Goal: Task Accomplishment & Management: Manage account settings

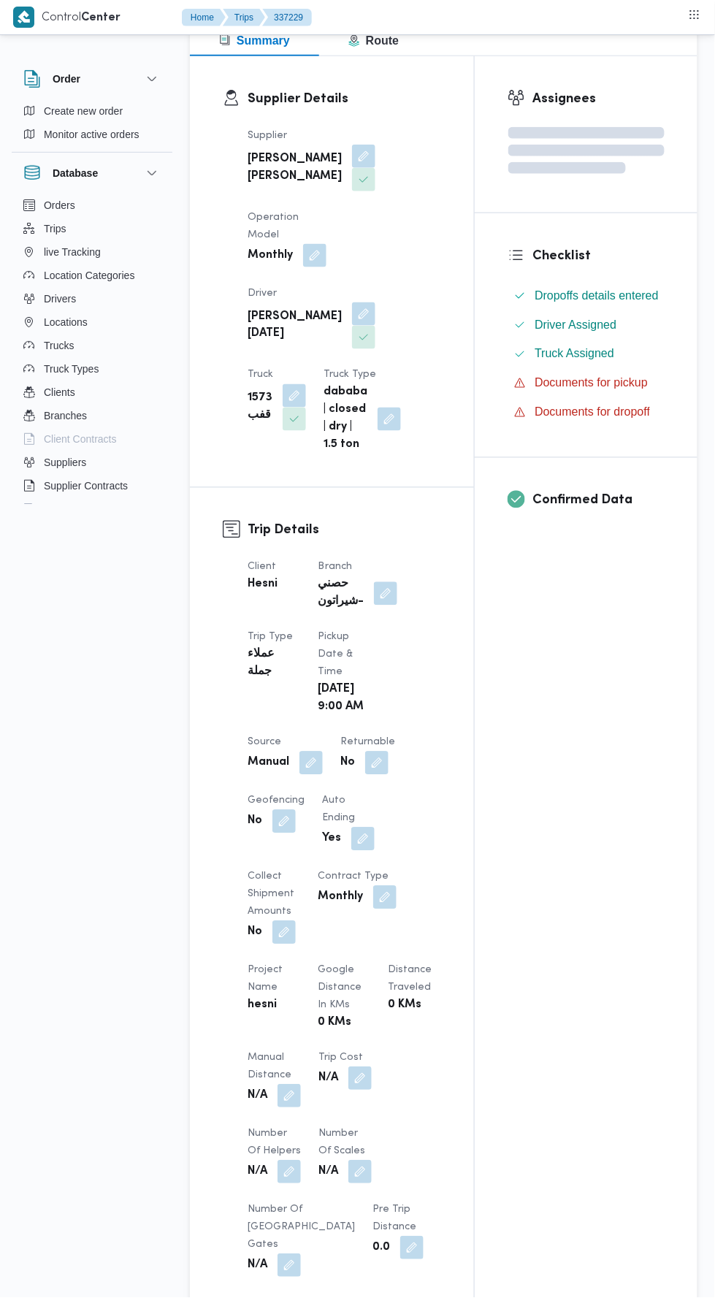
scroll to position [211, 0]
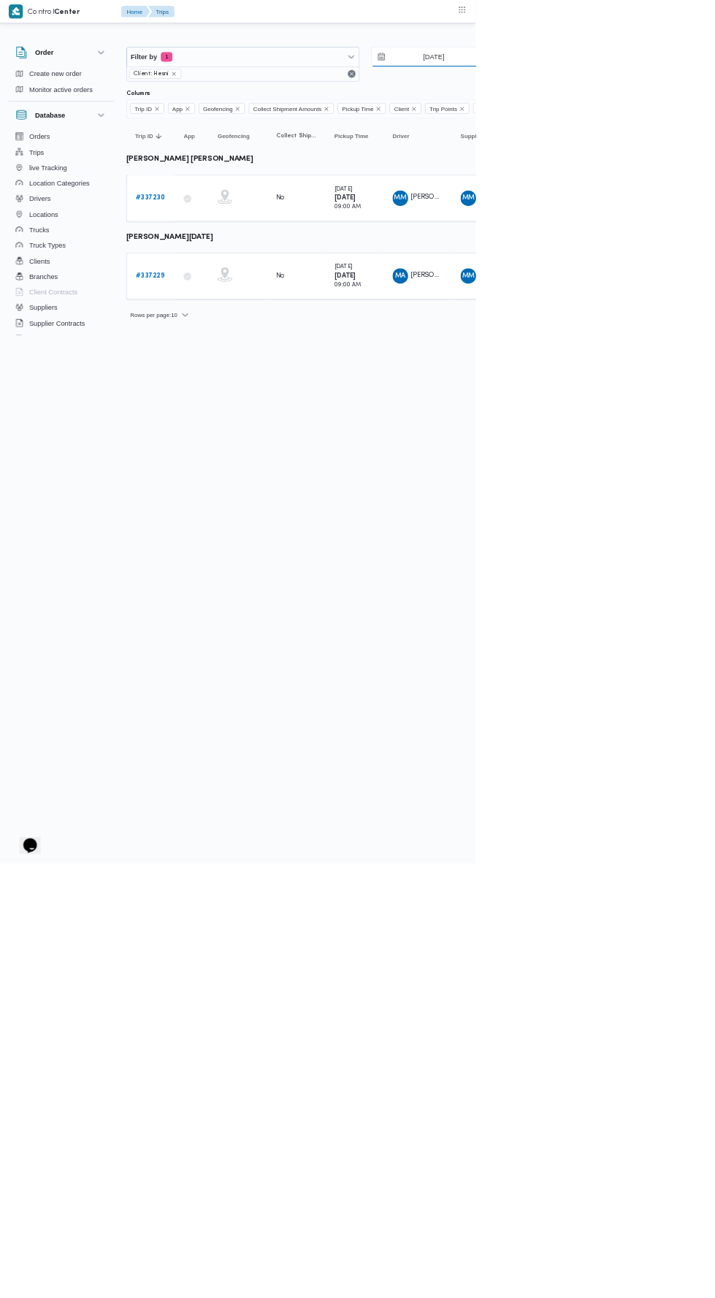
click at [656, 85] on input "12/9/2025" at bounding box center [642, 85] width 166 height 29
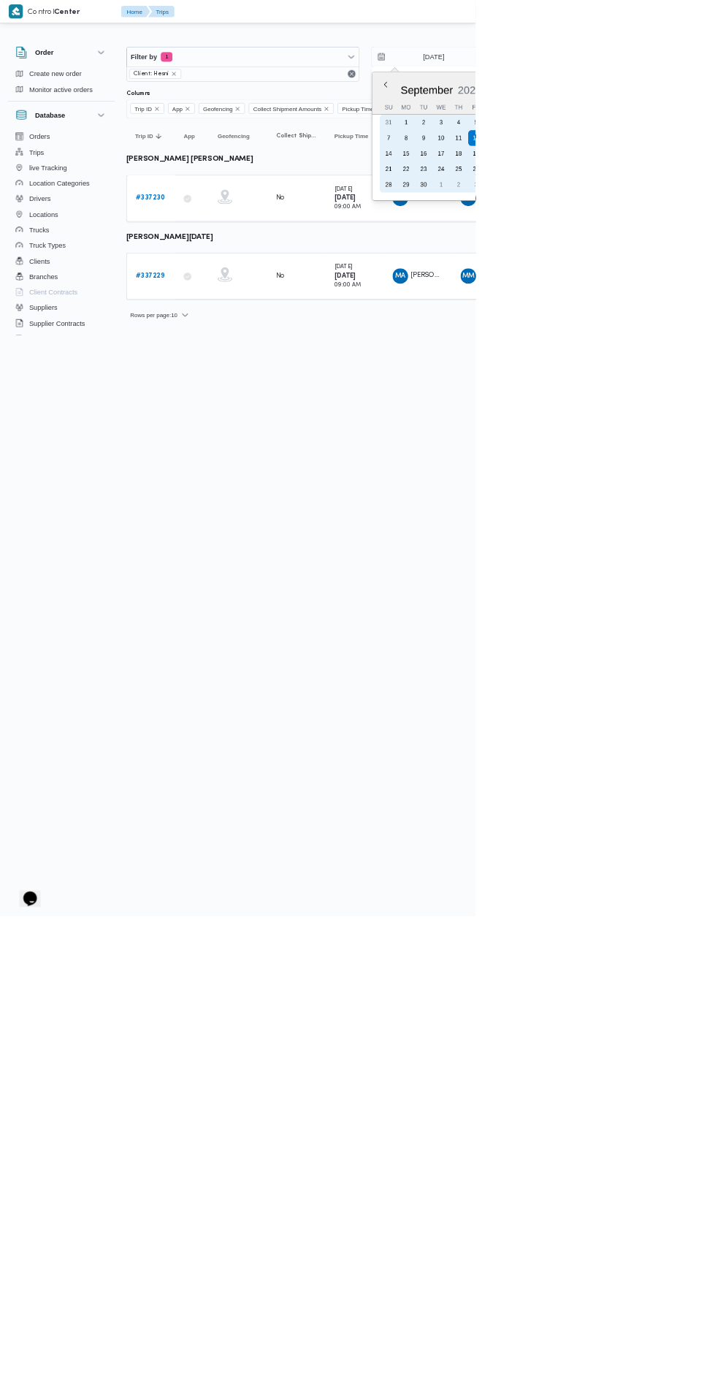
type input "20/9/2025"
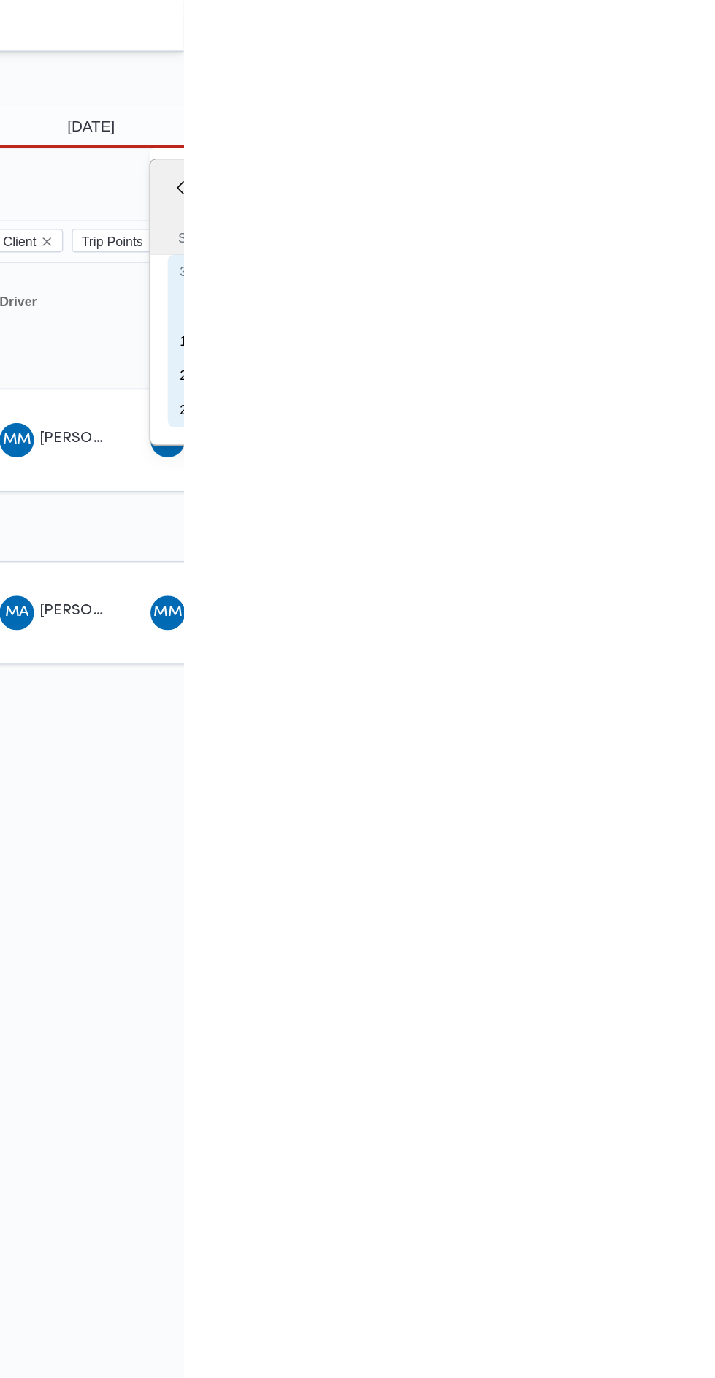
type input "13/9/2025"
click at [654, 87] on input "20/9/2025" at bounding box center [642, 85] width 166 height 29
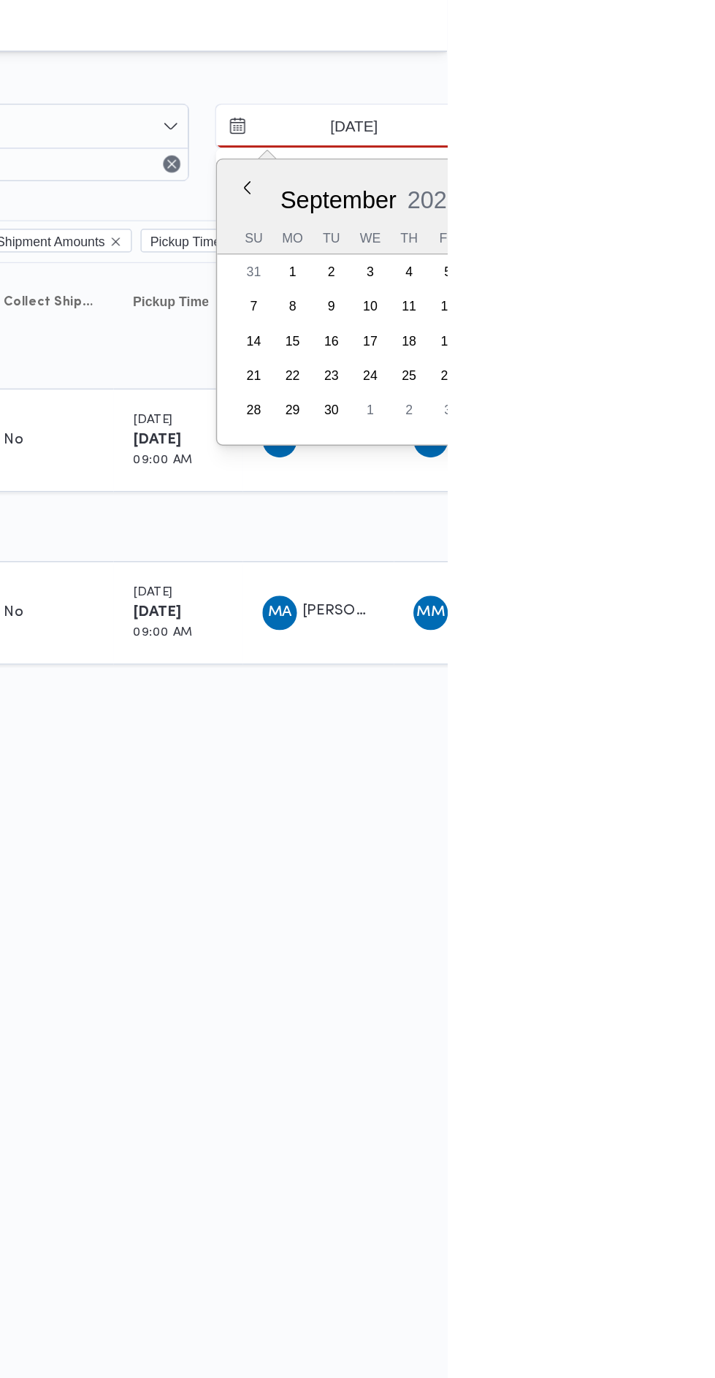
type input "13/9/2025"
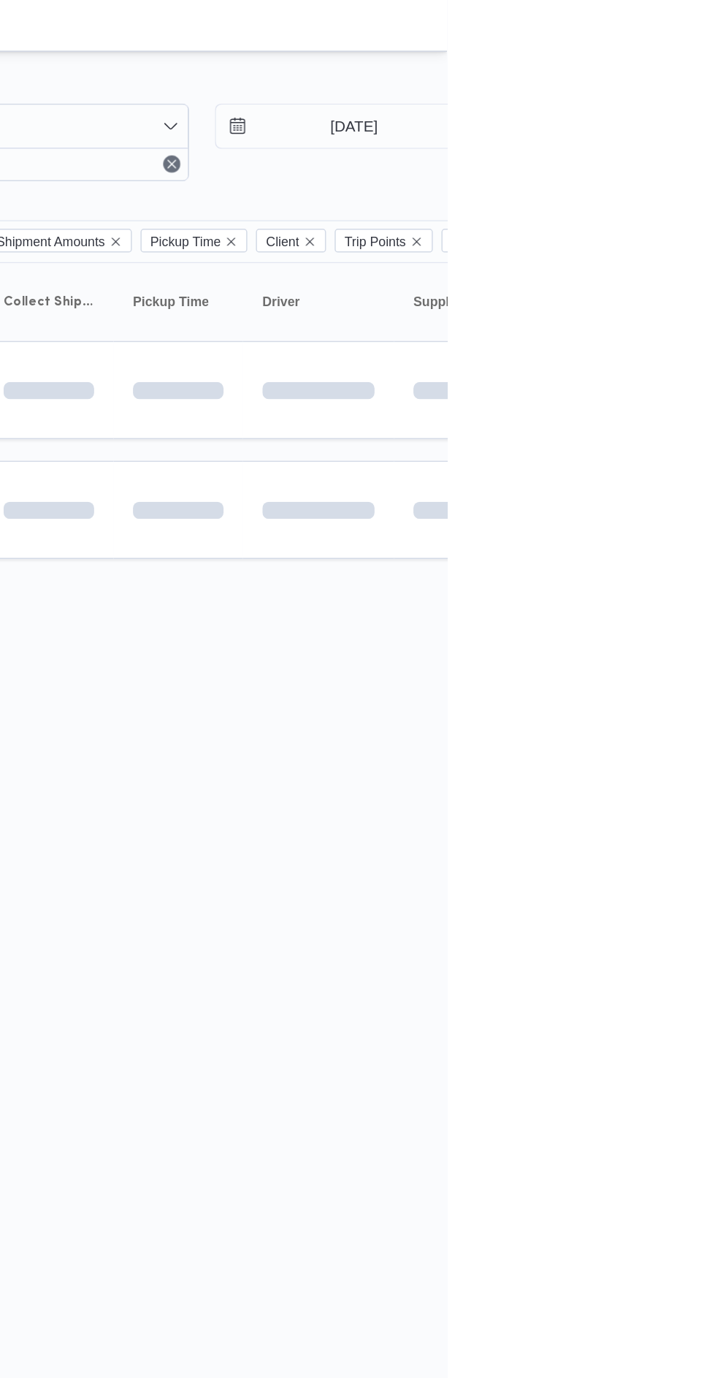
click at [551, 393] on div "Rows per page : 10 1" at bounding box center [628, 401] width 894 height 35
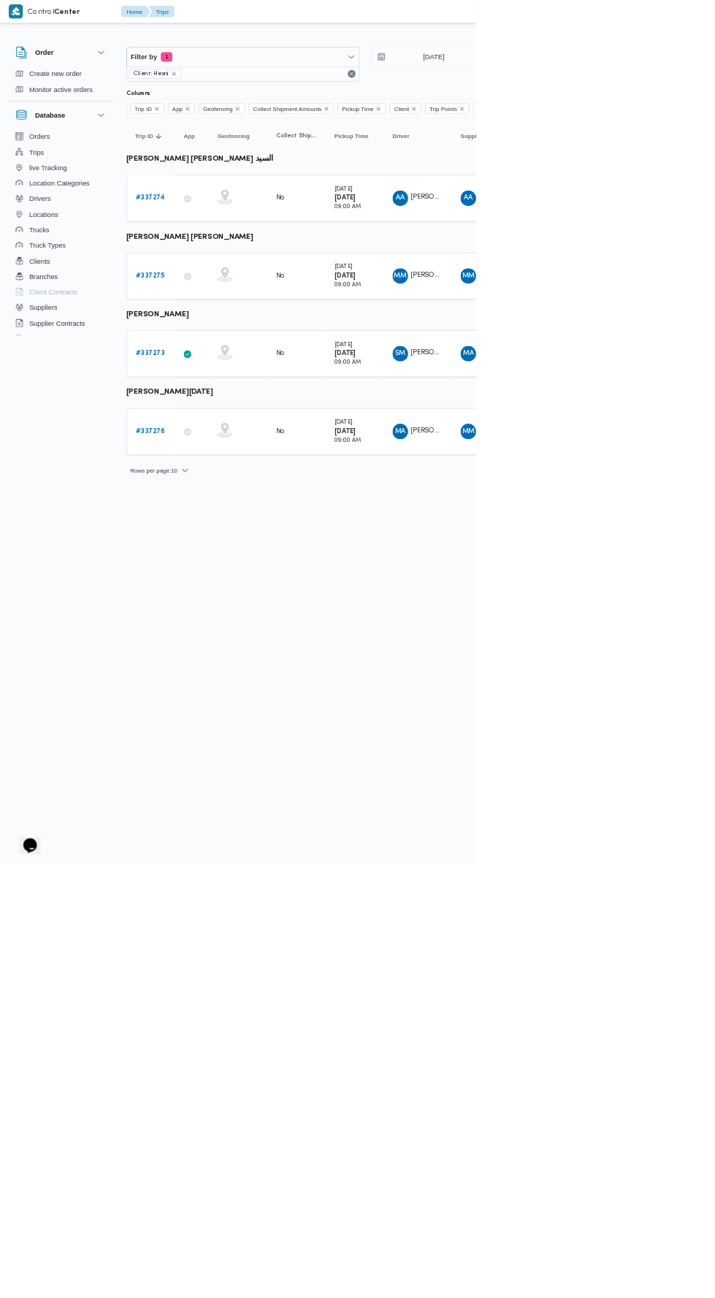
click at [207, 410] on b "# 337275" at bounding box center [226, 414] width 44 height 9
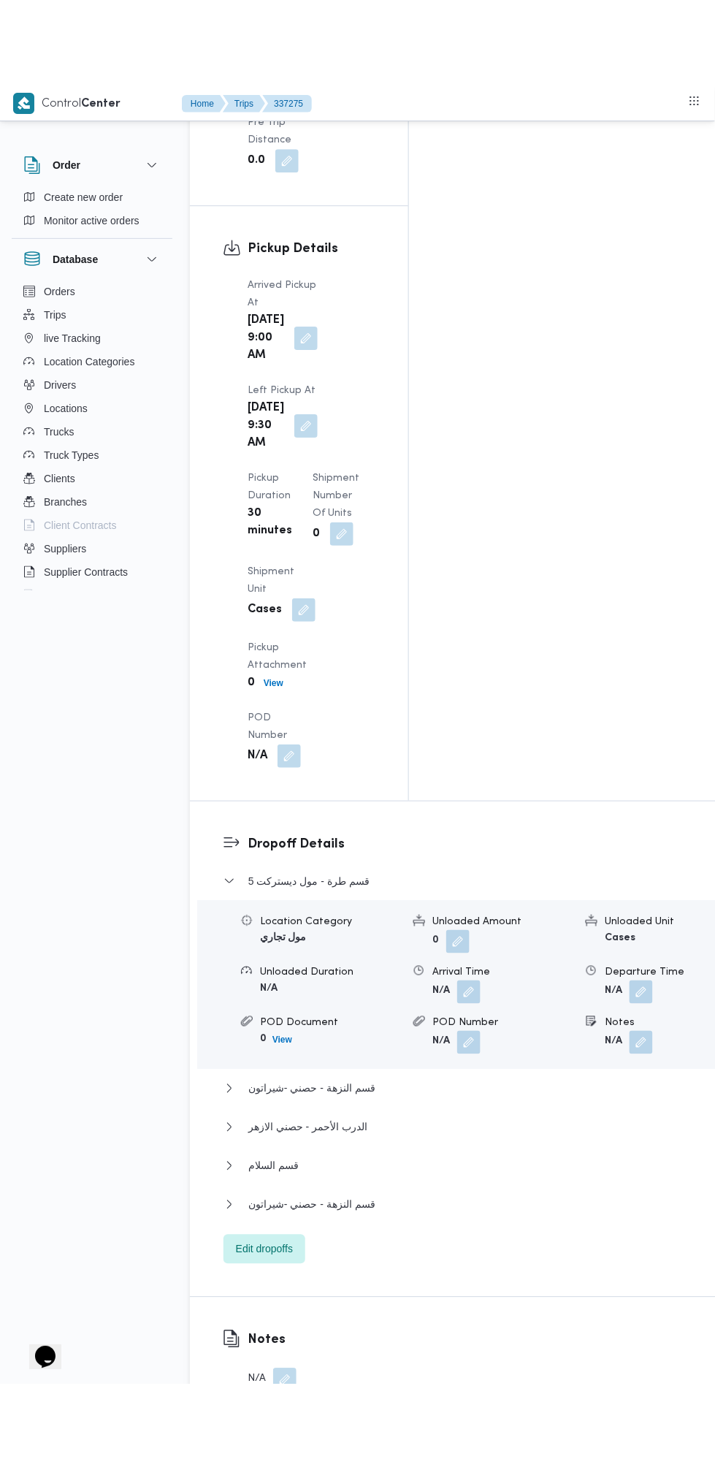
scroll to position [1920, 0]
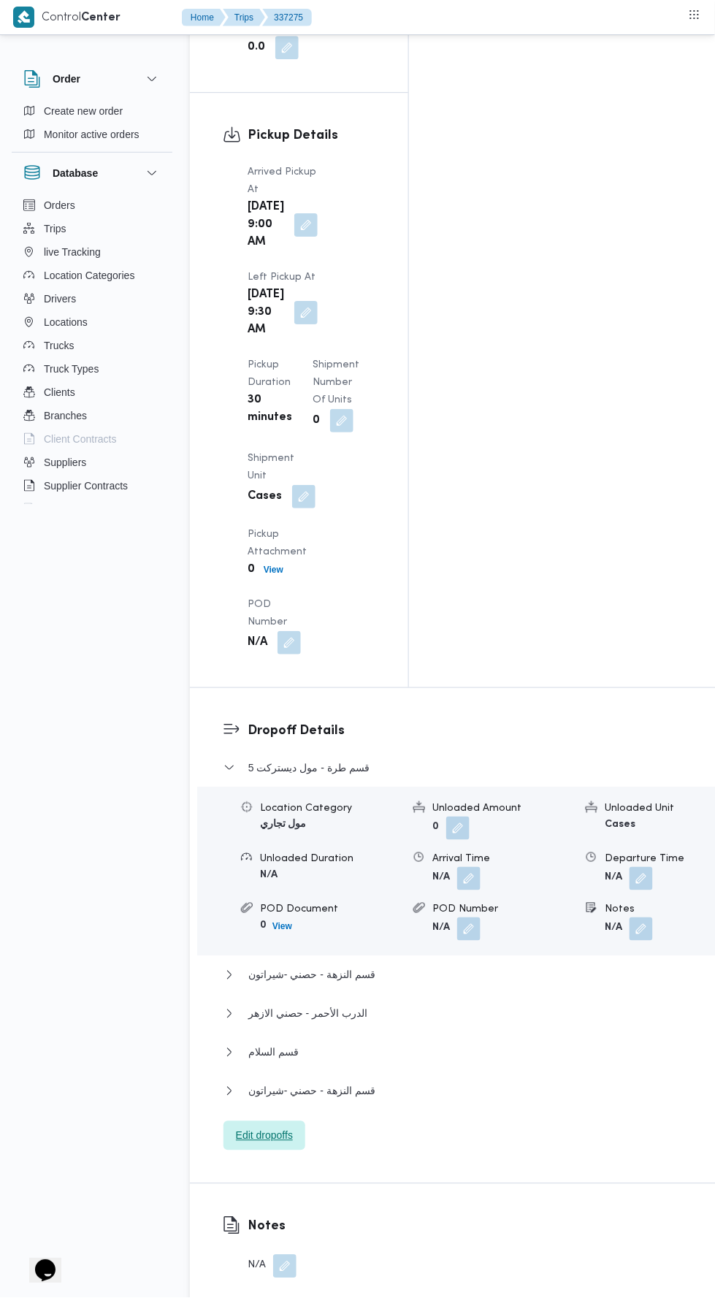
click at [287, 1127] on span "Edit dropoffs" at bounding box center [264, 1136] width 57 height 18
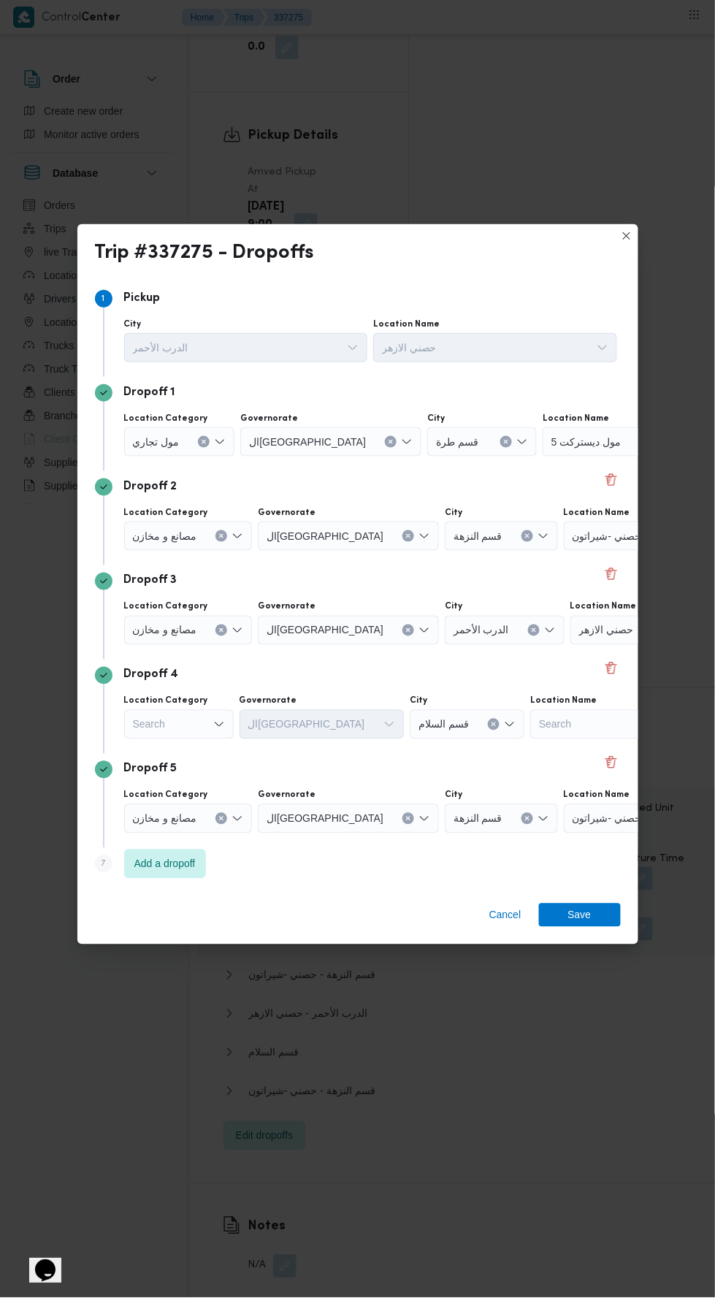
click at [627, 451] on input "Location Name" at bounding box center [627, 442] width 1 height 18
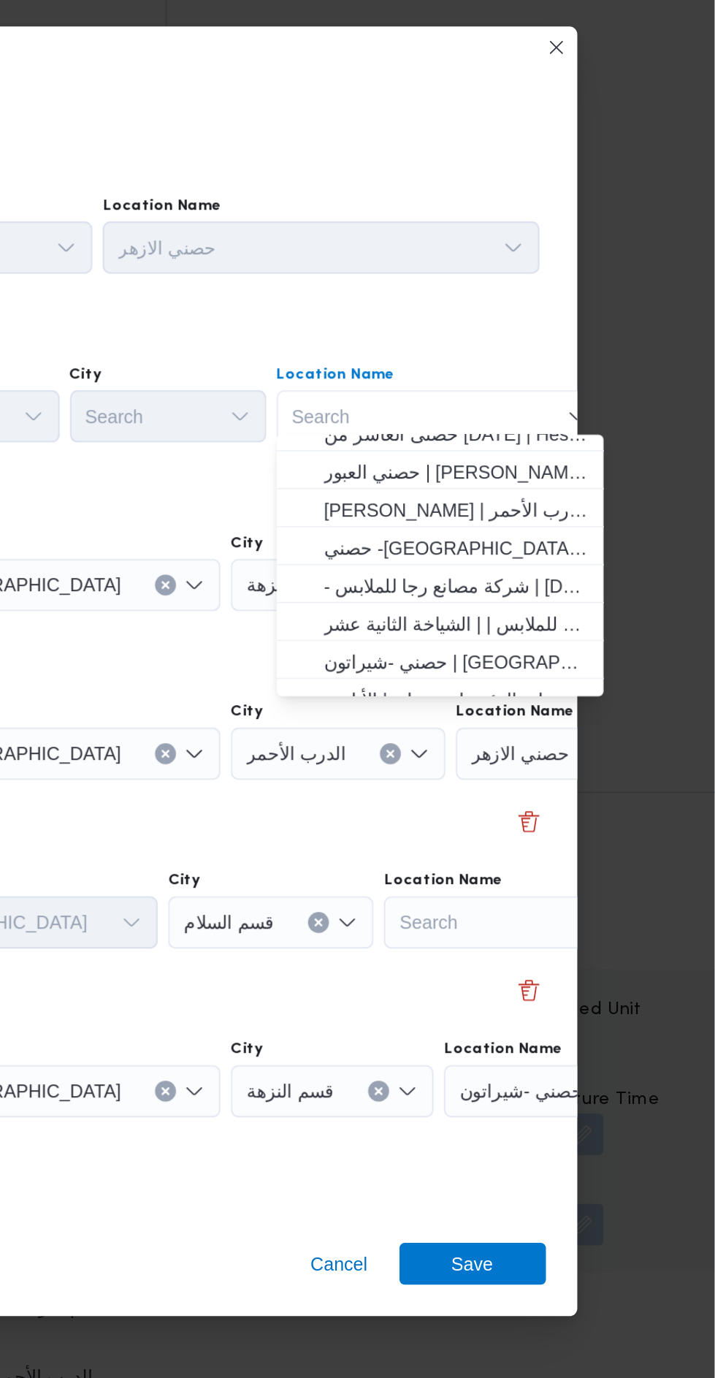
scroll to position [34, 0]
click at [600, 609] on span "حصني -شيراتون | 7 الخليلي | شيراتون المطار" at bounding box center [571, 614] width 148 height 18
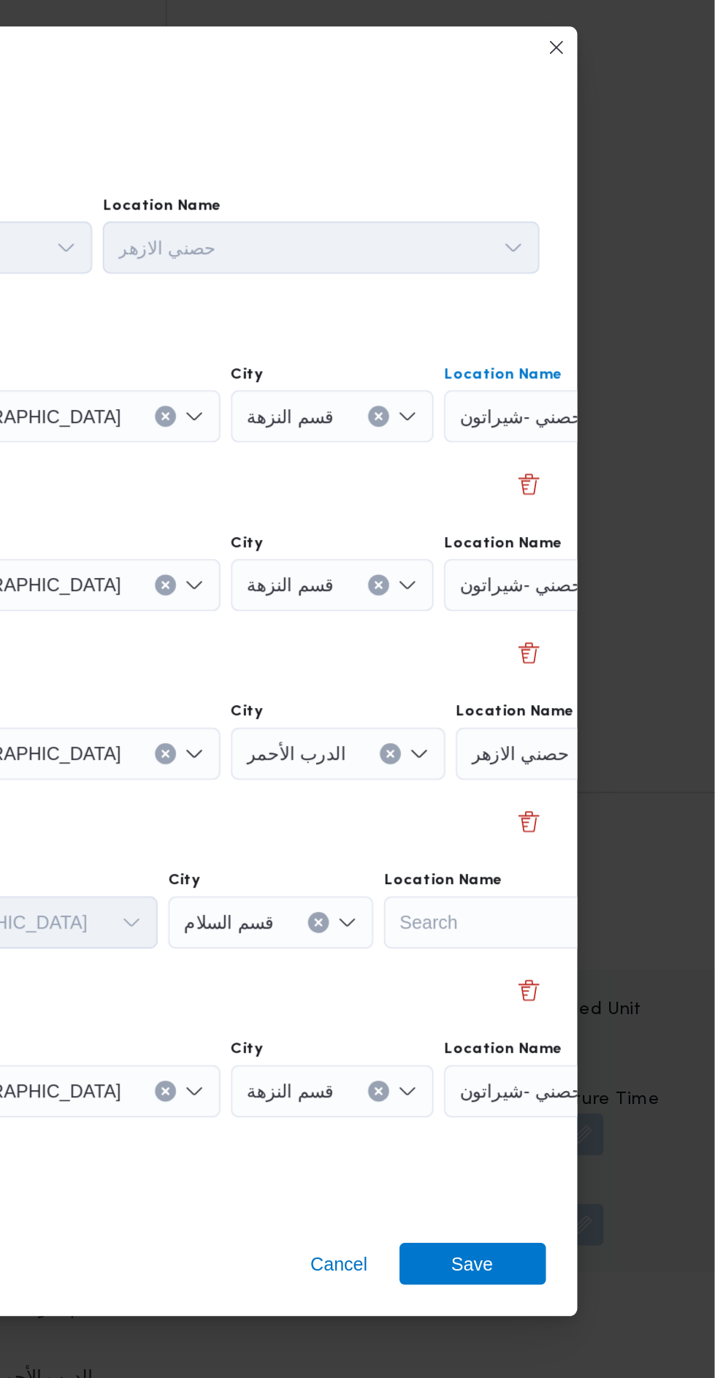
click at [710, 567] on button "Clear input" at bounding box center [716, 572] width 12 height 12
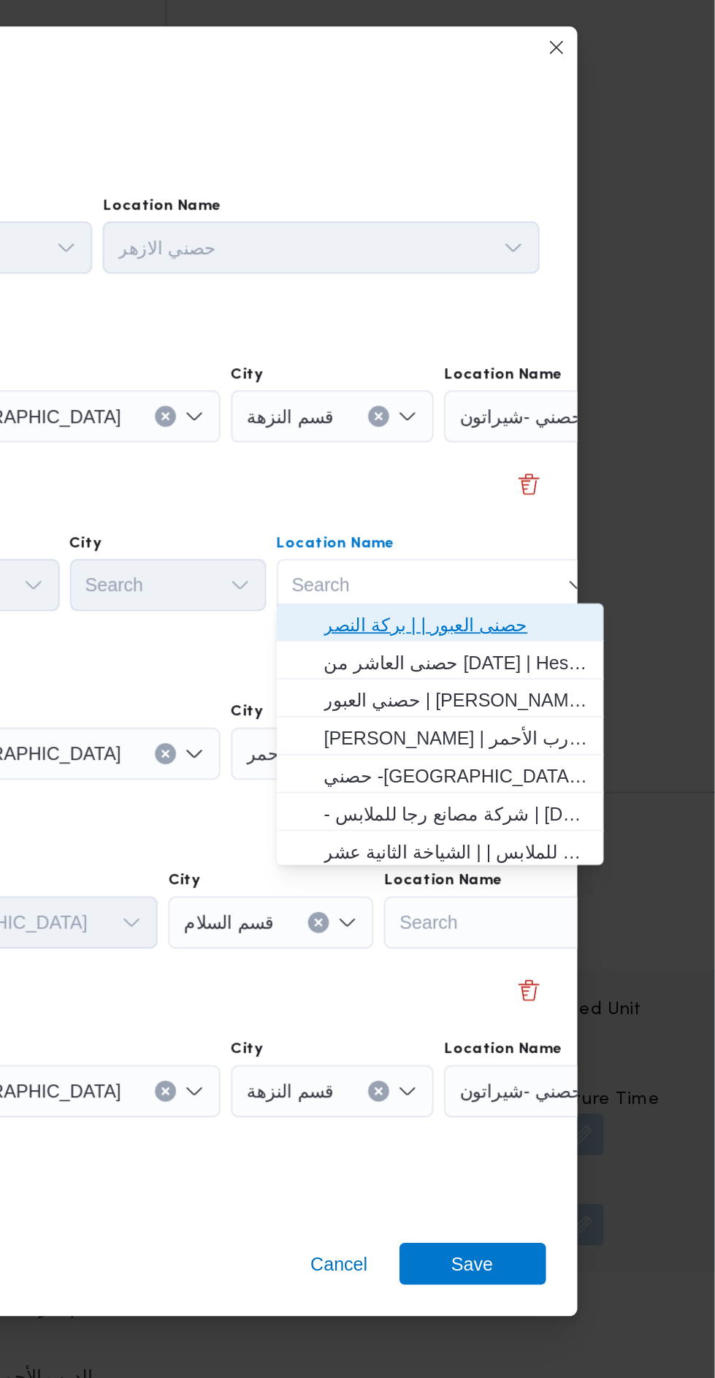
click at [609, 585] on span "حصنى العبور | | بركة النصر" at bounding box center [571, 594] width 148 height 18
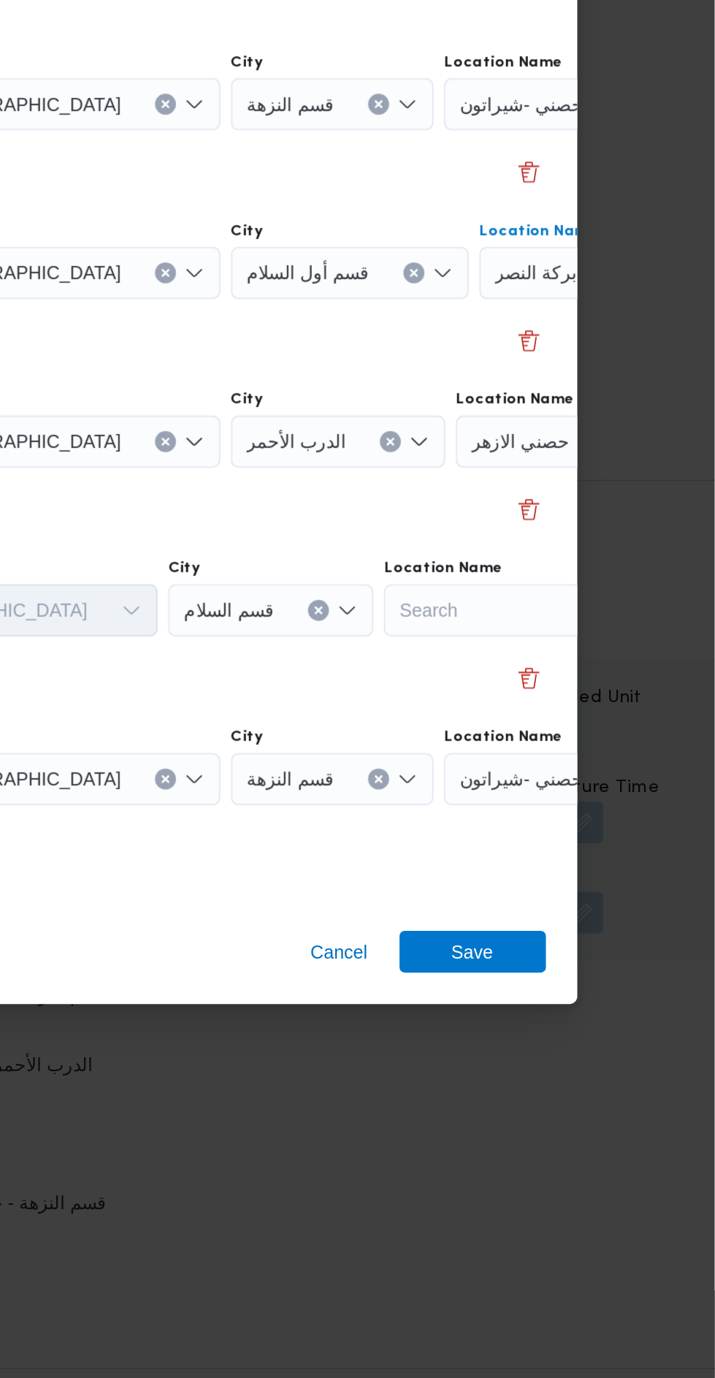
scroll to position [1920, 0]
click at [600, 660] on div "حصني الازهر" at bounding box center [661, 666] width 183 height 29
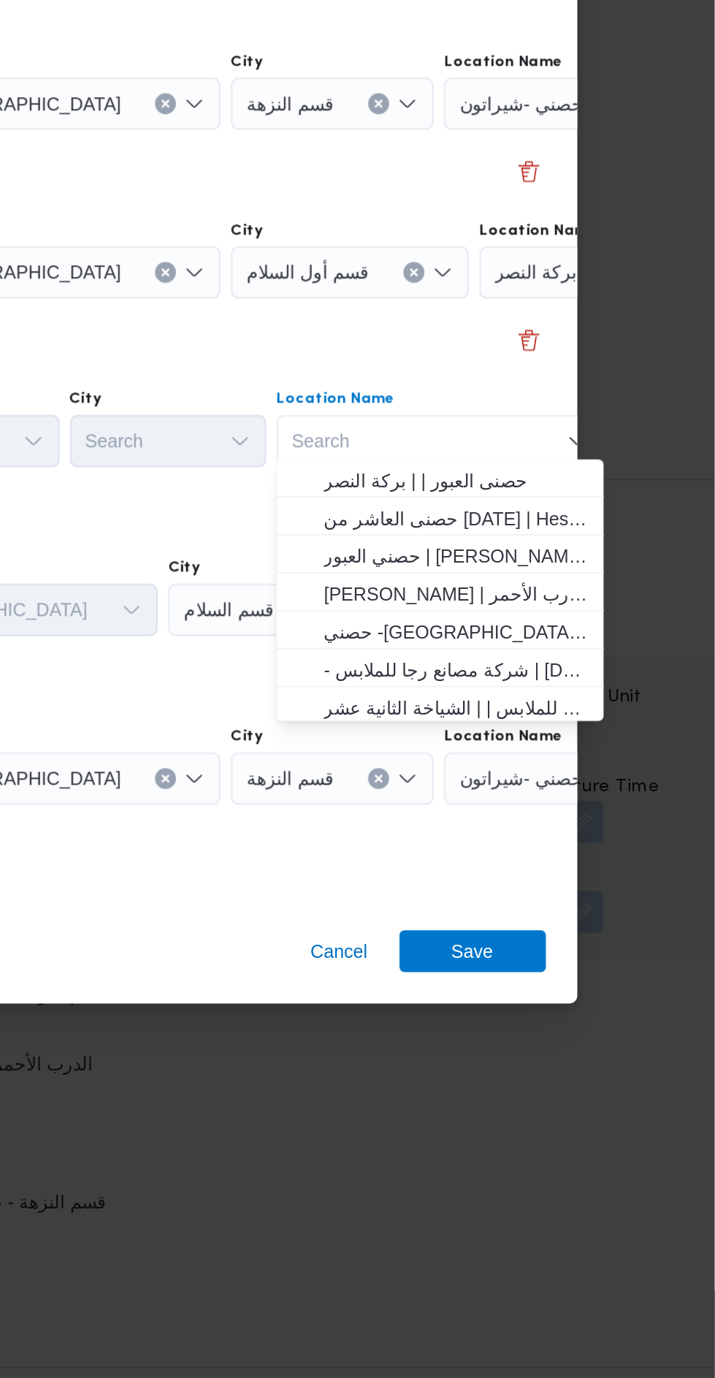
scroll to position [17, 0]
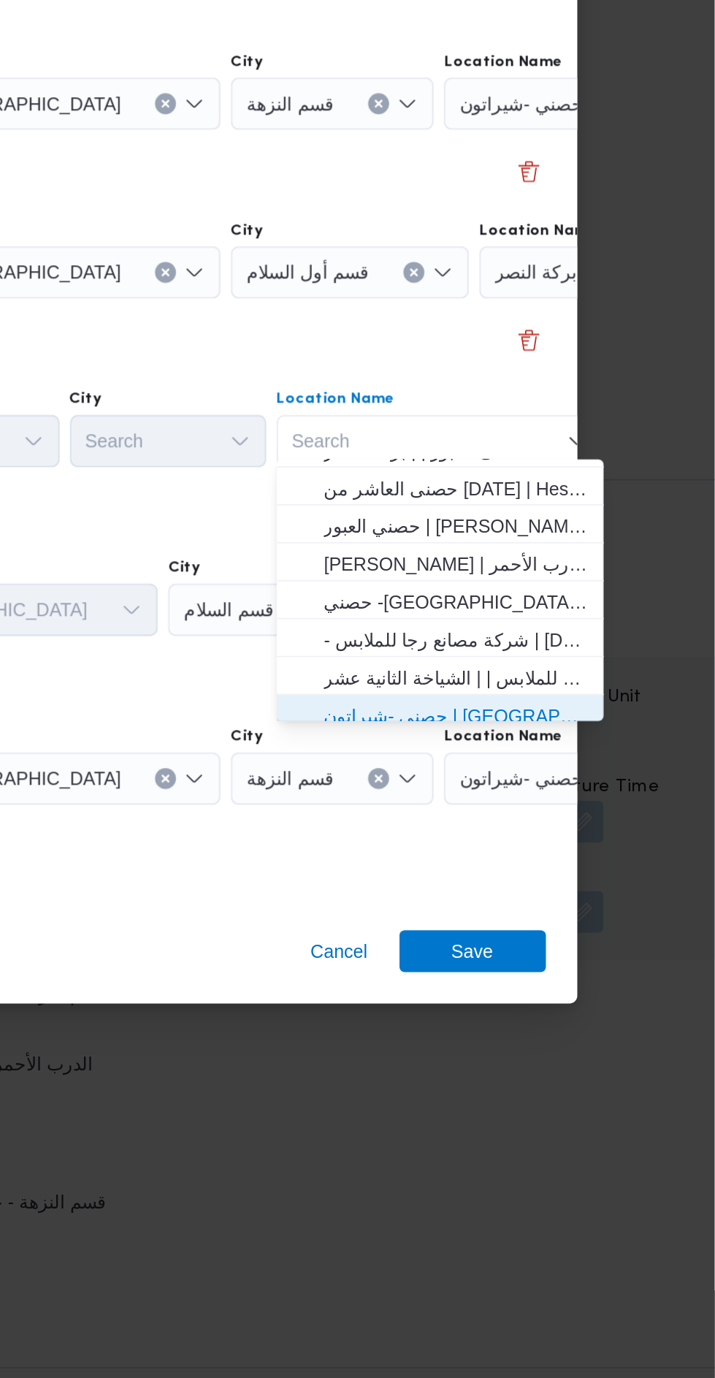
click at [597, 817] on span "حصني -شيراتون | 7 الخليلي | شيراتون المطار" at bounding box center [571, 820] width 148 height 18
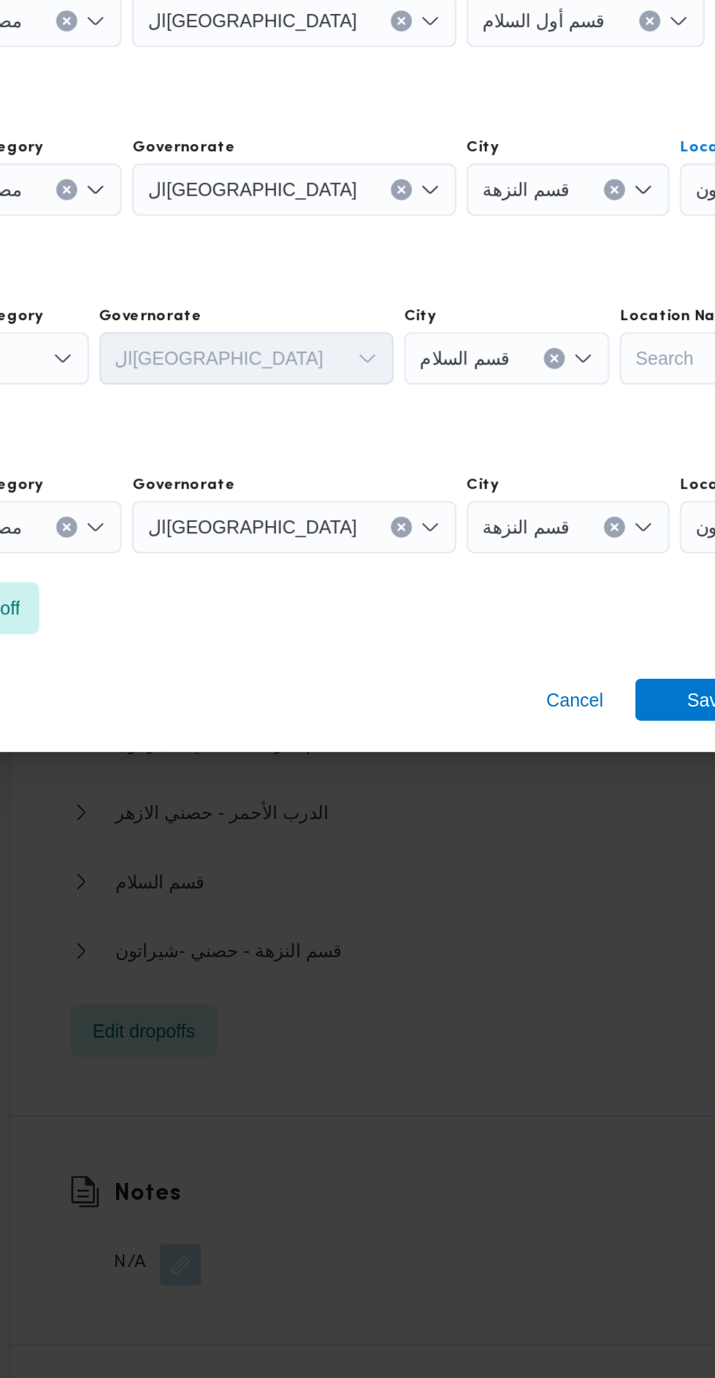
scroll to position [1920, 0]
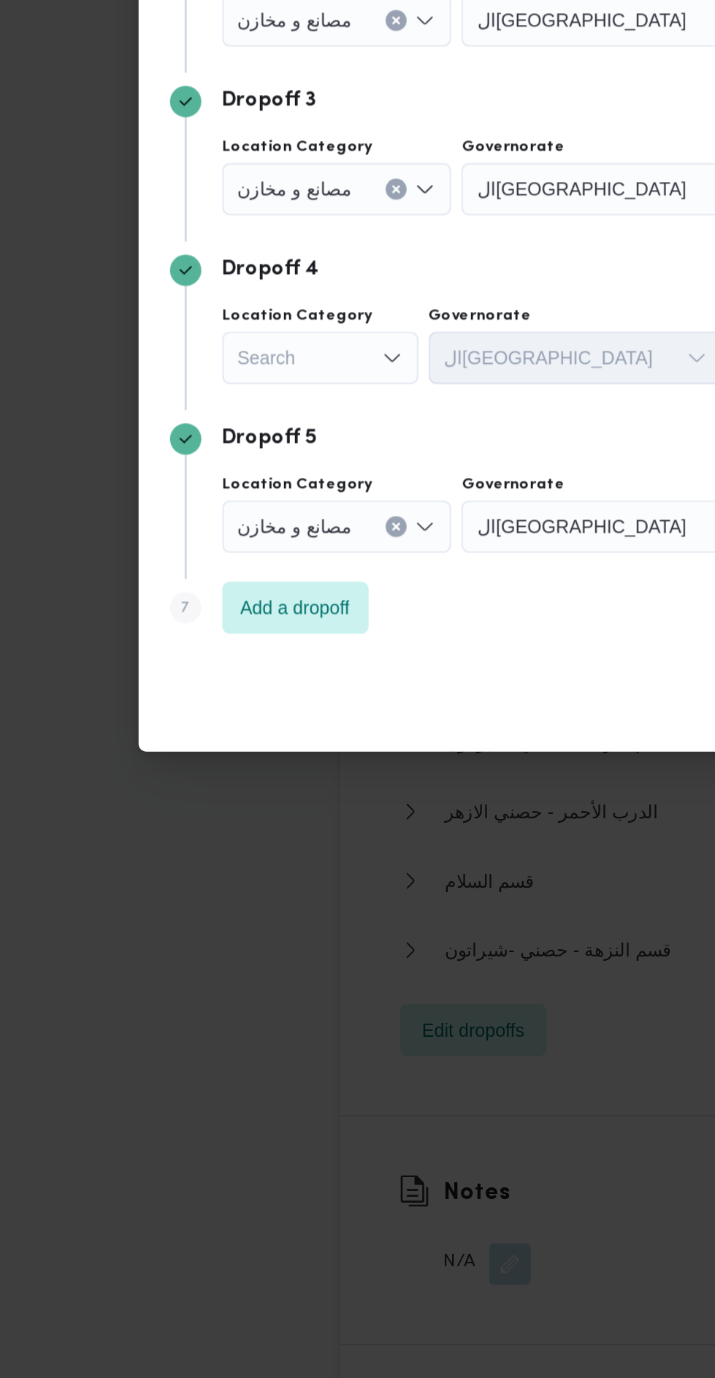
click at [199, 754] on div "Search" at bounding box center [179, 760] width 110 height 29
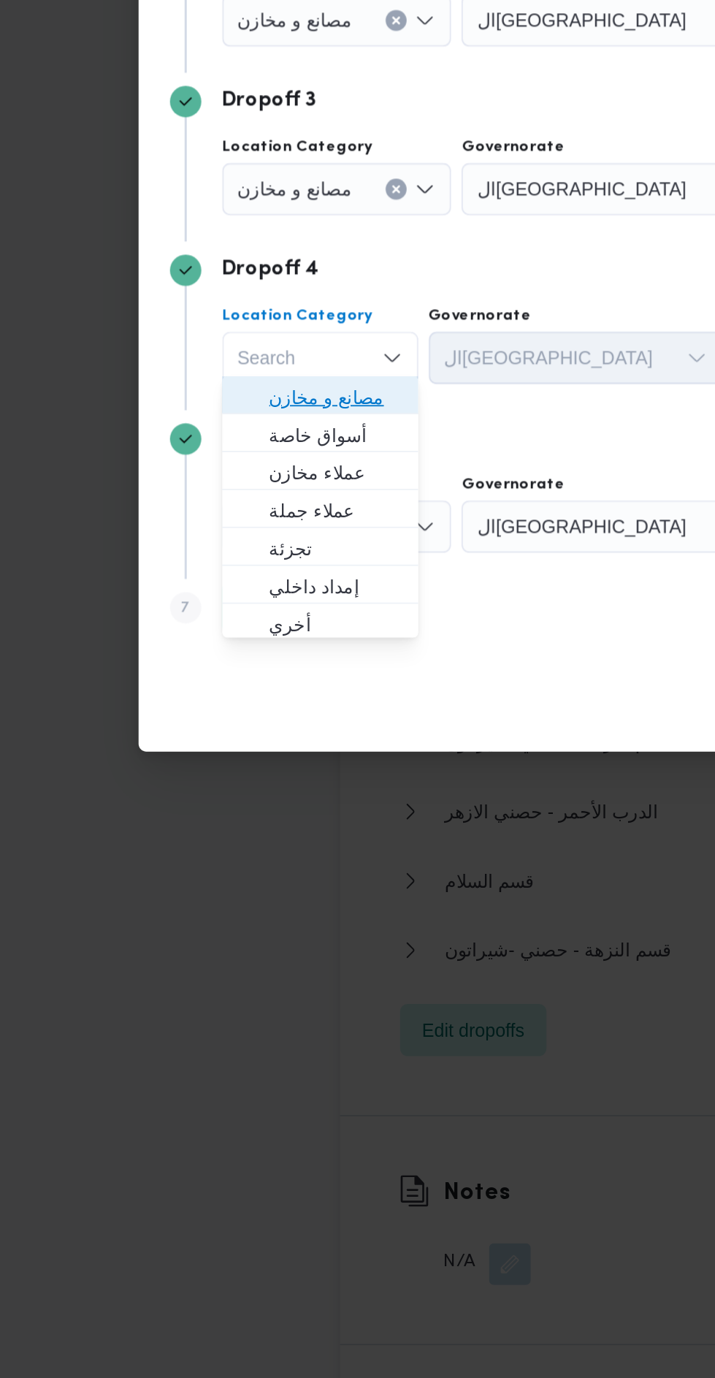
click at [218, 784] on span "مصانع و مخازن" at bounding box center [187, 782] width 74 height 18
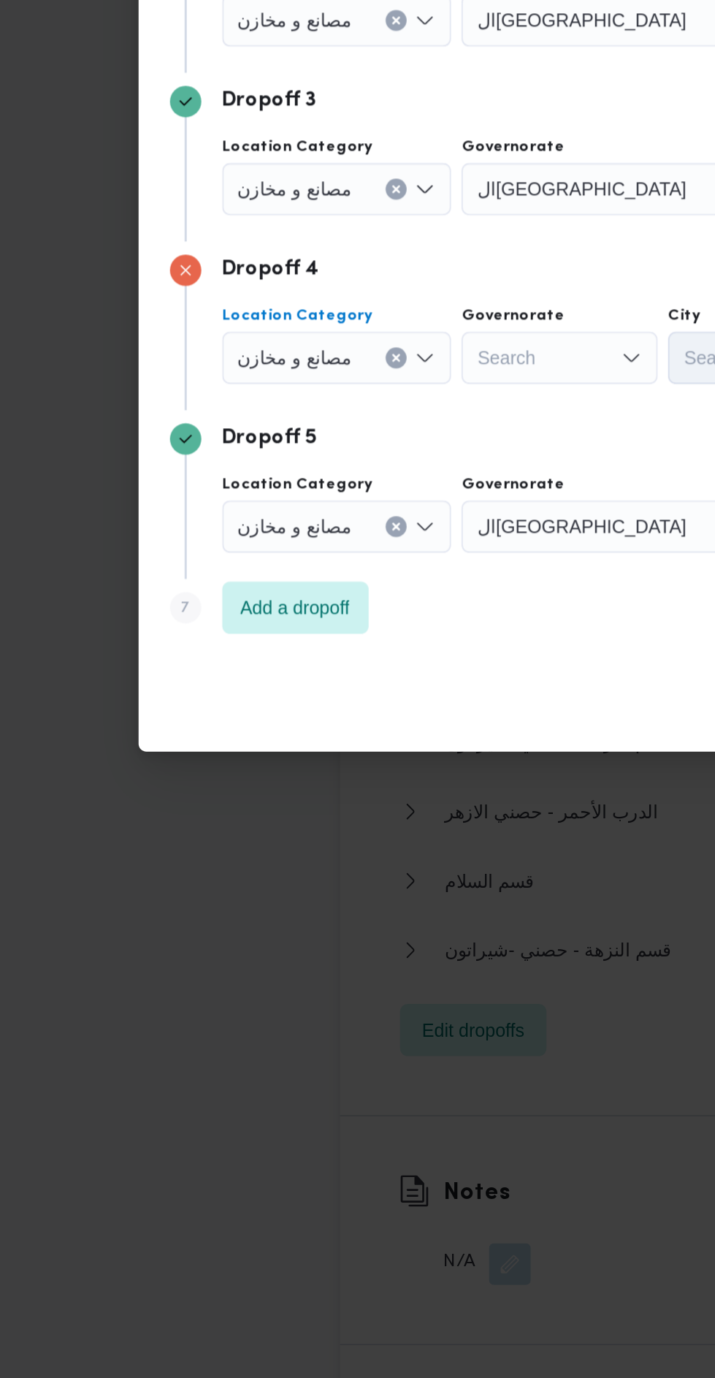
click at [220, 852] on icon "Clear input" at bounding box center [222, 854] width 4 height 4
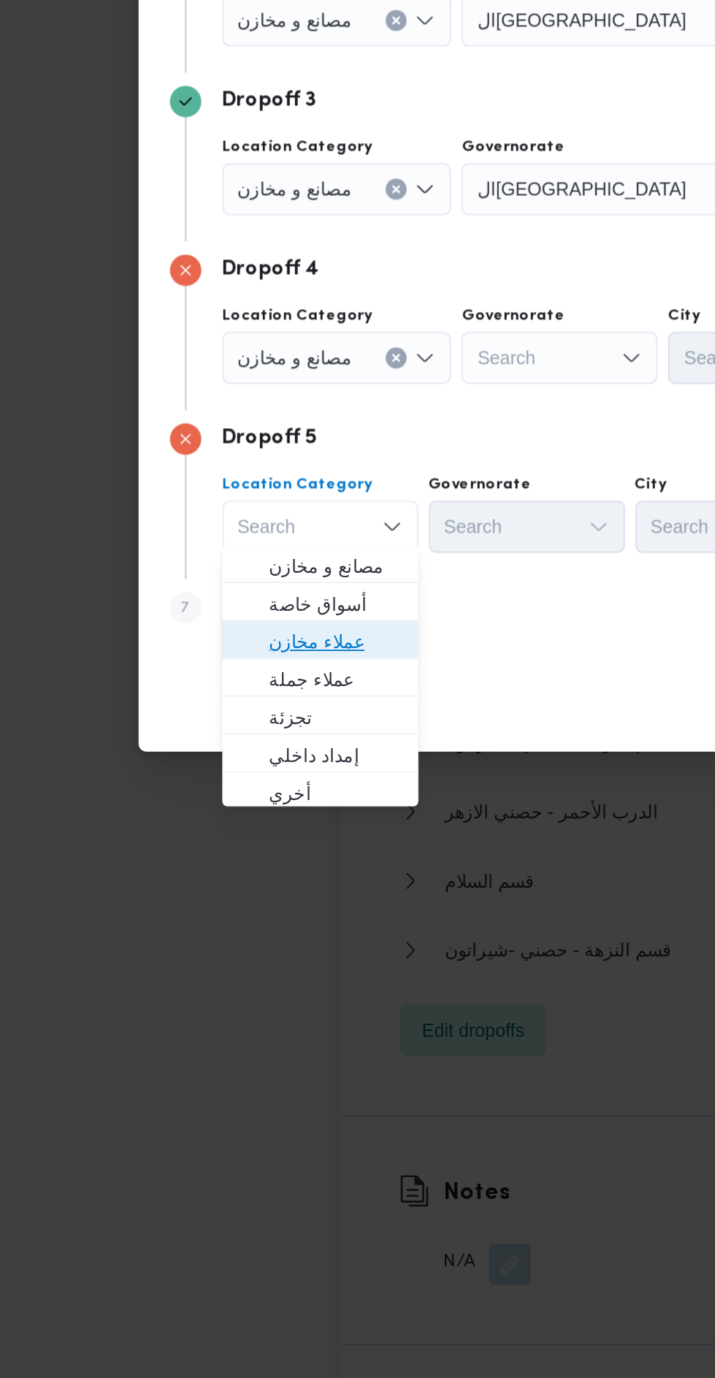
click at [207, 926] on span "عملاء مخازن" at bounding box center [187, 919] width 74 height 18
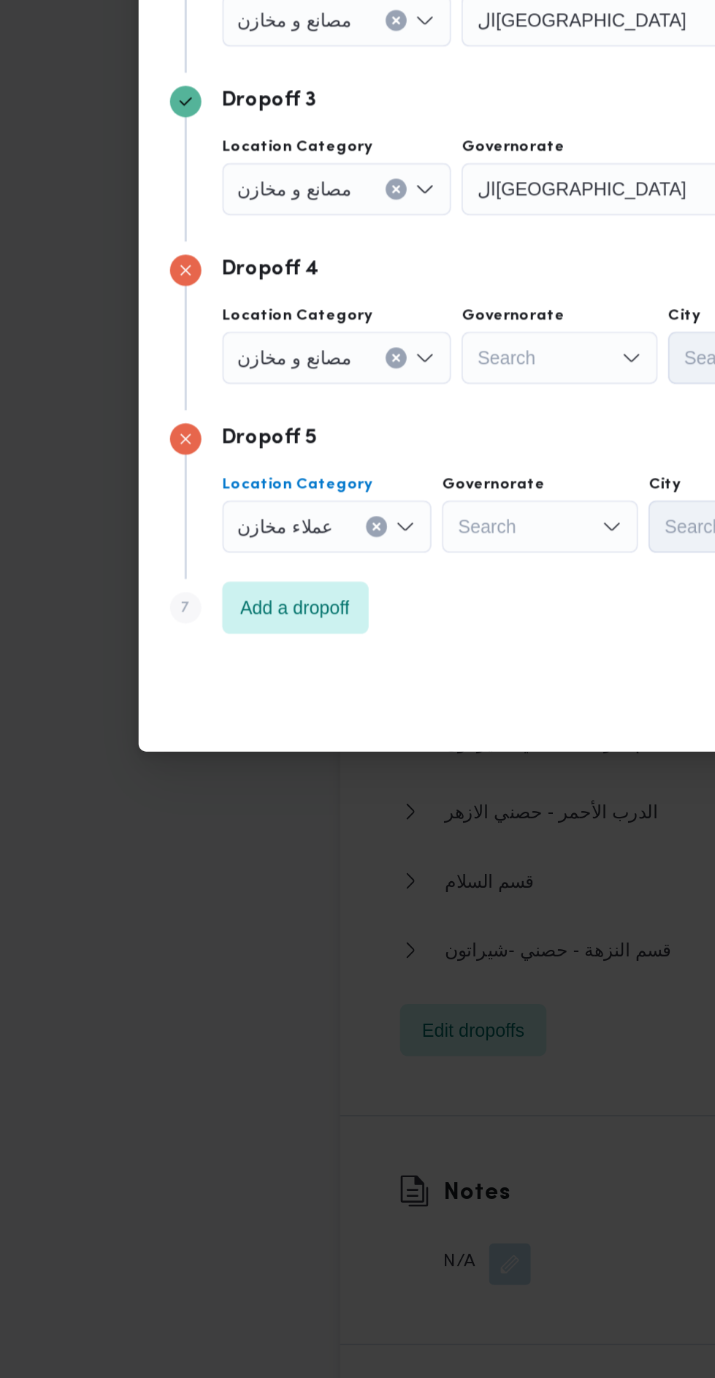
click at [210, 857] on div "عملاء مخازن Combo box. Selected. عملاء مخازن. Press Backspace to delete عملاء م…" at bounding box center [183, 854] width 118 height 29
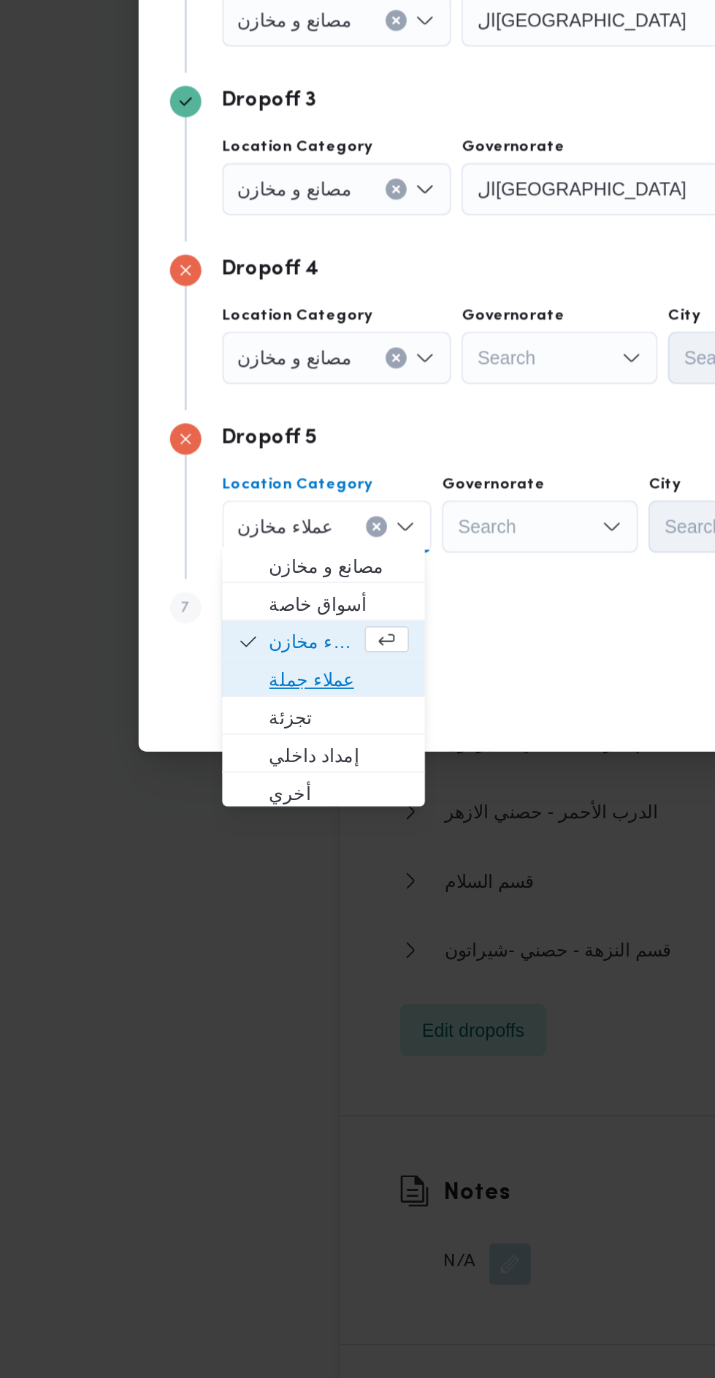
click at [209, 941] on span "عملاء جملة" at bounding box center [189, 940] width 78 height 18
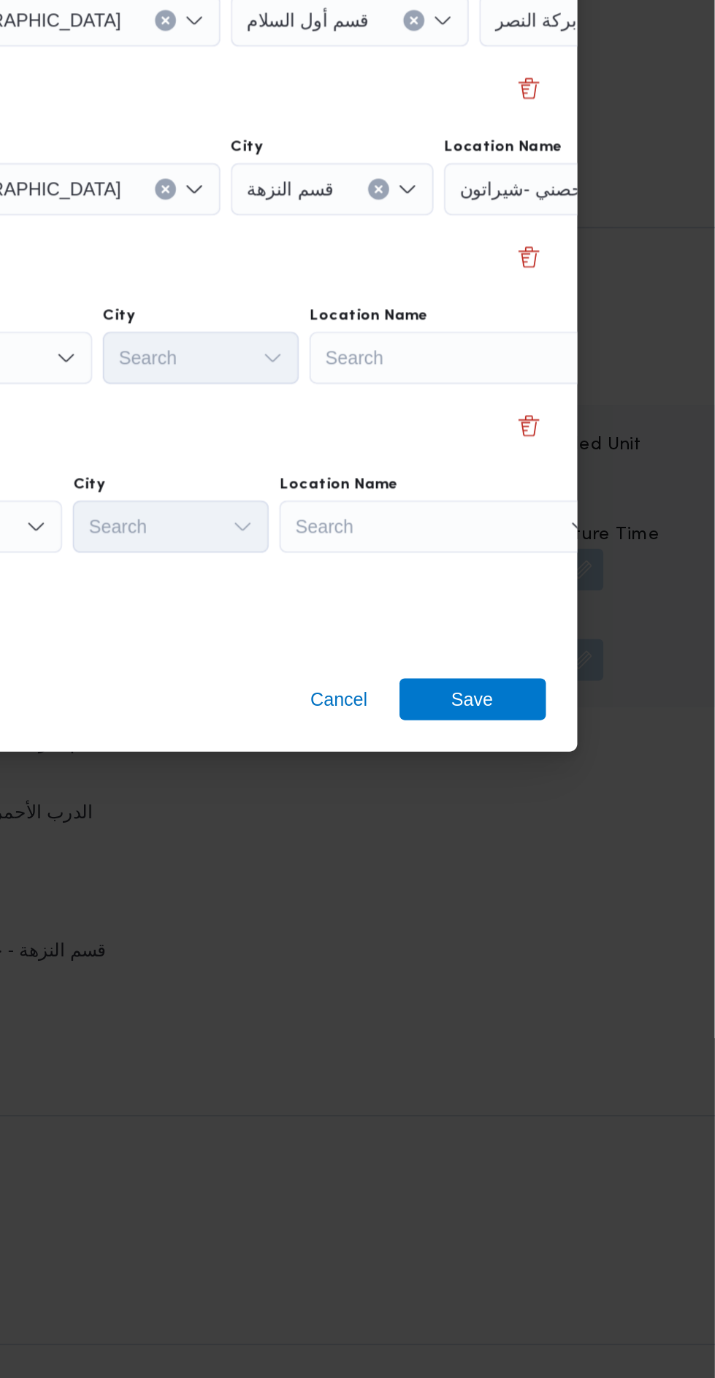
click at [591, 754] on div "Search" at bounding box center [580, 760] width 183 height 29
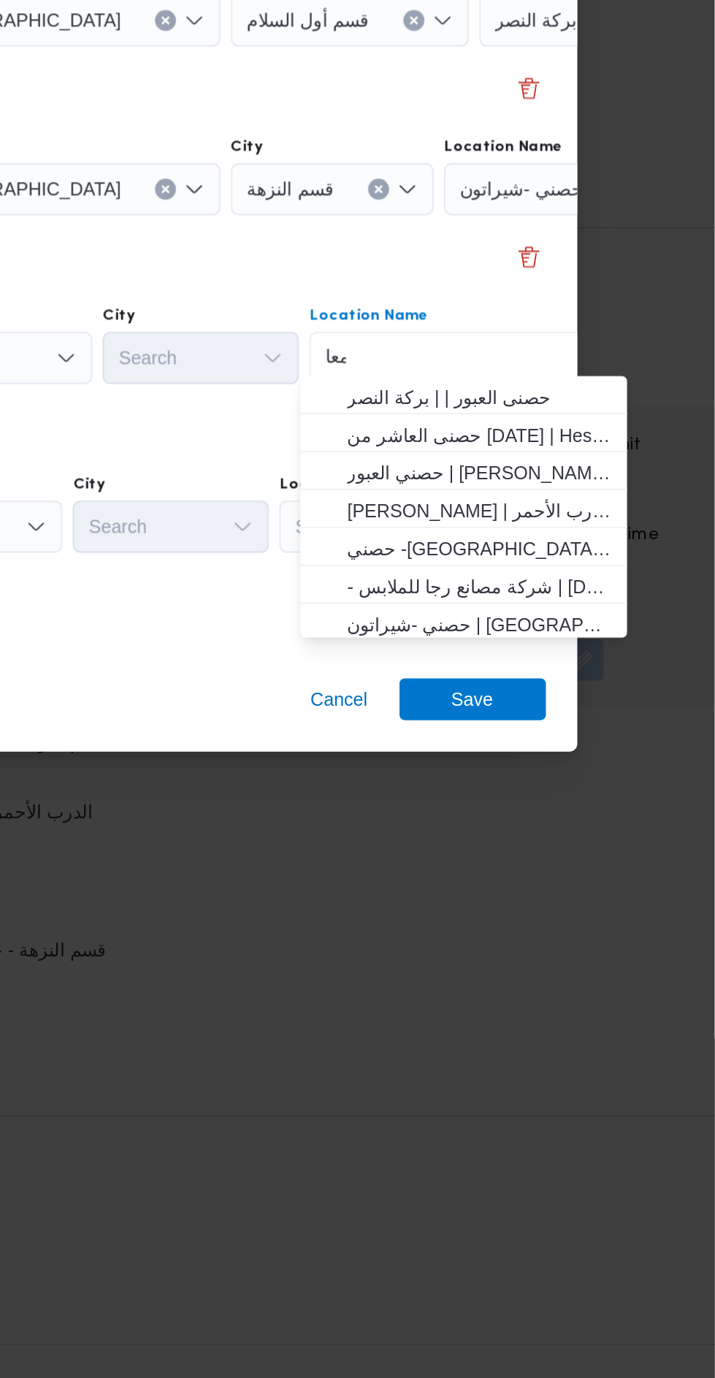
scroll to position [0, 0]
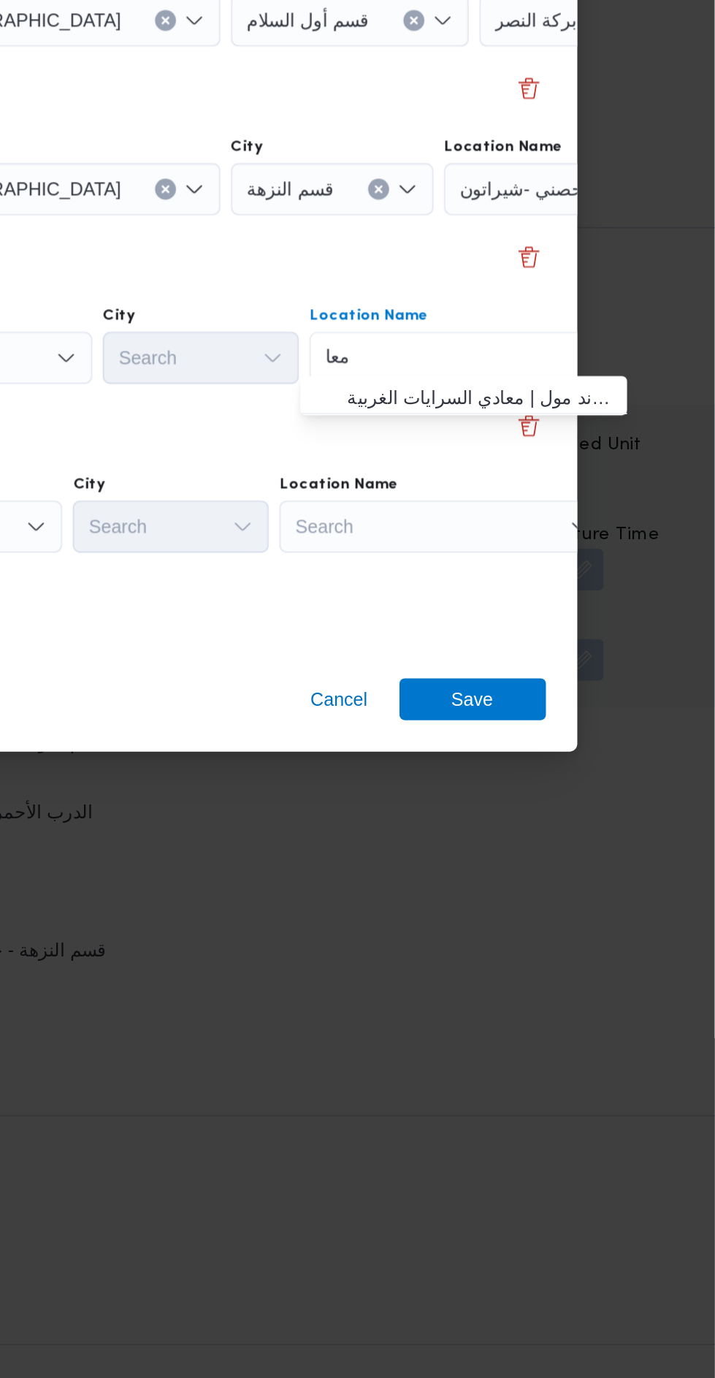
type input "معا"
click at [604, 783] on span "حصني -ال معا دي | ميدان المعادي جراند مول | معادي السرايات الغربية" at bounding box center [584, 782] width 148 height 18
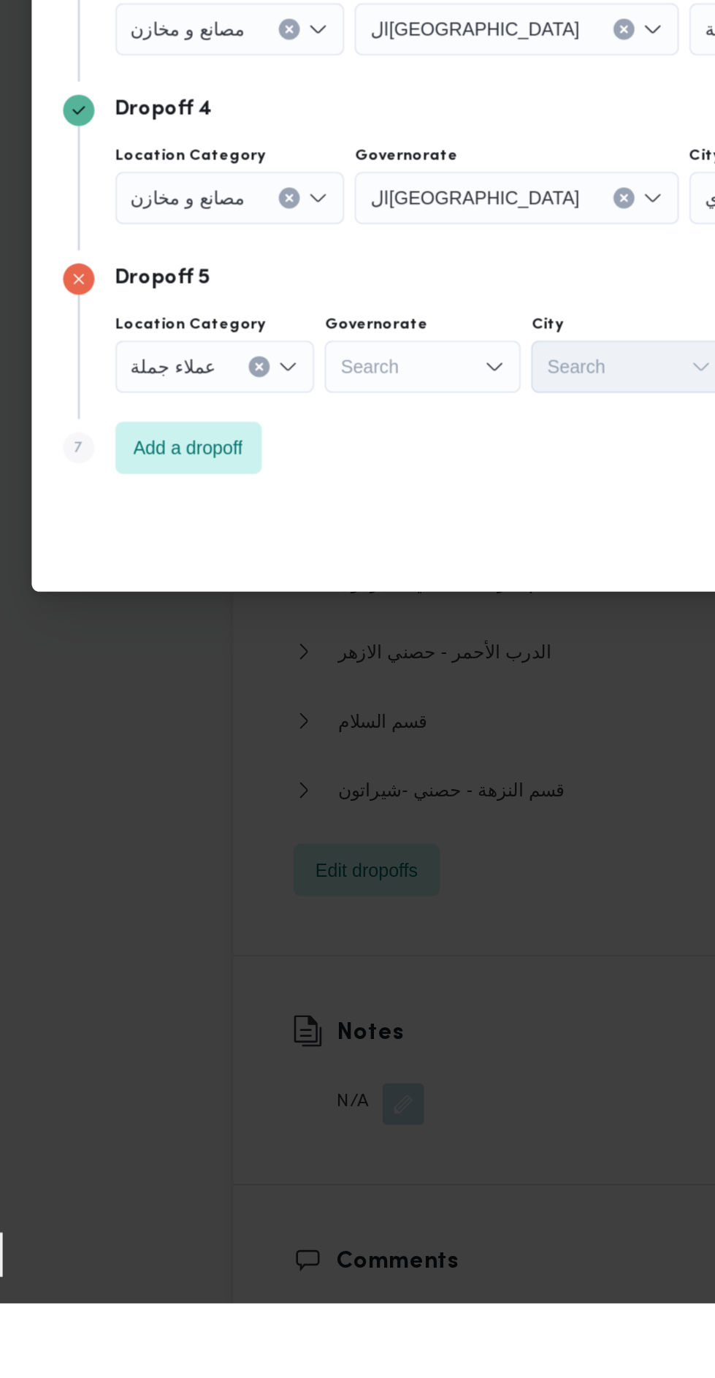
scroll to position [1920, 0]
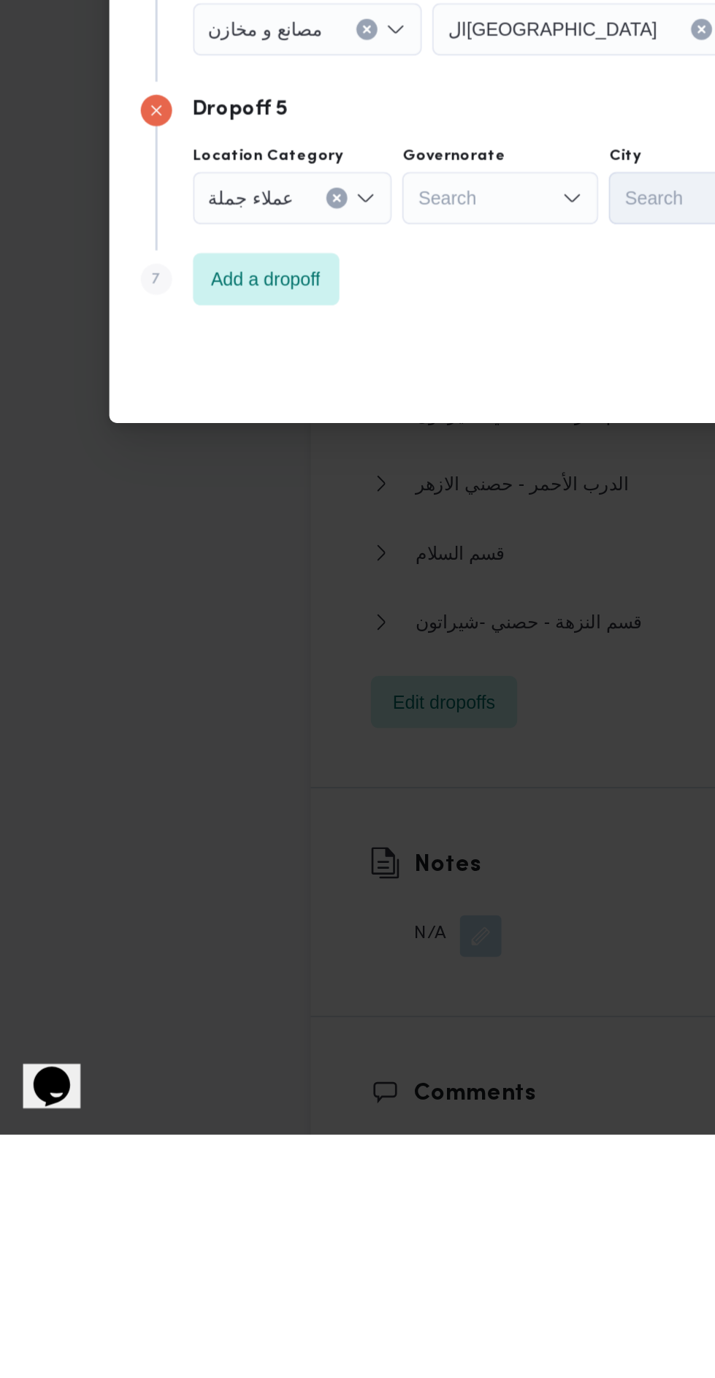
click at [327, 853] on div "Search" at bounding box center [296, 854] width 110 height 29
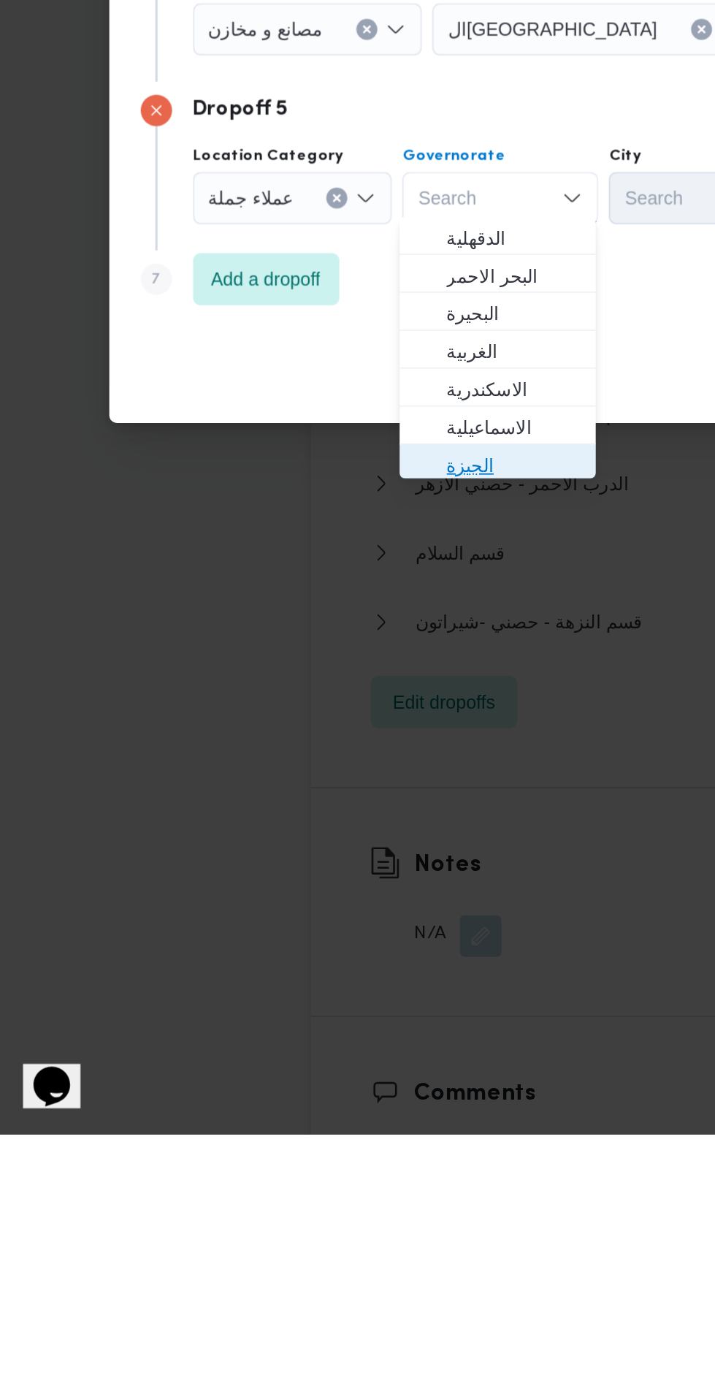
click at [330, 1002] on span "الجيزة" at bounding box center [303, 1004] width 74 height 18
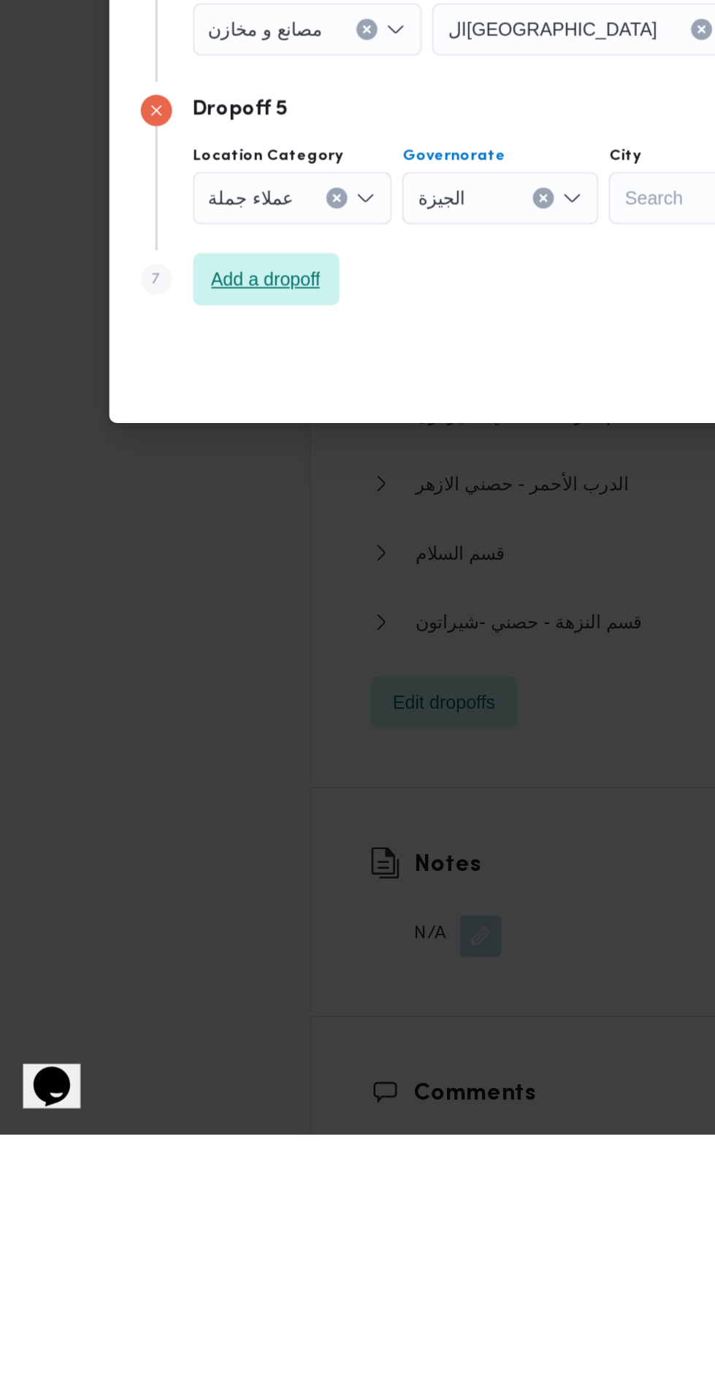
click at [199, 890] on span "Add a dropoff" at bounding box center [165, 899] width 82 height 29
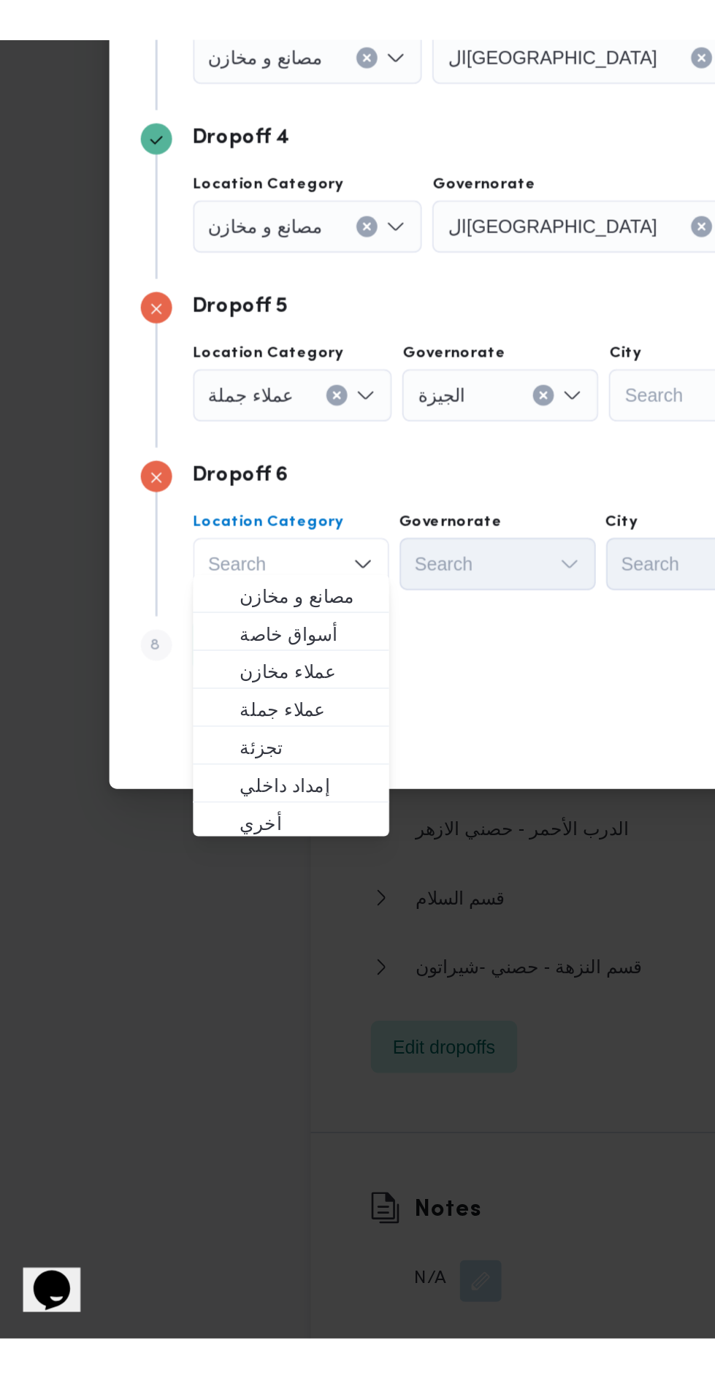
scroll to position [1921, 0]
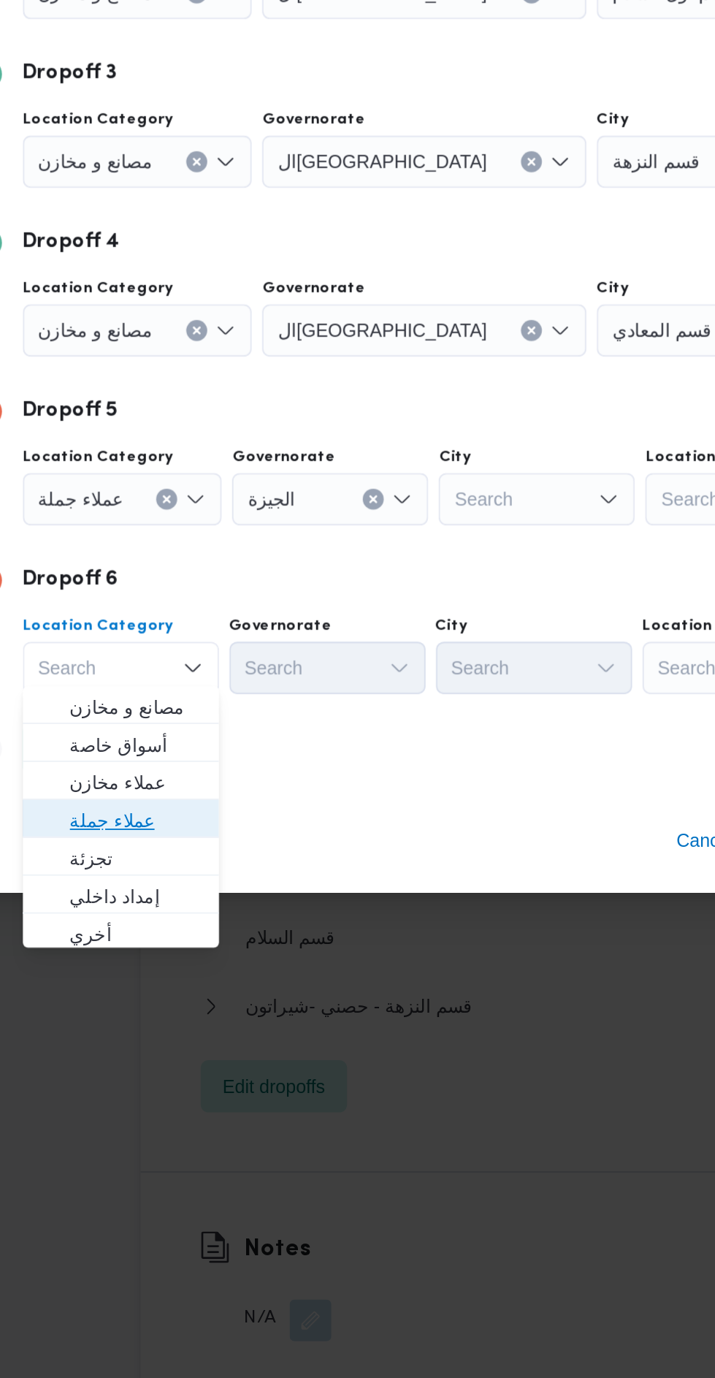
click at [210, 984] on span "عملاء جملة" at bounding box center [187, 987] width 74 height 18
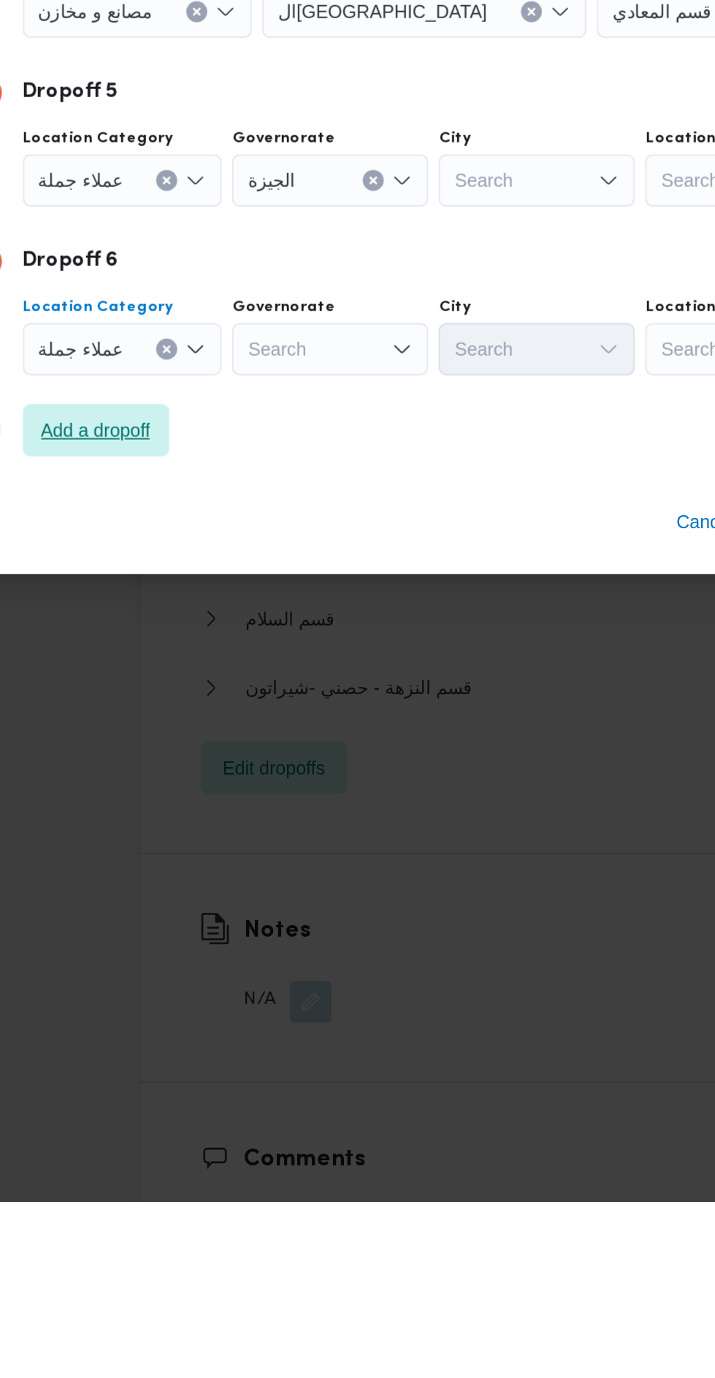
click at [196, 940] on span "Add a dropoff" at bounding box center [164, 947] width 61 height 18
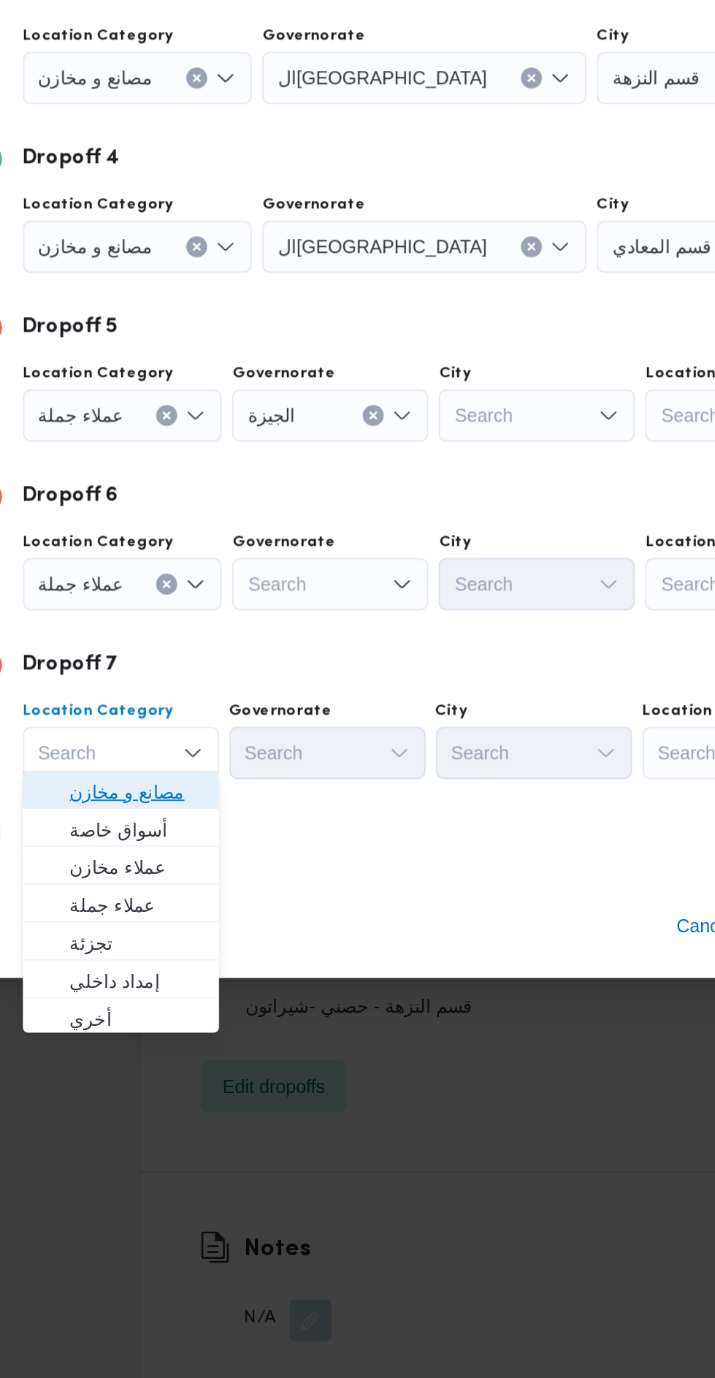
click at [220, 966] on span "مصانع و مخازن" at bounding box center [187, 971] width 74 height 18
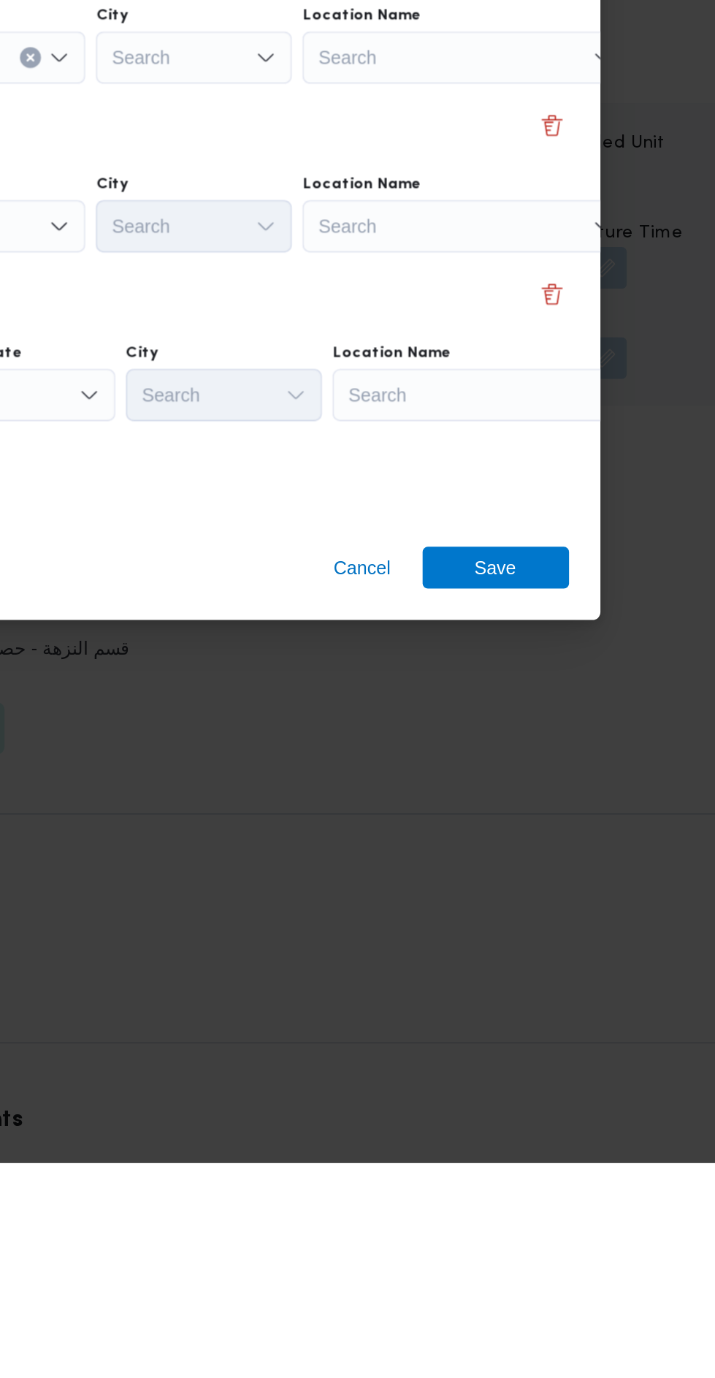
click at [574, 936] on div "Search" at bounding box center [580, 948] width 183 height 29
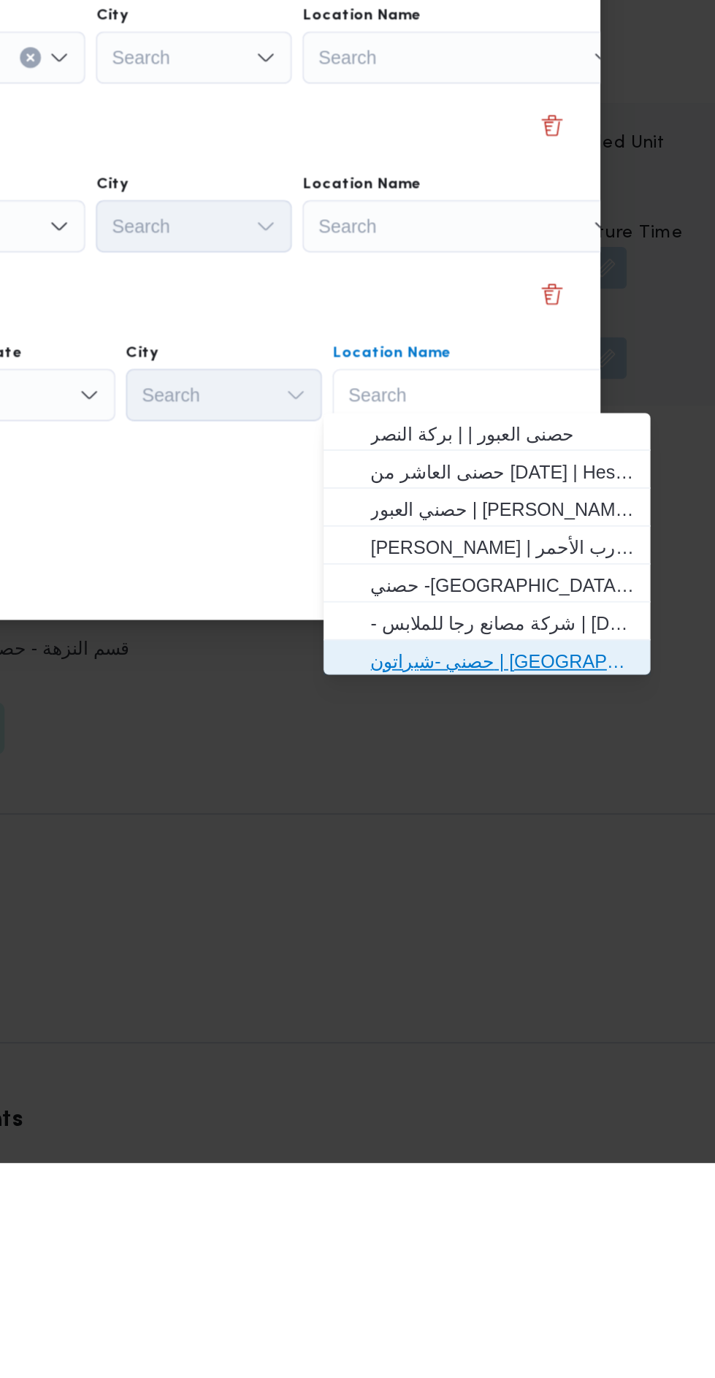
click at [588, 1101] on span "حصني -شيراتون | 7 الخليلي | شيراتون المطار" at bounding box center [584, 1098] width 148 height 18
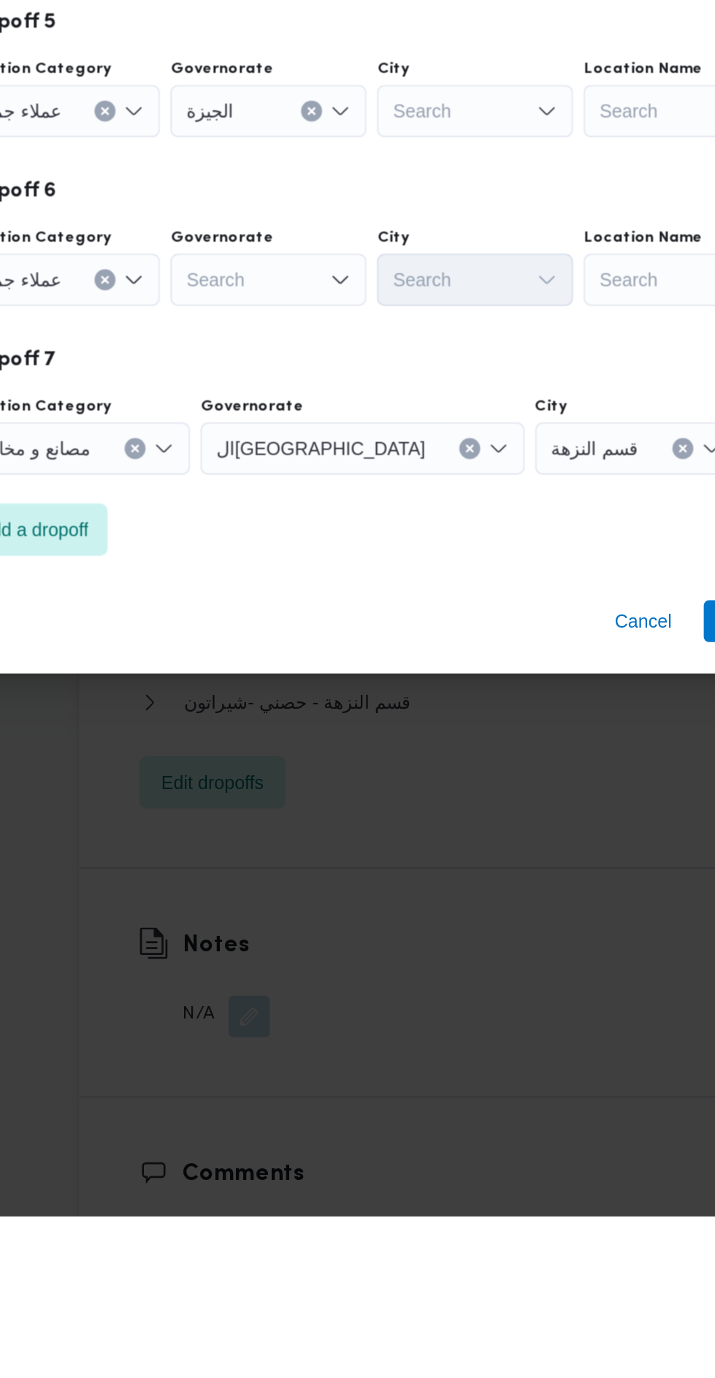
click at [429, 746] on div "Search" at bounding box center [411, 760] width 110 height 29
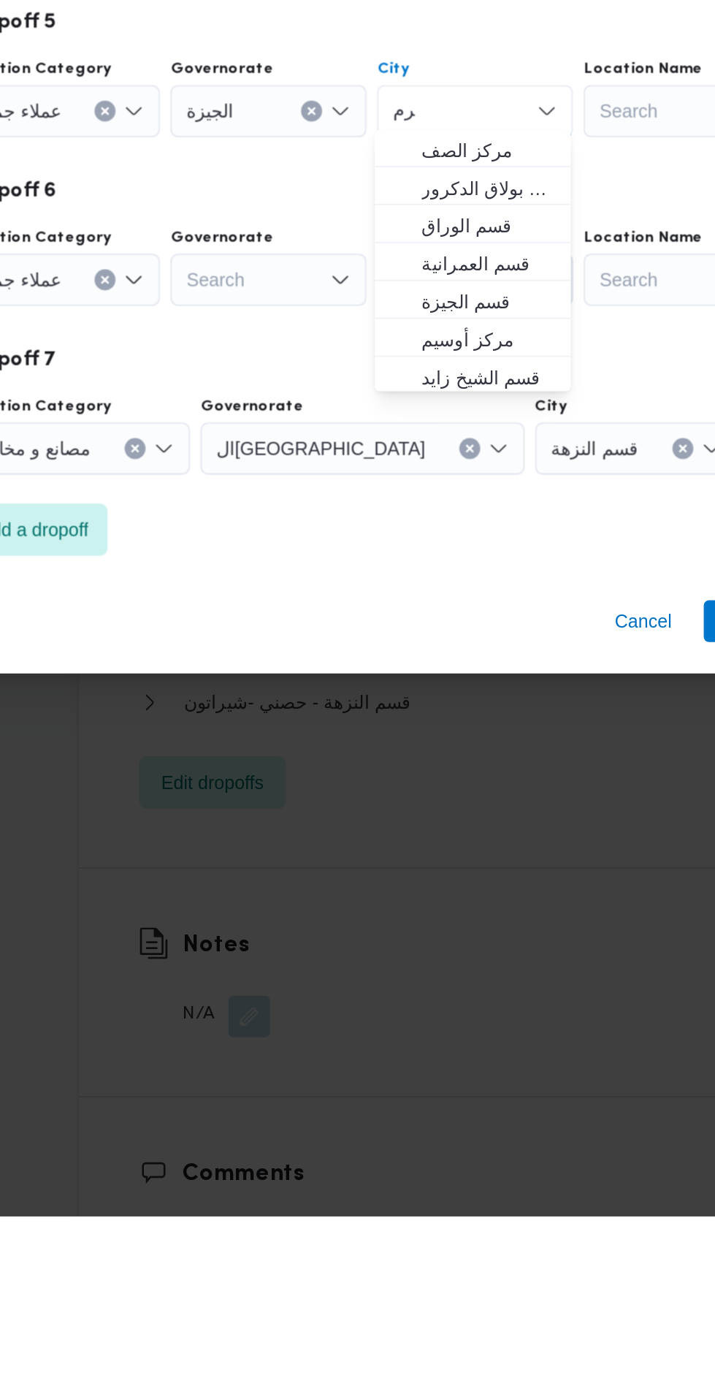
scroll to position [0, 0]
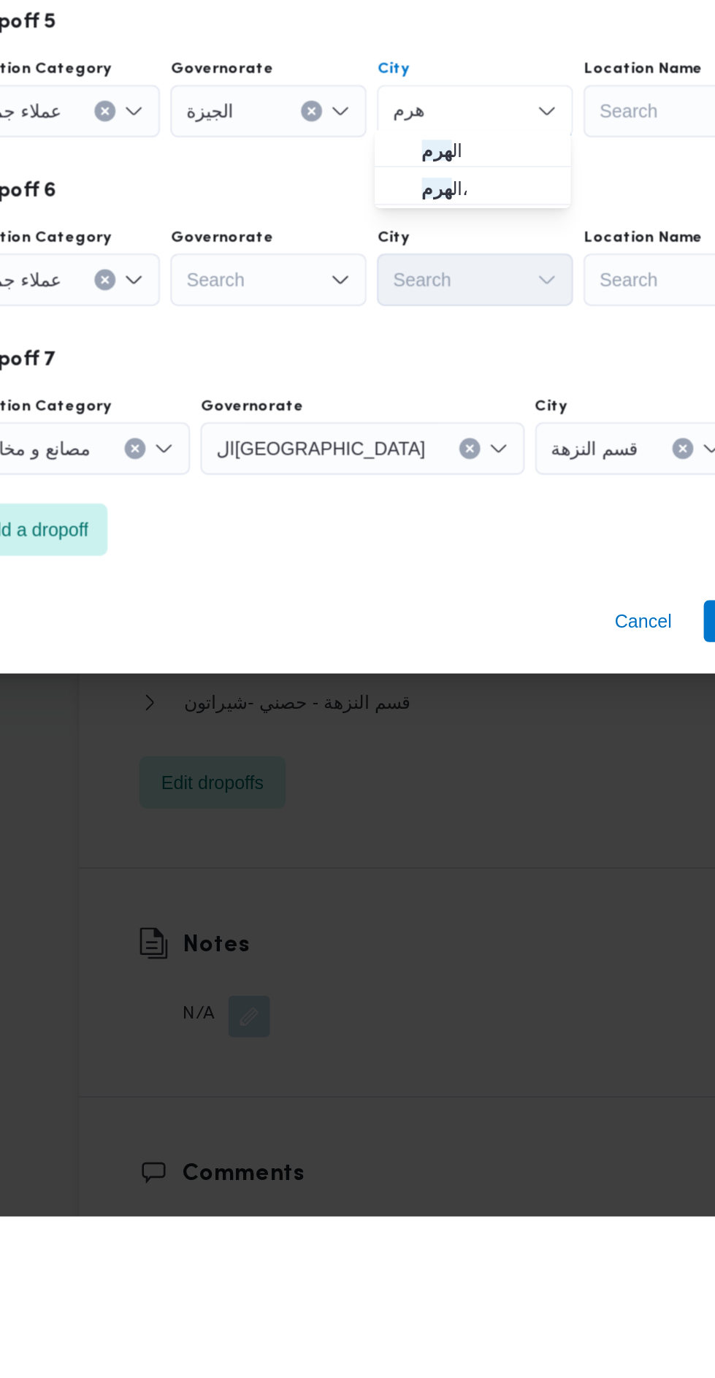
type input "هرم"
click at [427, 788] on span "ال هرم" at bounding box center [418, 782] width 74 height 18
click at [325, 844] on div "Search" at bounding box center [296, 854] width 110 height 29
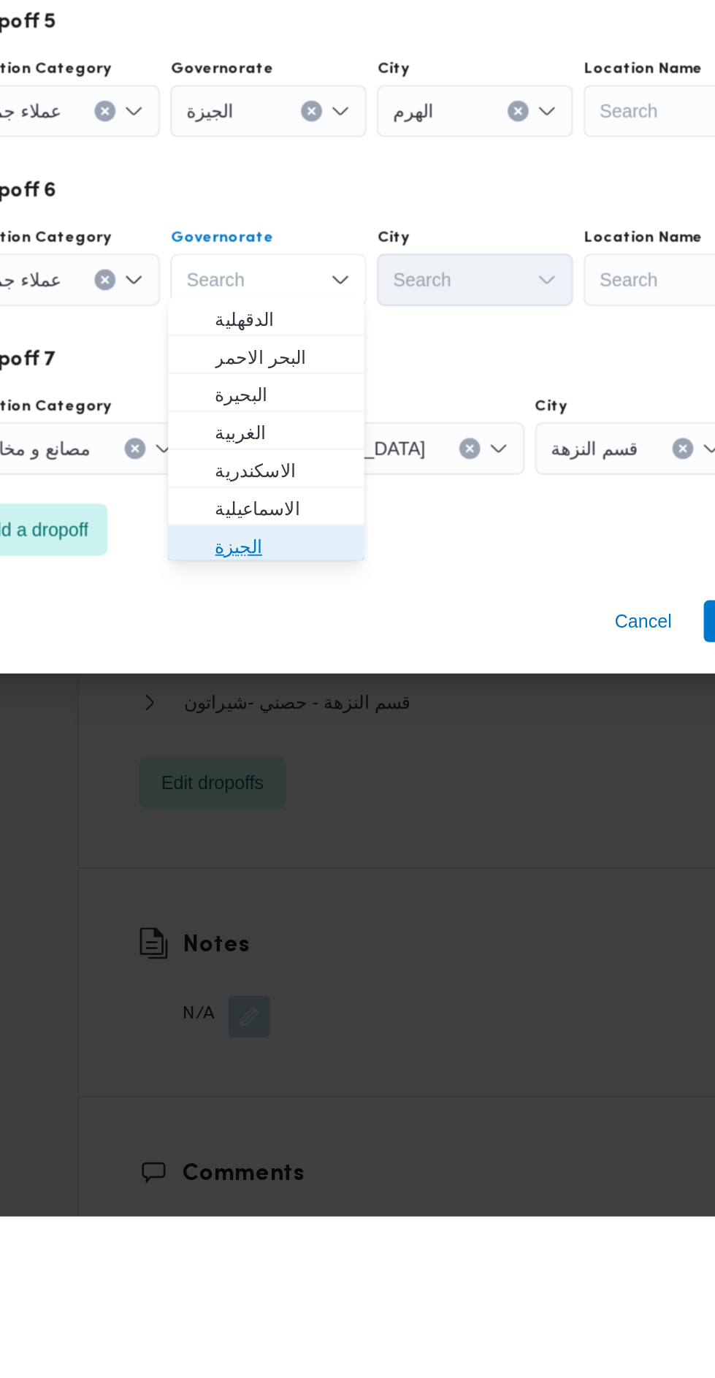
click at [318, 1000] on span "الجيزة" at bounding box center [303, 1004] width 74 height 18
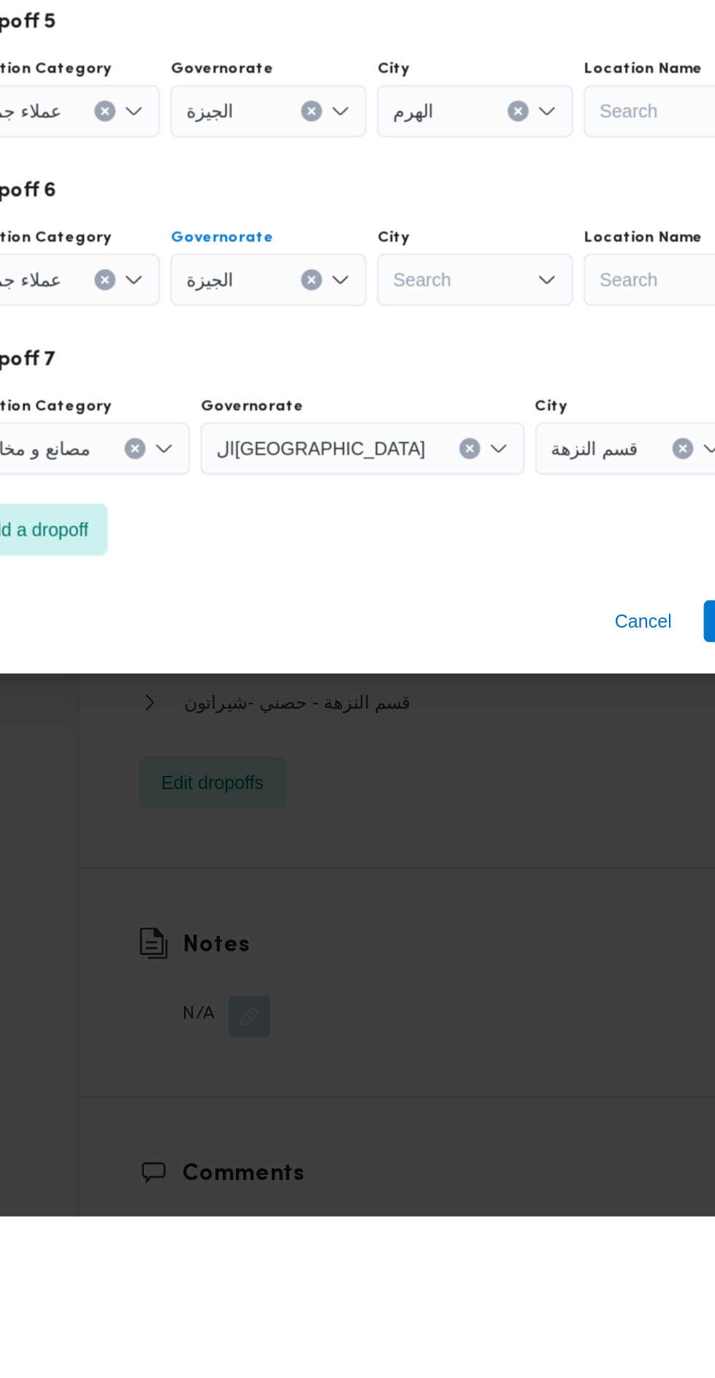
click at [431, 845] on div "Search" at bounding box center [411, 854] width 110 height 29
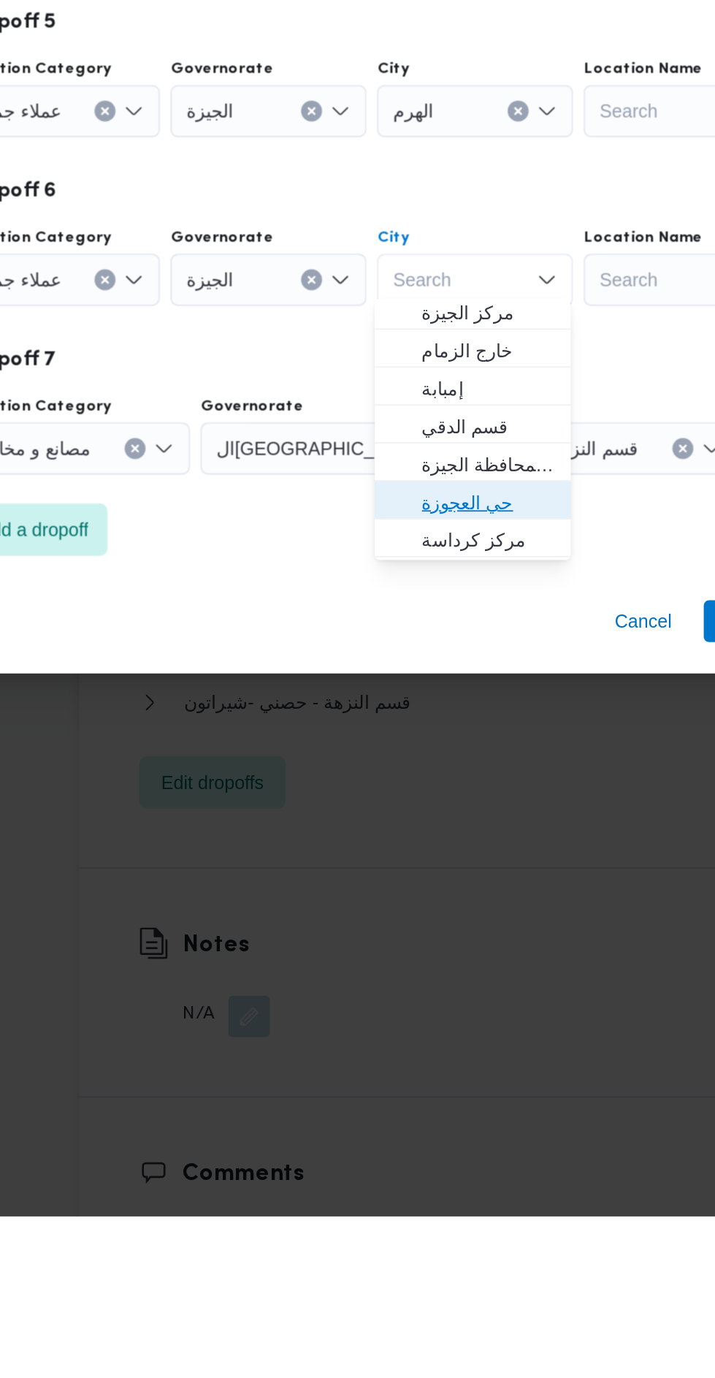
click at [442, 974] on span "حي العجوزة" at bounding box center [418, 979] width 74 height 18
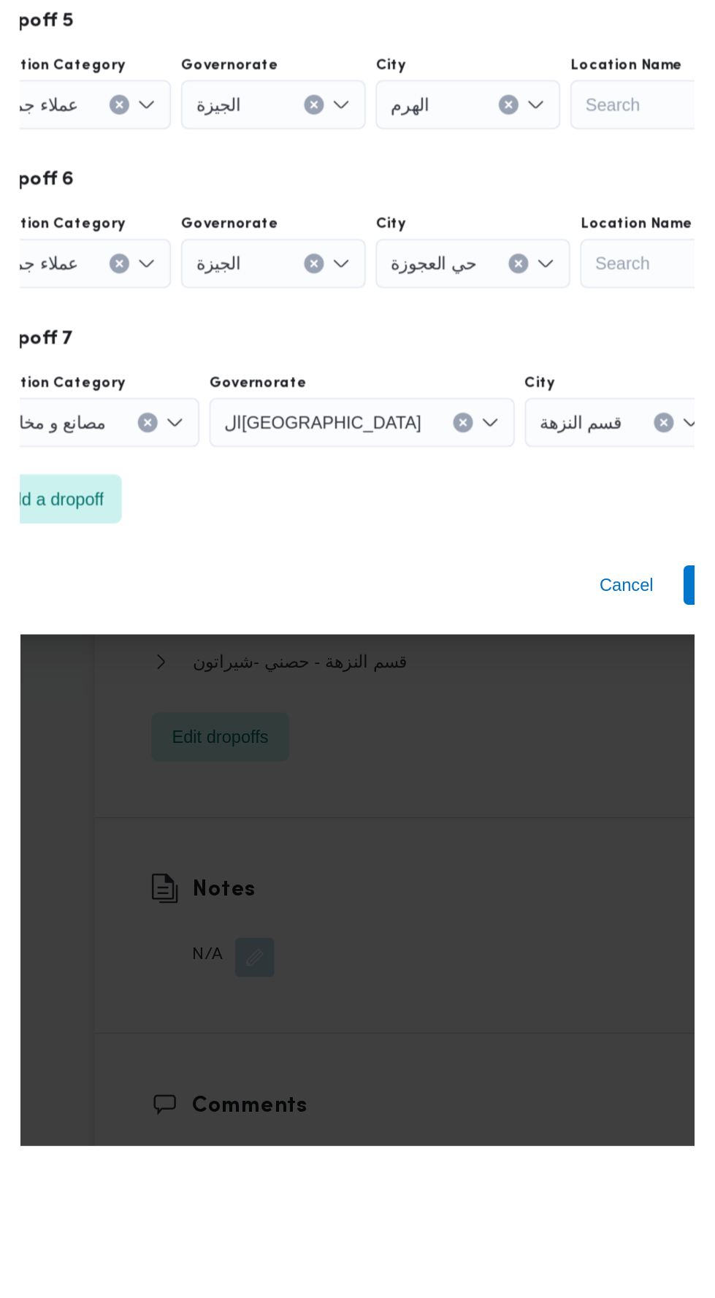
scroll to position [1921, 0]
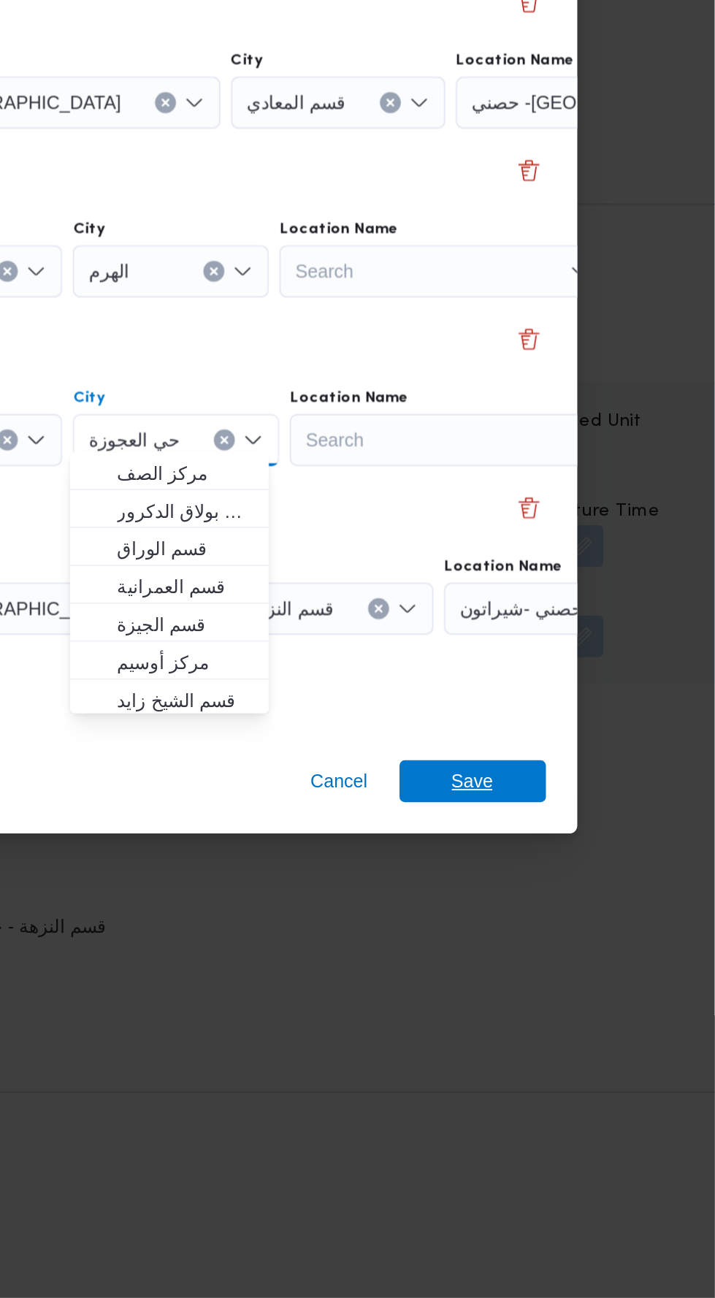
click at [567, 998] on span "Save" at bounding box center [580, 1009] width 82 height 23
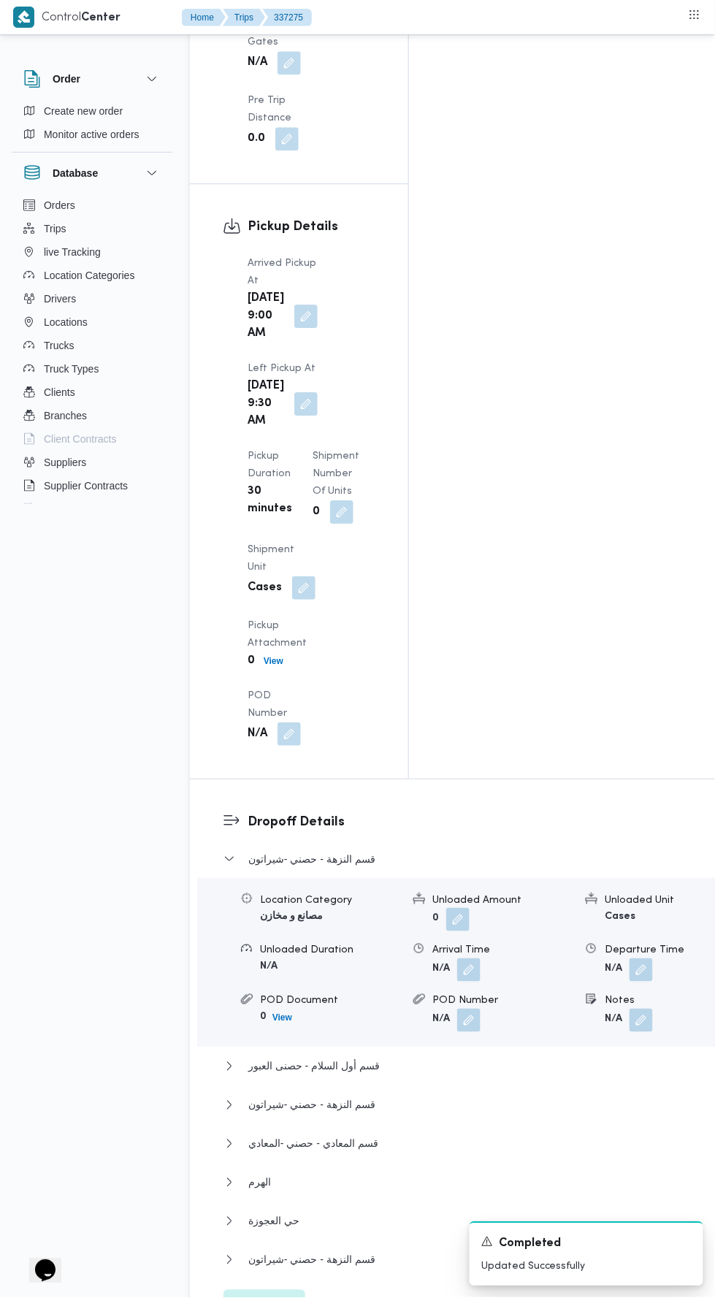
scroll to position [1764, 0]
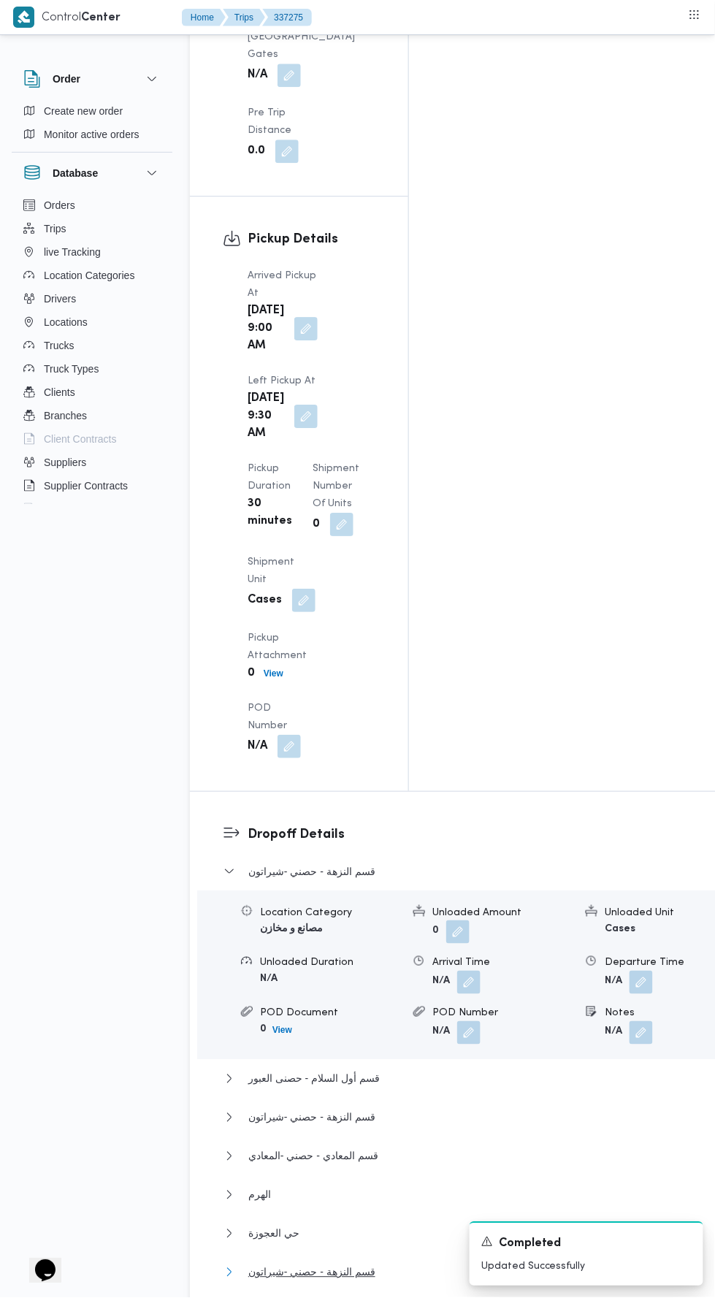
click at [322, 1264] on span "قسم النزهة - حصني -شيراتون" at bounding box center [311, 1273] width 127 height 18
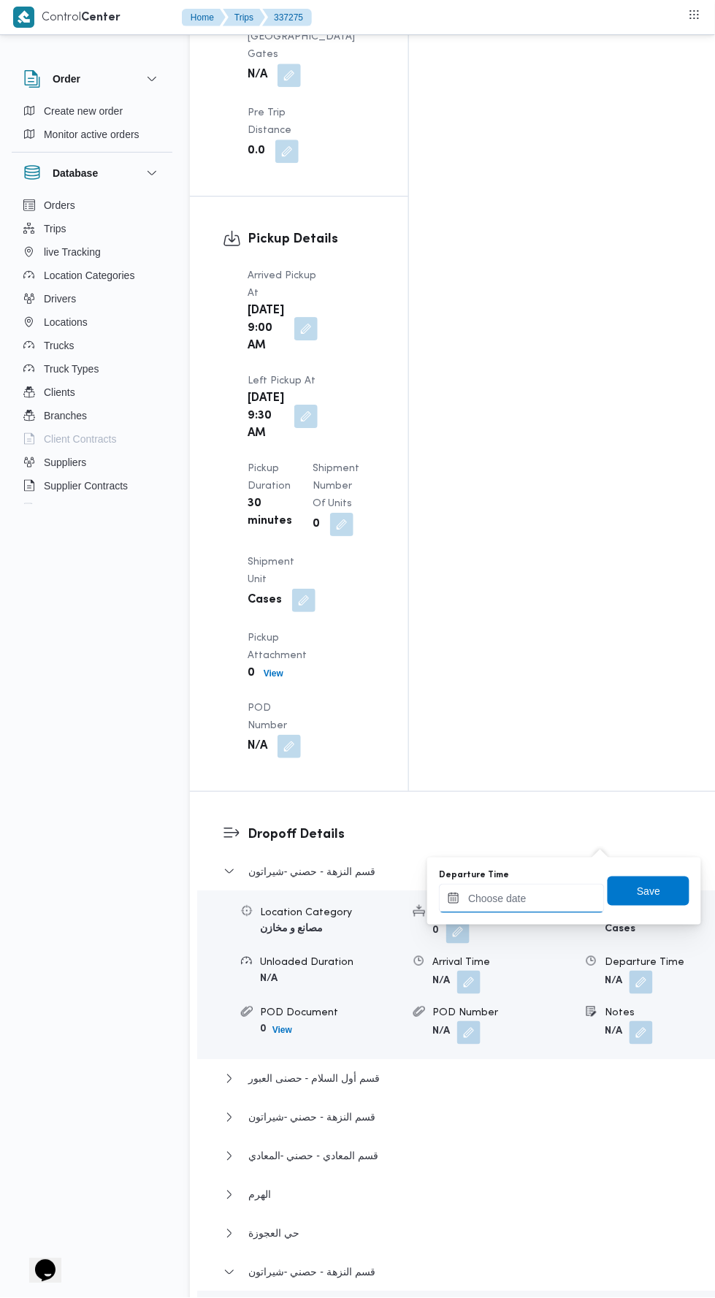
click at [504, 897] on input "Departure Time" at bounding box center [522, 898] width 166 height 29
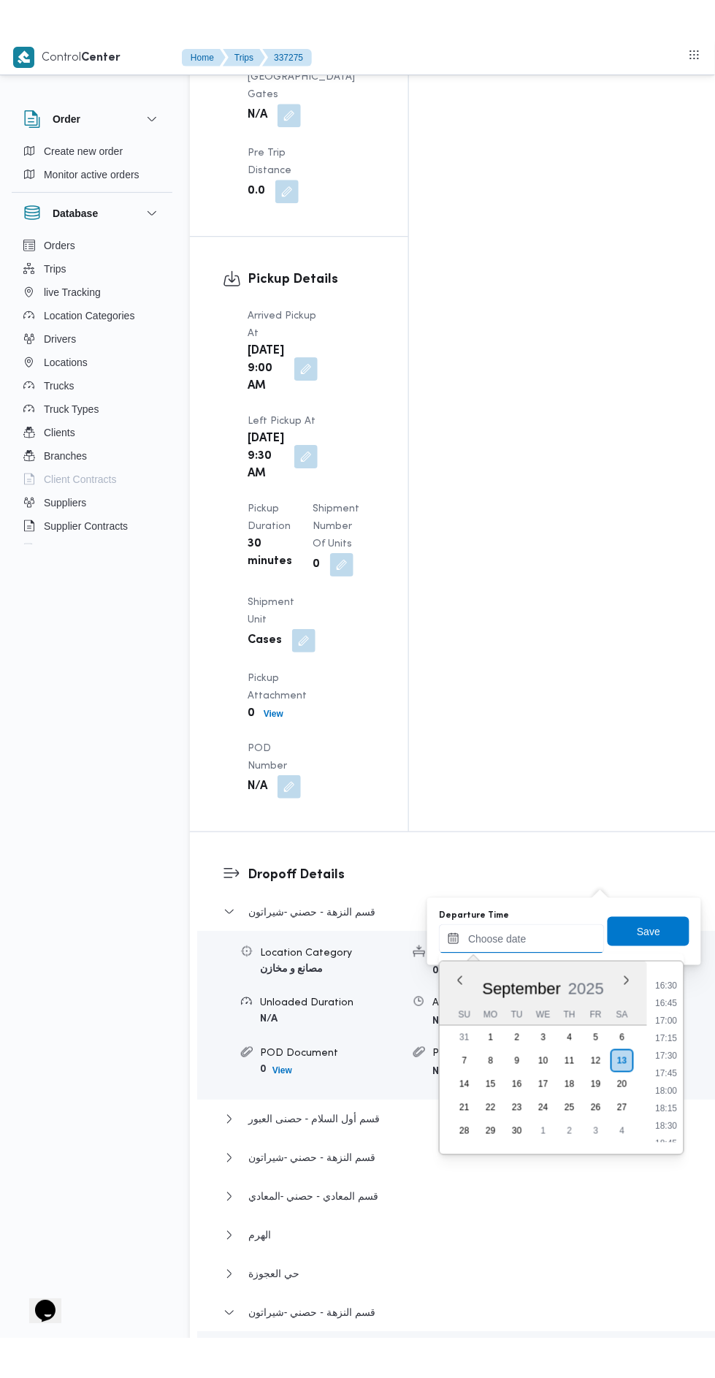
scroll to position [1153, 0]
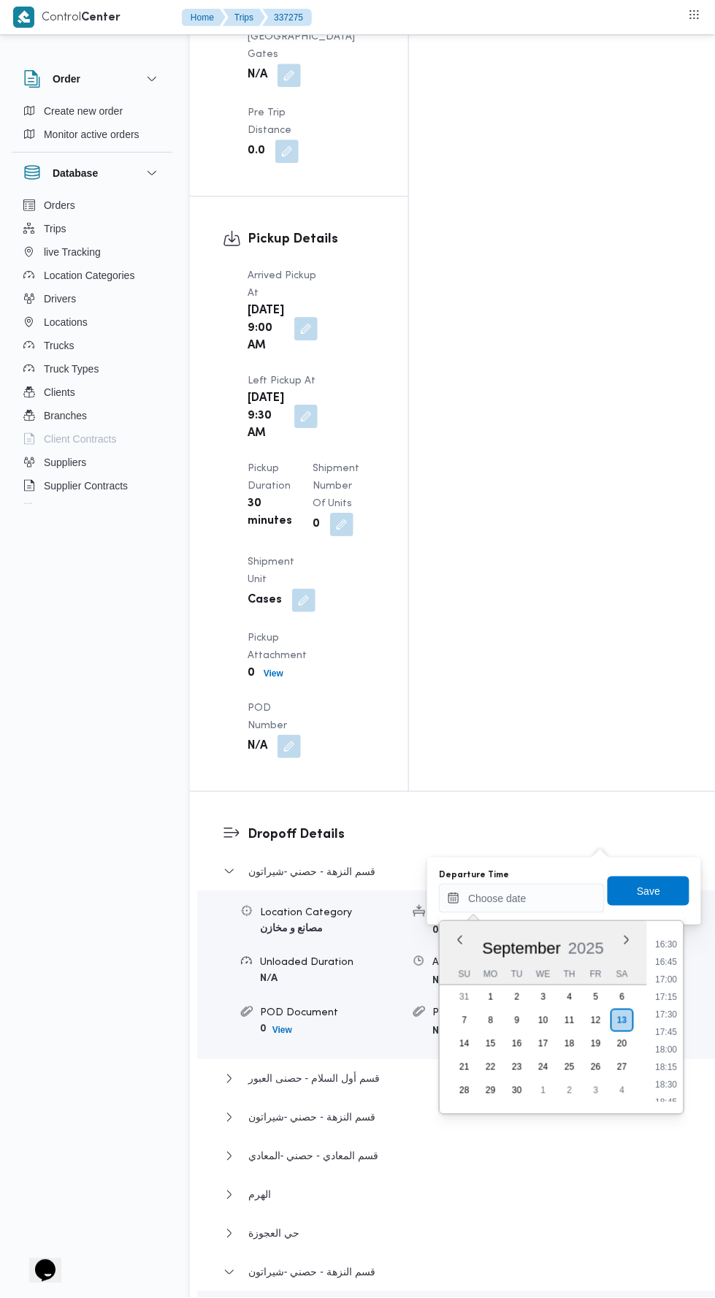
click at [665, 1012] on li "17:30" at bounding box center [667, 1014] width 34 height 15
type input "13/09/2025 17:30"
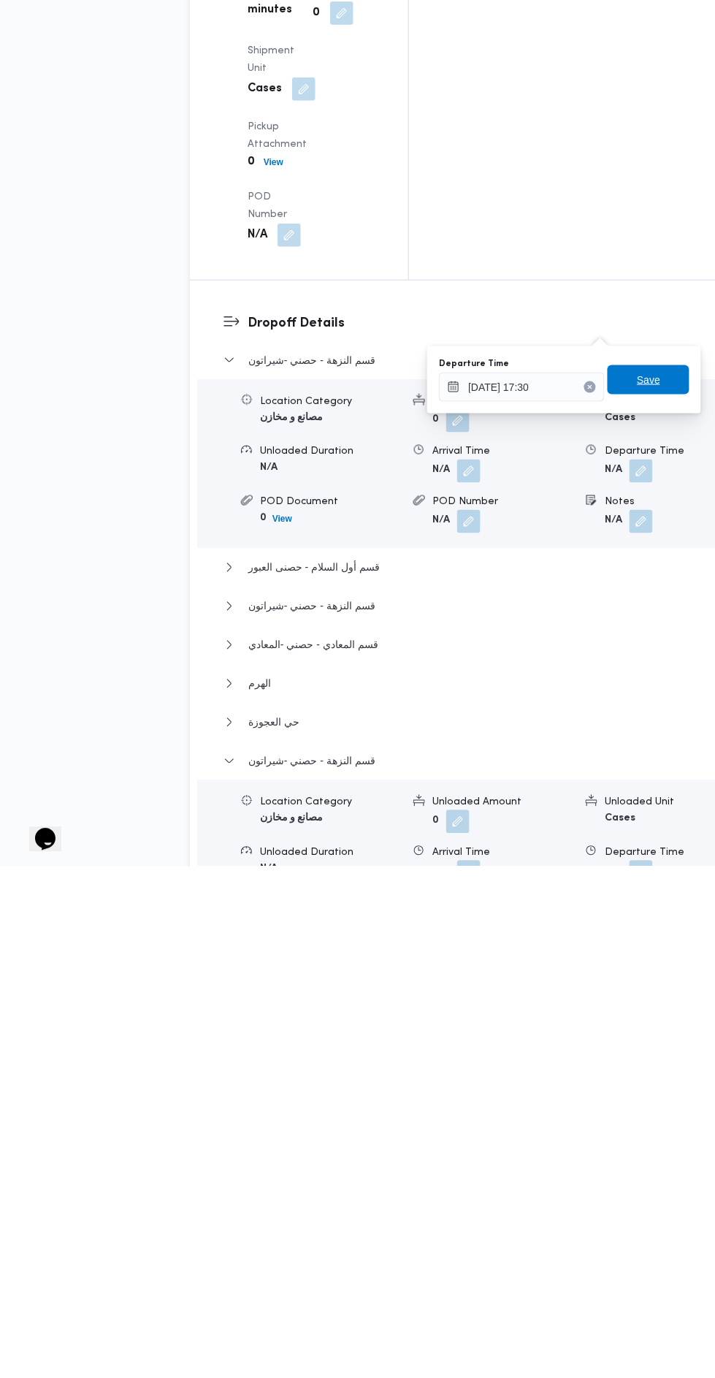
click at [650, 885] on span "Save" at bounding box center [648, 891] width 23 height 18
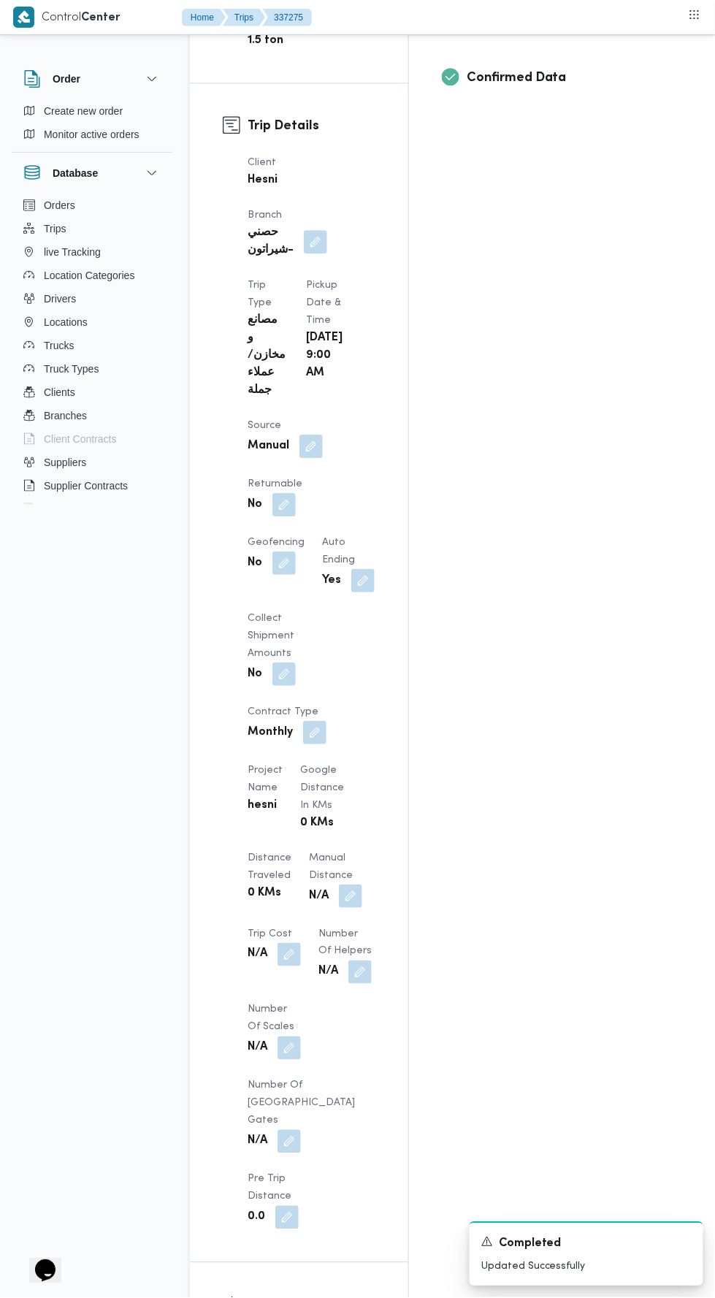
scroll to position [700, 0]
click at [339, 882] on button "button" at bounding box center [350, 893] width 23 height 23
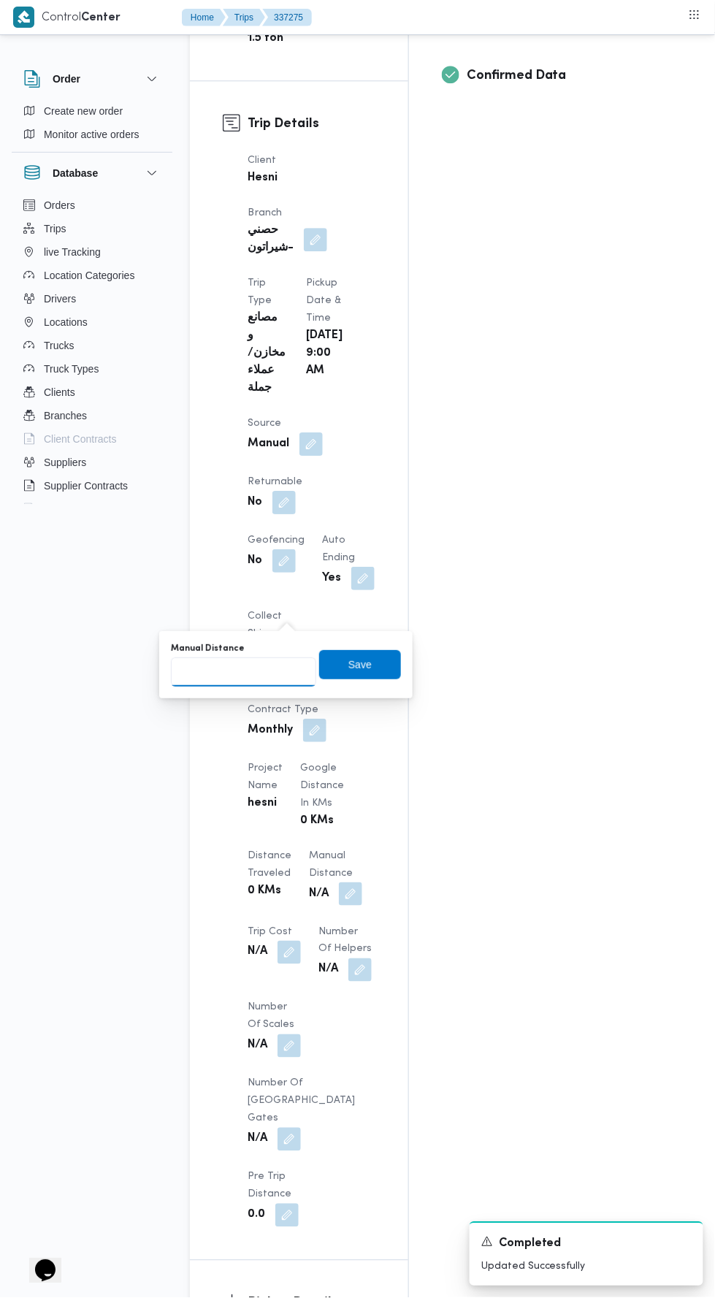
click at [251, 671] on input "Manual Distance" at bounding box center [243, 671] width 145 height 29
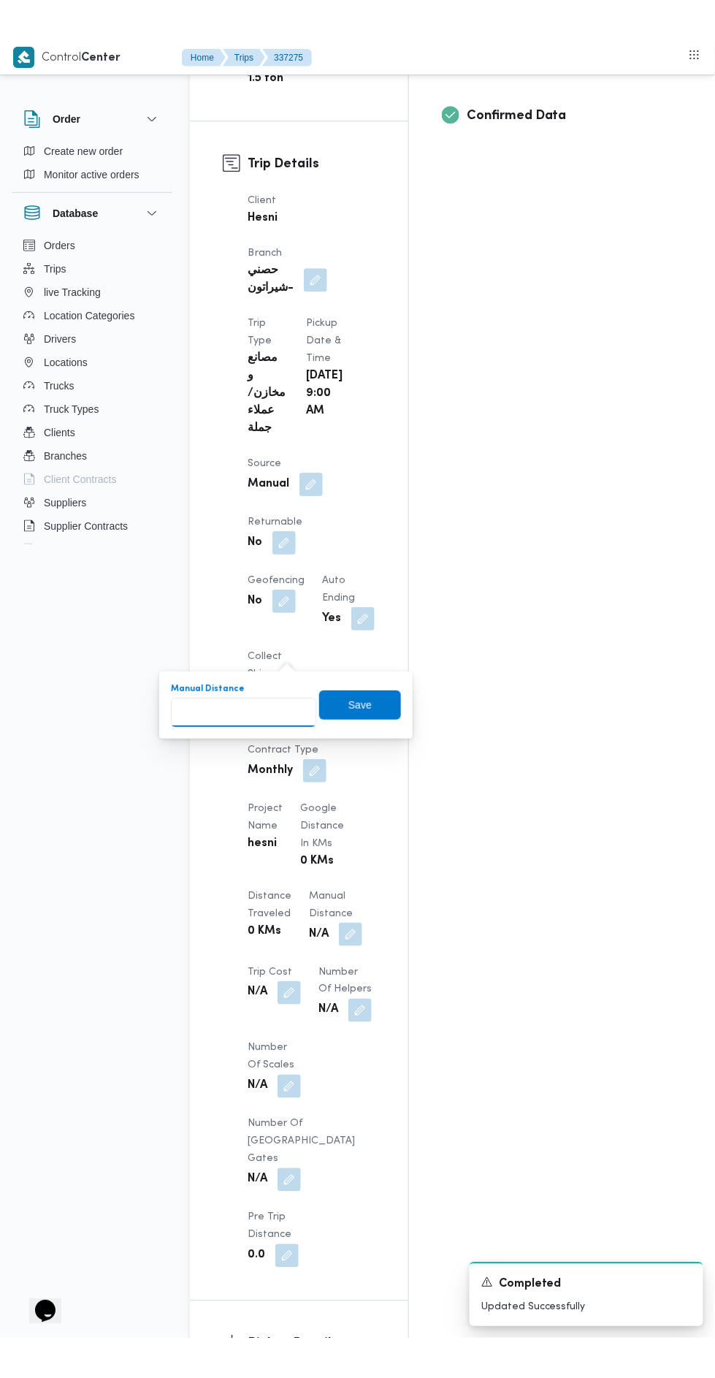
scroll to position [776, 0]
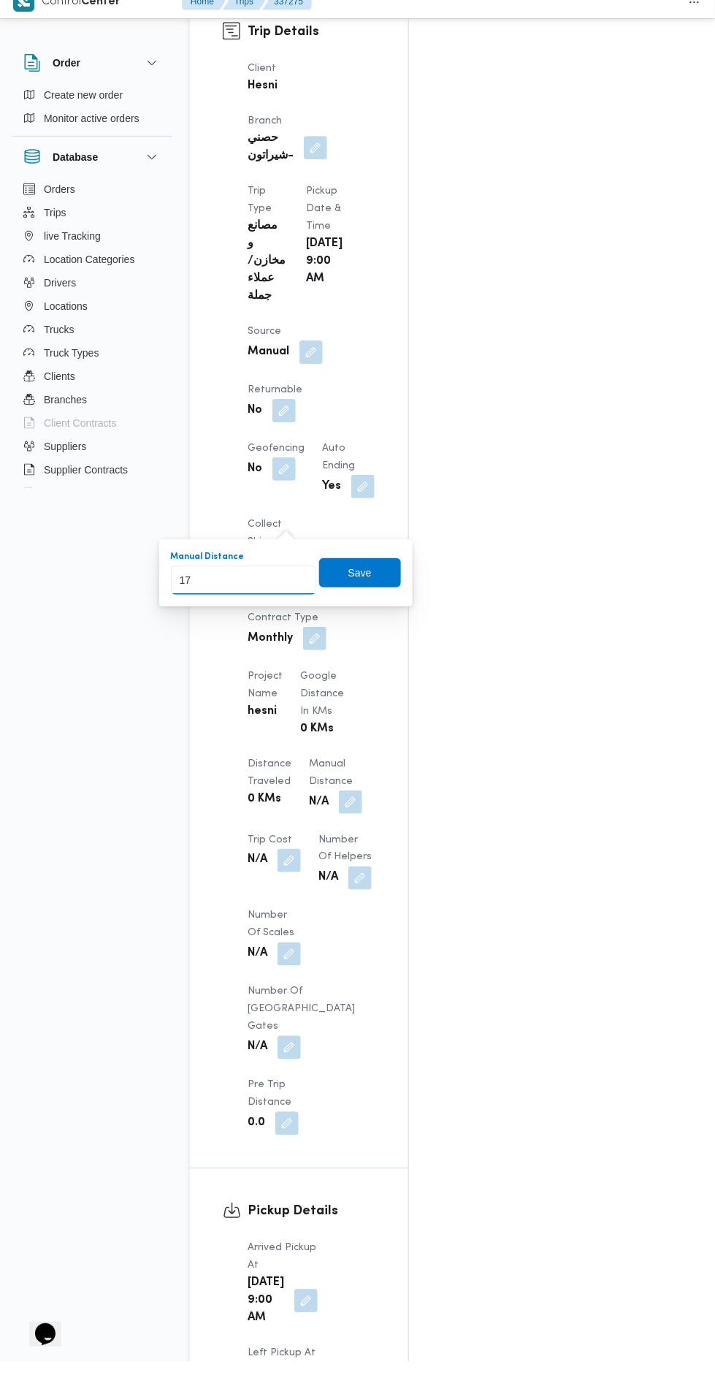
type input "172"
click at [400, 584] on span "Save" at bounding box center [360, 588] width 82 height 29
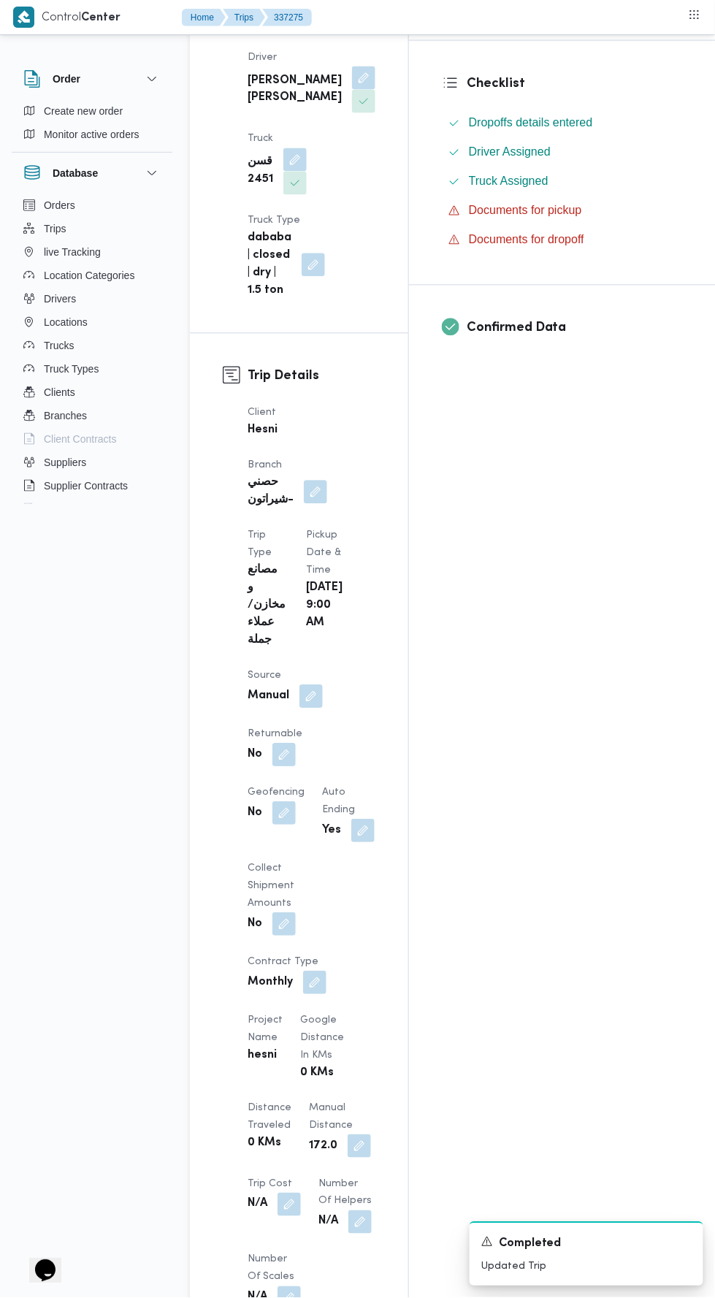
scroll to position [0, 0]
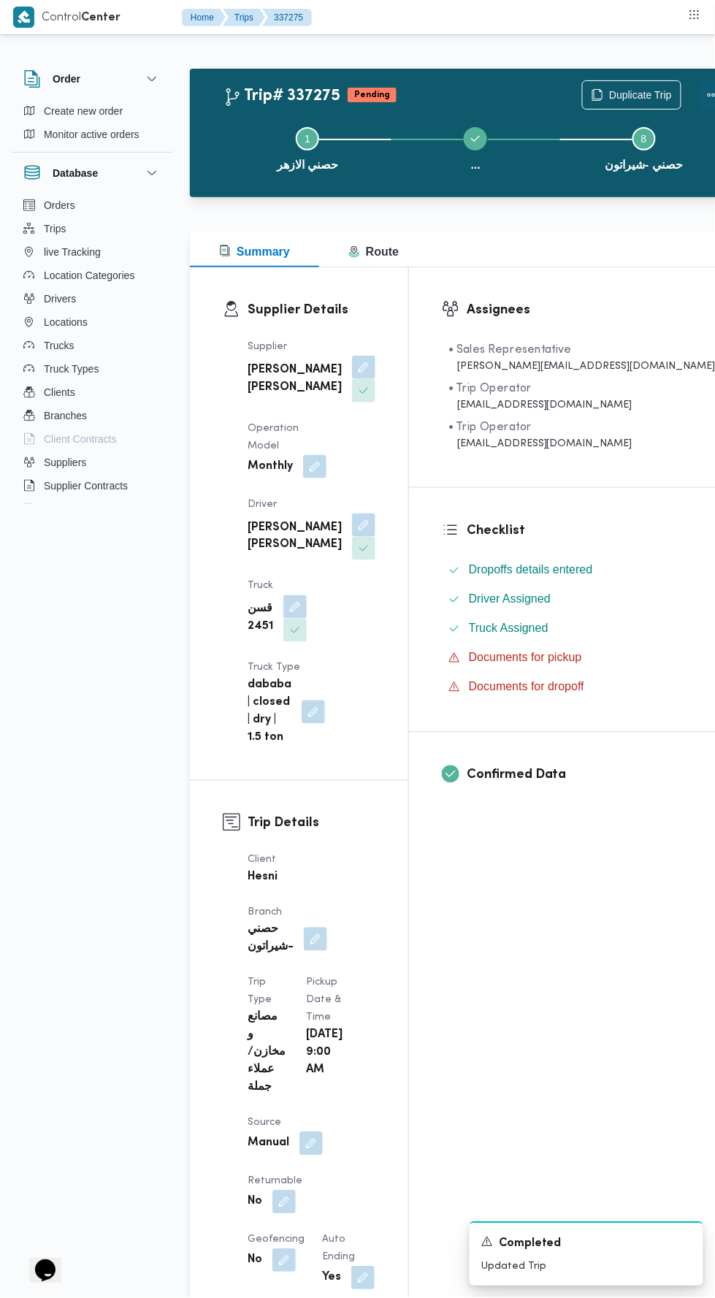
click at [699, 85] on button "Actions" at bounding box center [713, 94] width 29 height 29
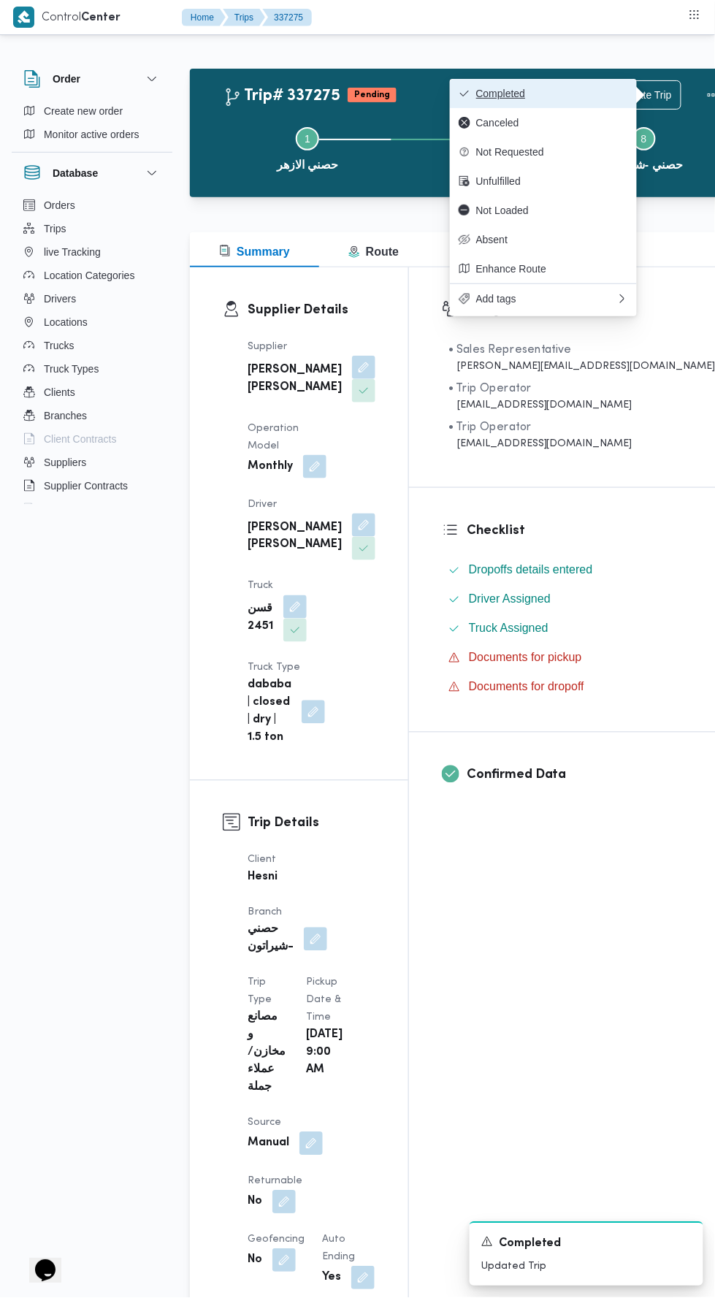
click at [495, 91] on span "Completed" at bounding box center [552, 94] width 152 height 12
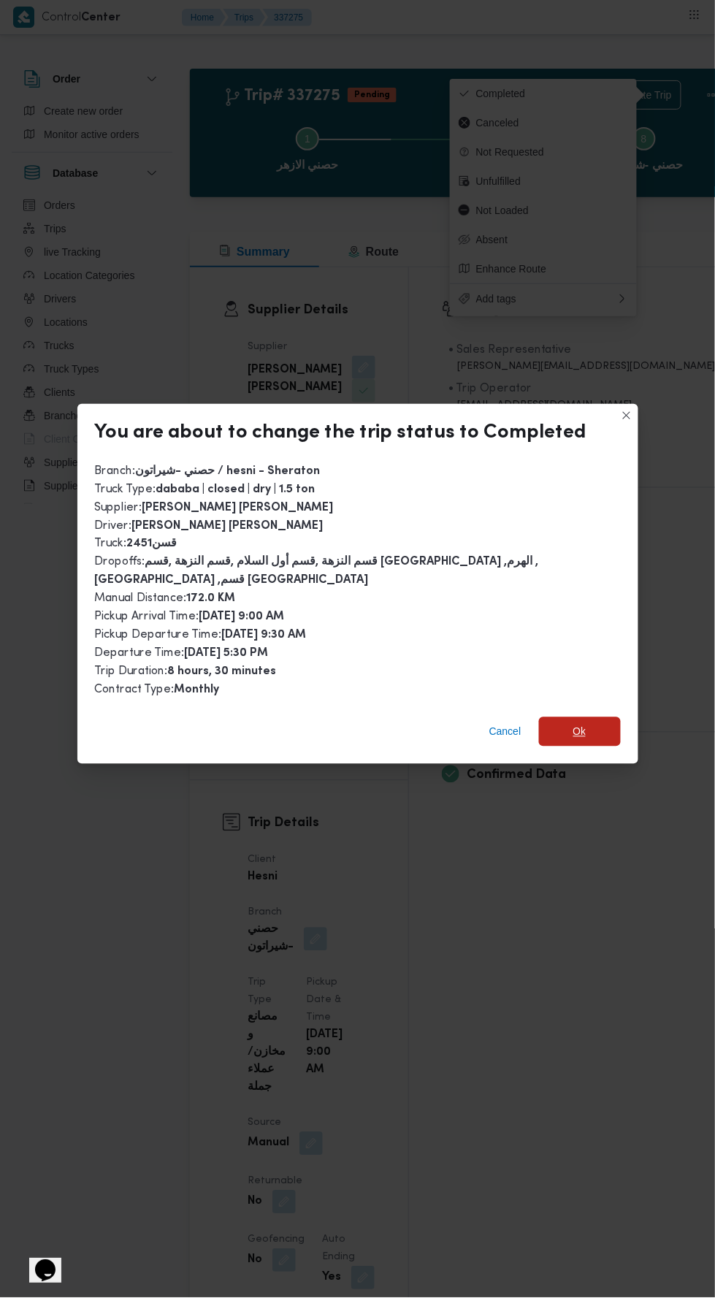
click at [577, 717] on span "Ok" at bounding box center [580, 731] width 82 height 29
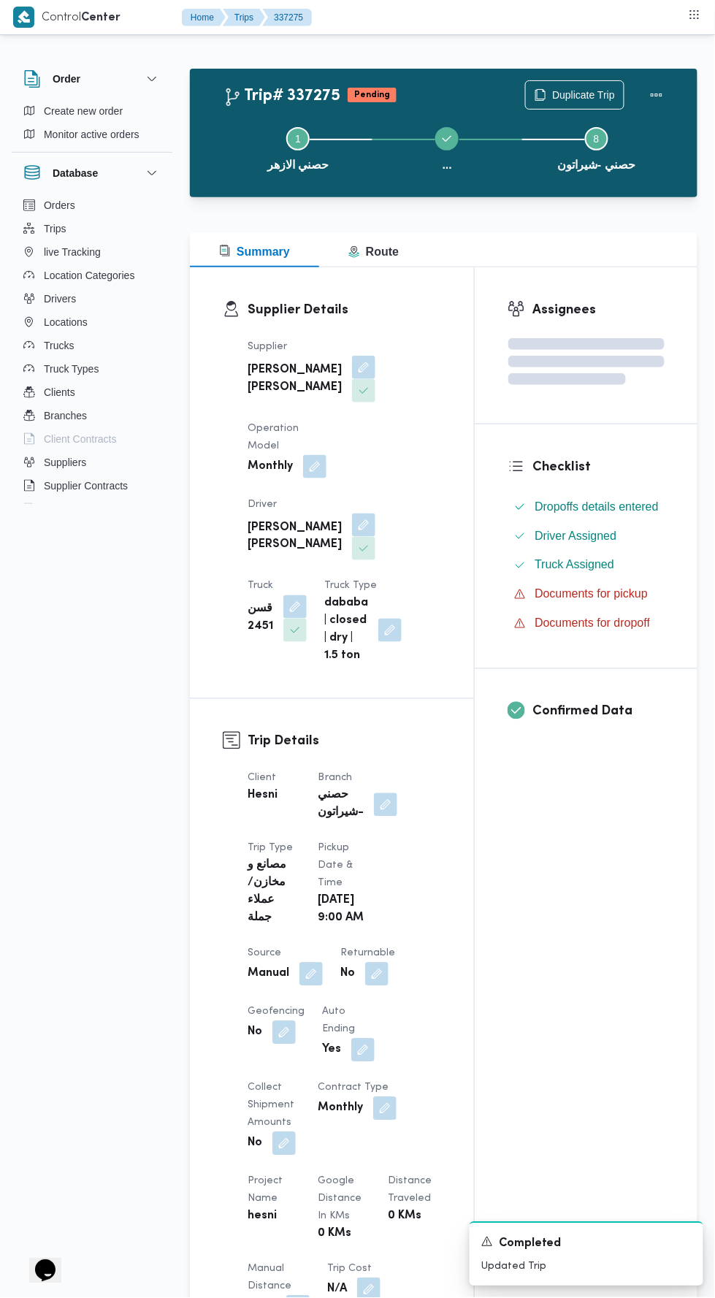
click at [551, 1145] on div "Assignees Checklist Dropoffs details entered Driver Assigned Truck Assigned Doc…" at bounding box center [586, 1113] width 223 height 1692
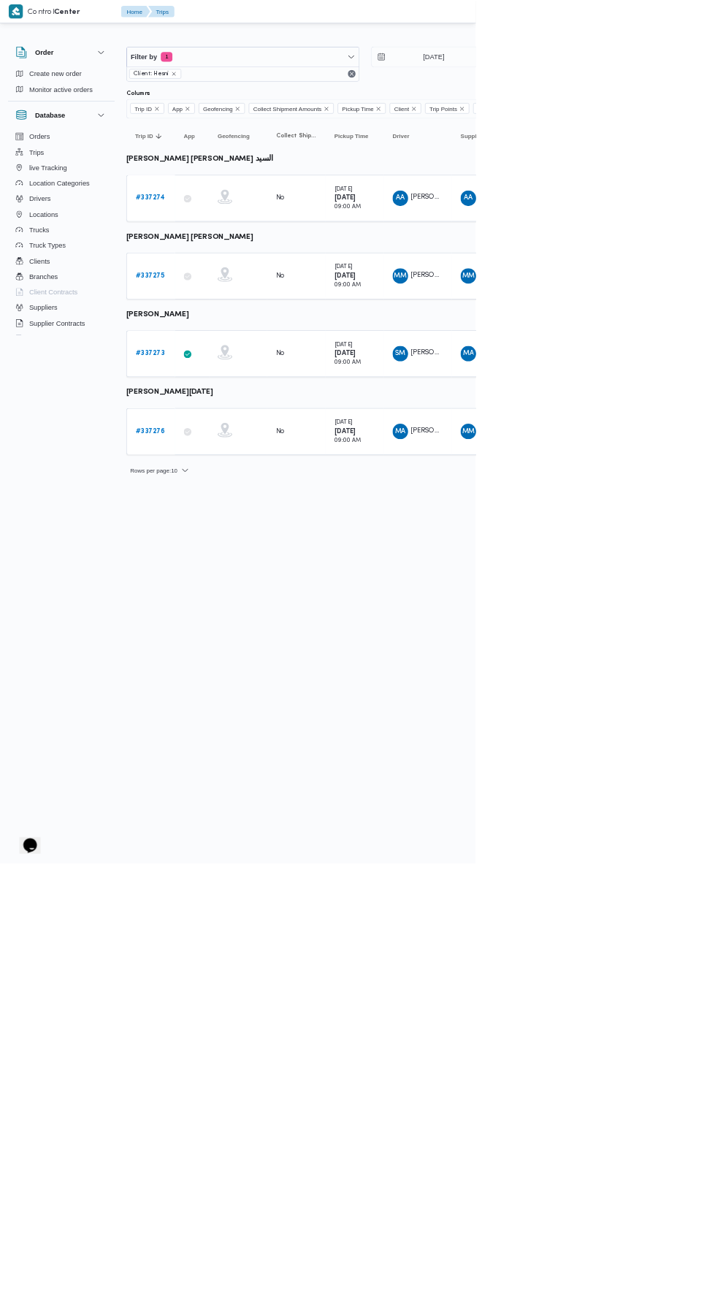
click at [229, 643] on b "# 337276" at bounding box center [226, 647] width 45 height 9
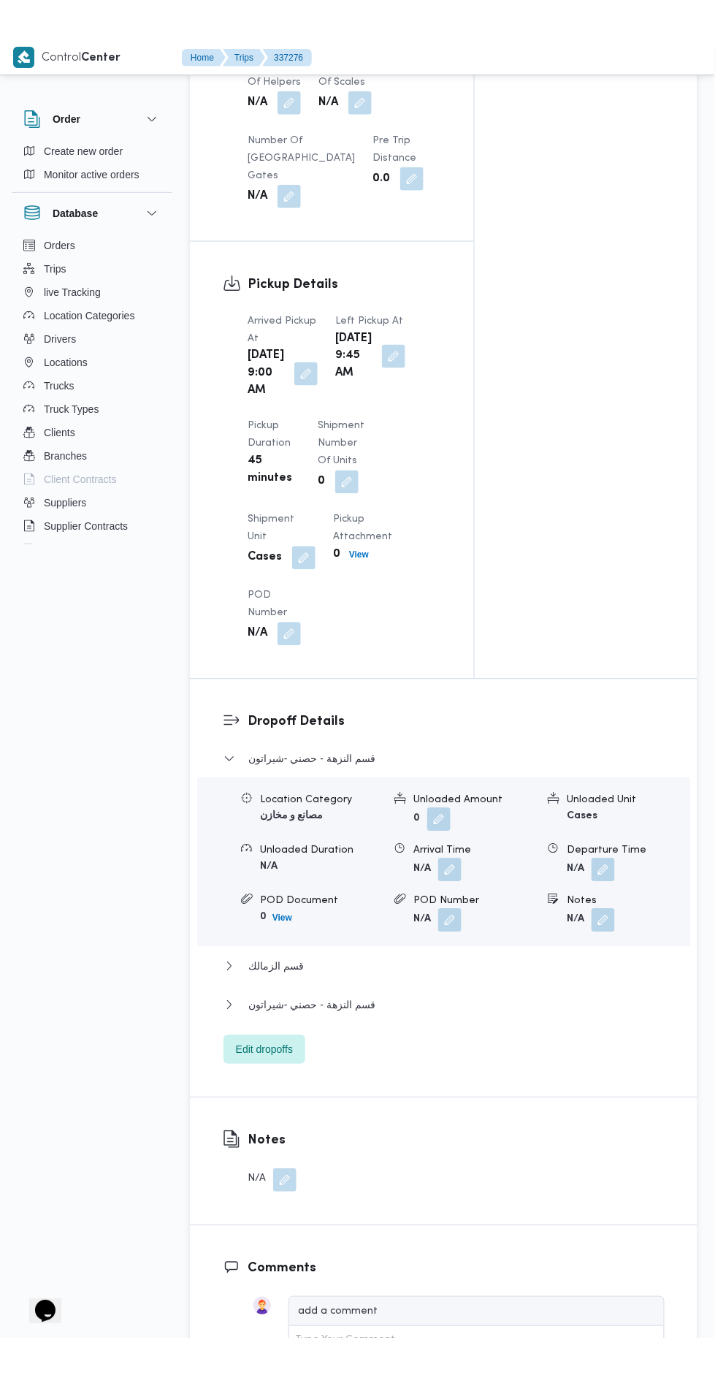
scroll to position [1325, 0]
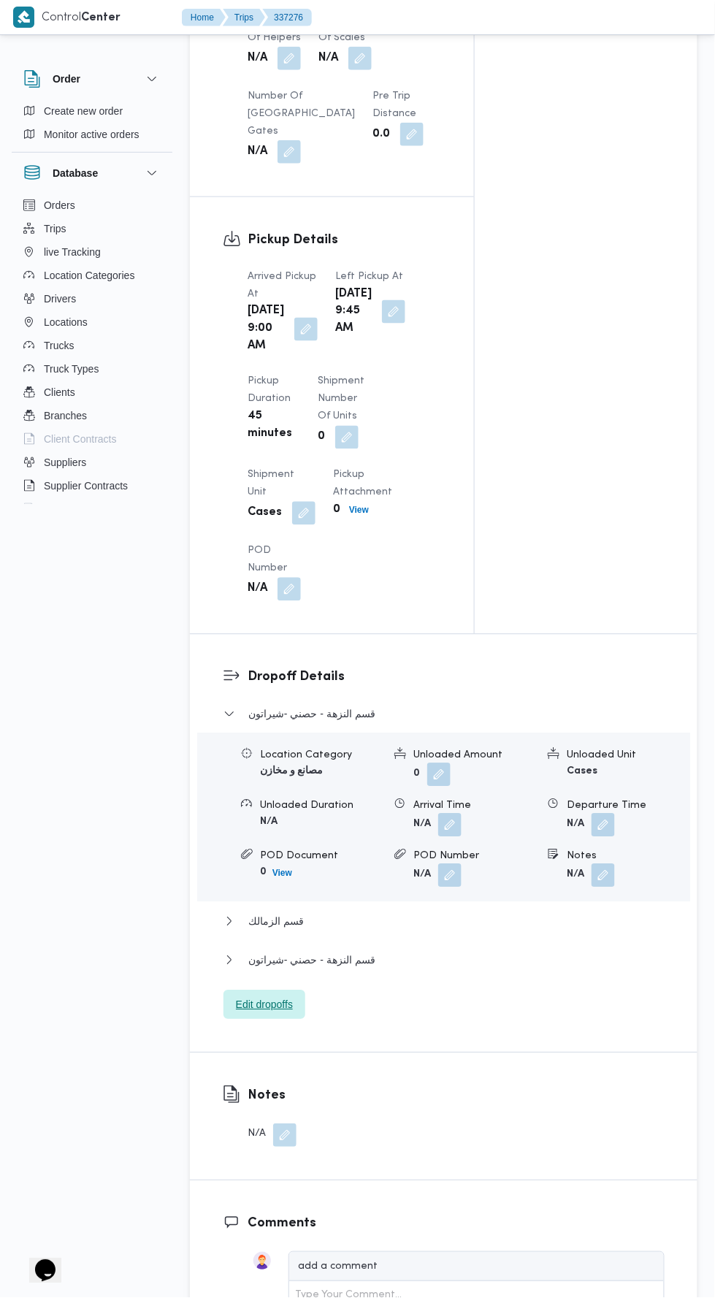
click at [260, 1014] on span "Edit dropoffs" at bounding box center [264, 1005] width 57 height 18
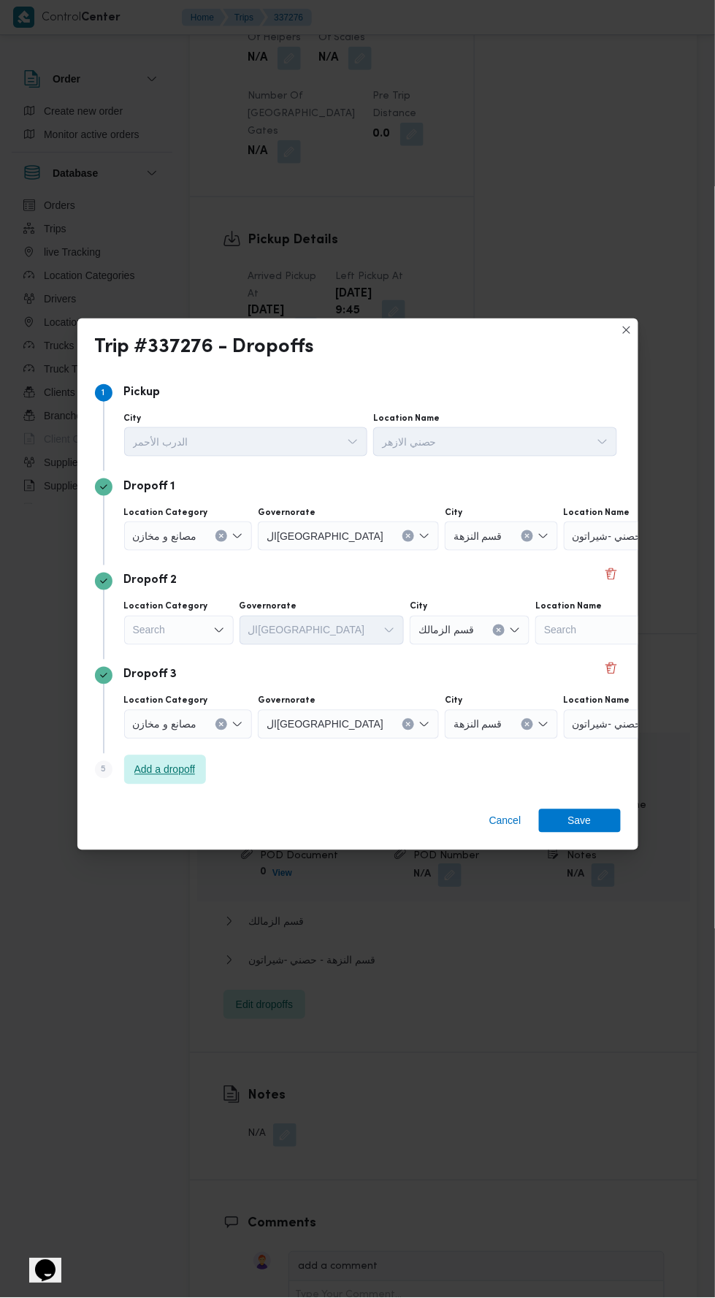
click at [162, 768] on span "Add a dropoff" at bounding box center [164, 770] width 61 height 18
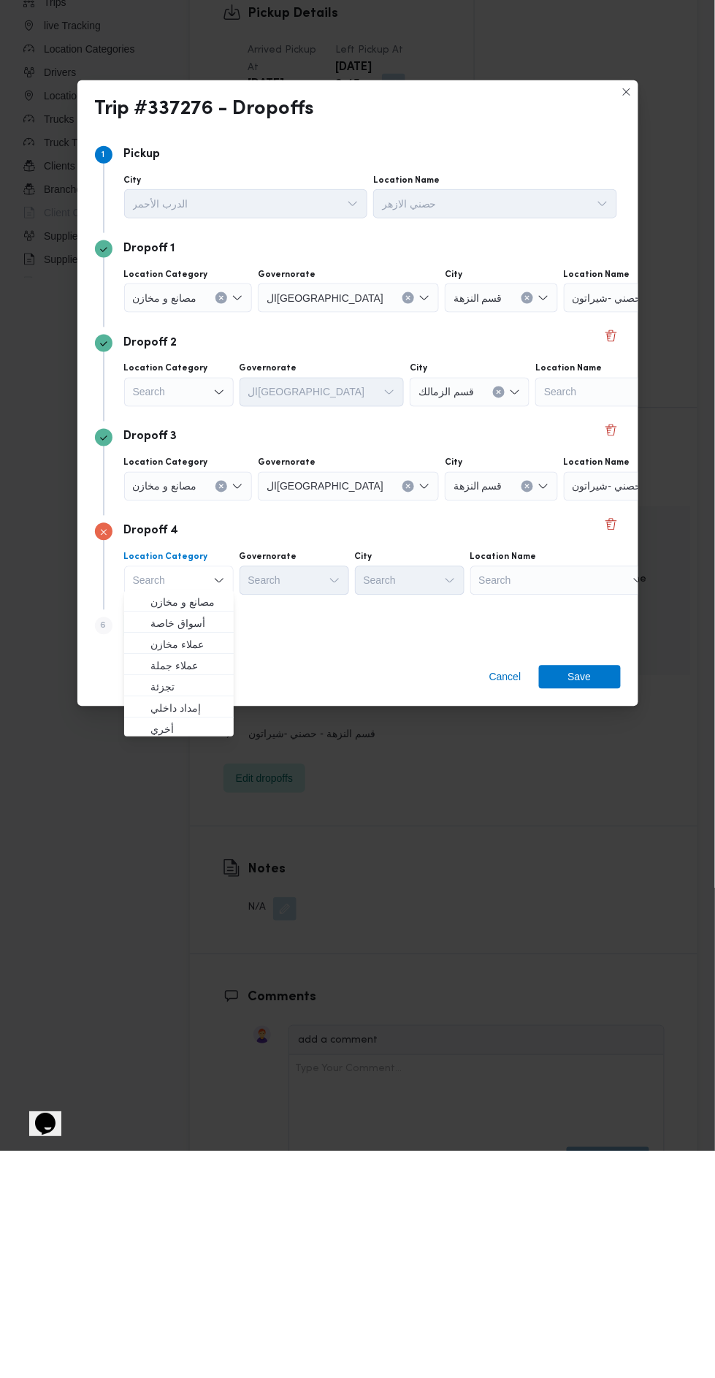
click at [647, 519] on input "Location Name" at bounding box center [647, 525] width 1 height 18
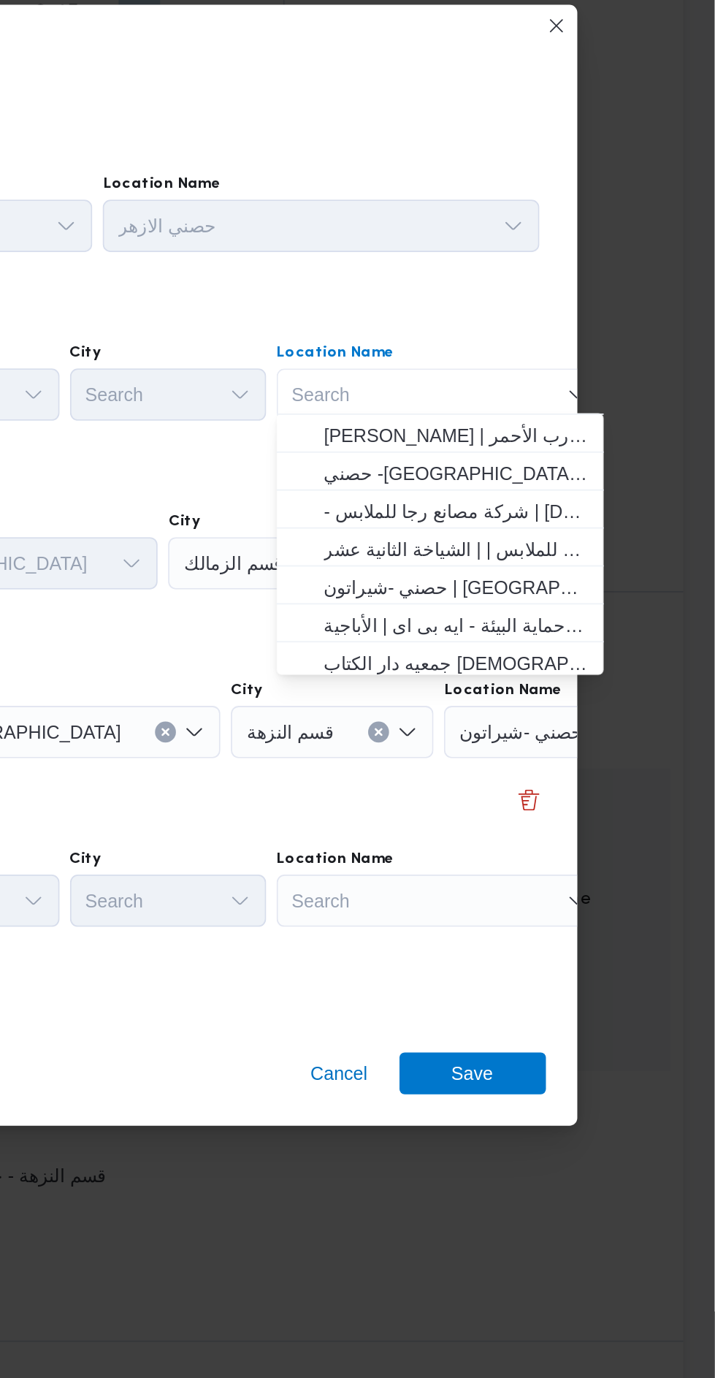
scroll to position [62, 0]
click at [519, 630] on span "حصني -شيراتون | 7 الخليلي | شيراتون المطار" at bounding box center [571, 633] width 148 height 18
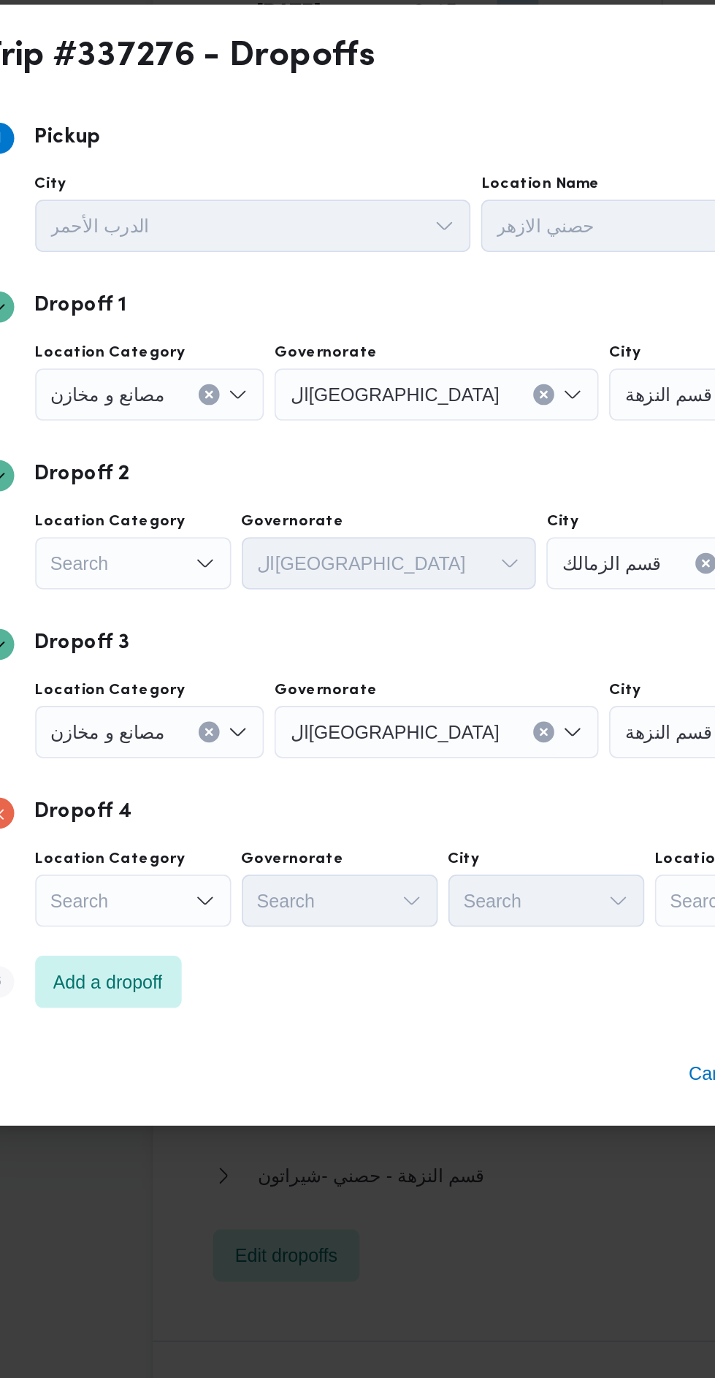
click at [164, 617] on div "Search" at bounding box center [179, 618] width 110 height 29
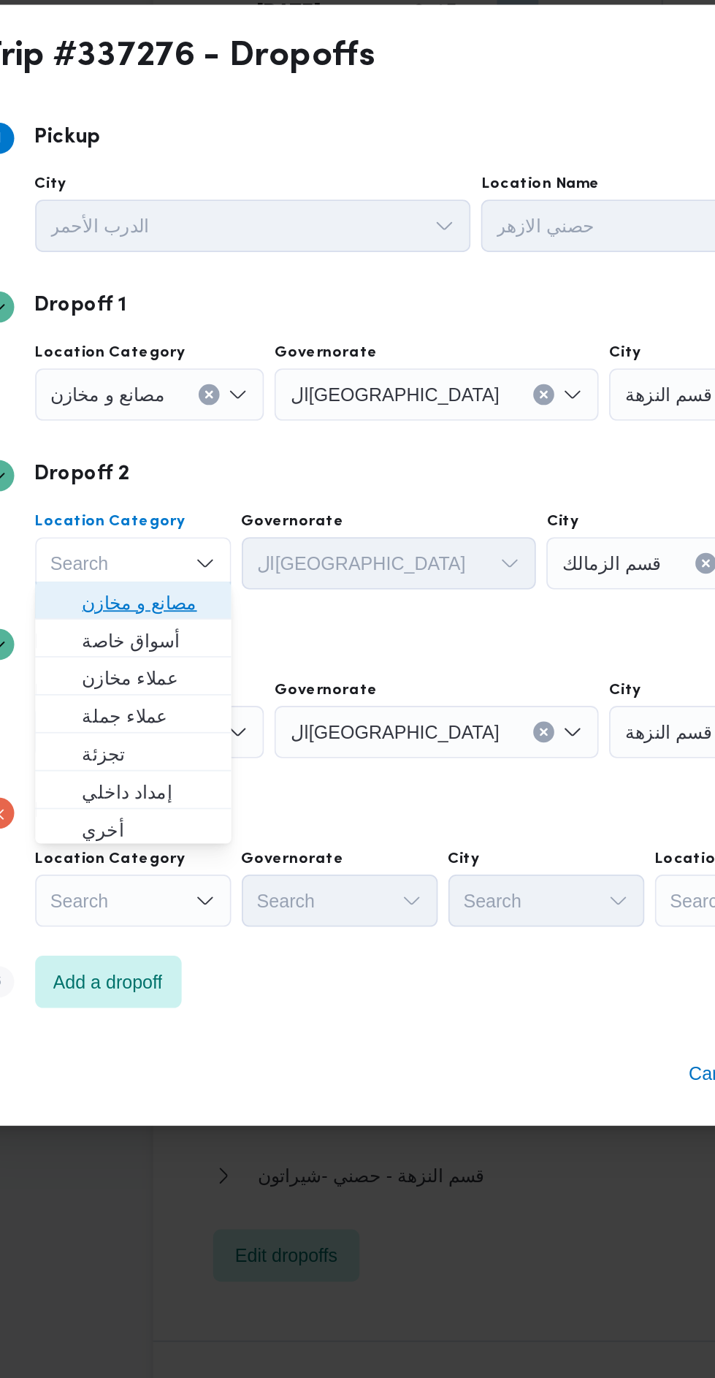
click at [174, 638] on span "مصانع و مخازن" at bounding box center [187, 641] width 74 height 18
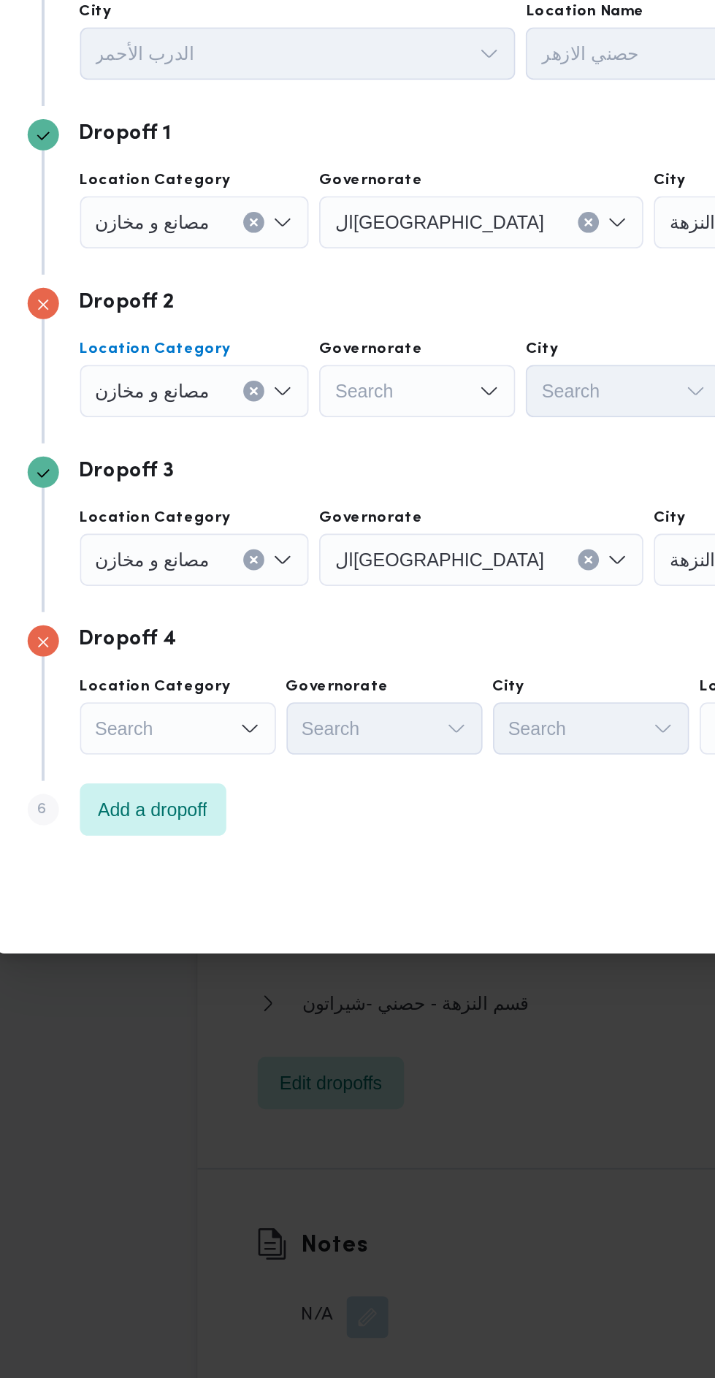
scroll to position [1325, 0]
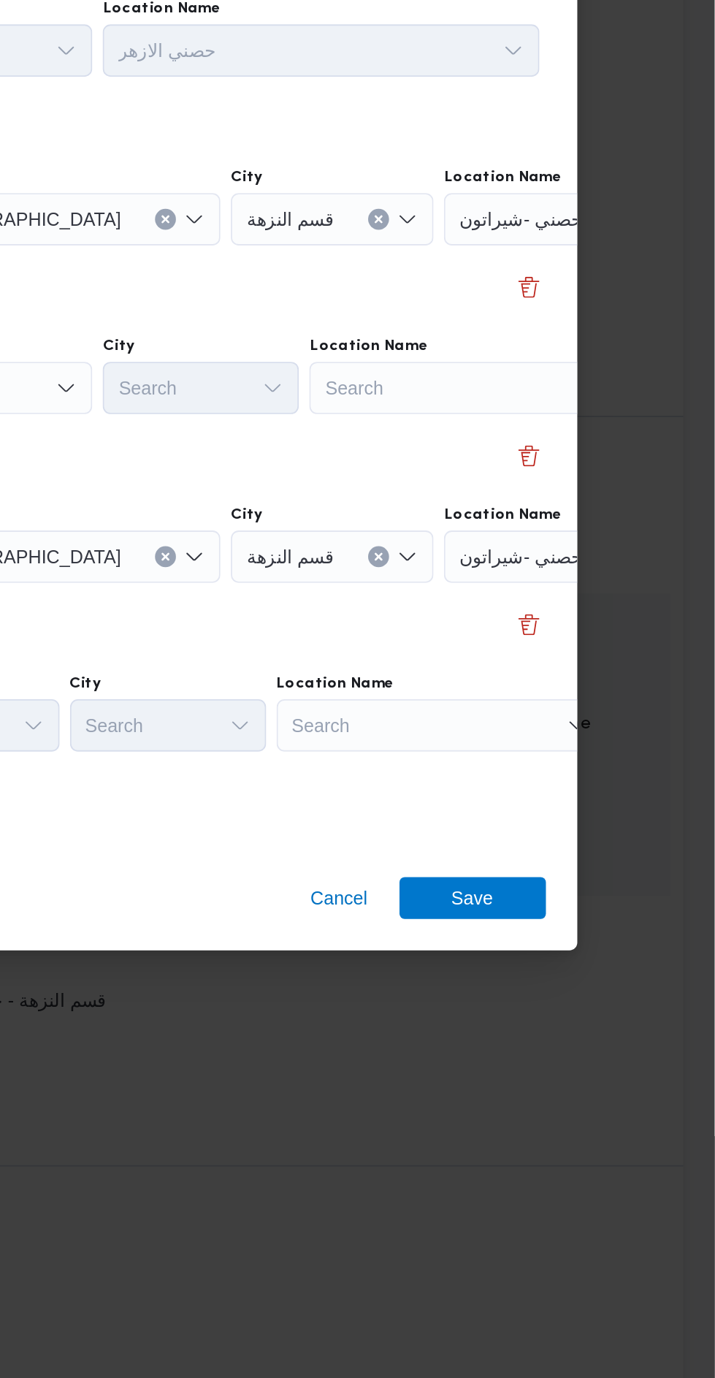
click at [532, 614] on div "Search" at bounding box center [580, 618] width 183 height 29
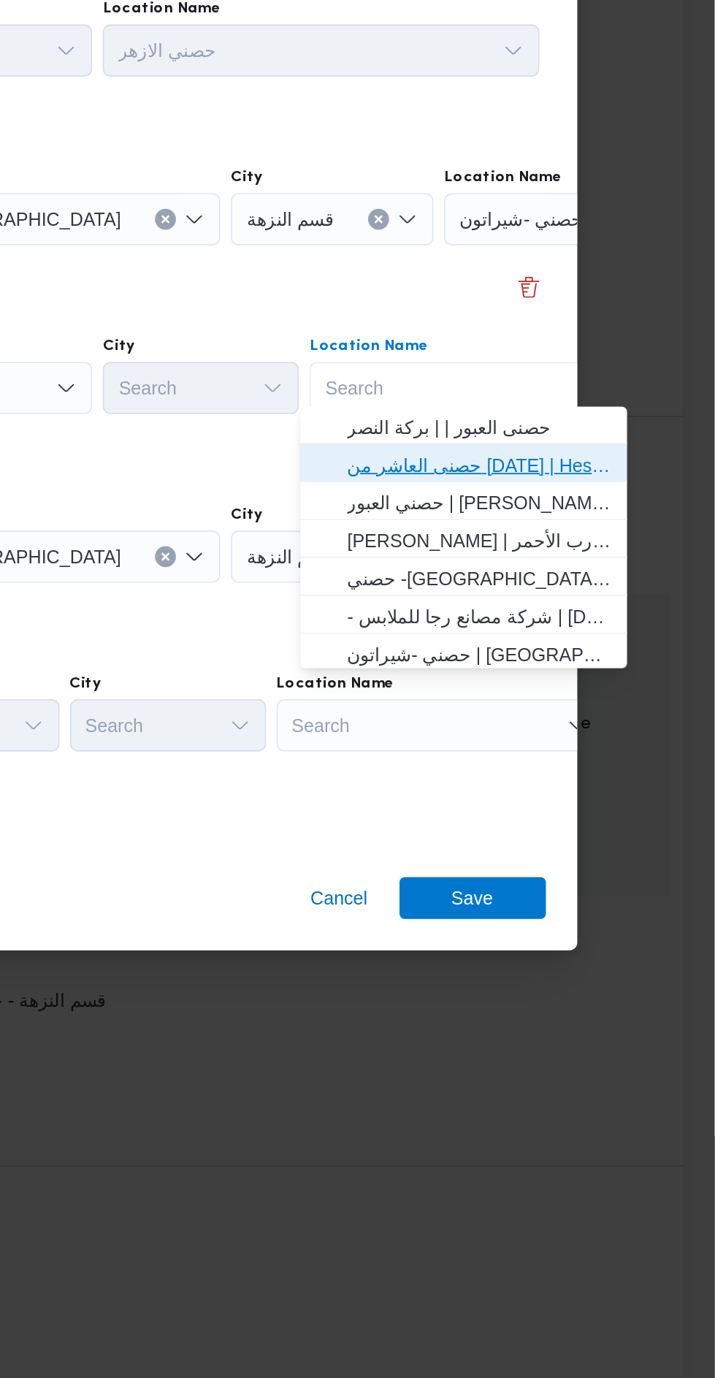
click at [526, 664] on span "حصنى العاشر من رمضان | Hesni Textiles Factory | جزء من مدينة العاشر-مجاورات" at bounding box center [584, 662] width 148 height 18
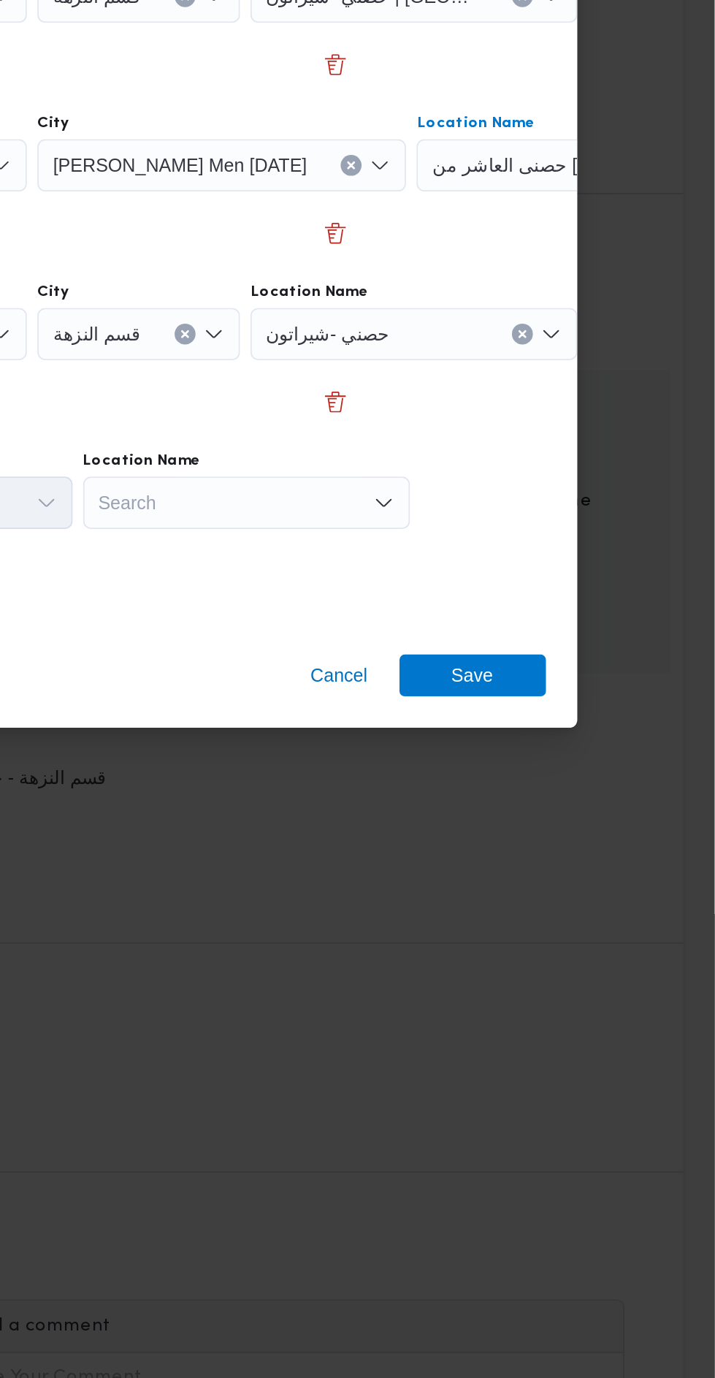
click at [605, 711] on icon "Clear input" at bounding box center [607, 713] width 4 height 4
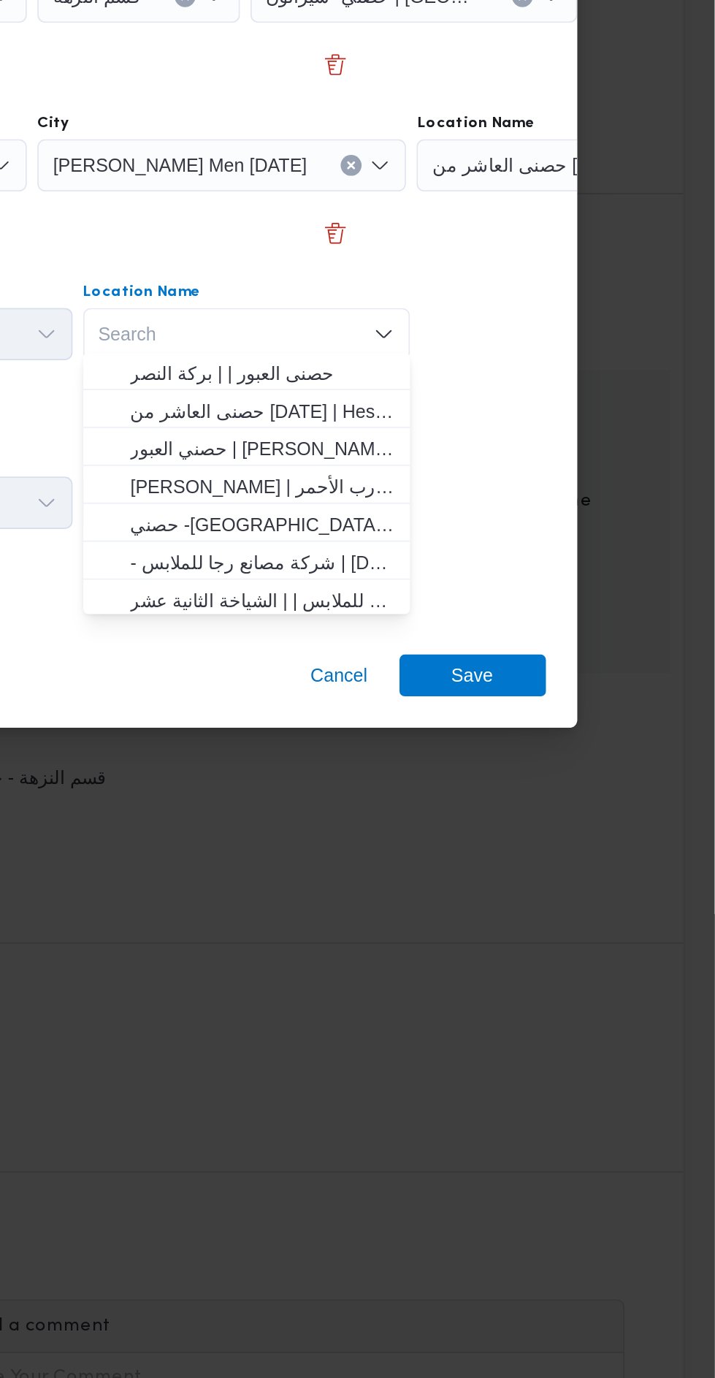
type input "ت"
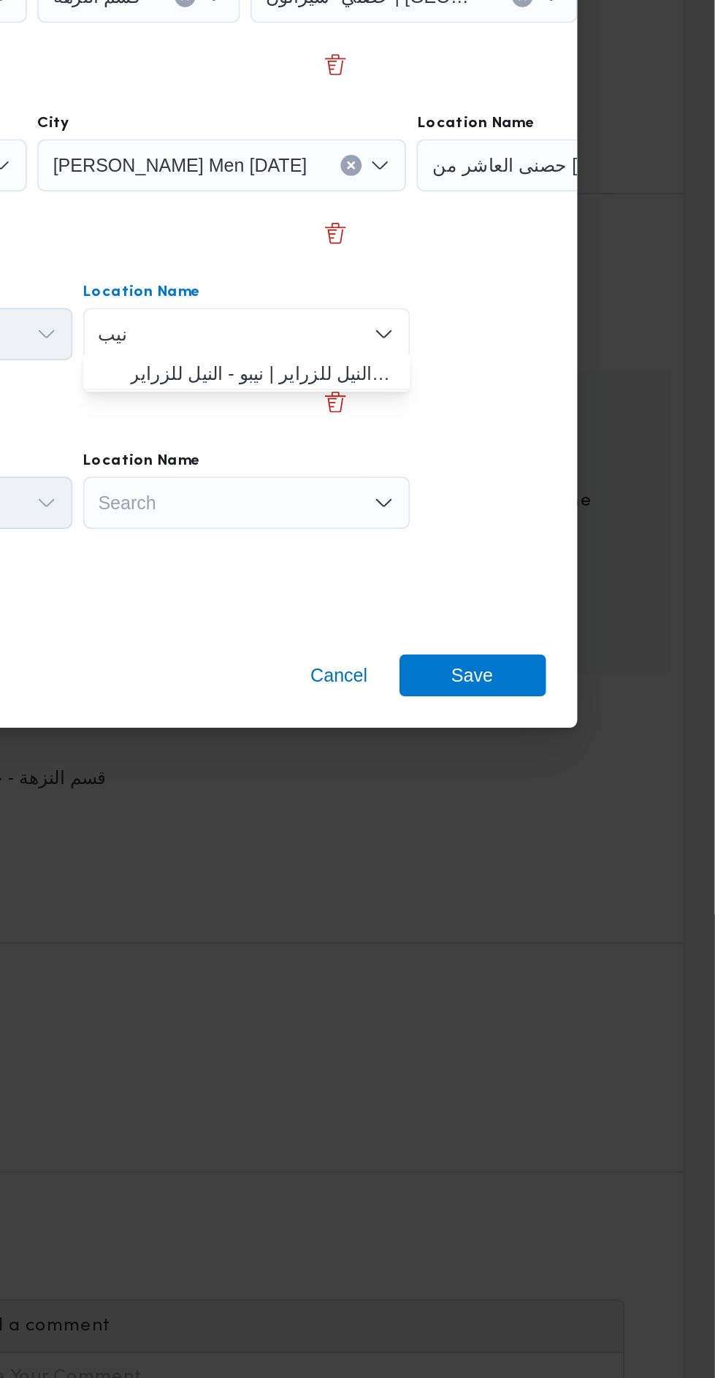
type input "نيب"
click at [400, 737] on span "نيب و _ النيل للزراير | نيبو - النيل للزراير | null" at bounding box center [463, 735] width 148 height 18
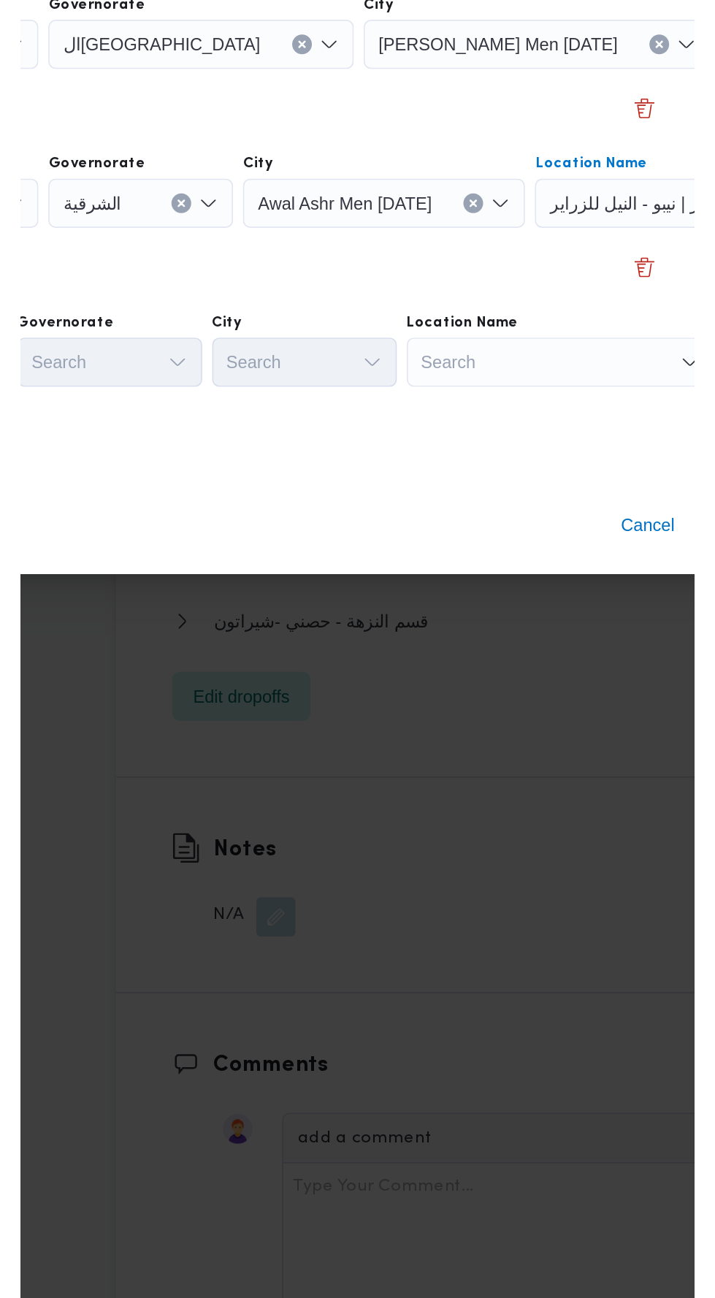
scroll to position [1325, 0]
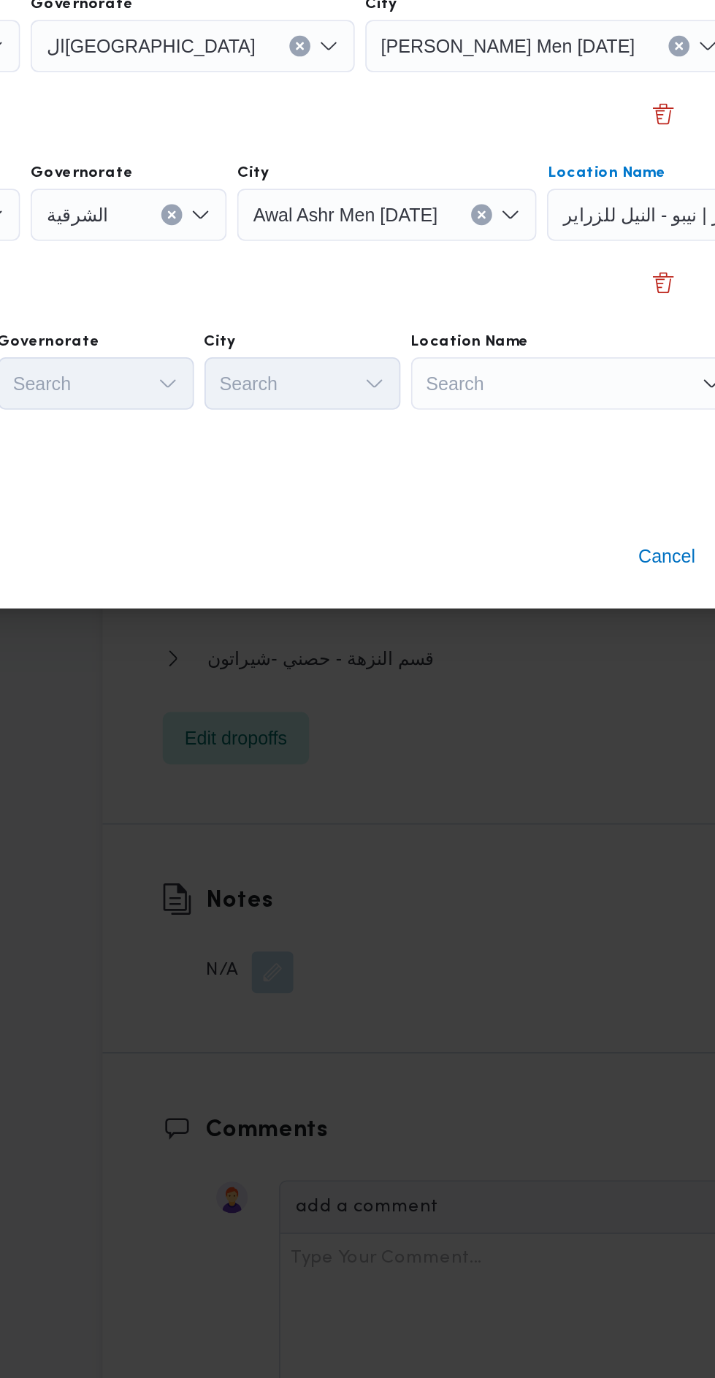
click at [406, 811] on div "Search" at bounding box center [453, 806] width 183 height 29
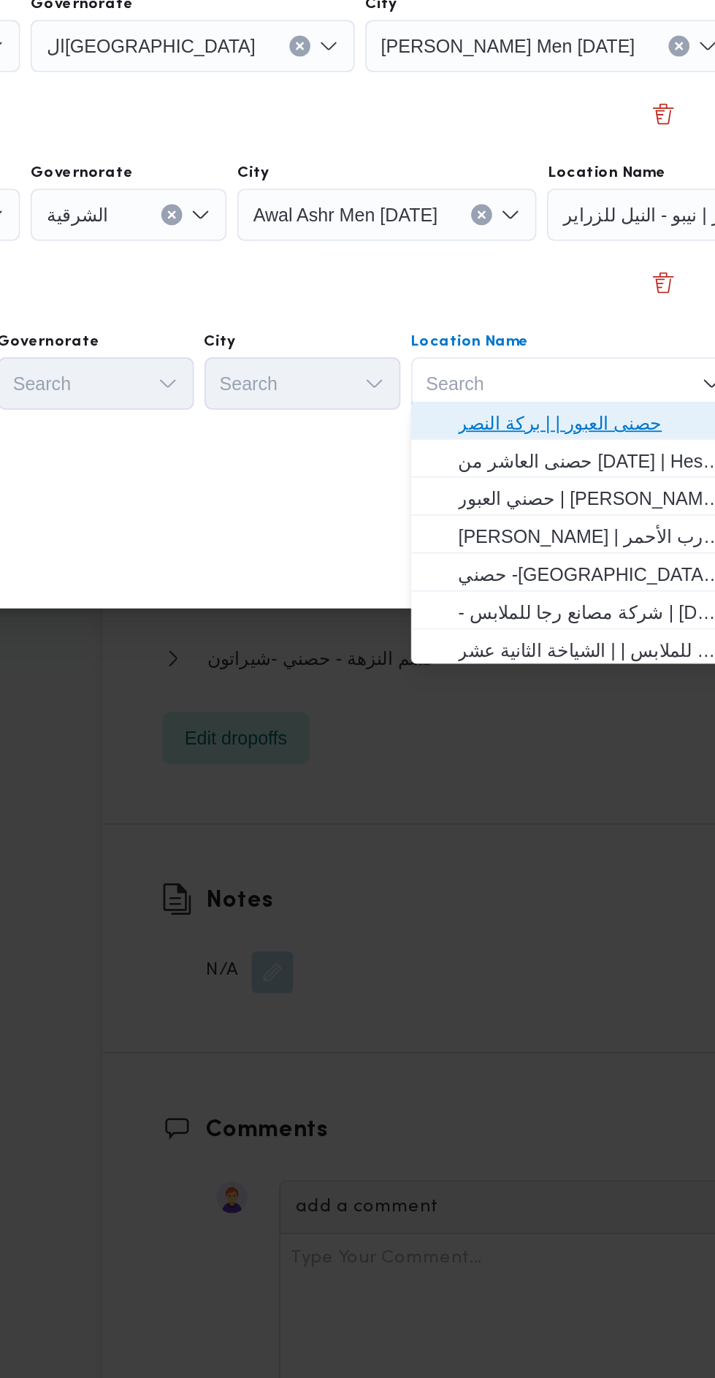
click at [408, 825] on span "حصنى العبور | | بركة النصر" at bounding box center [463, 829] width 148 height 18
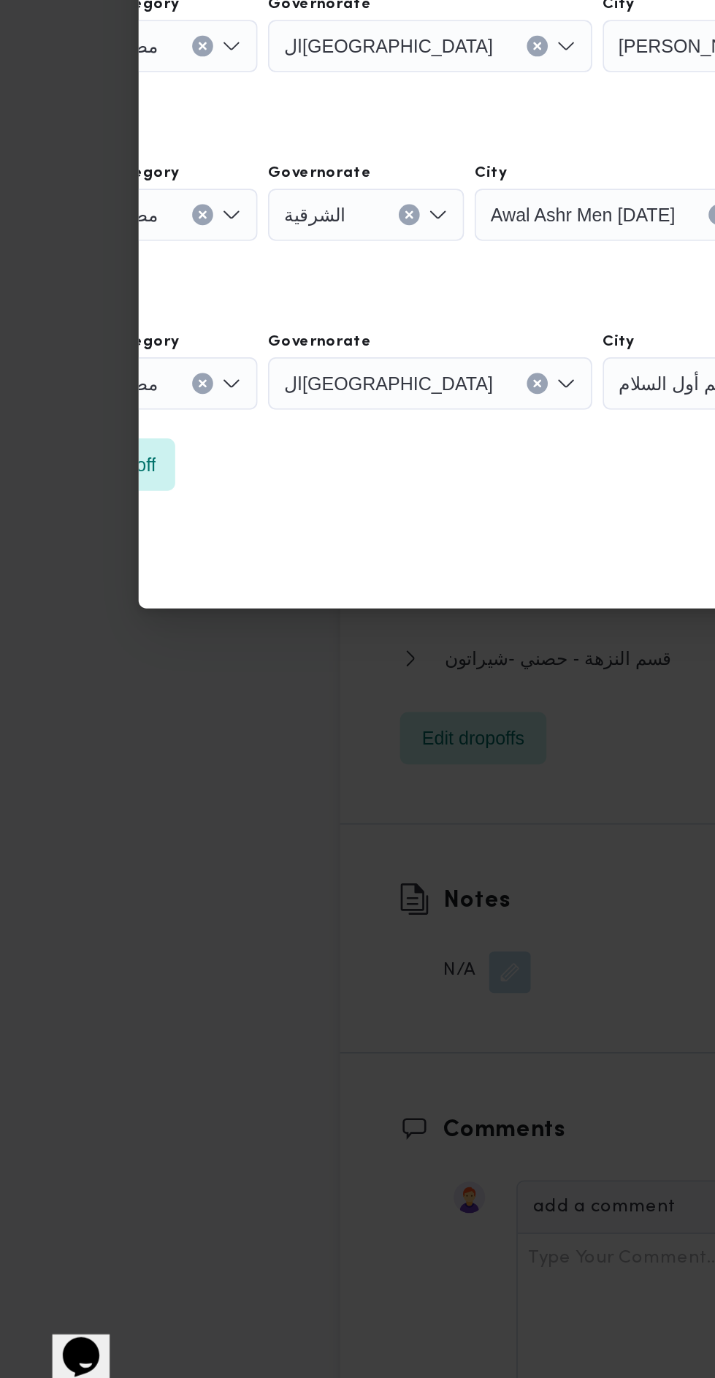
click at [69, 847] on div "Trip #337276 - Dropoffs Step 1 1 Pickup City الدرب الأحمر Location Name حصني ال…" at bounding box center [357, 689] width 715 height 1378
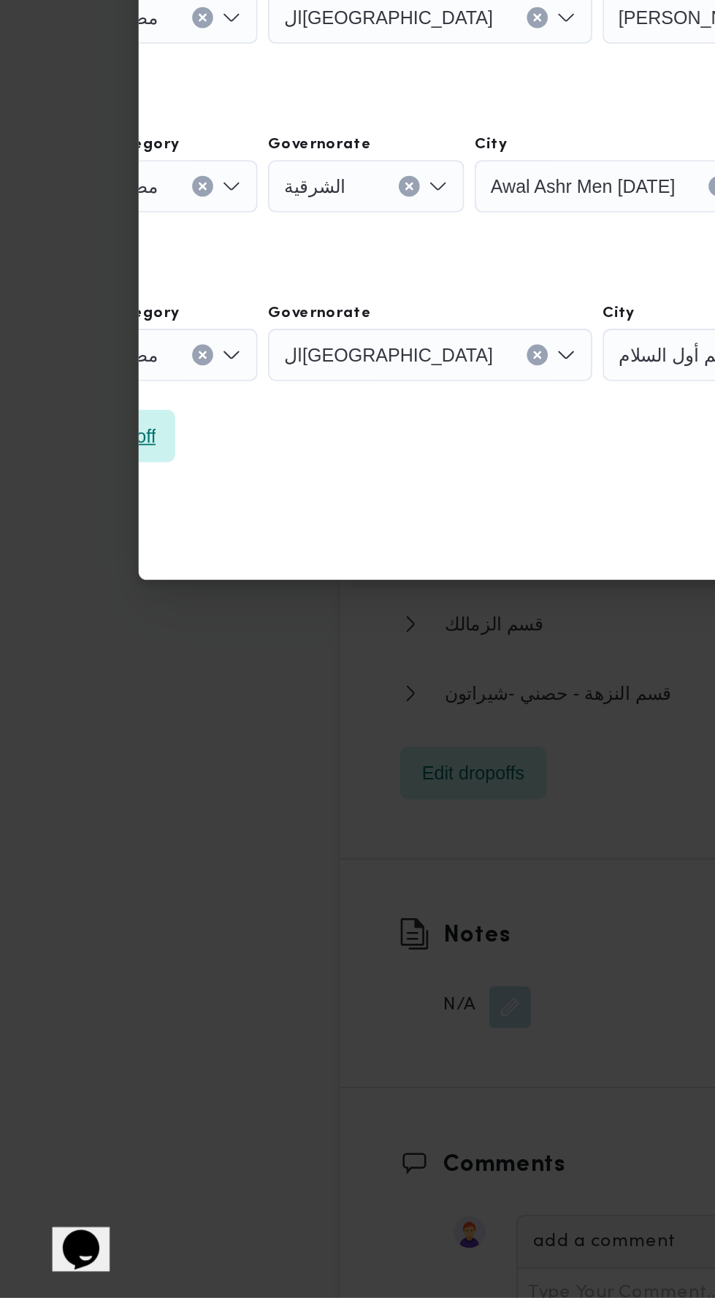
click at [98, 803] on span "Add a dropoff" at bounding box center [57, 816] width 82 height 29
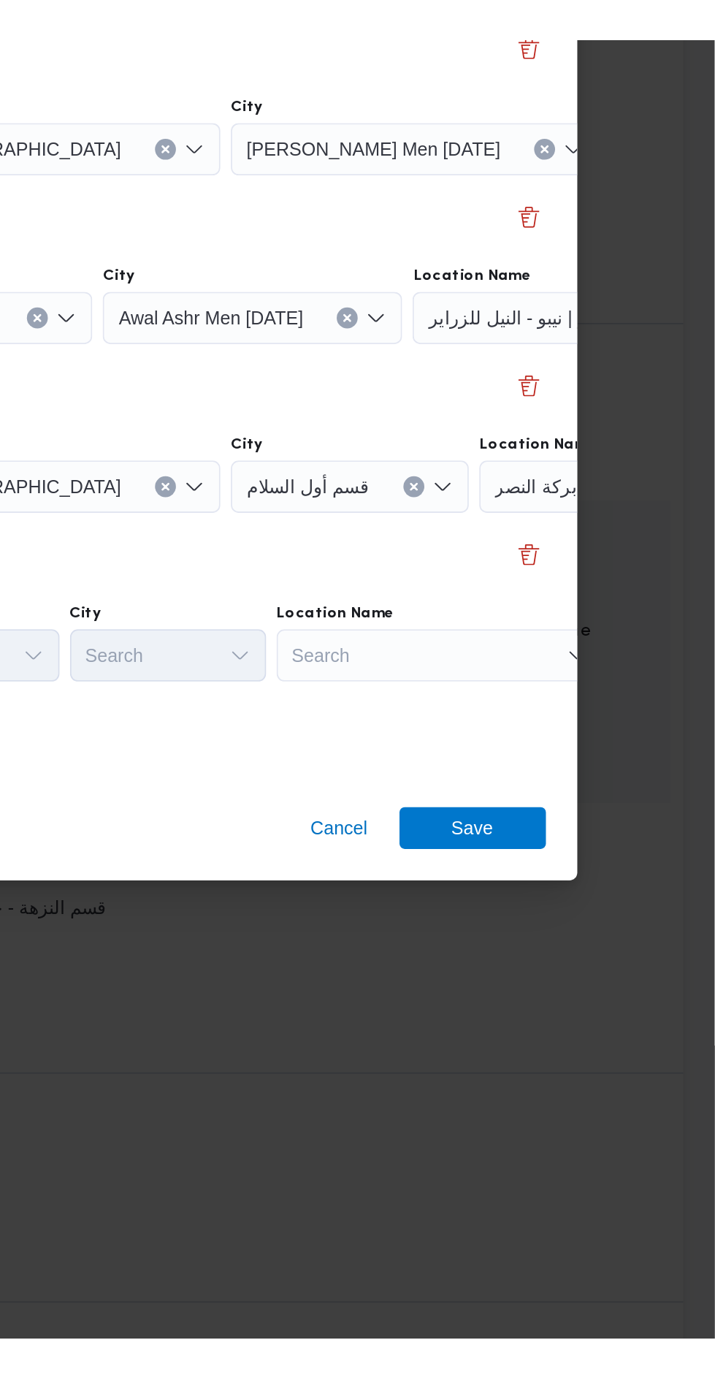
scroll to position [1326, 0]
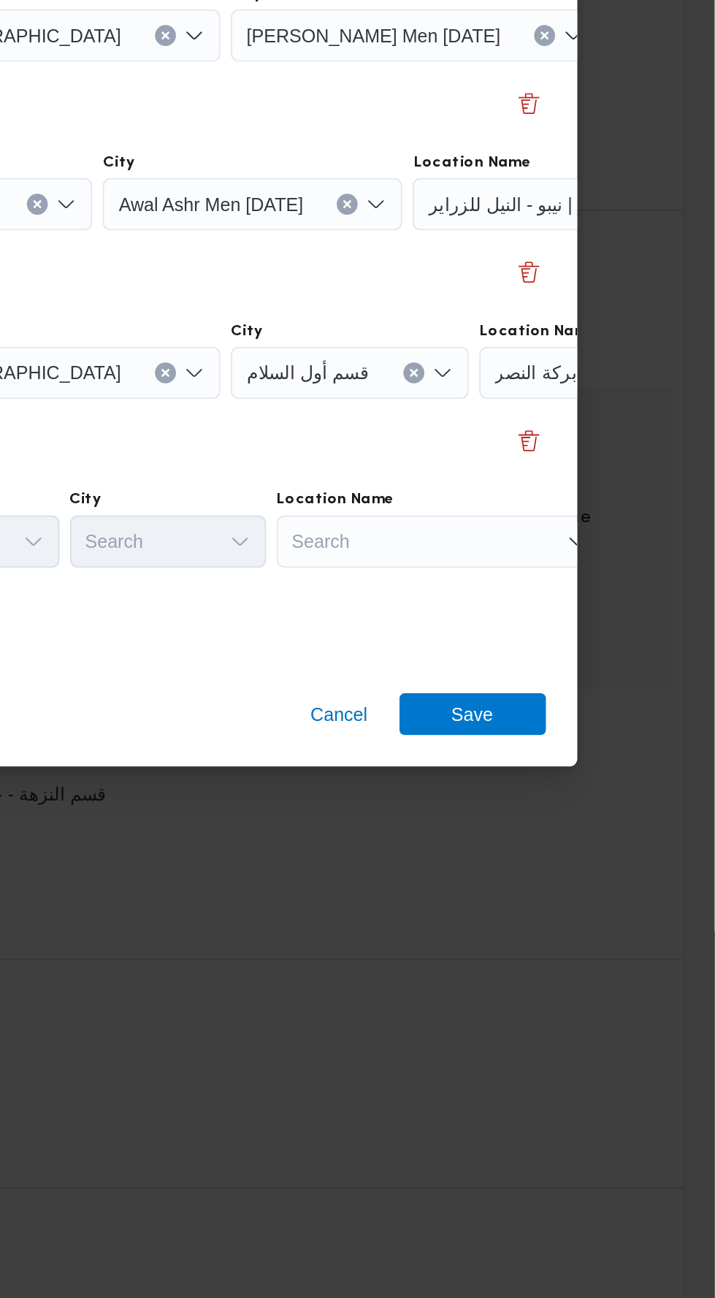
click at [542, 815] on div "Search" at bounding box center [561, 818] width 183 height 29
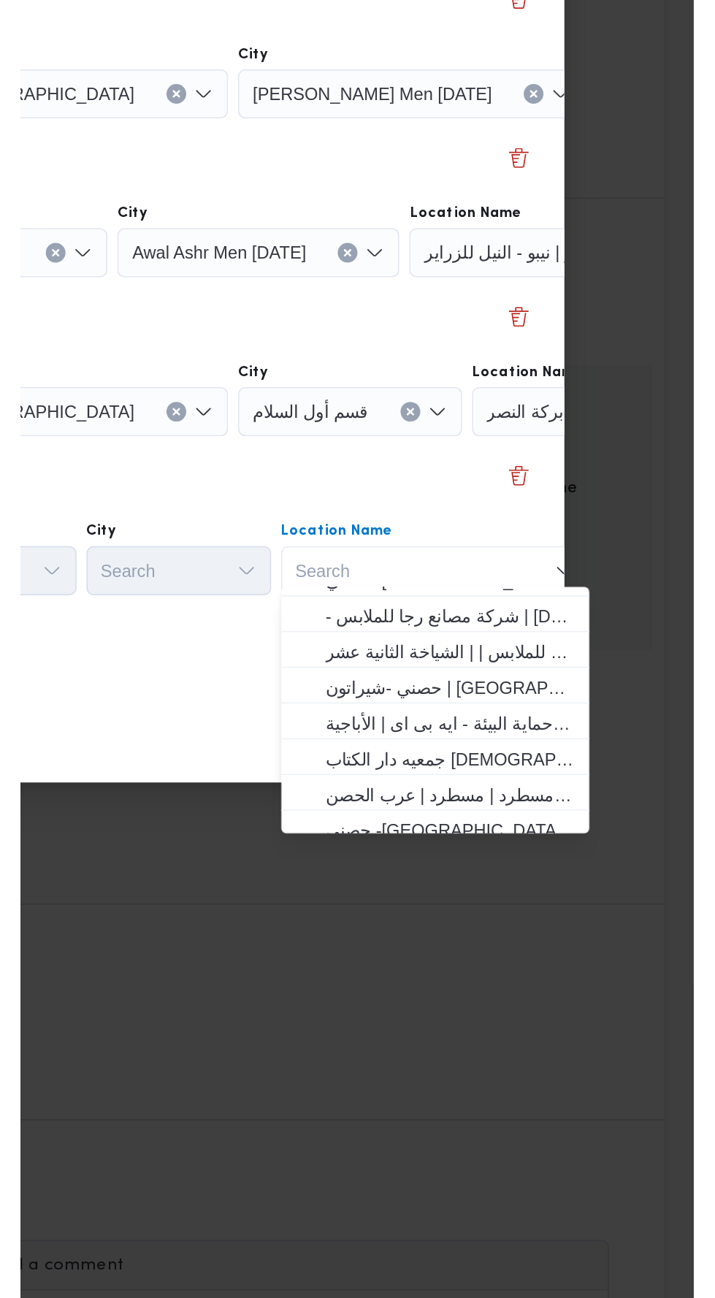
scroll to position [107, 0]
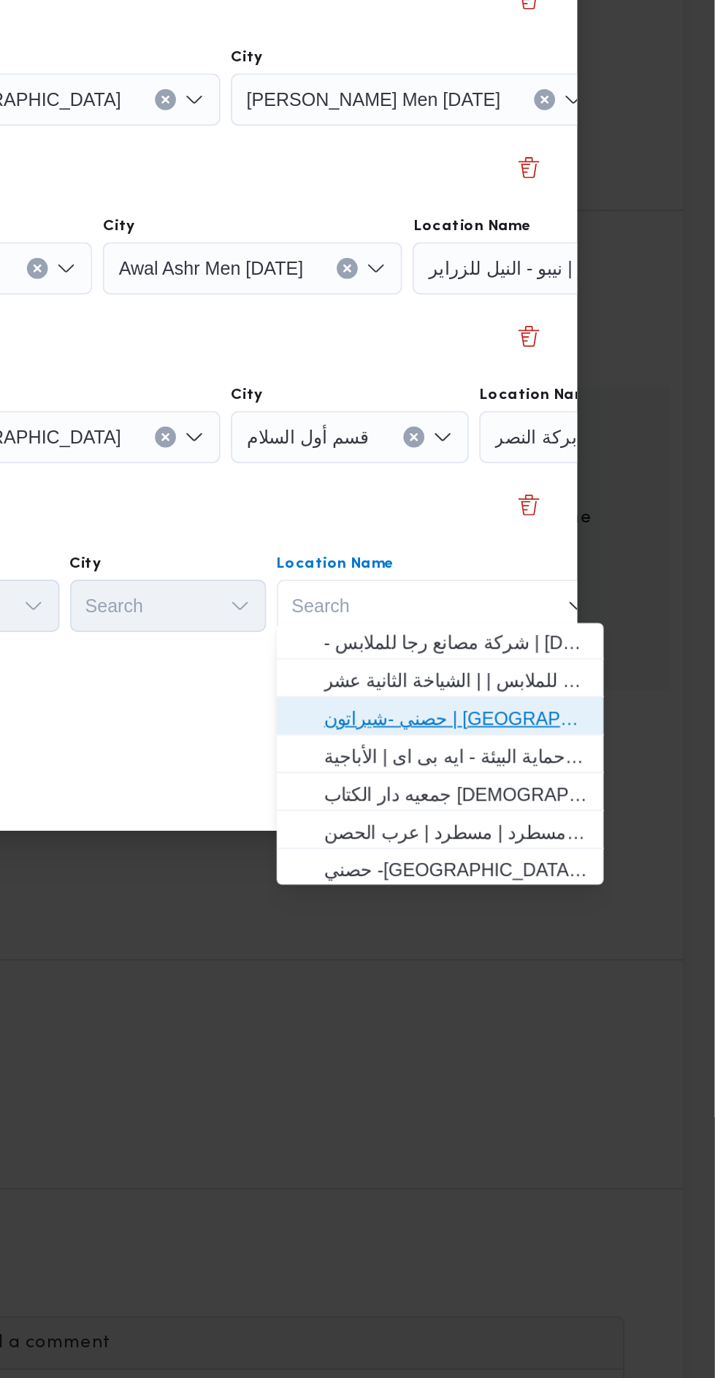
click at [521, 912] on span "حصني -شيراتون | 7 الخليلي | شيراتون المطار" at bounding box center [571, 918] width 148 height 18
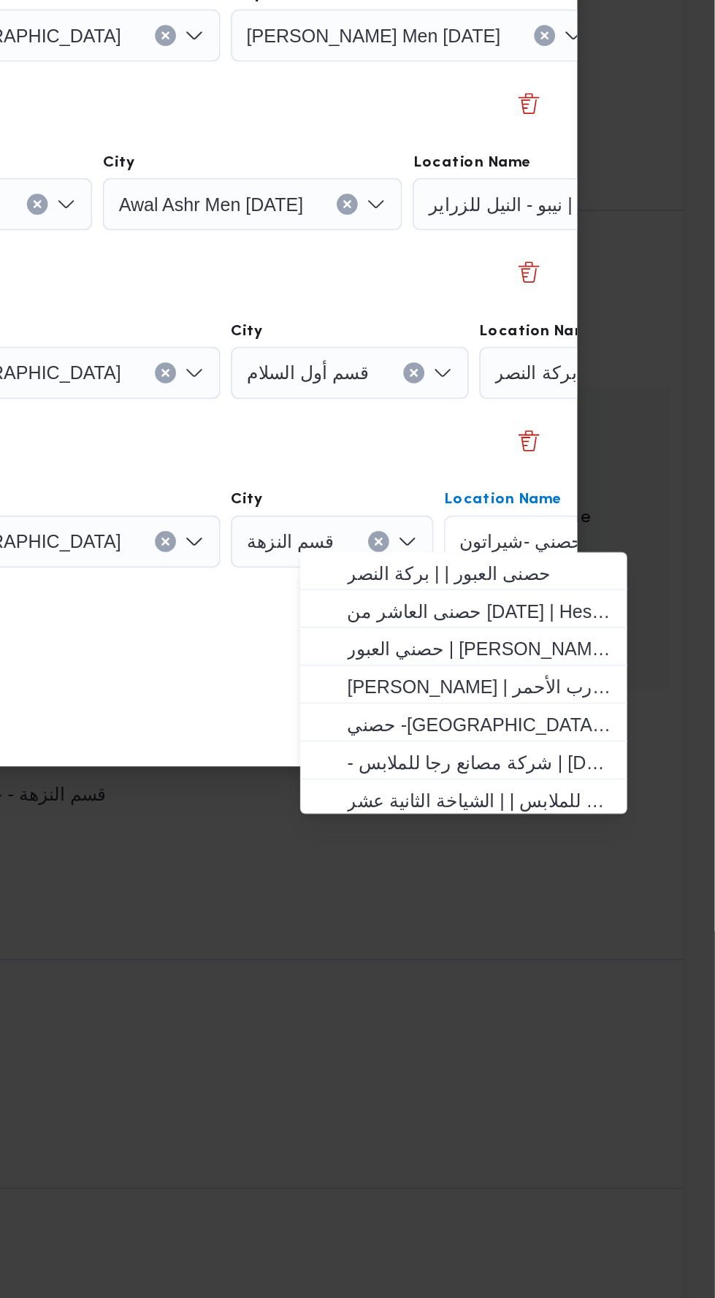
scroll to position [1326, 0]
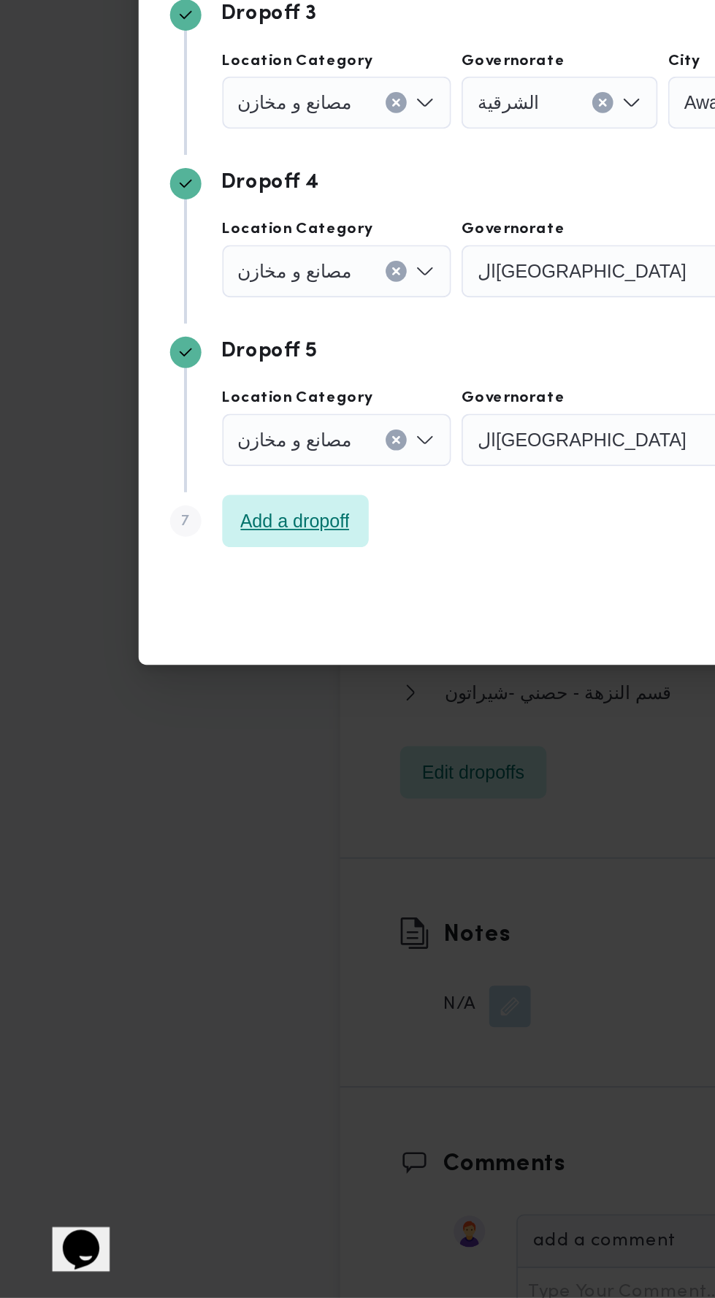
click at [169, 849] on span "Add a dropoff" at bounding box center [165, 863] width 82 height 29
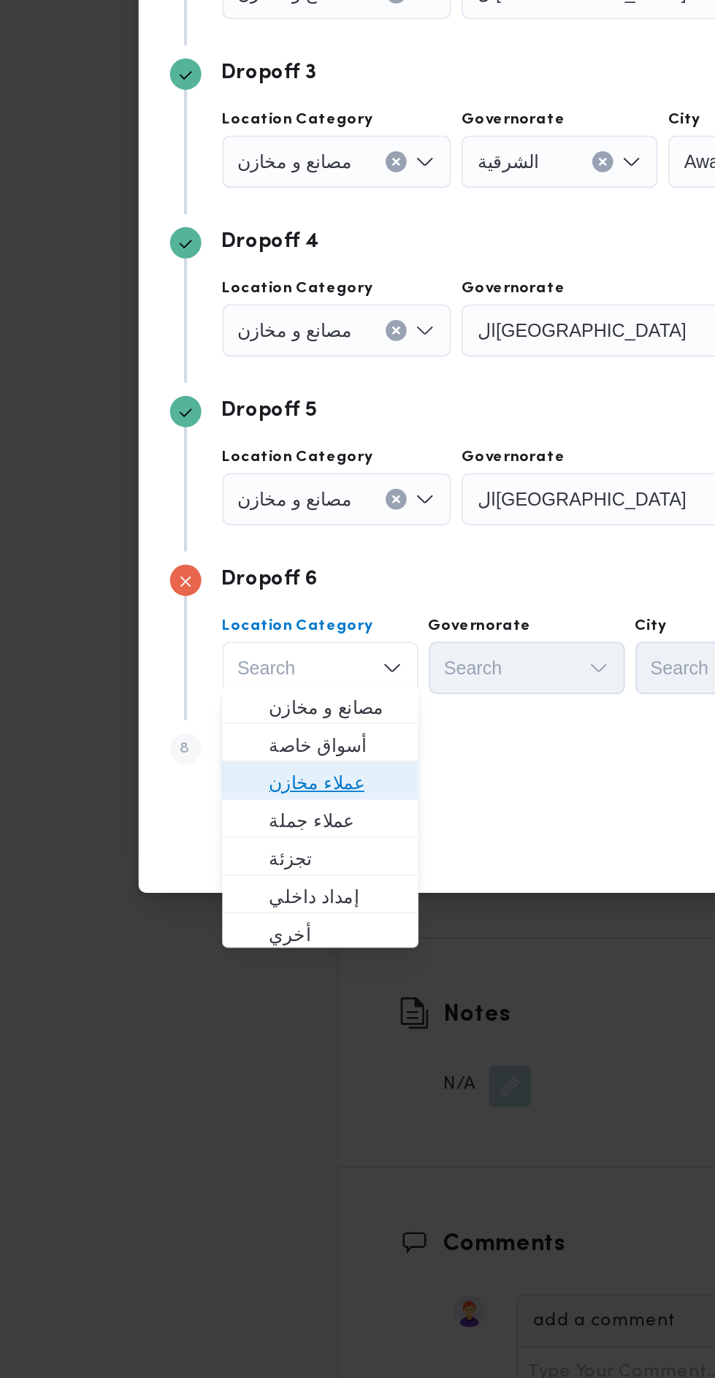
click at [164, 965] on span "عملاء مخازن" at bounding box center [187, 966] width 74 height 18
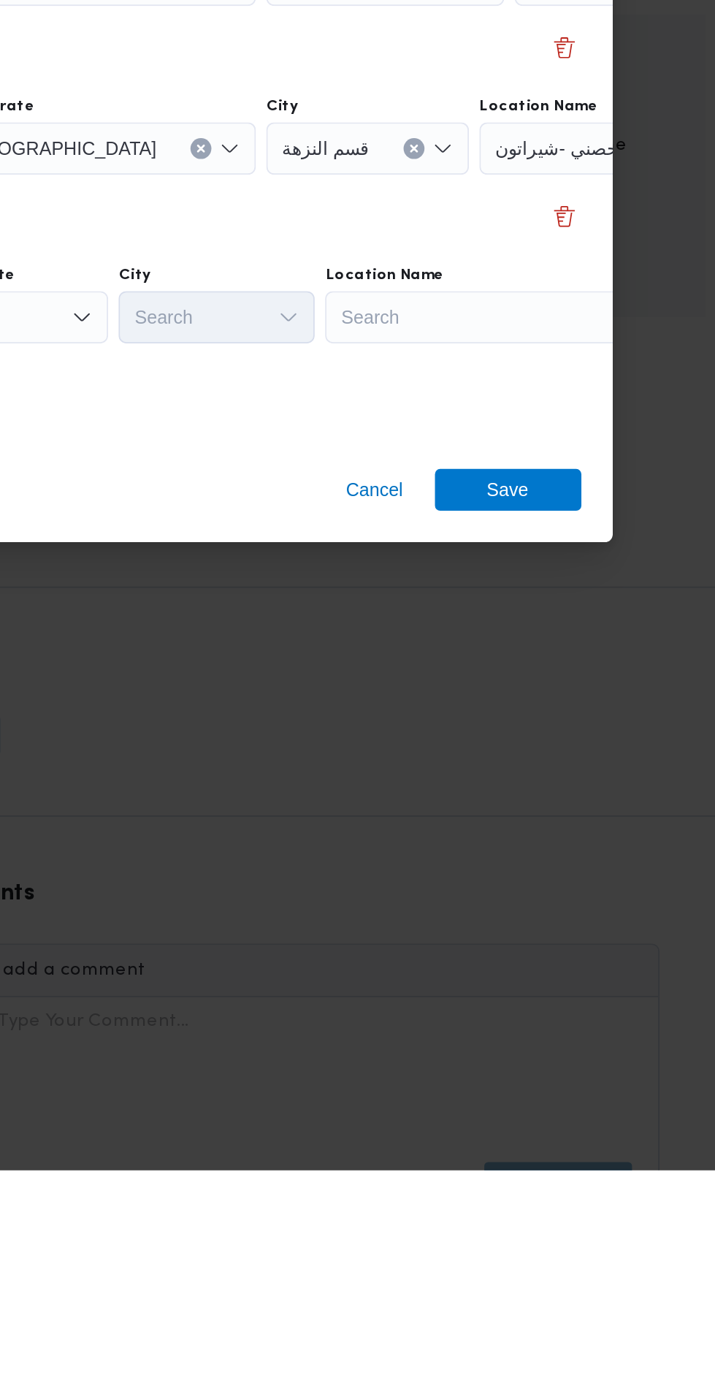
click at [521, 890] on div "Search" at bounding box center [569, 901] width 183 height 29
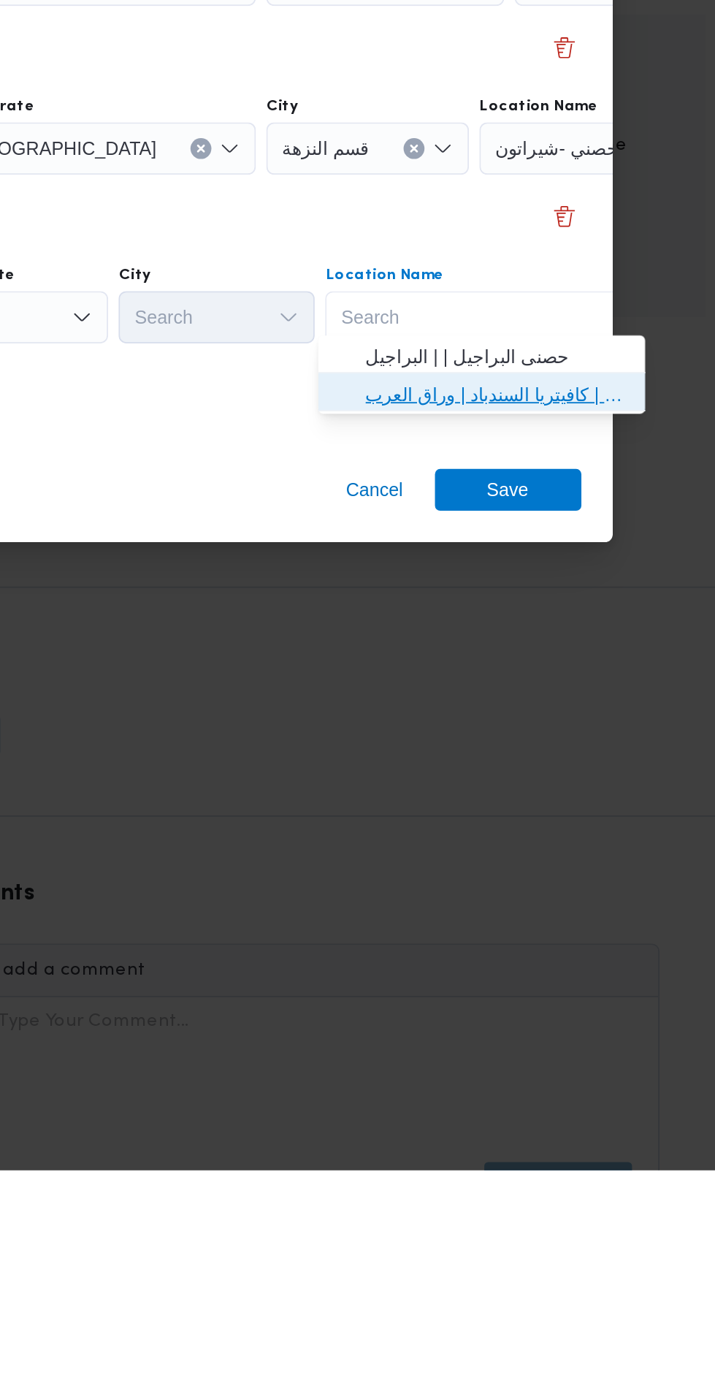
click at [514, 952] on span "مخزن المستقبل _ القومية امبابة | كافيتريا السندباد | وراق العرب" at bounding box center [574, 945] width 148 height 18
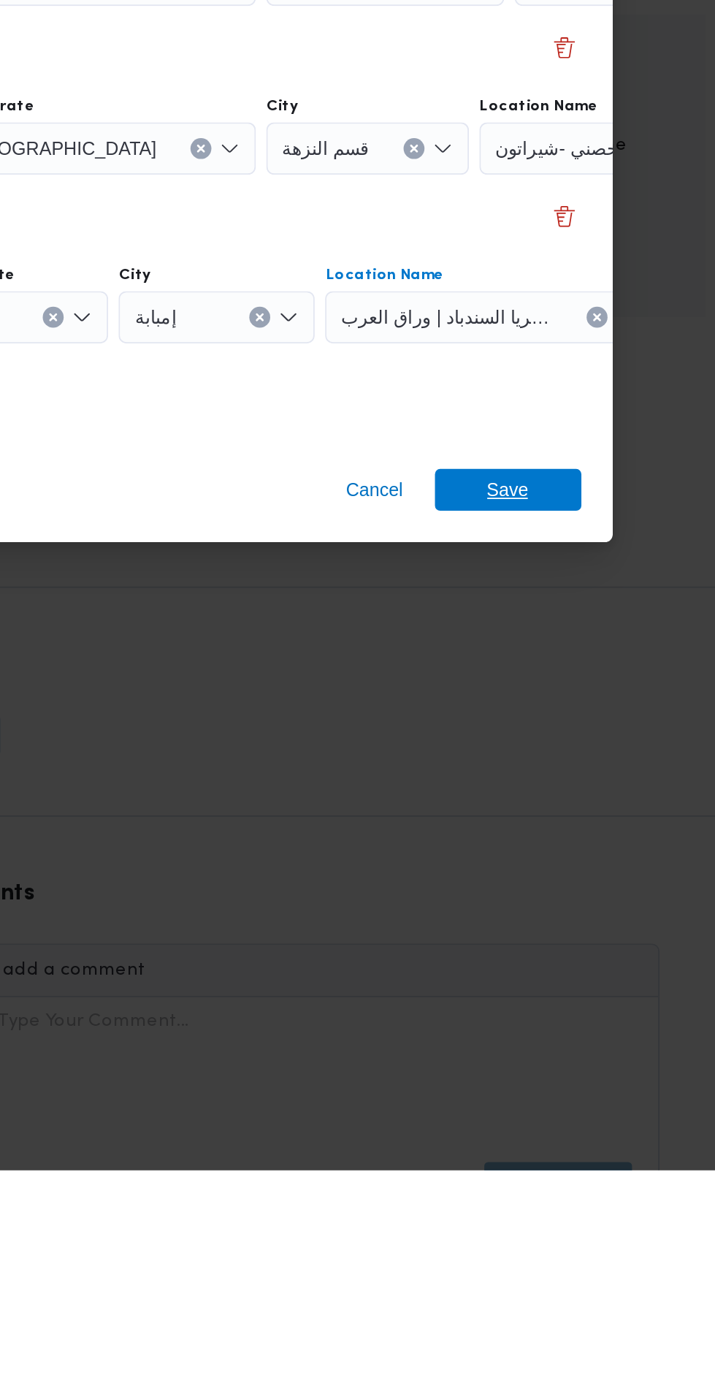
click at [575, 1003] on span "Save" at bounding box center [579, 997] width 23 height 23
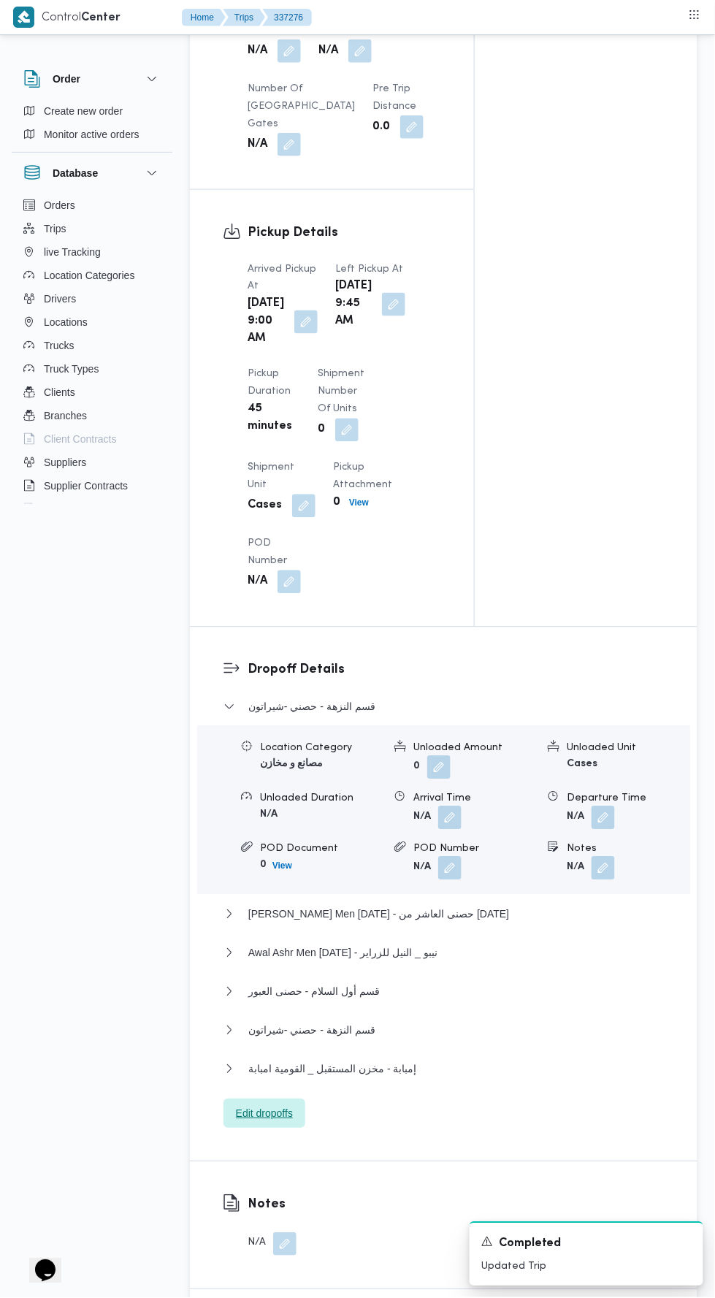
scroll to position [1367, 0]
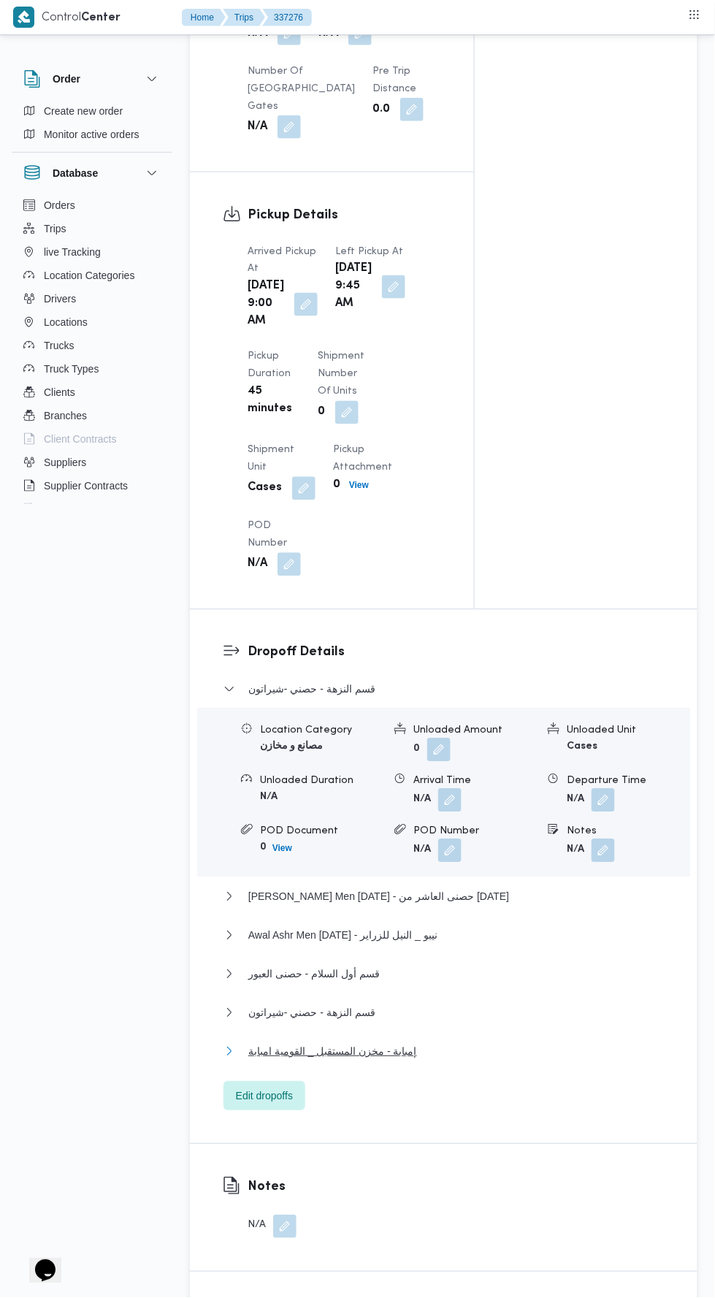
click at [308, 1061] on span "إمبابة - مخزن المستقبل _ القومية امبابة" at bounding box center [332, 1052] width 169 height 18
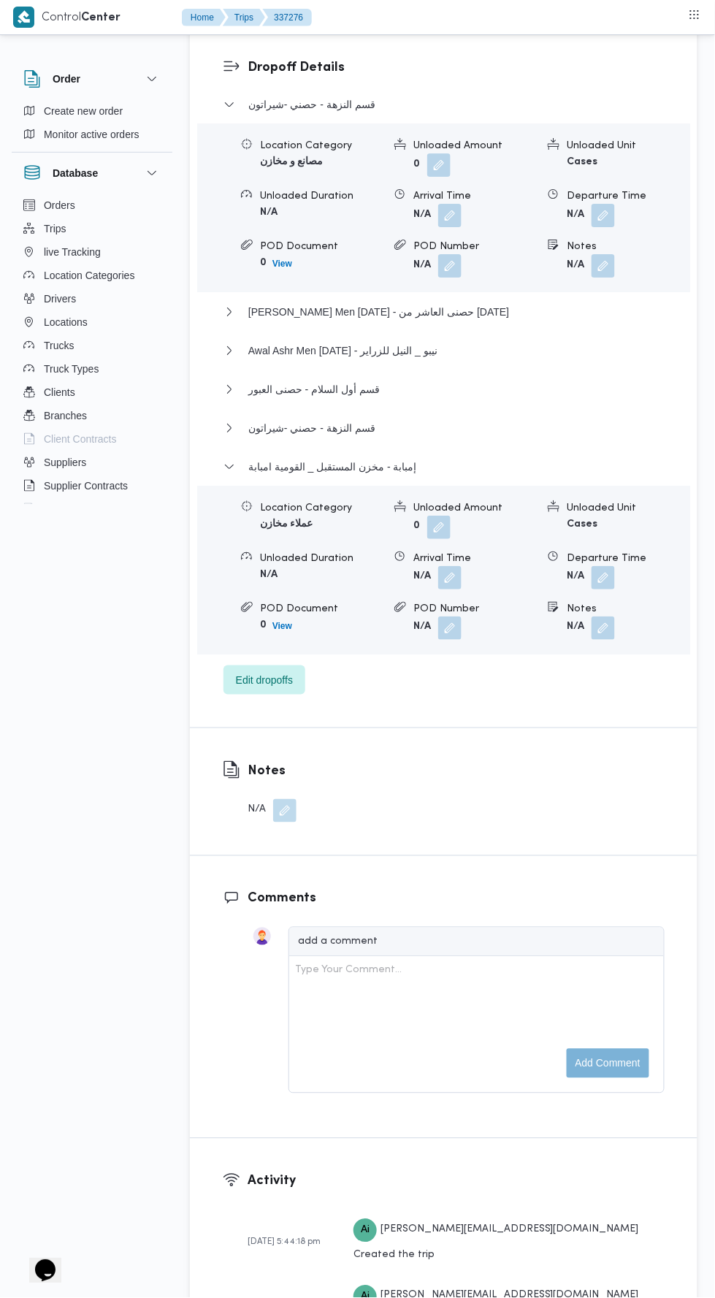
scroll to position [1987, 0]
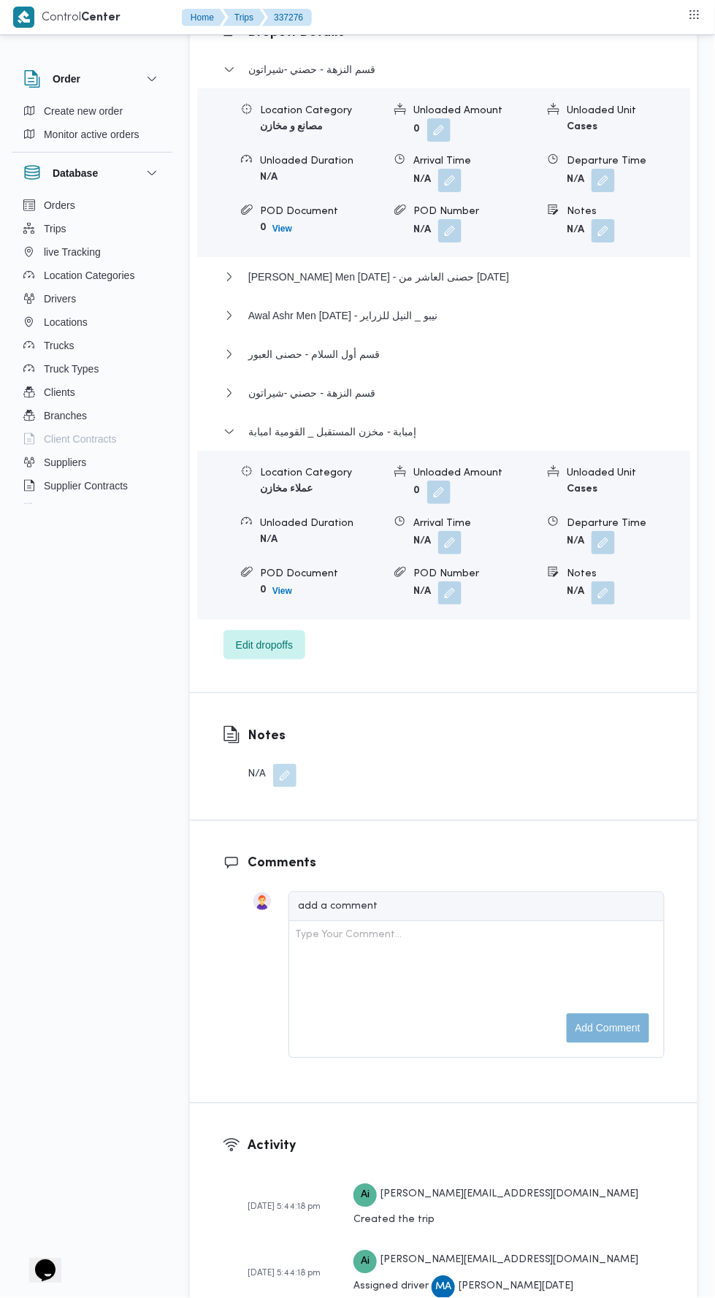
click at [597, 554] on button "button" at bounding box center [603, 542] width 23 height 23
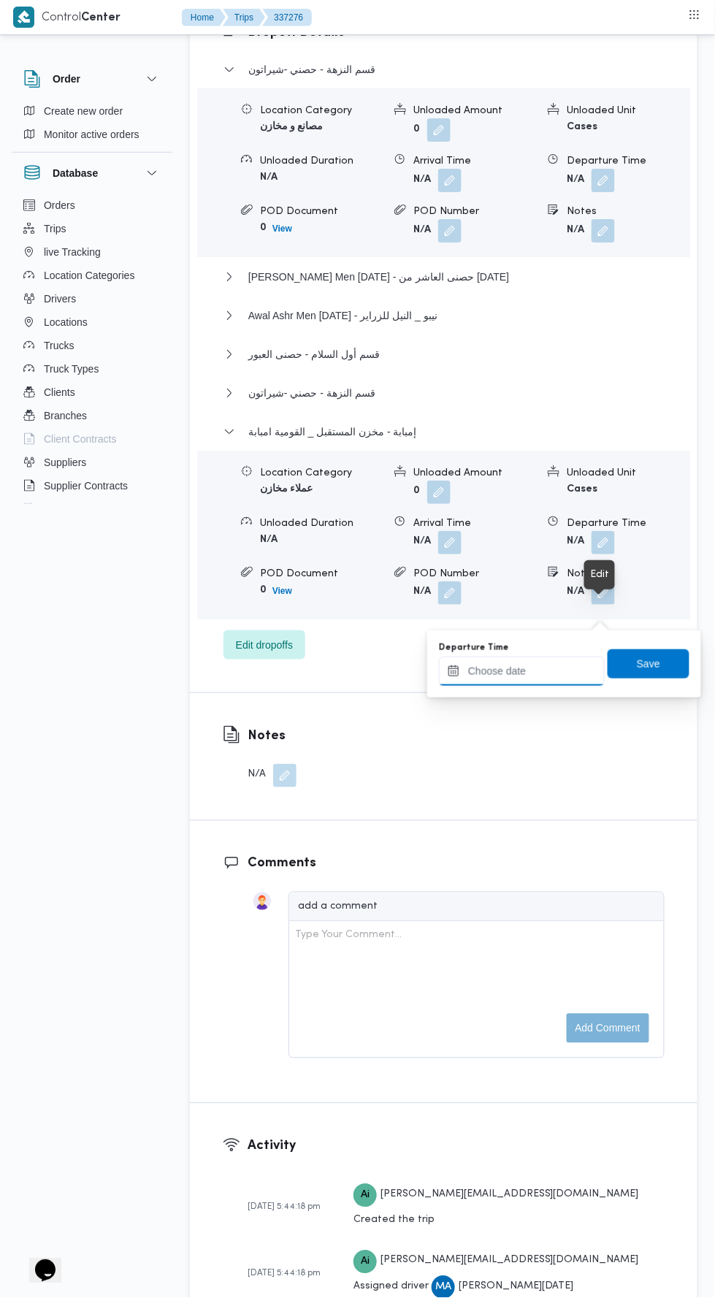
click at [522, 668] on input "Departure Time" at bounding box center [522, 671] width 166 height 29
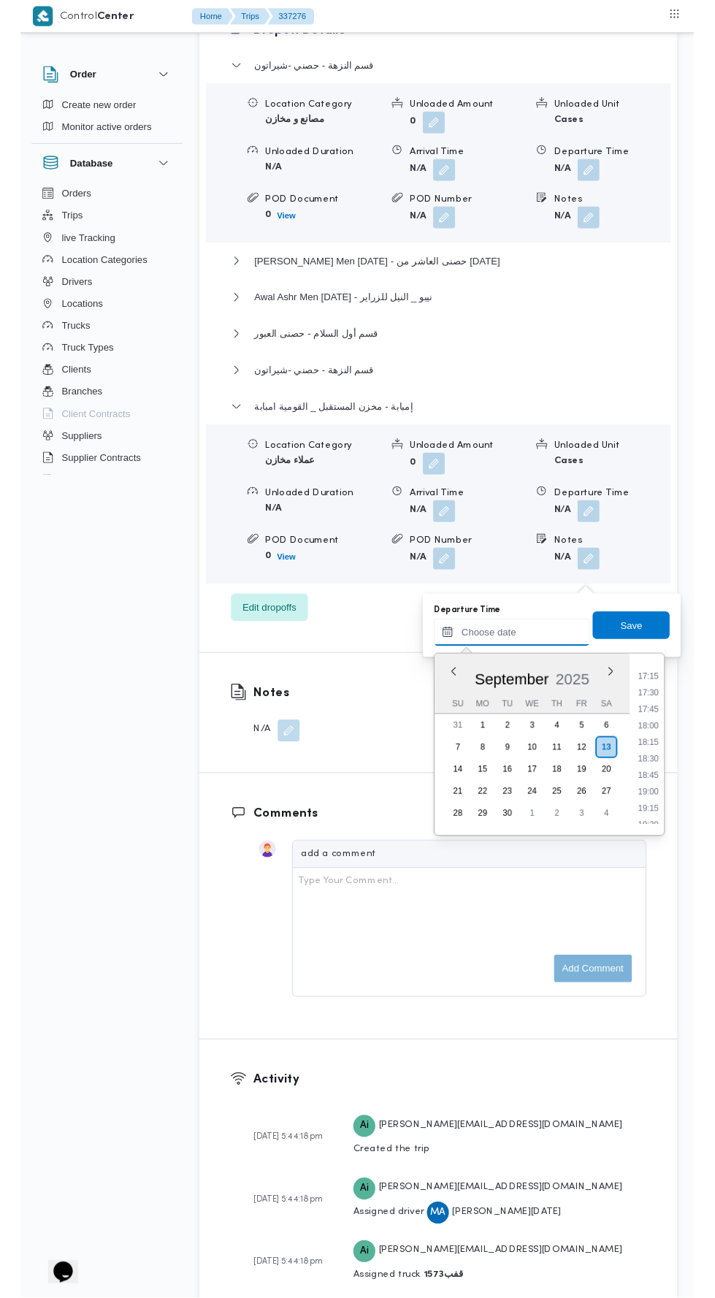
scroll to position [1207, 0]
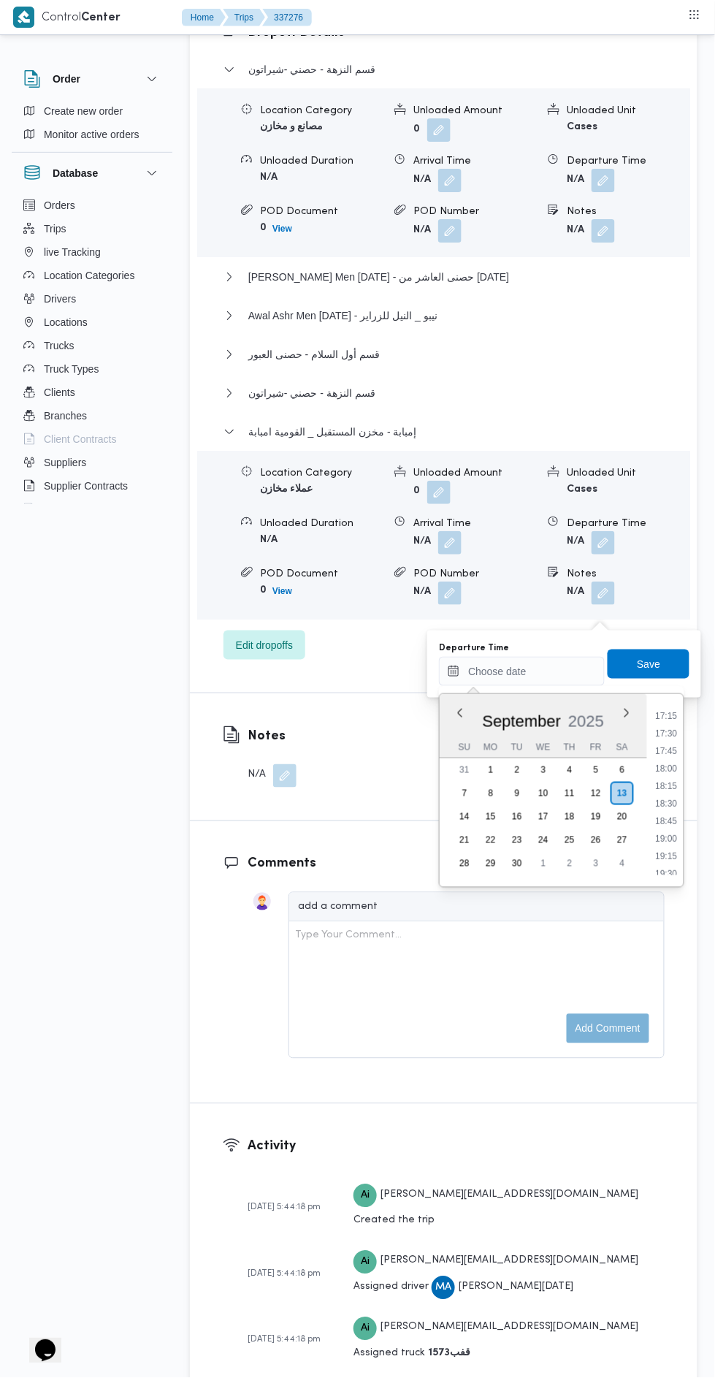
click at [666, 732] on li "17:30" at bounding box center [667, 733] width 34 height 15
type input "13/09/2025 17:30"
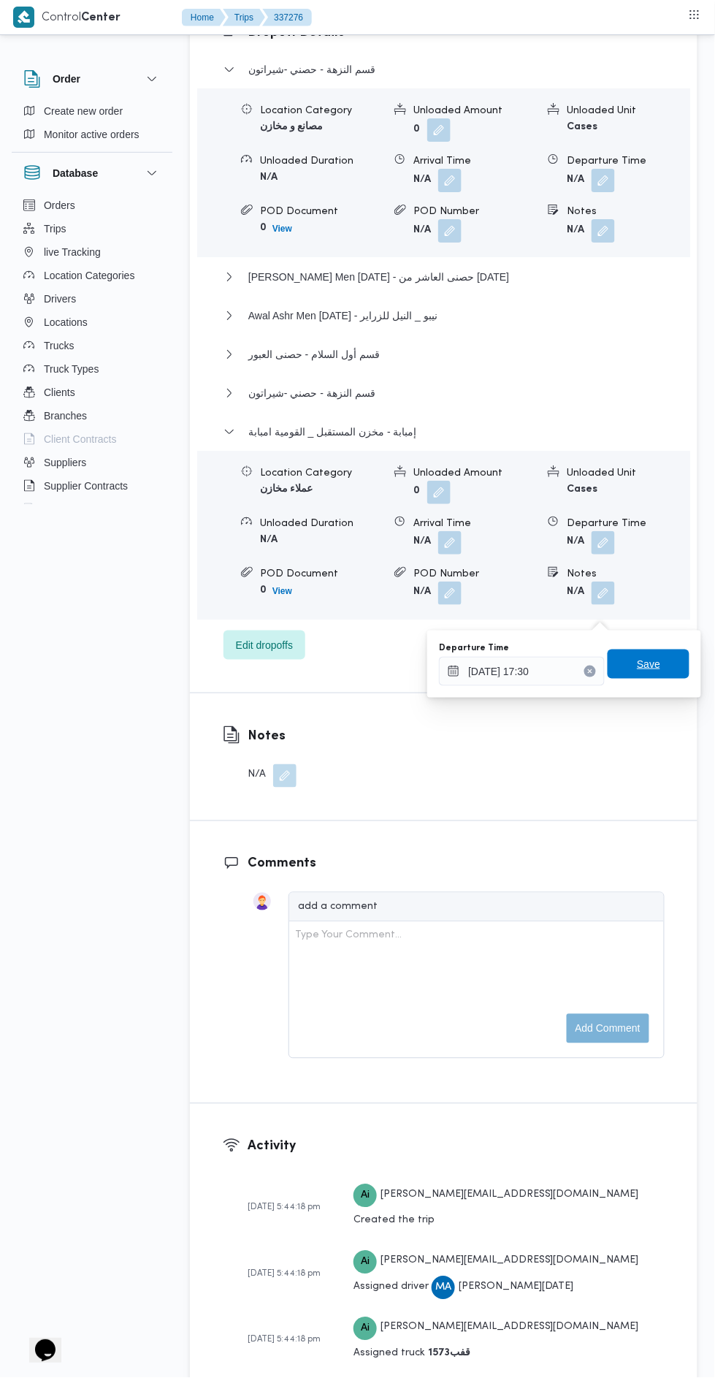
click at [635, 672] on span "Save" at bounding box center [649, 663] width 82 height 29
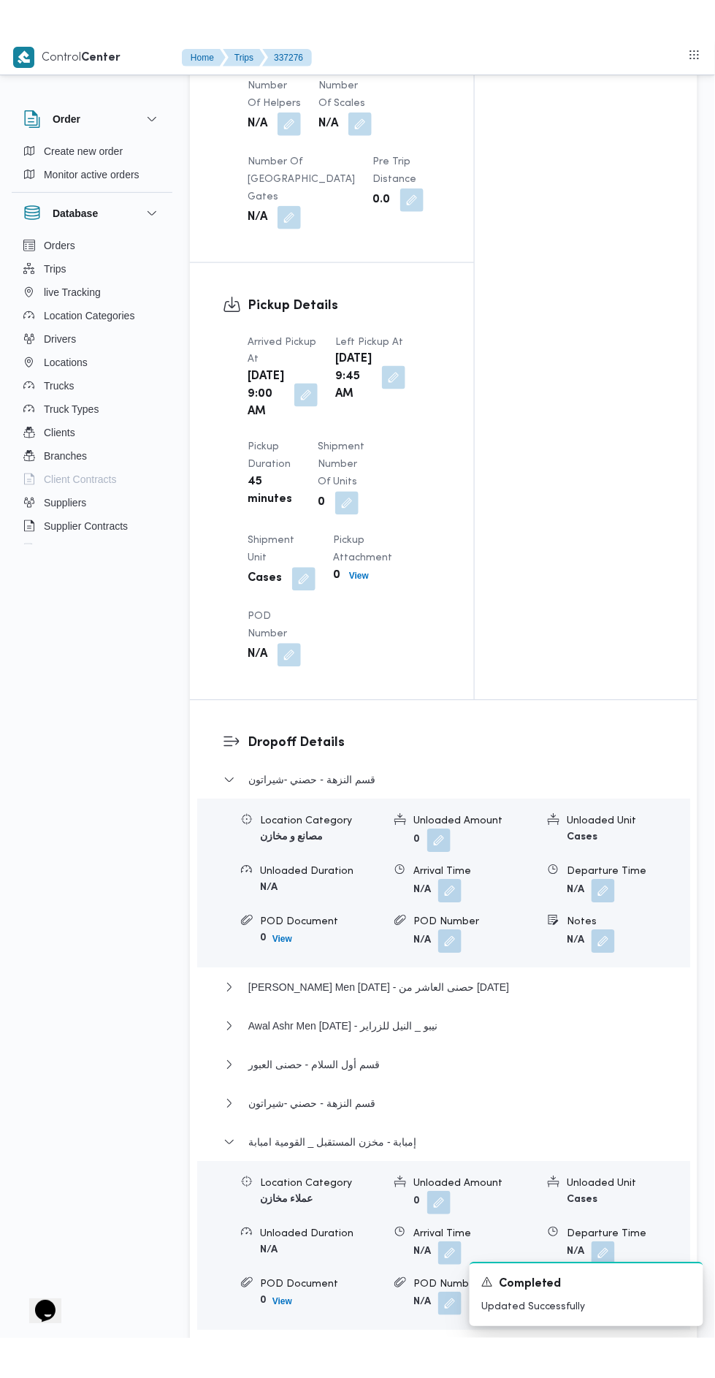
scroll to position [378, 0]
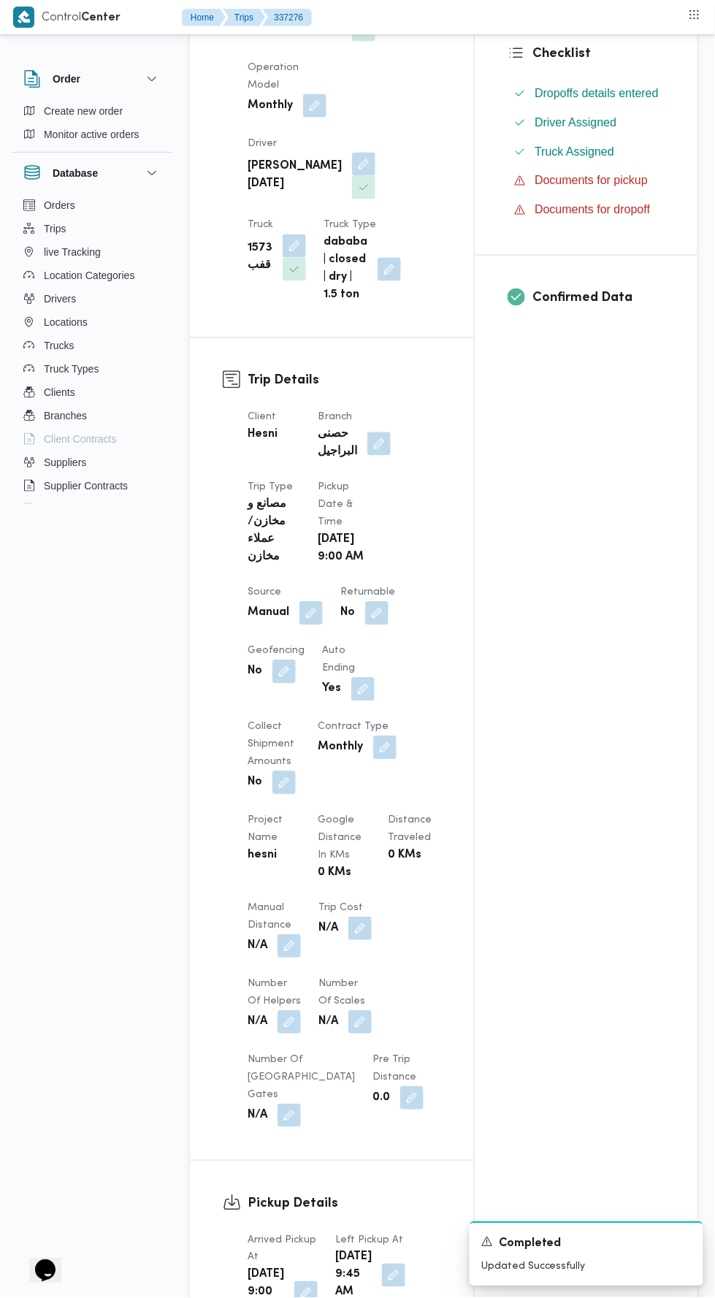
click at [281, 958] on button "button" at bounding box center [289, 946] width 23 height 23
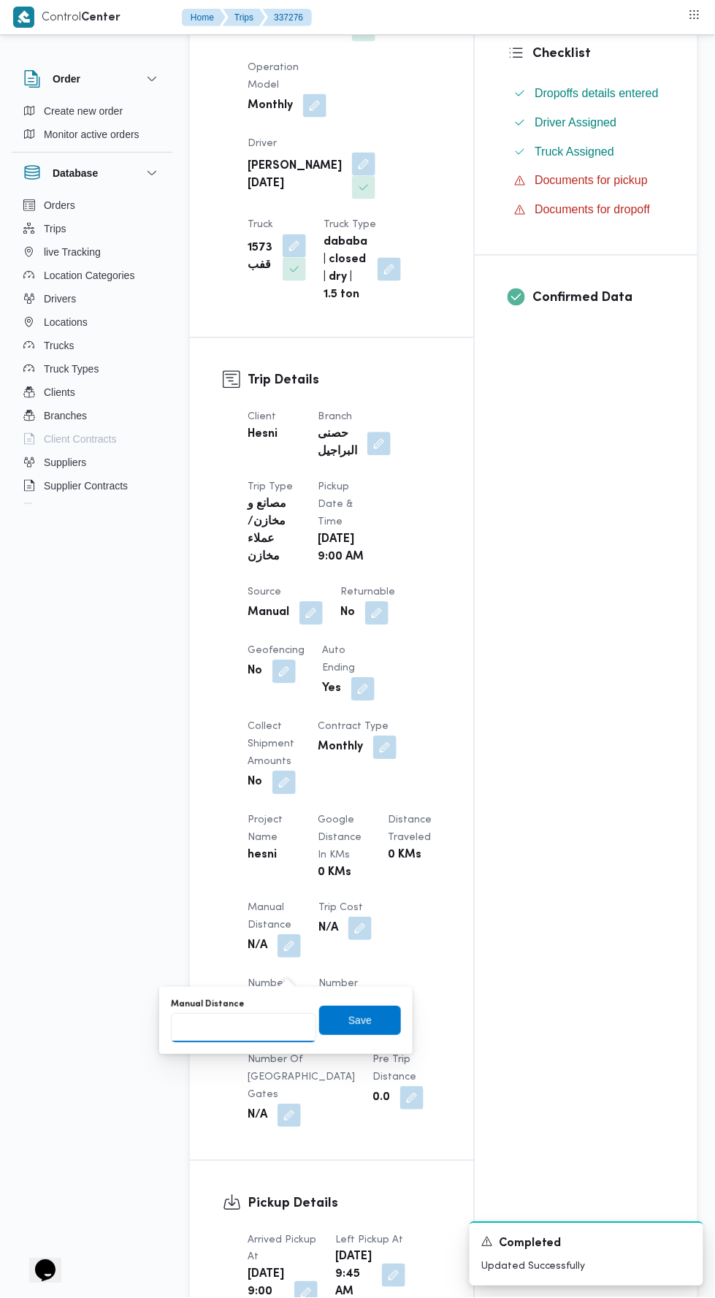
click at [247, 1024] on input "Manual Distance" at bounding box center [243, 1028] width 145 height 29
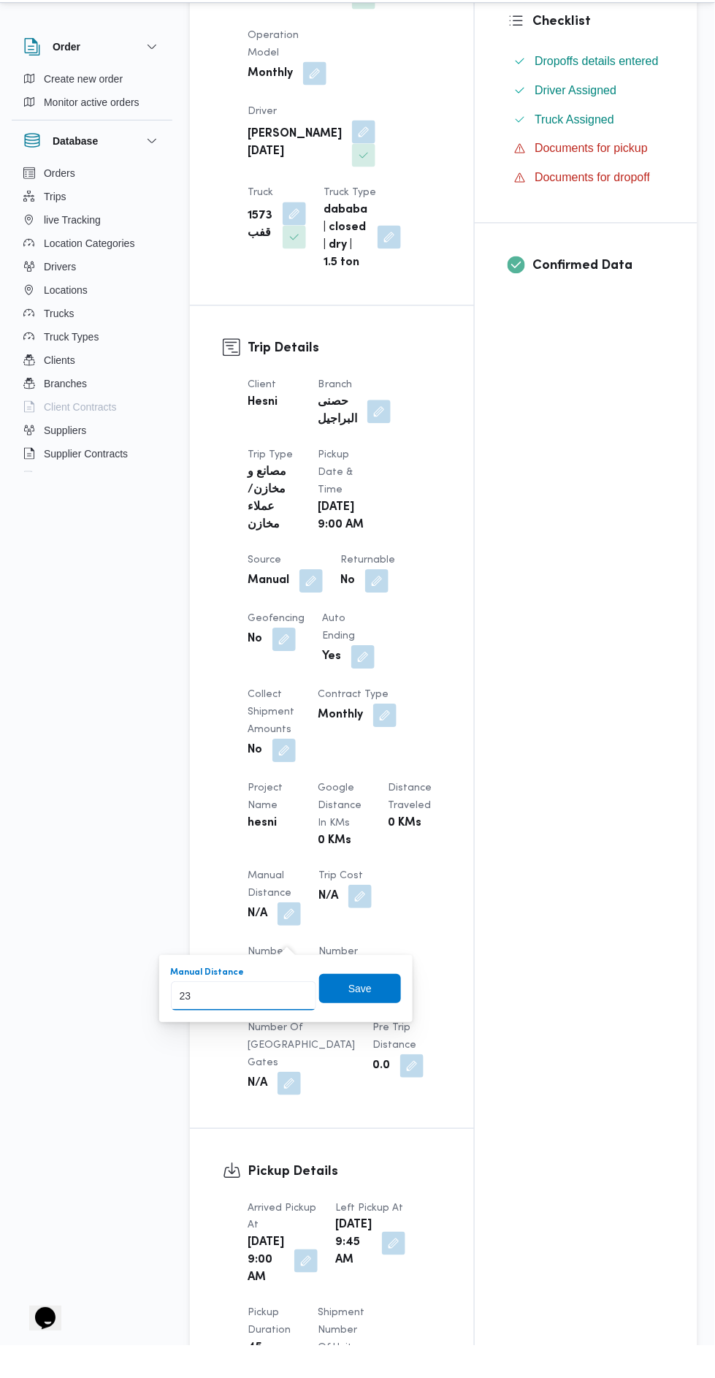
type input "232"
click at [368, 1009] on span "Save" at bounding box center [360, 1020] width 82 height 29
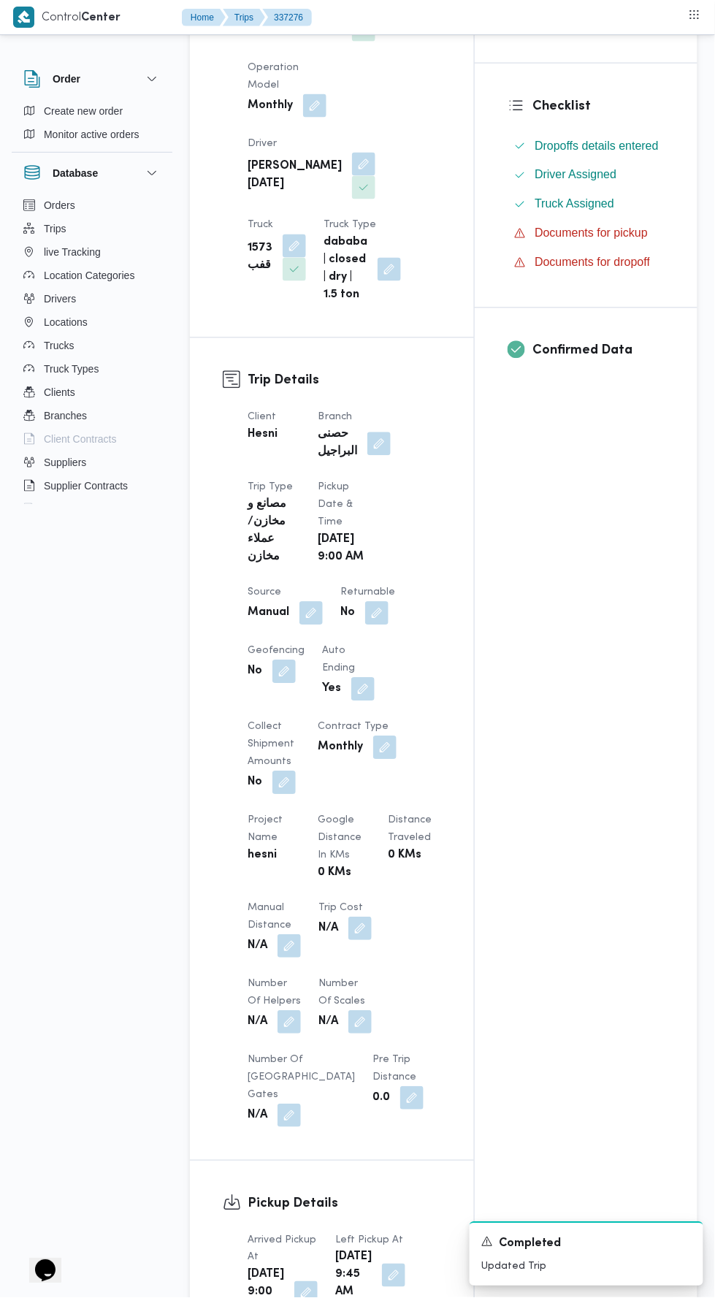
scroll to position [0, 0]
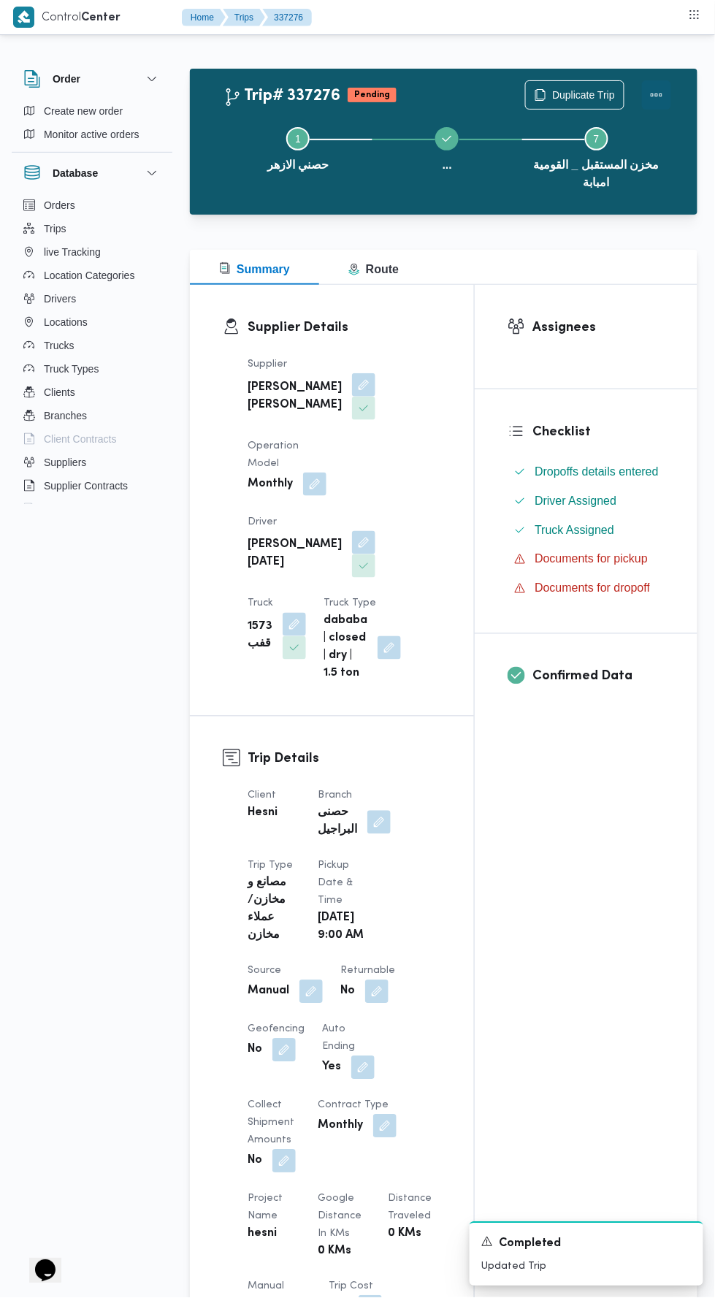
click at [654, 91] on button "Actions" at bounding box center [656, 94] width 29 height 29
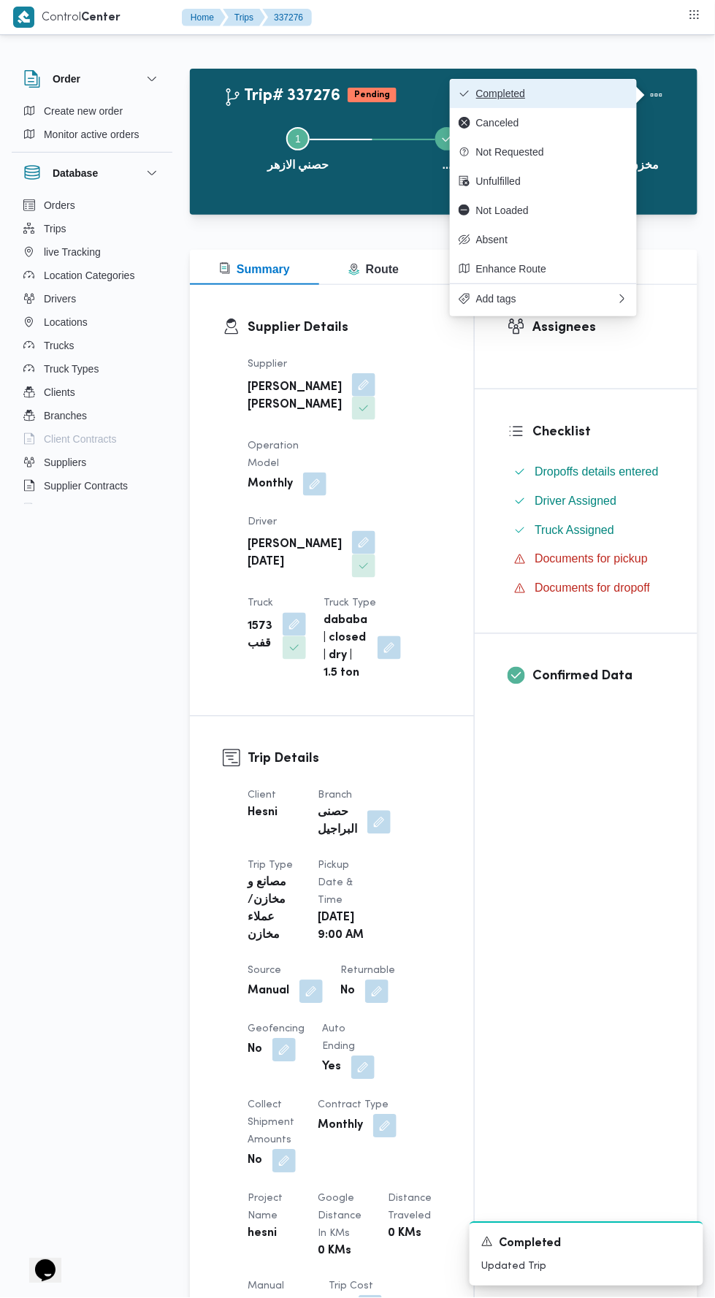
click at [527, 98] on span "Completed" at bounding box center [552, 94] width 152 height 12
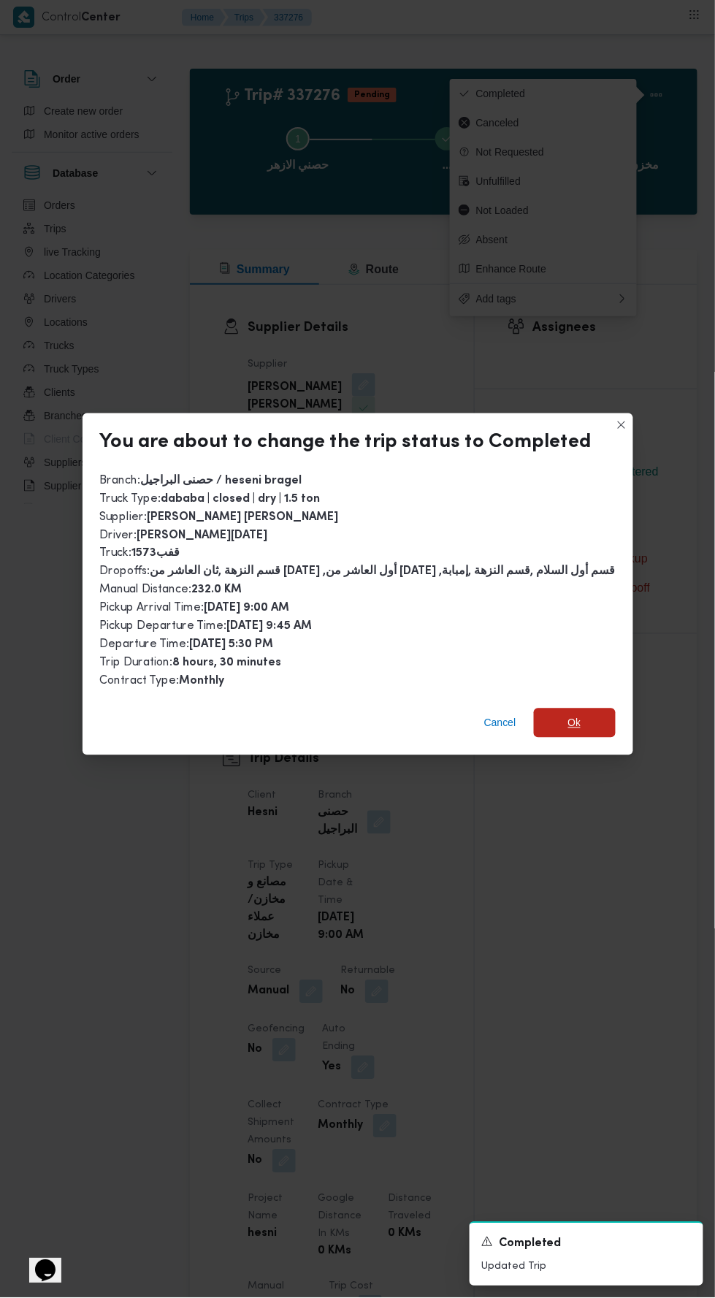
click at [582, 724] on div "Cancel Ok" at bounding box center [358, 726] width 551 height 58
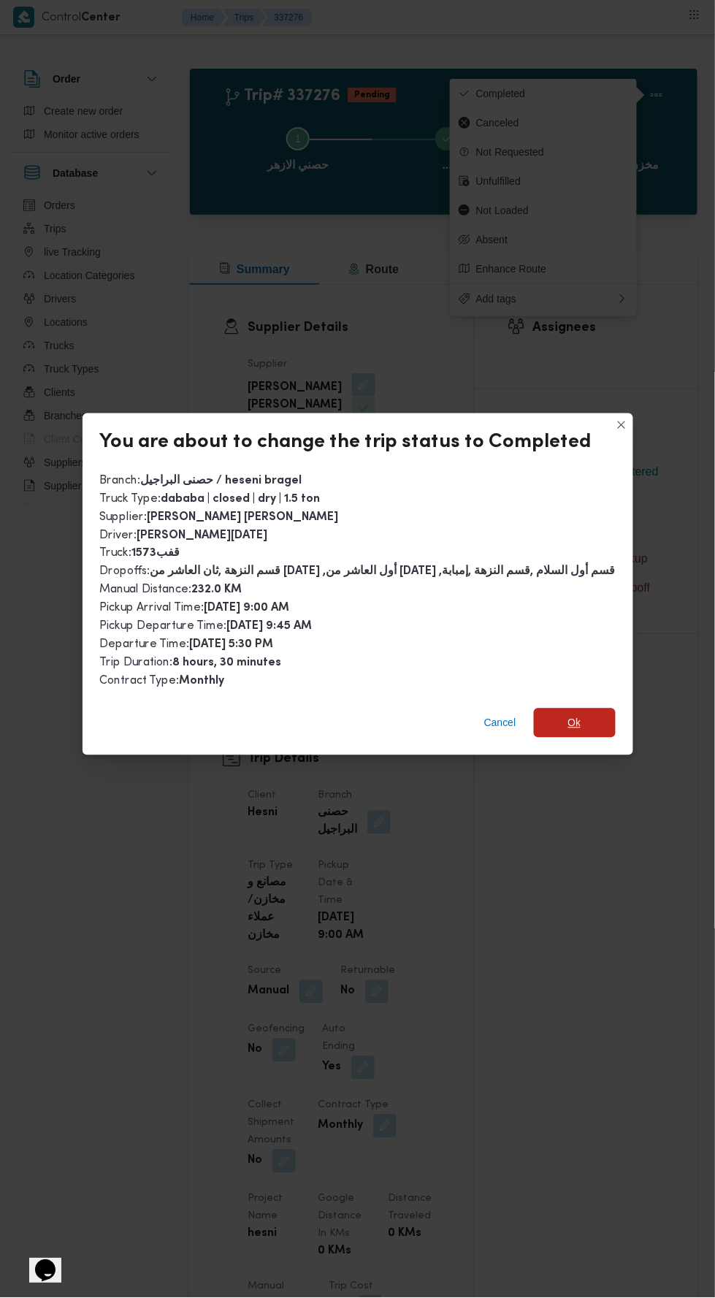
click at [600, 715] on span "Ok" at bounding box center [575, 722] width 82 height 29
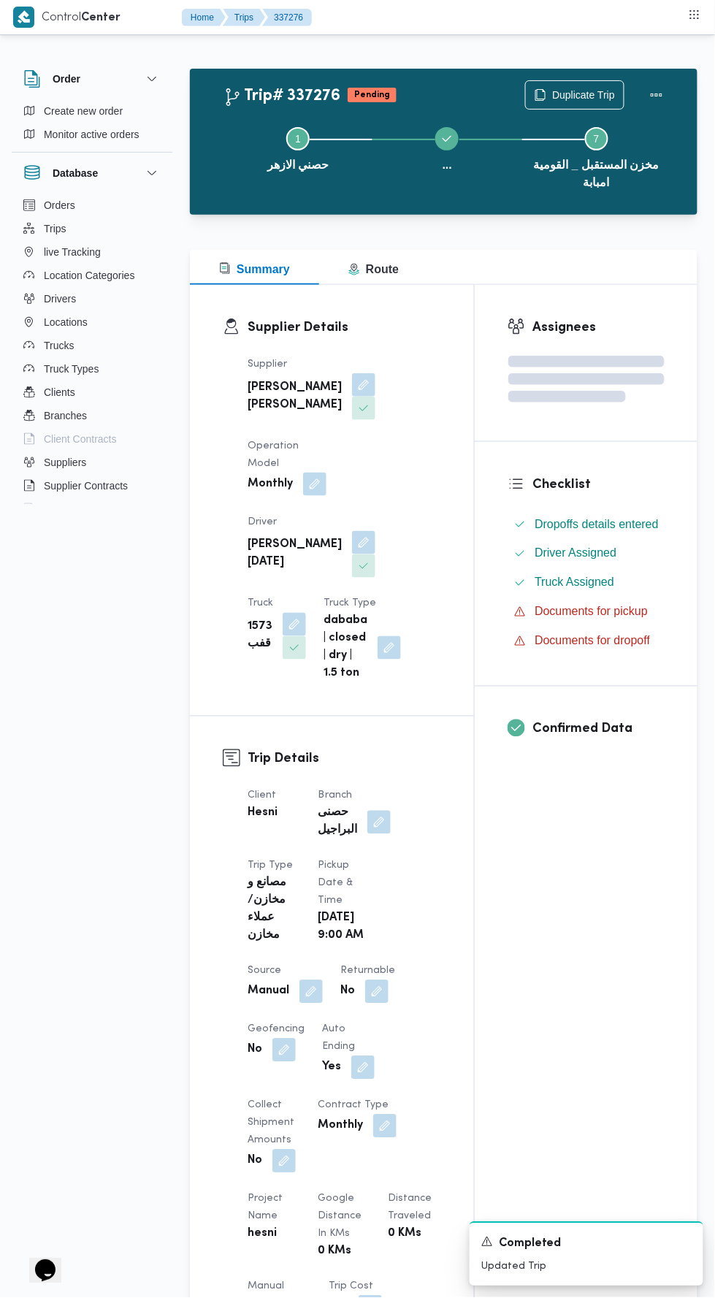
click at [600, 836] on div "Assignees Checklist Dropoffs details entered Driver Assigned Truck Assigned Doc…" at bounding box center [586, 1131] width 223 height 1692
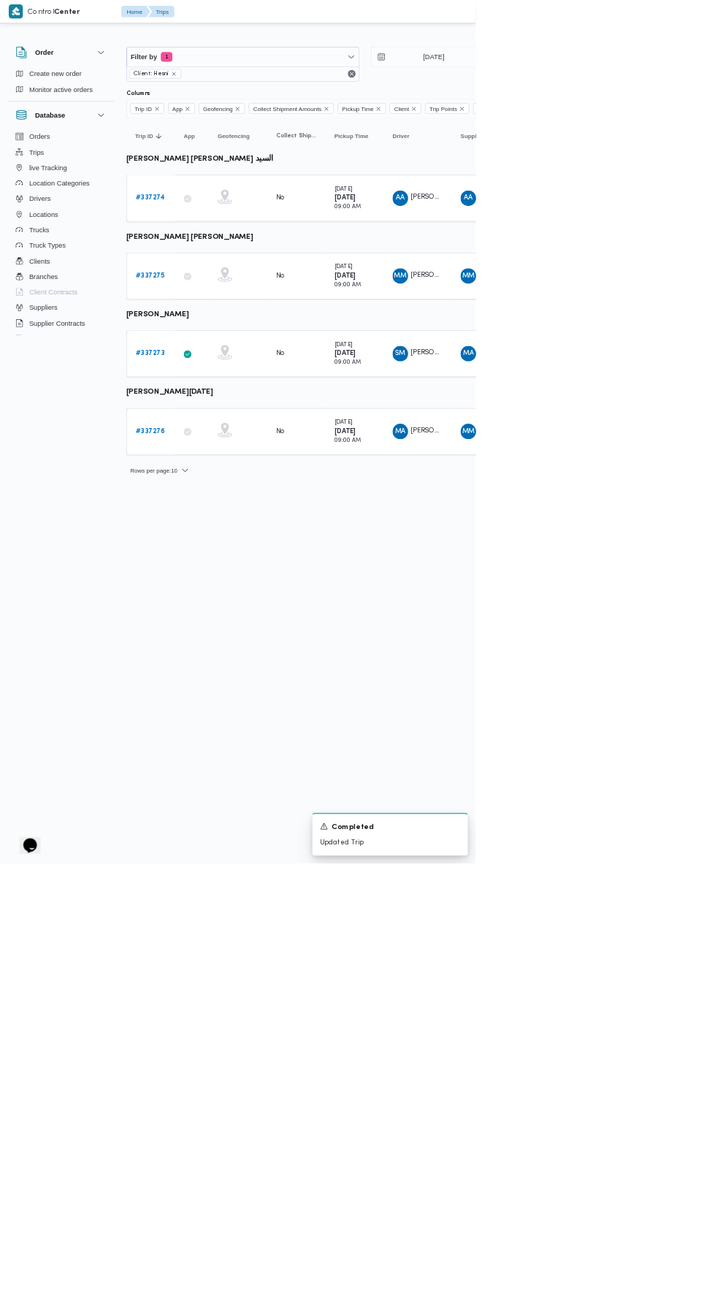
click at [228, 527] on b "# 337273" at bounding box center [226, 531] width 44 height 9
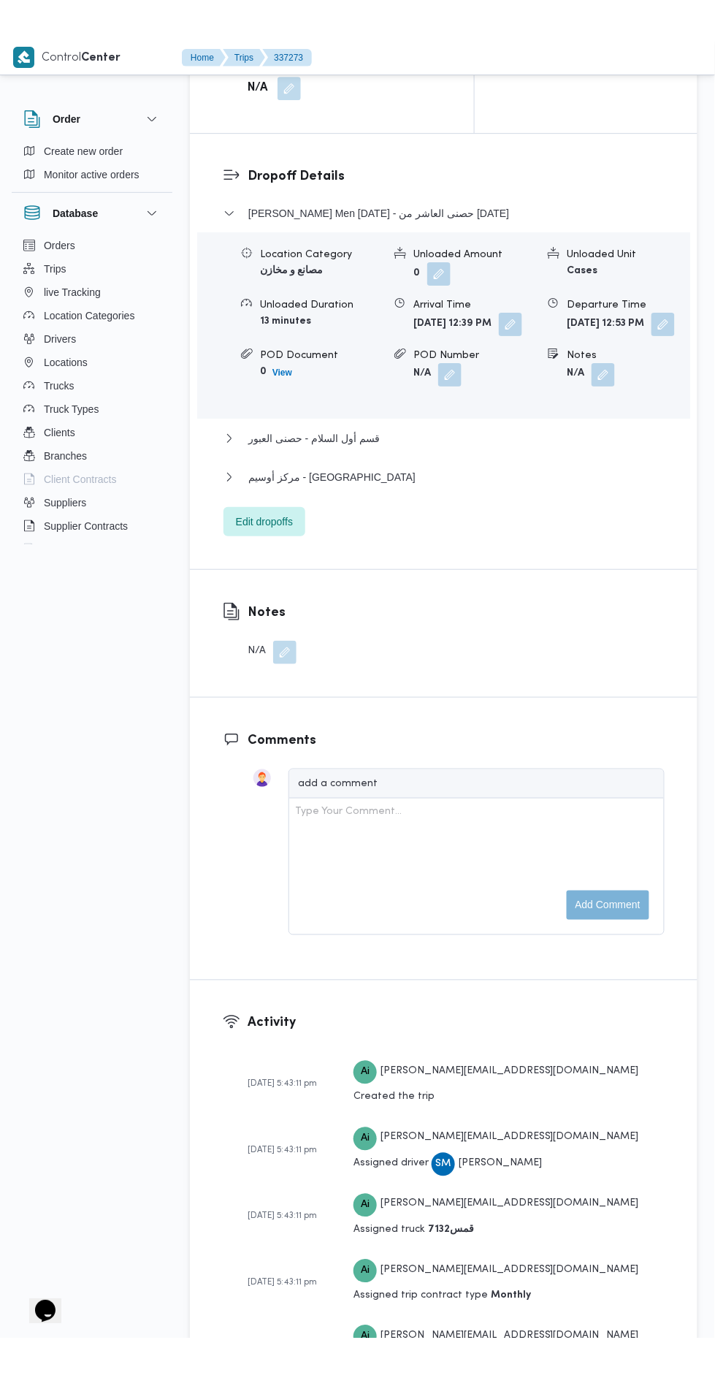
scroll to position [1876, 0]
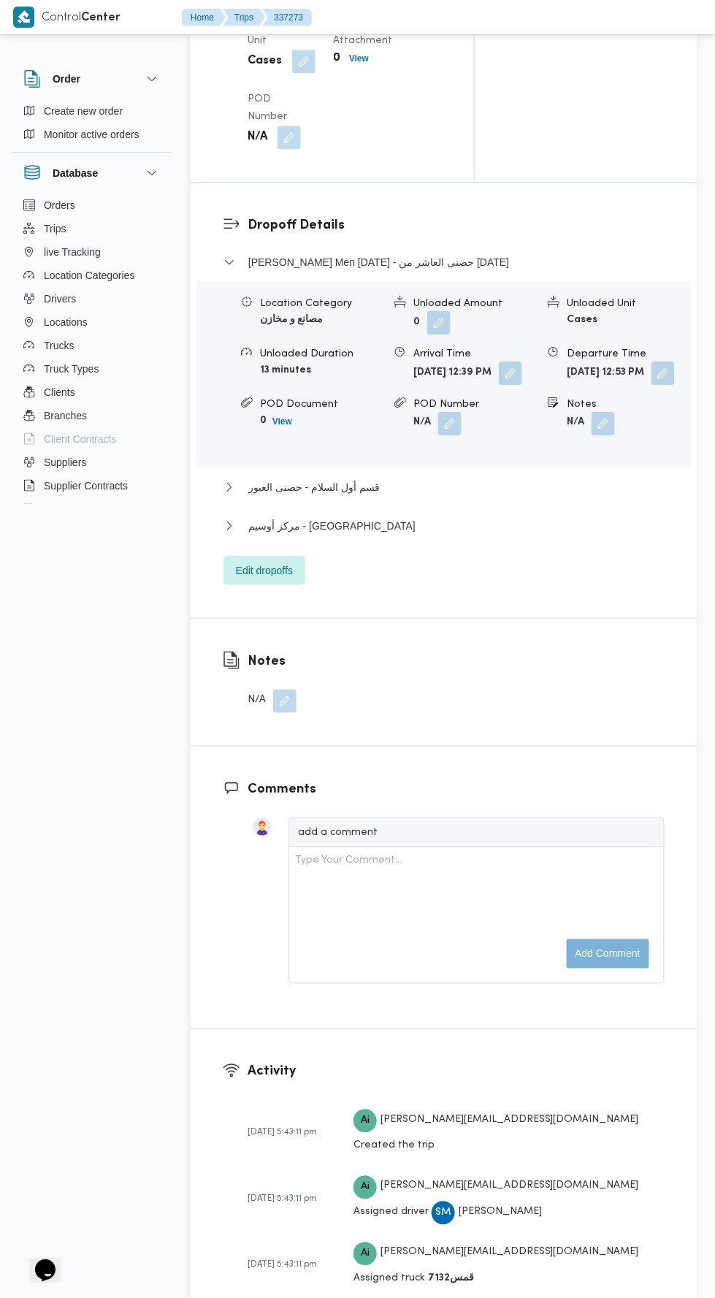
click at [270, 618] on div "Dropoff Details Thany Ashr Men Ramadan - حصنى العاشر من رمضان Location Category…" at bounding box center [444, 400] width 508 height 435
click at [251, 579] on span "Edit dropoffs" at bounding box center [264, 571] width 57 height 18
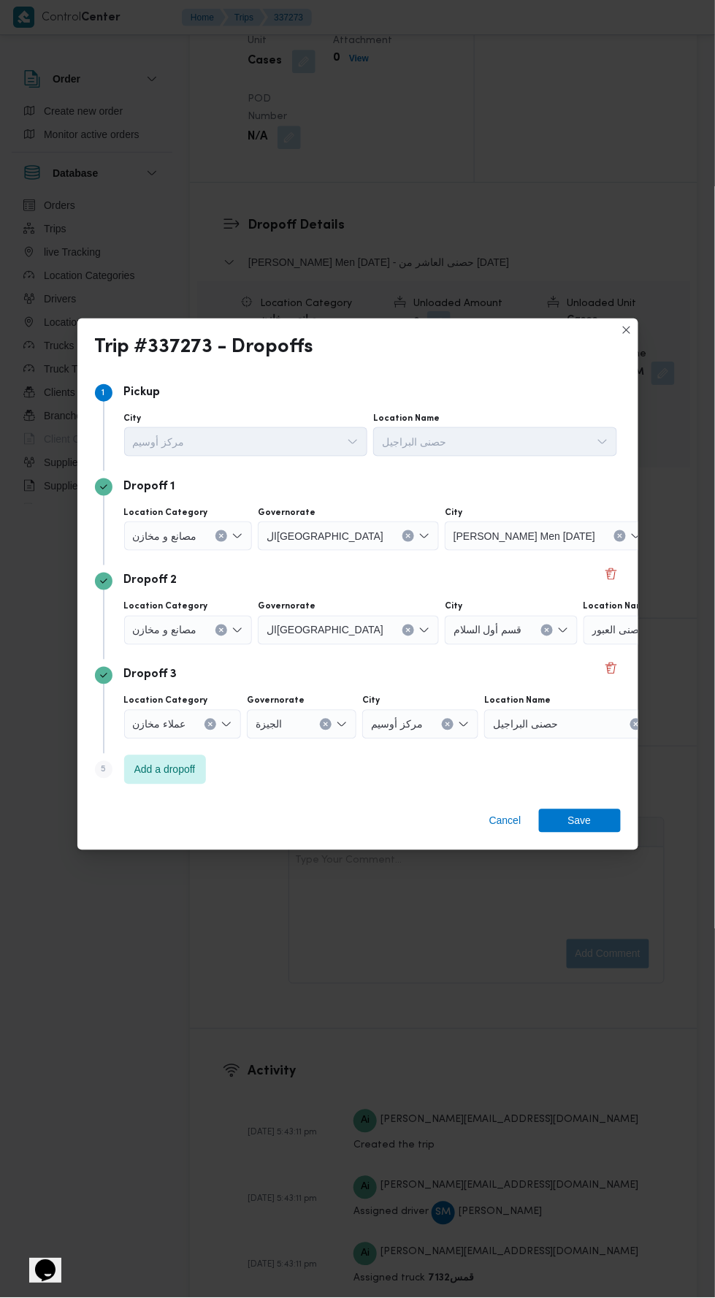
click at [652, 622] on input "Location Name" at bounding box center [652, 631] width 1 height 18
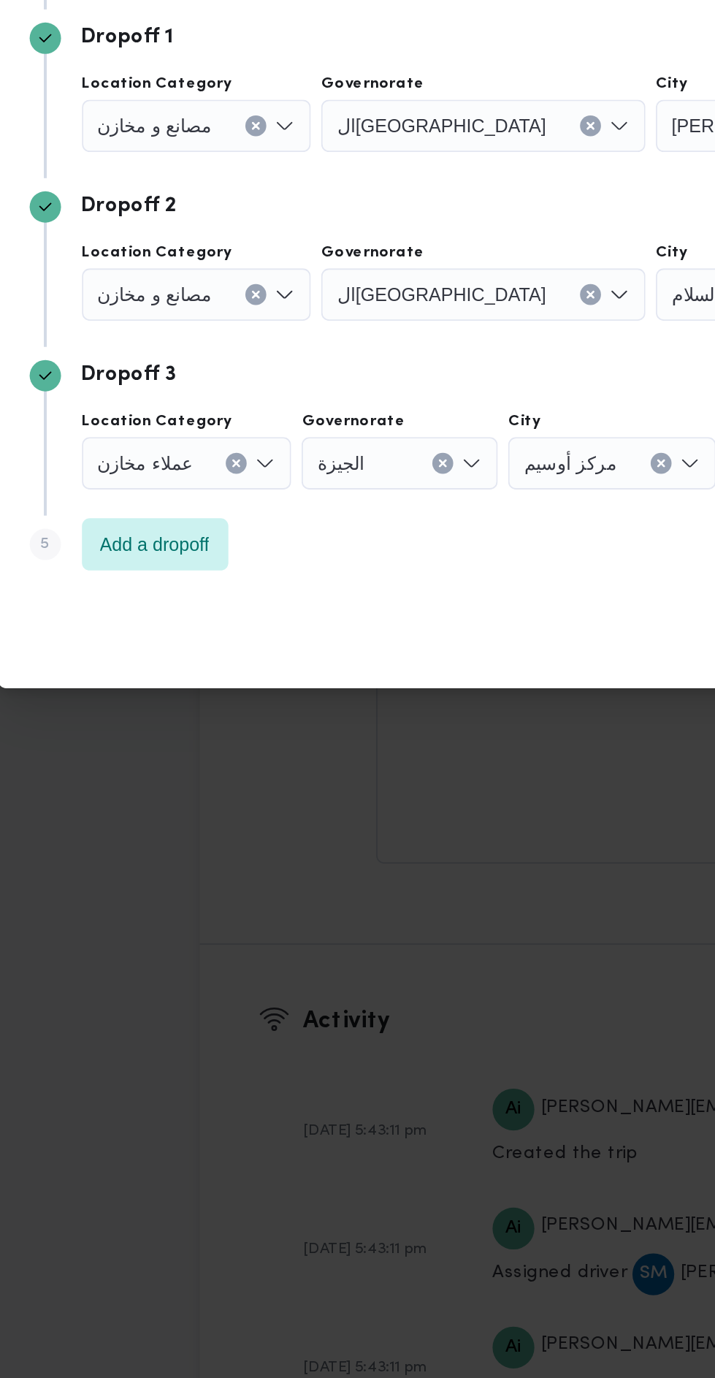
click at [221, 660] on div "مصانع و مخازن" at bounding box center [188, 666] width 129 height 29
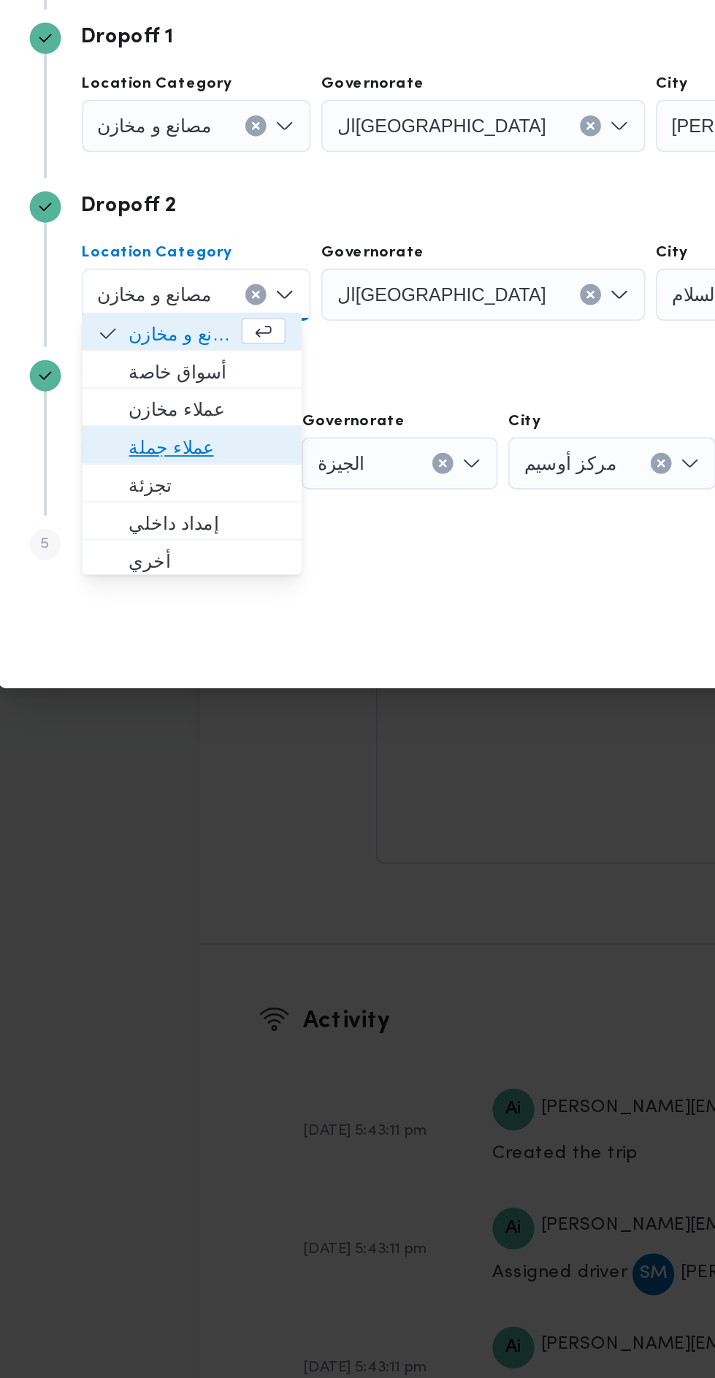
click at [154, 753] on span "عملاء جملة" at bounding box center [194, 752] width 88 height 18
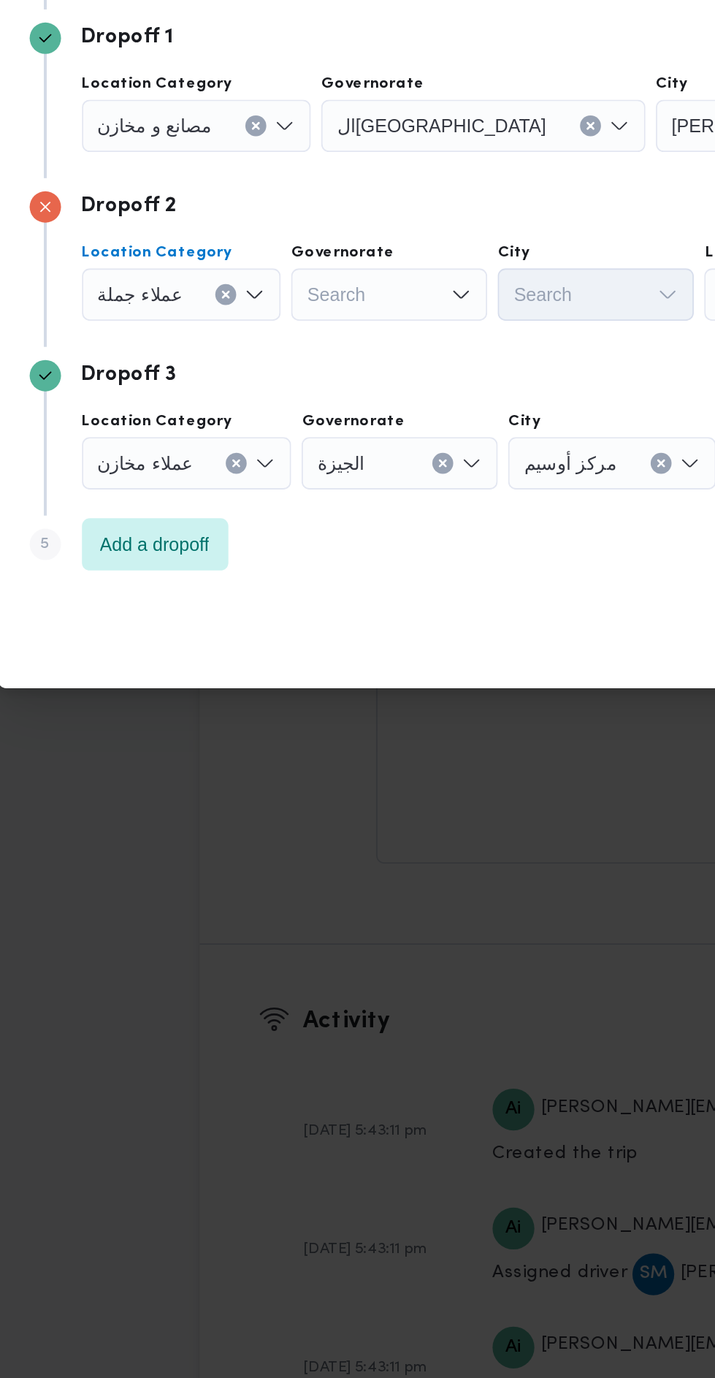
click at [272, 665] on div "Search" at bounding box center [296, 666] width 110 height 29
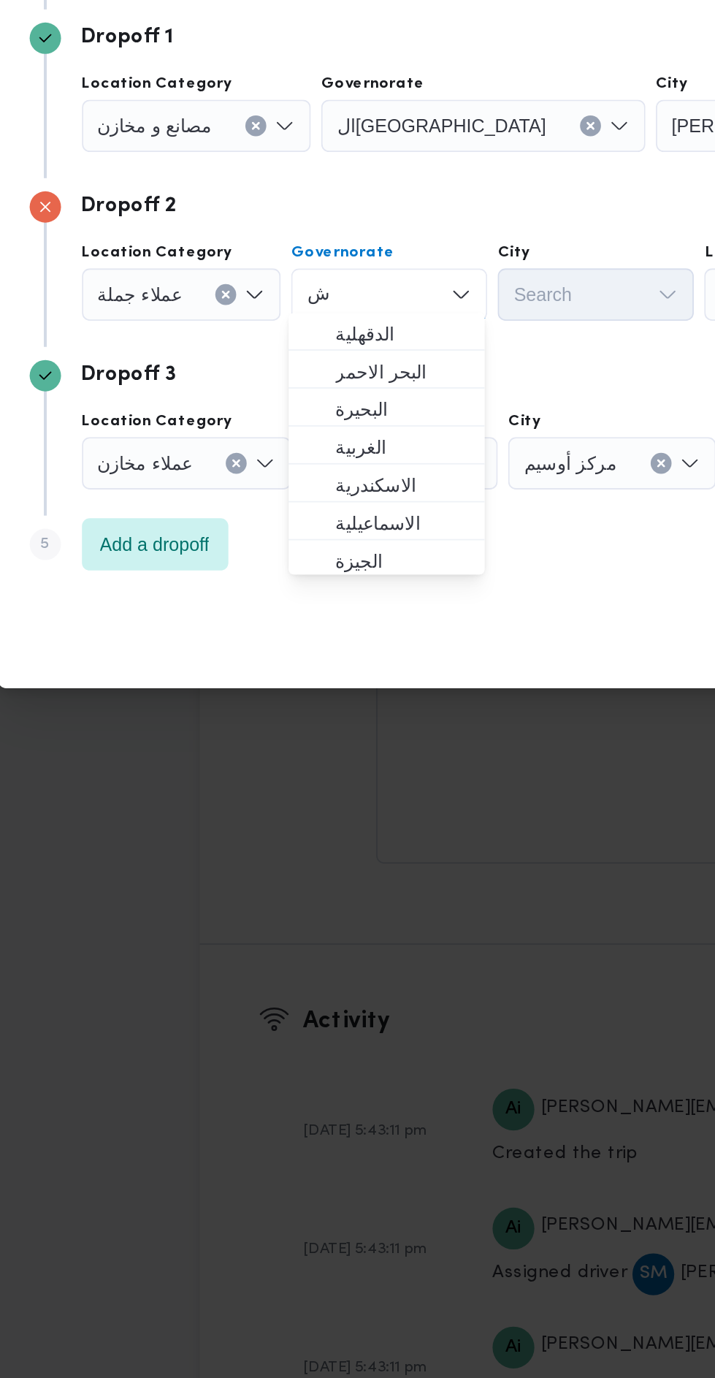
scroll to position [0, 0]
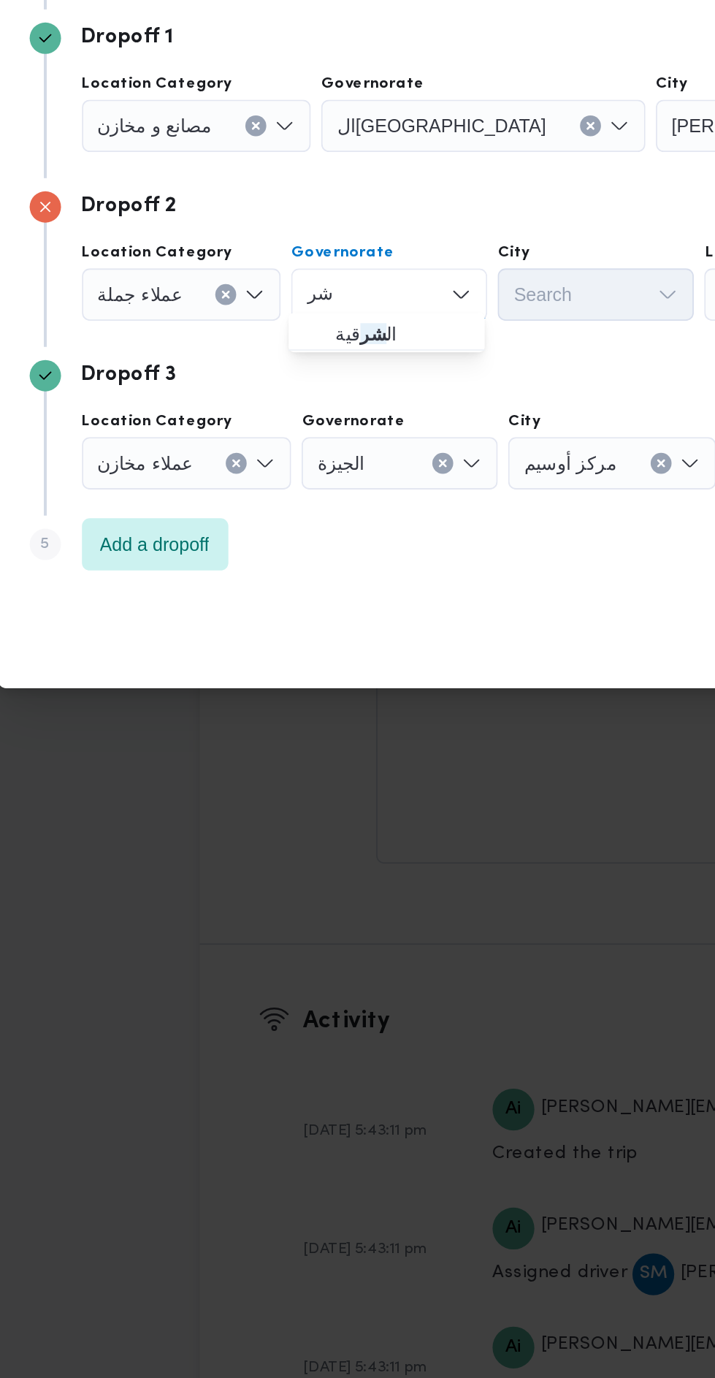
type input "شر"
click at [263, 687] on span "ال شر قية" at bounding box center [294, 687] width 98 height 23
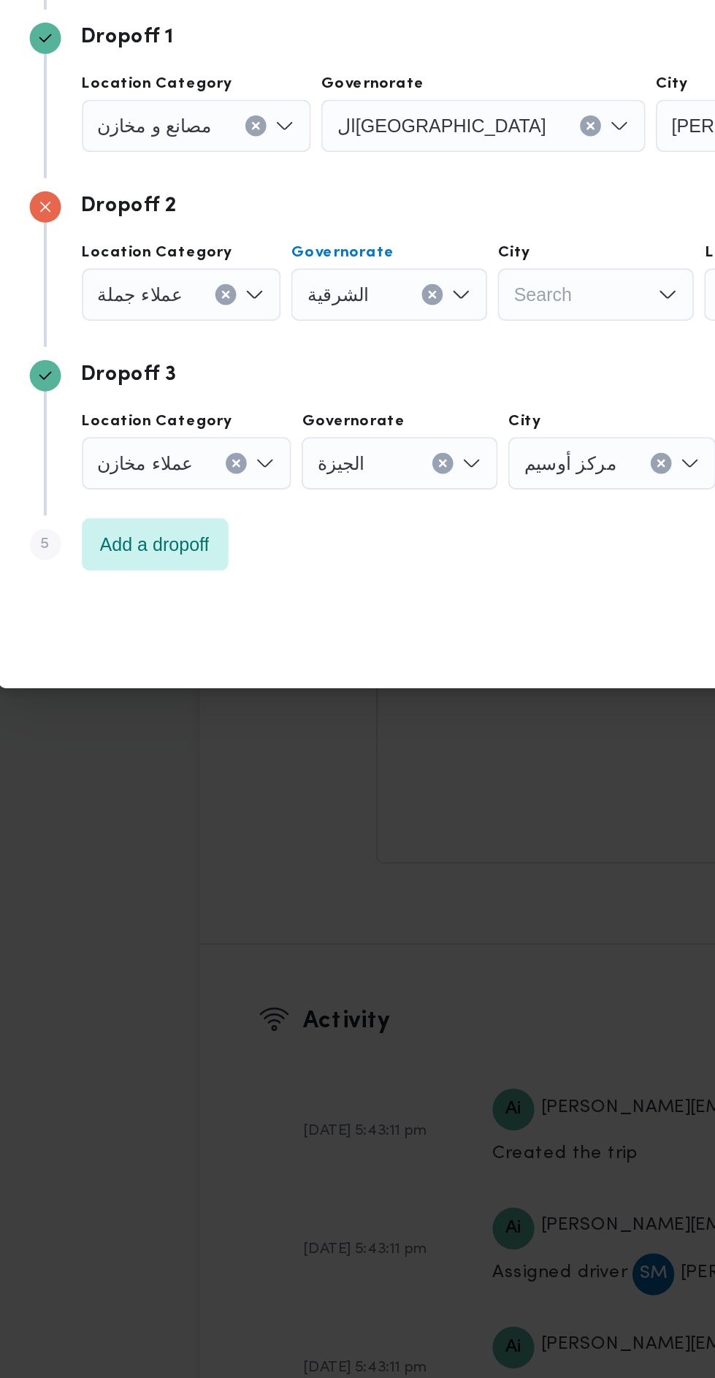
click at [392, 666] on div "Search" at bounding box center [411, 666] width 110 height 29
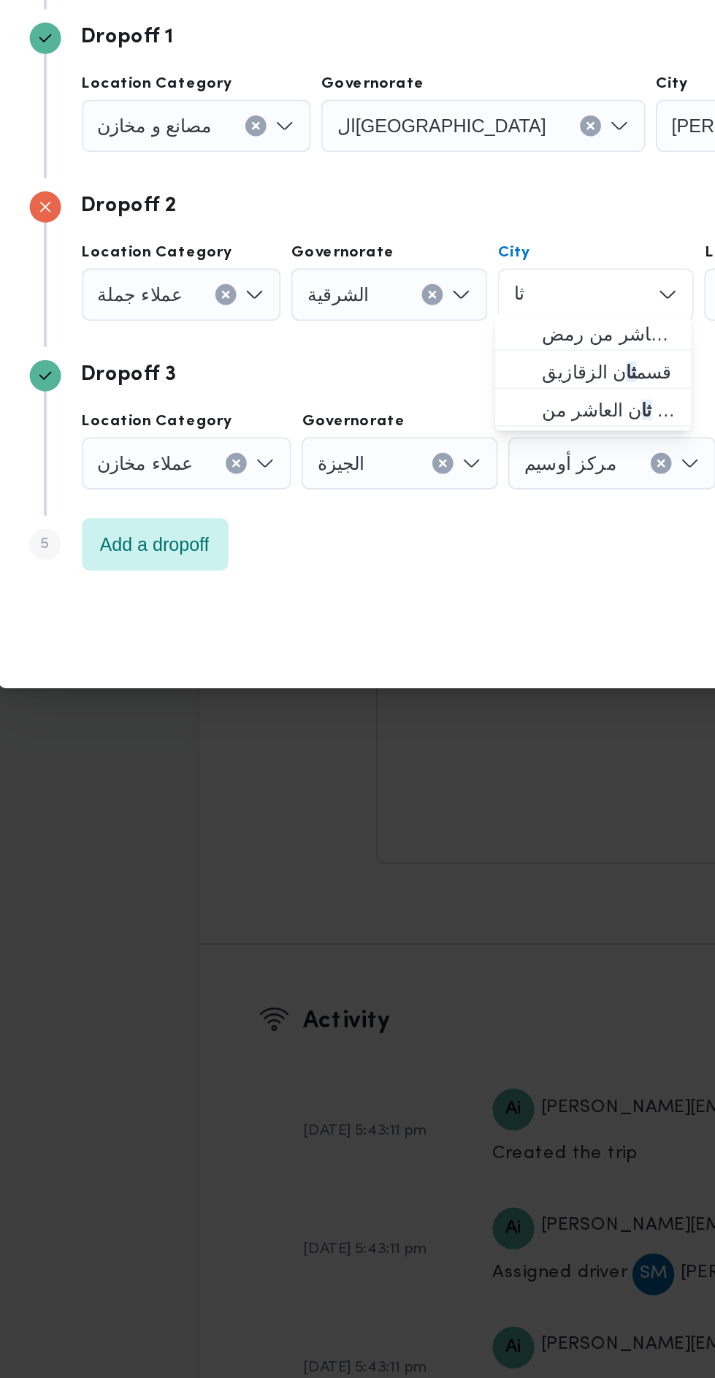
type input "ثا"
click at [395, 679] on span "قسم ثا ن مدينه العاشر من رمض" at bounding box center [418, 688] width 74 height 18
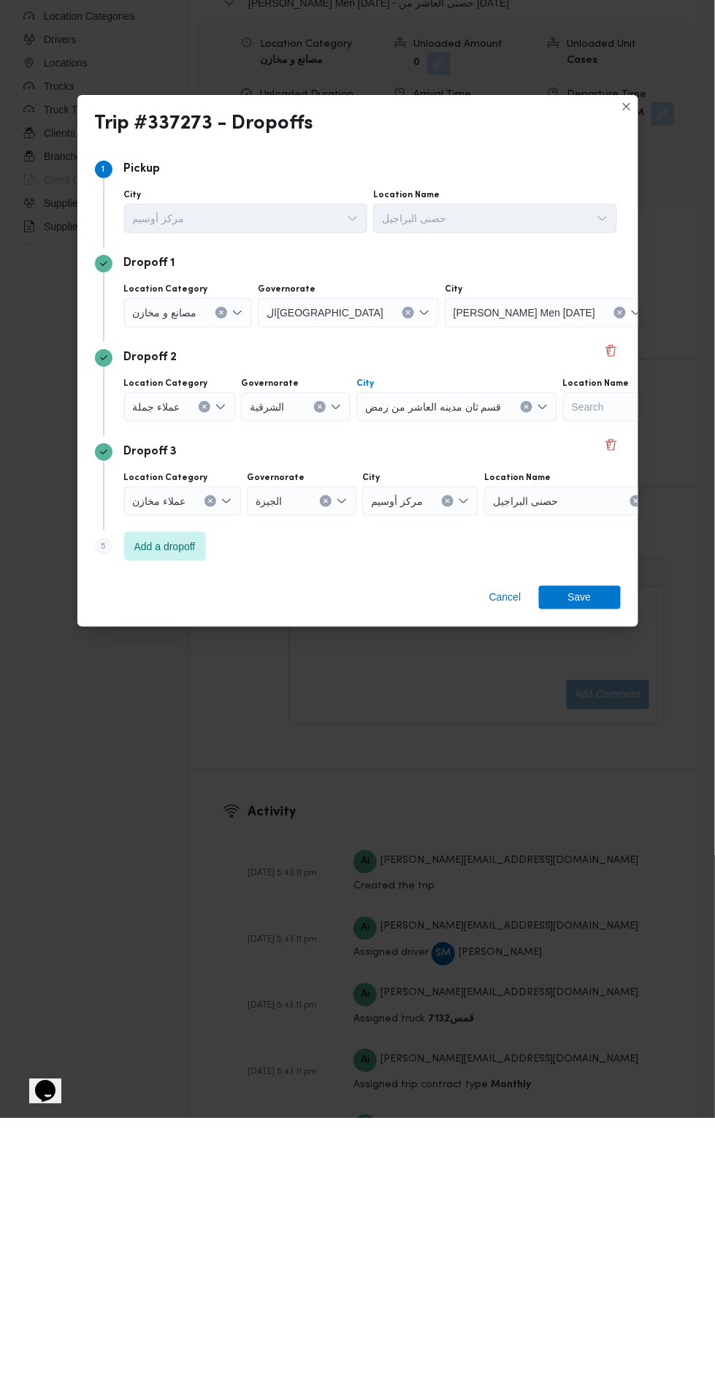
scroll to position [1876, 0]
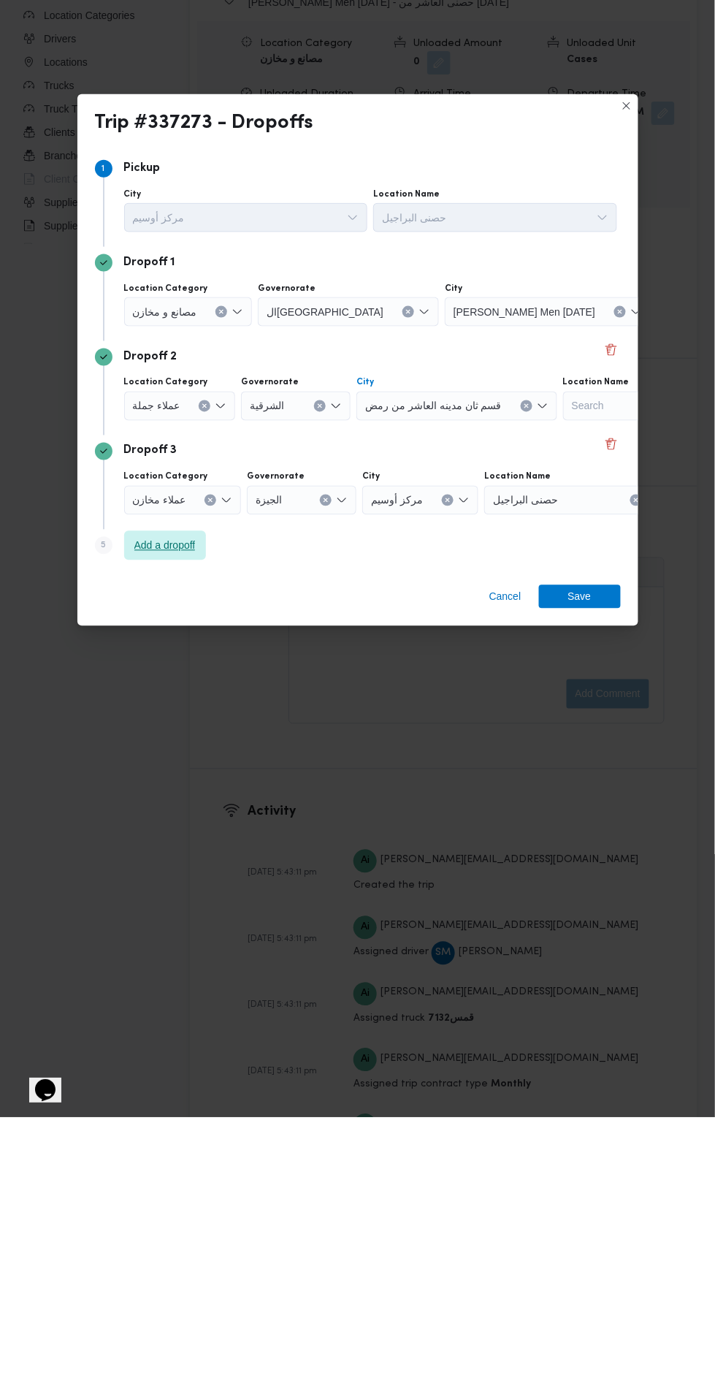
click at [135, 804] on span "Add a dropoff" at bounding box center [164, 806] width 61 height 18
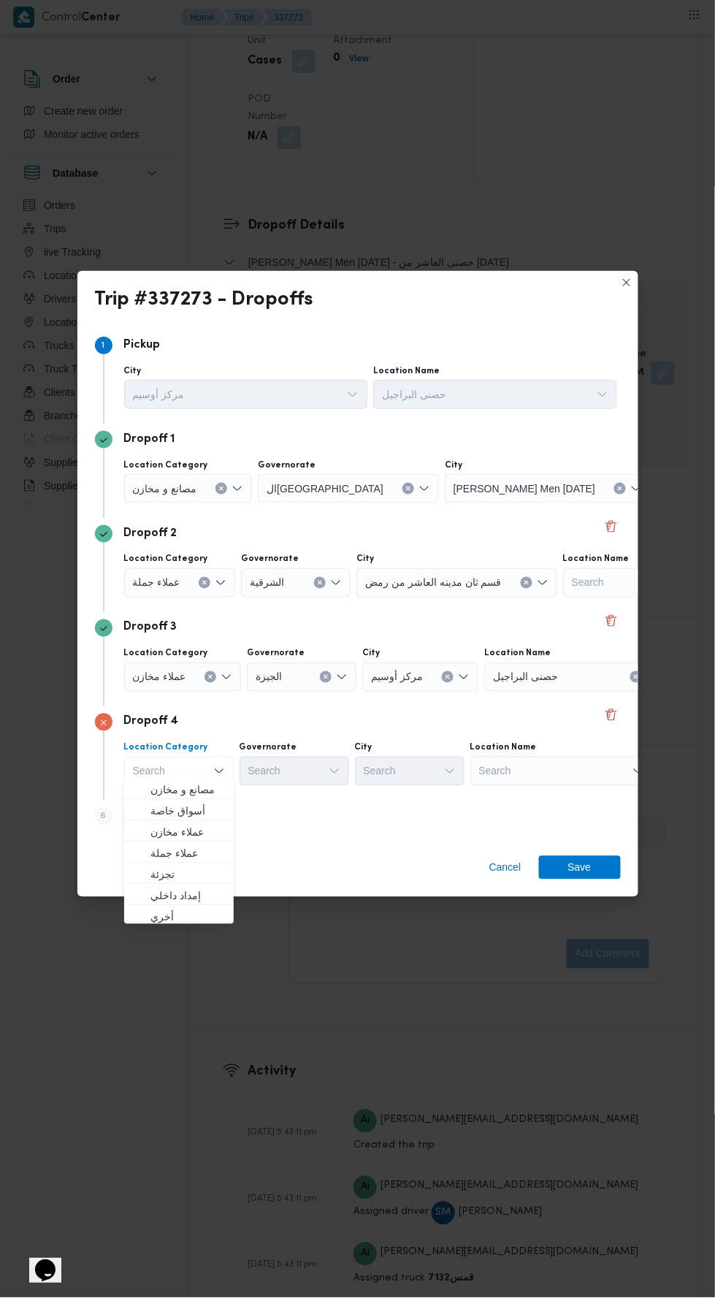
click at [564, 668] on input "Location Name" at bounding box center [564, 677] width 1 height 18
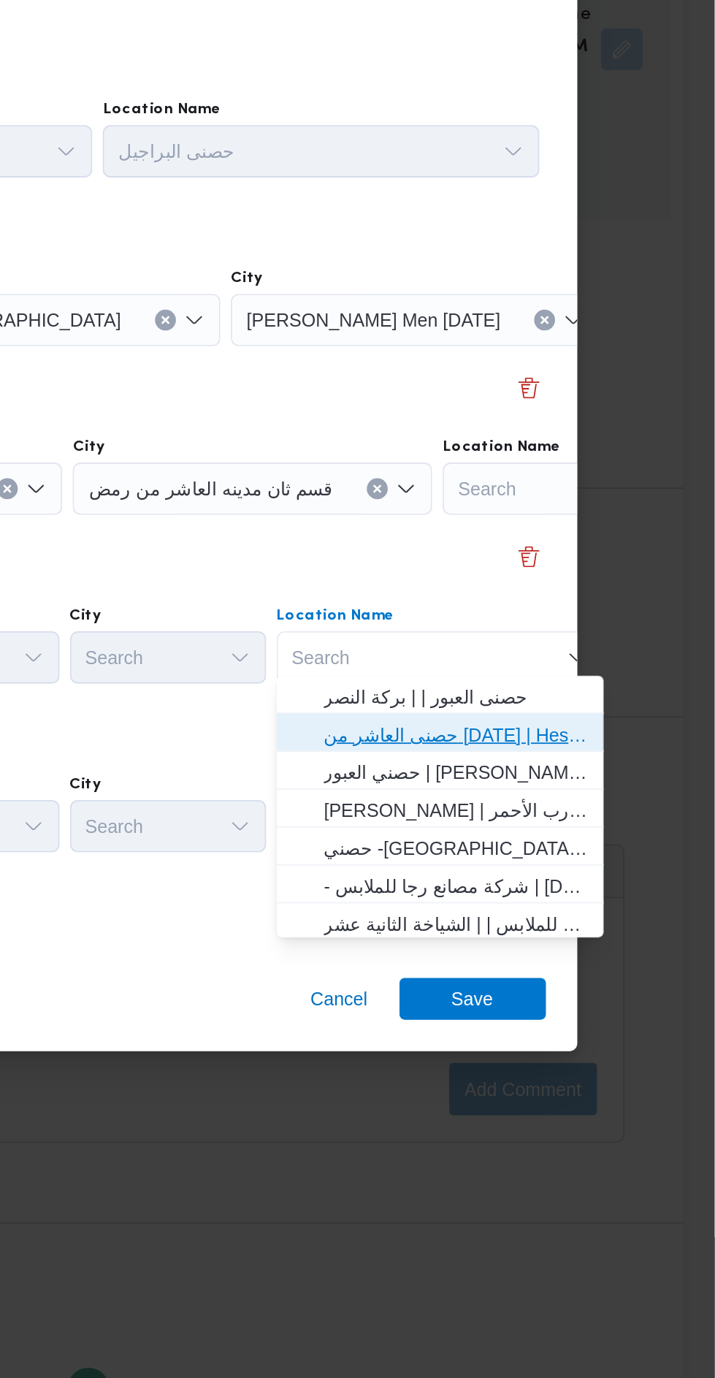
click at [511, 753] on span "حصنى العاشر من رمضان | Hesni Textiles Factory | جزء من مدينة العاشر-مجاورات" at bounding box center [571, 756] width 148 height 18
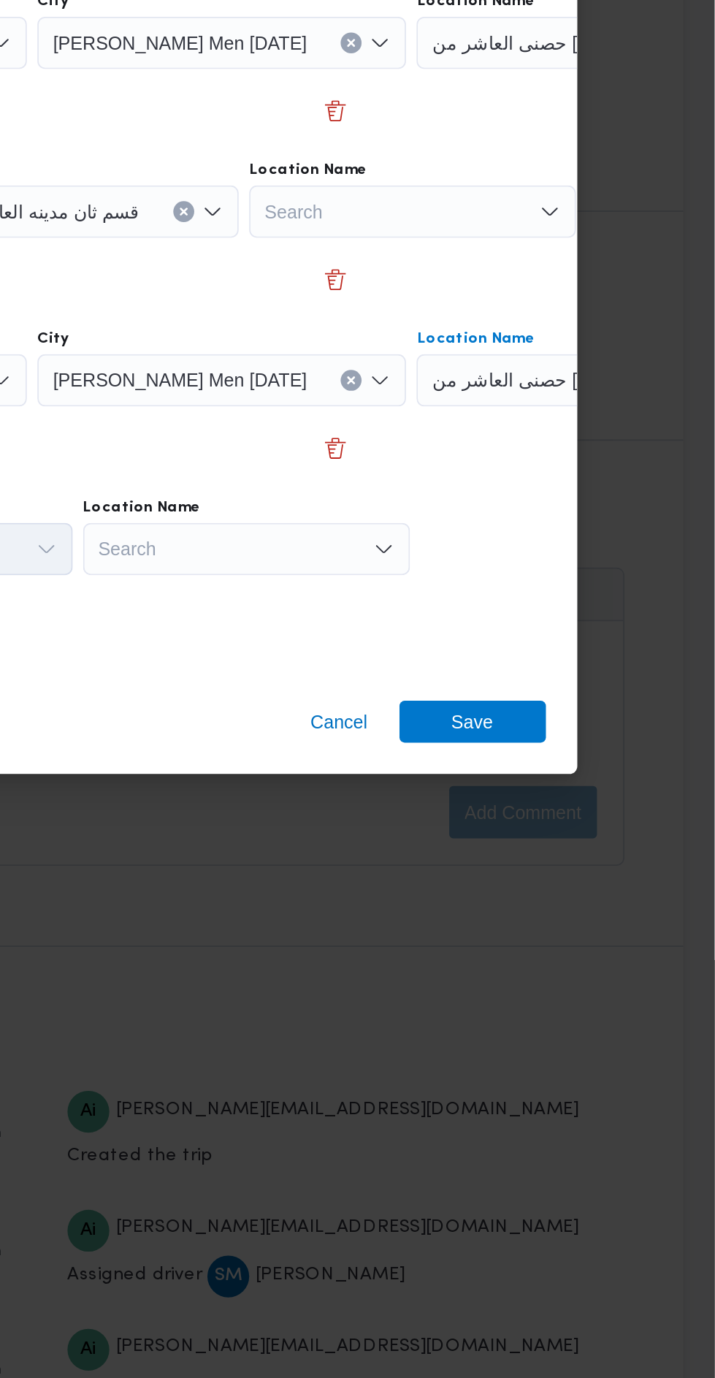
click at [444, 809] on div "Search" at bounding box center [453, 806] width 183 height 29
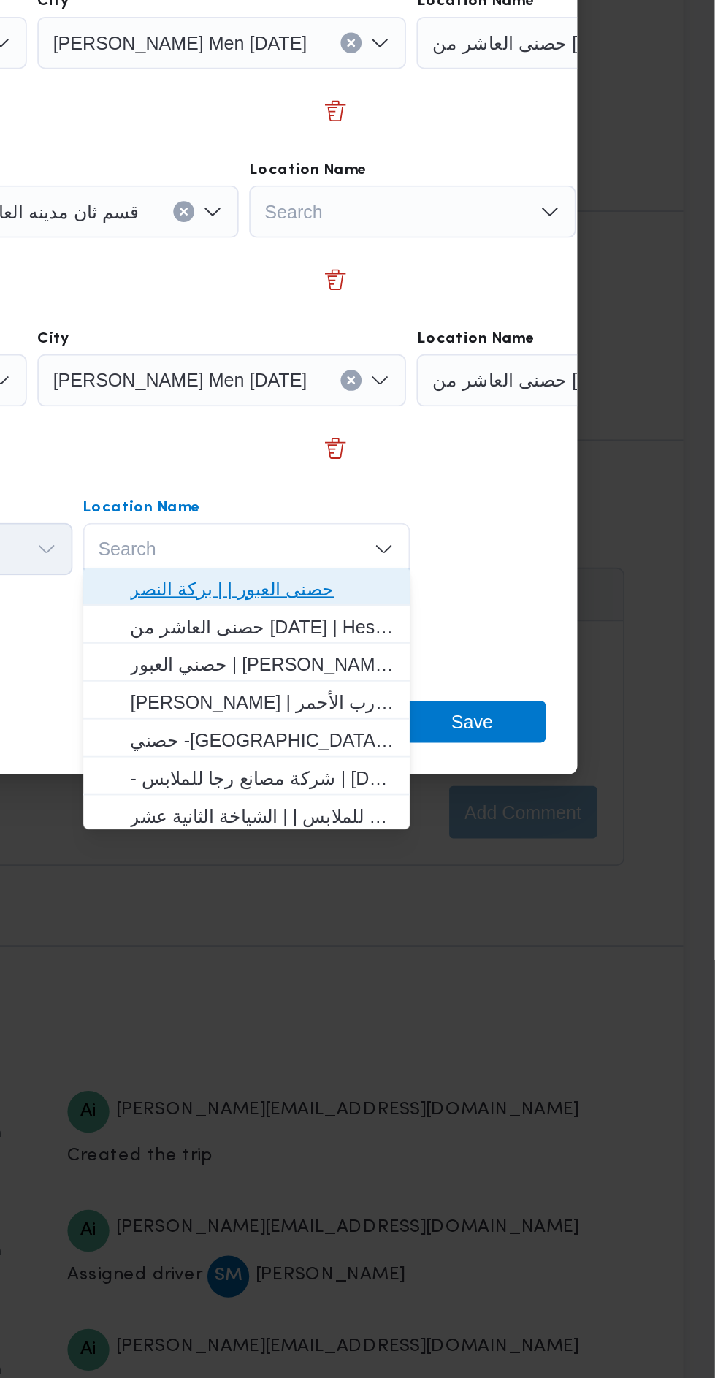
click at [394, 827] on span "حصنى العبور | | بركة النصر" at bounding box center [463, 829] width 148 height 18
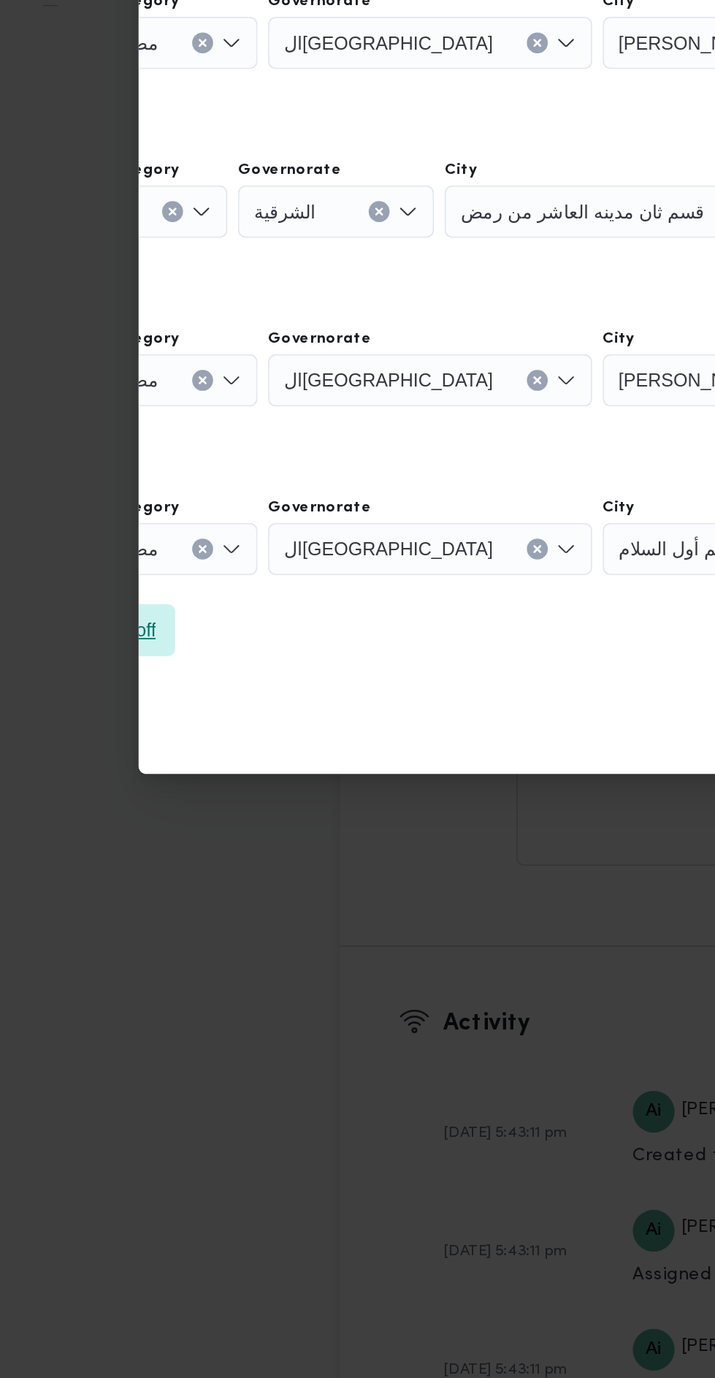
click at [77, 852] on span "Add a dropoff" at bounding box center [56, 853] width 61 height 18
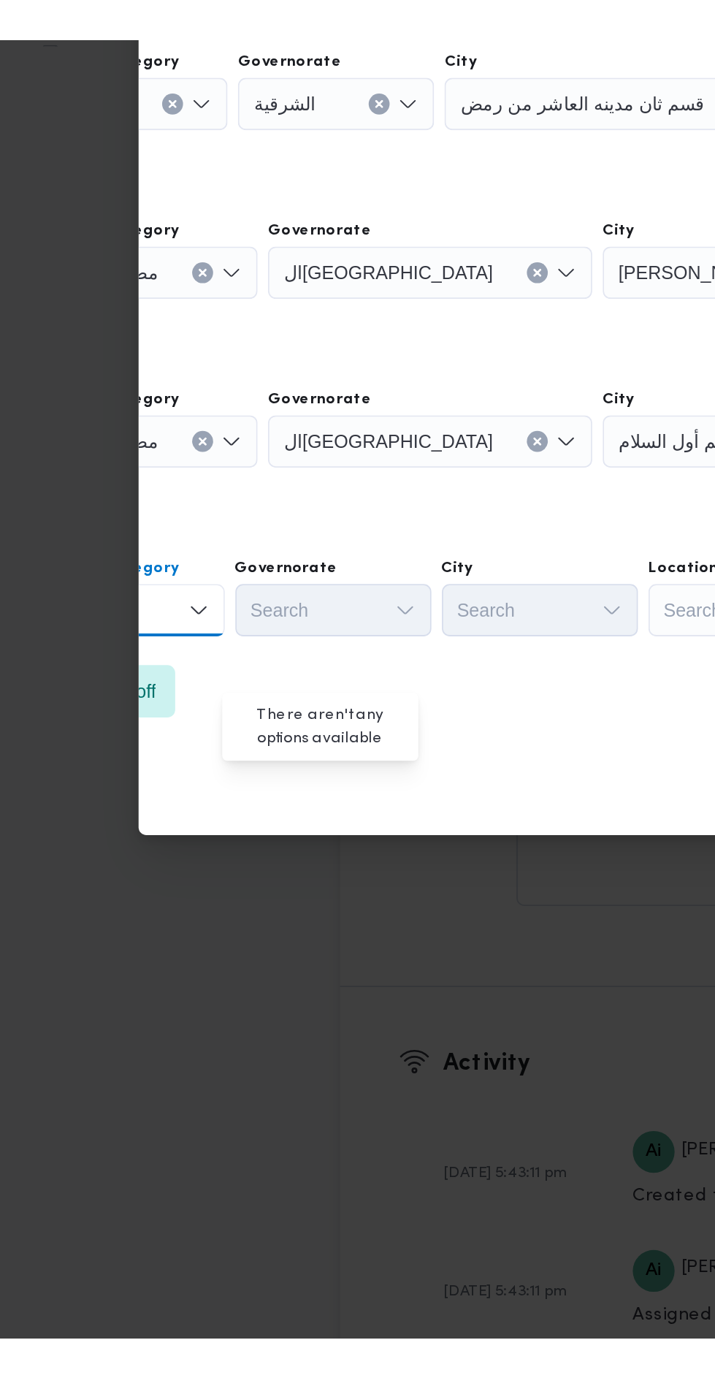
scroll to position [0, 0]
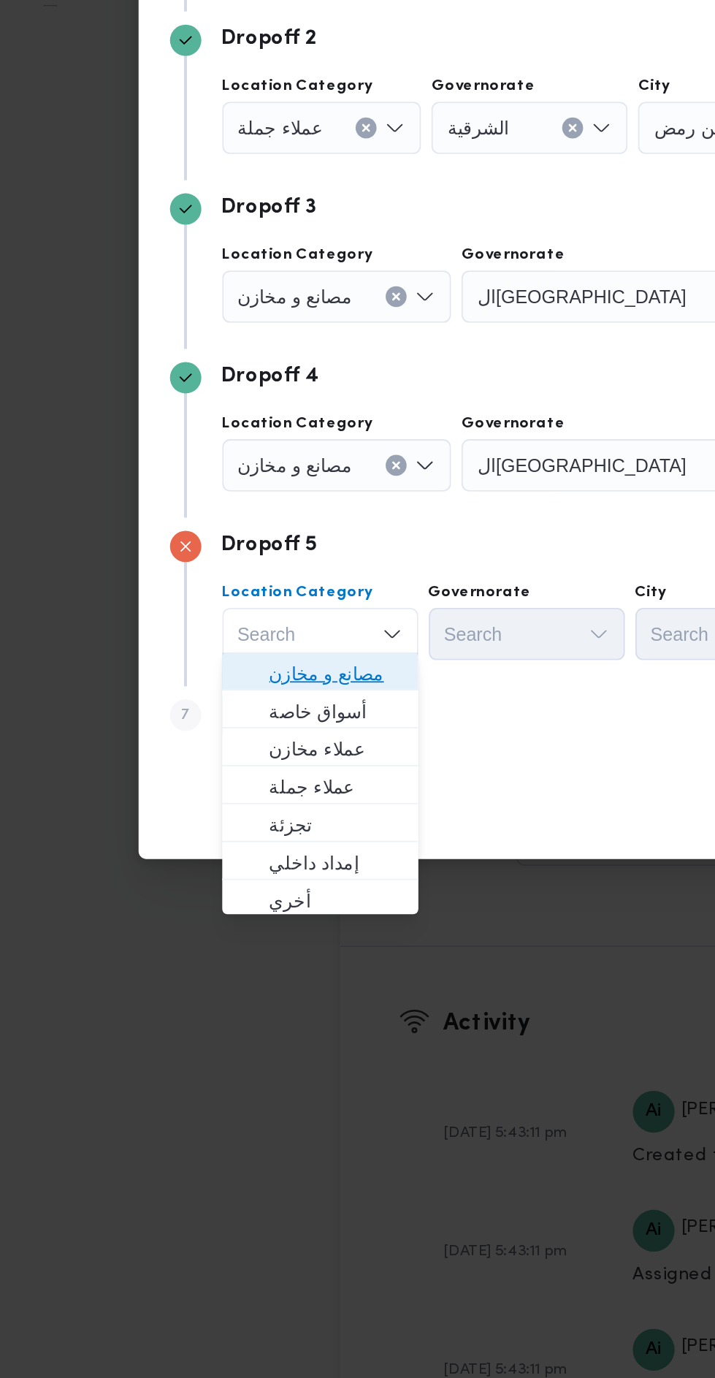
click at [163, 872] on span "مصانع و مخازن" at bounding box center [187, 877] width 74 height 18
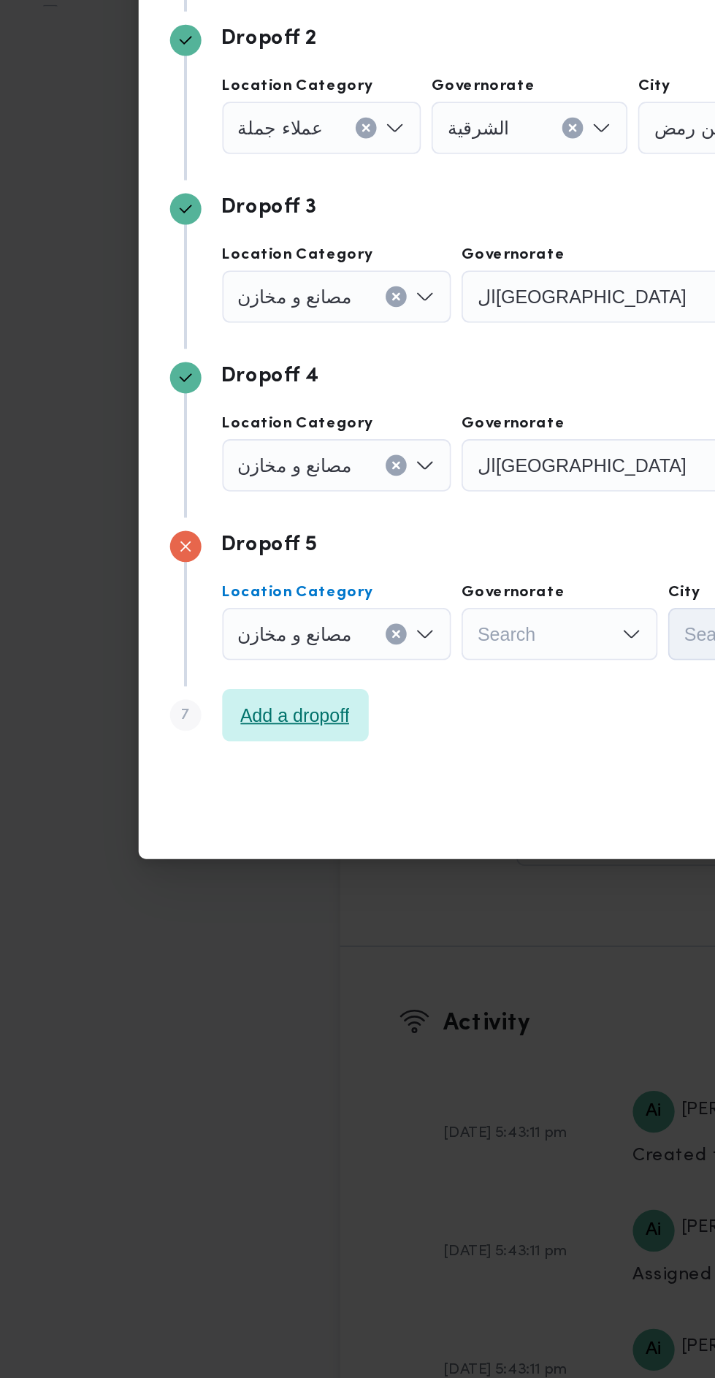
click at [141, 885] on span "Add a dropoff" at bounding box center [165, 899] width 82 height 29
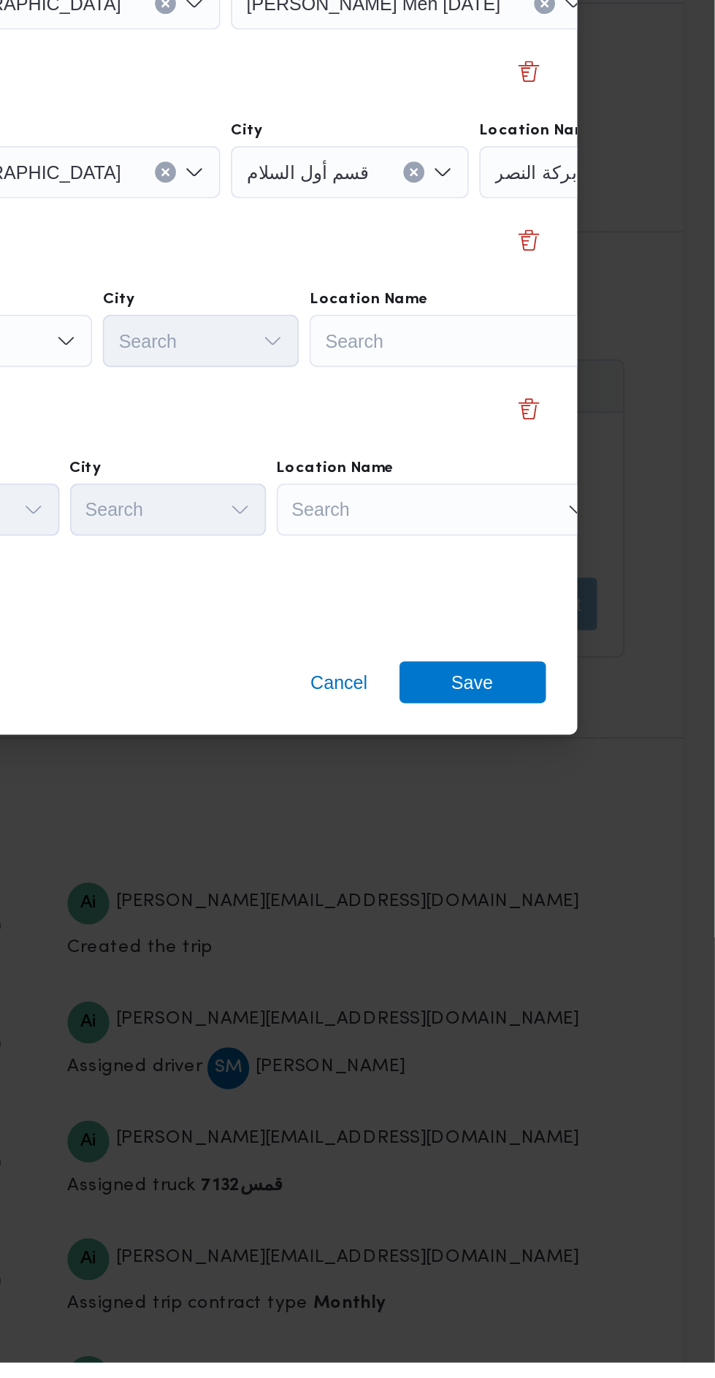
scroll to position [1876, 0]
click at [548, 801] on div "Search" at bounding box center [580, 806] width 183 height 29
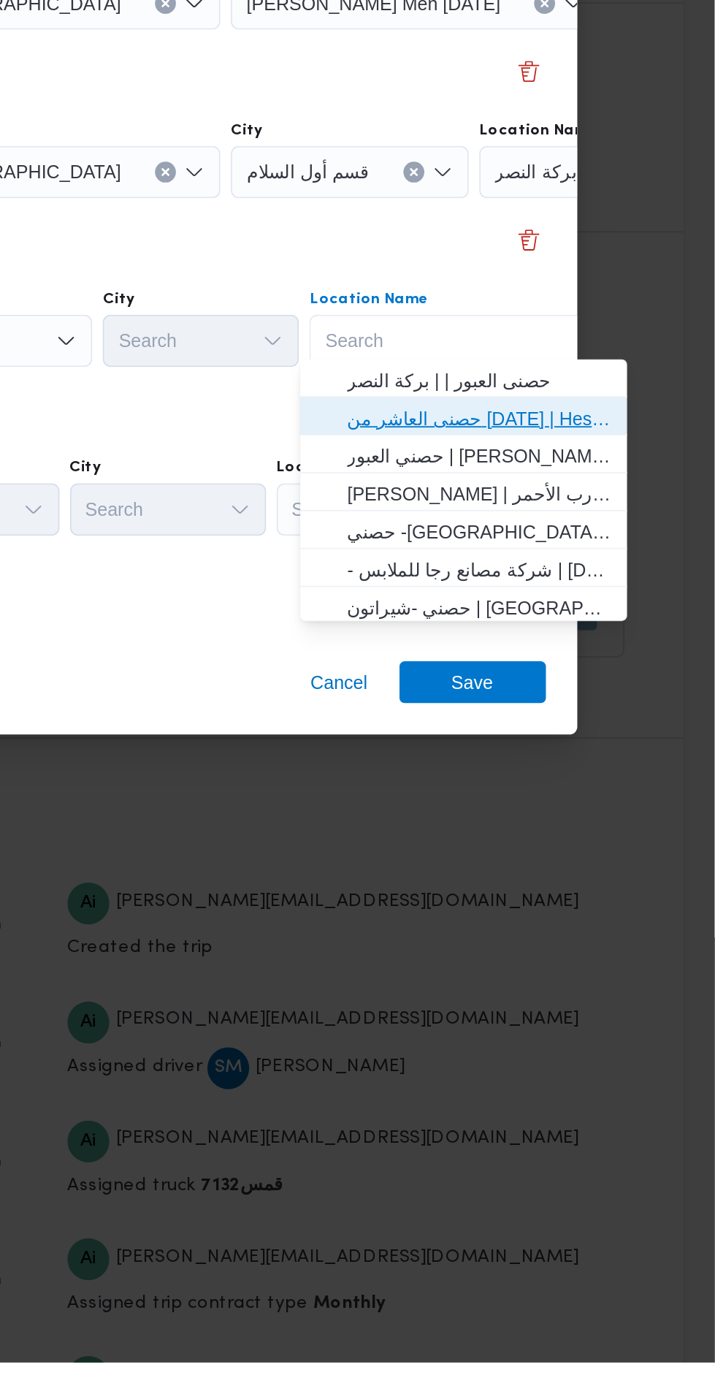
click at [508, 845] on span "حصنى العاشر من رمضان | Hesni Textiles Factory | جزء من مدينة العاشر-مجاورات" at bounding box center [574, 849] width 171 height 23
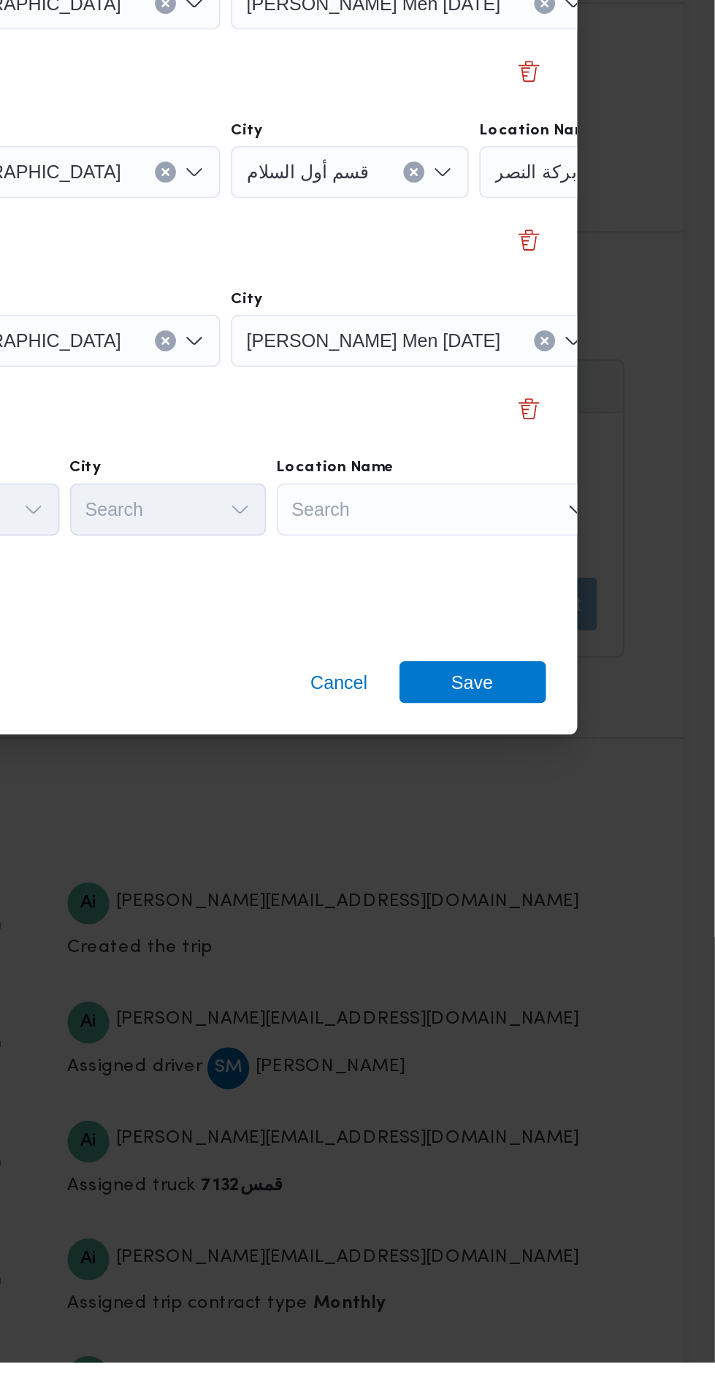
scroll to position [0, 108]
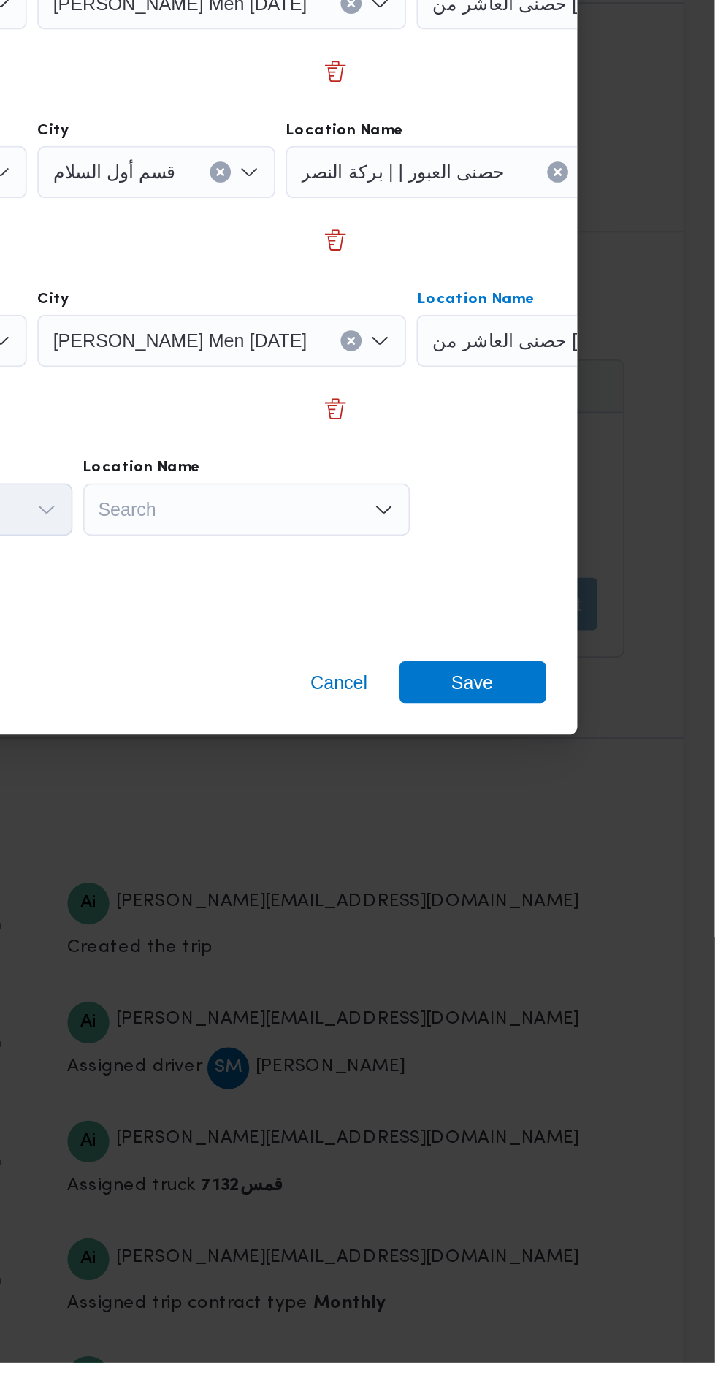
click at [525, 900] on icon "Open list of options" at bounding box center [530, 901] width 12 height 12
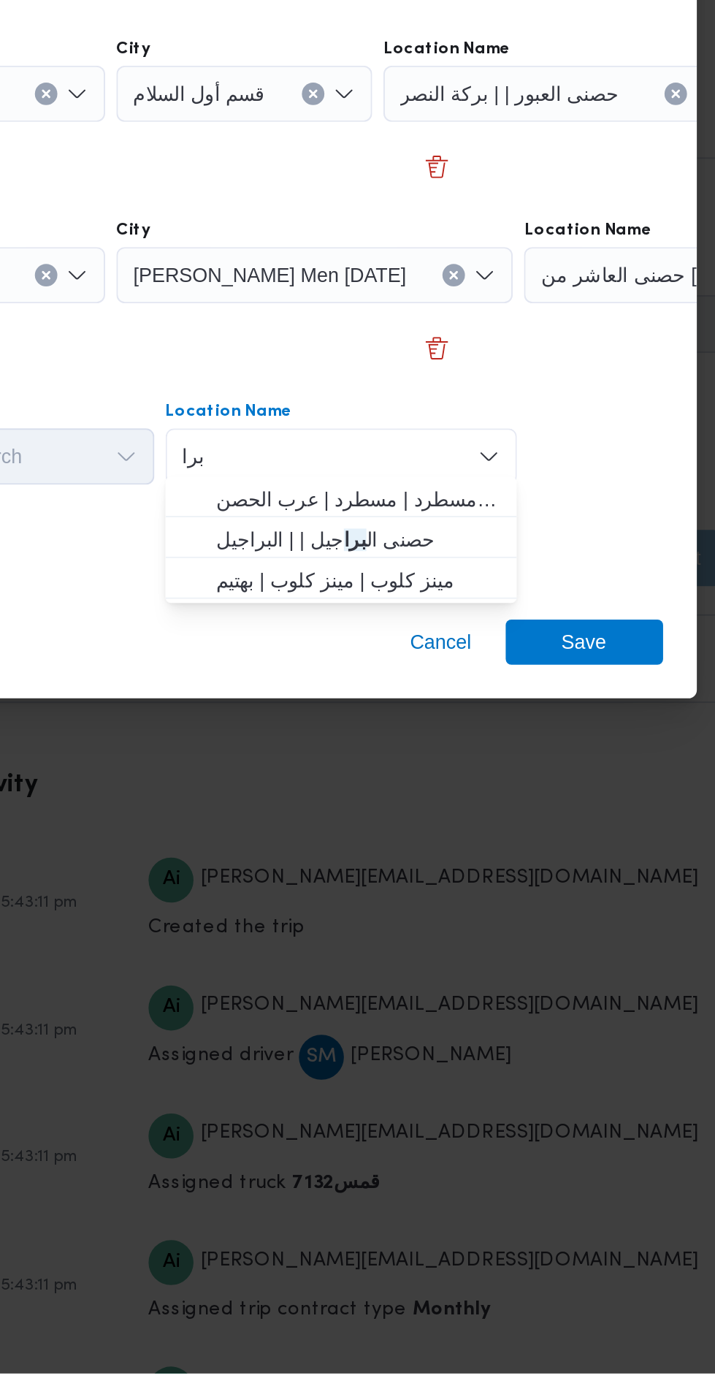
scroll to position [1876, 0]
type input "برا"
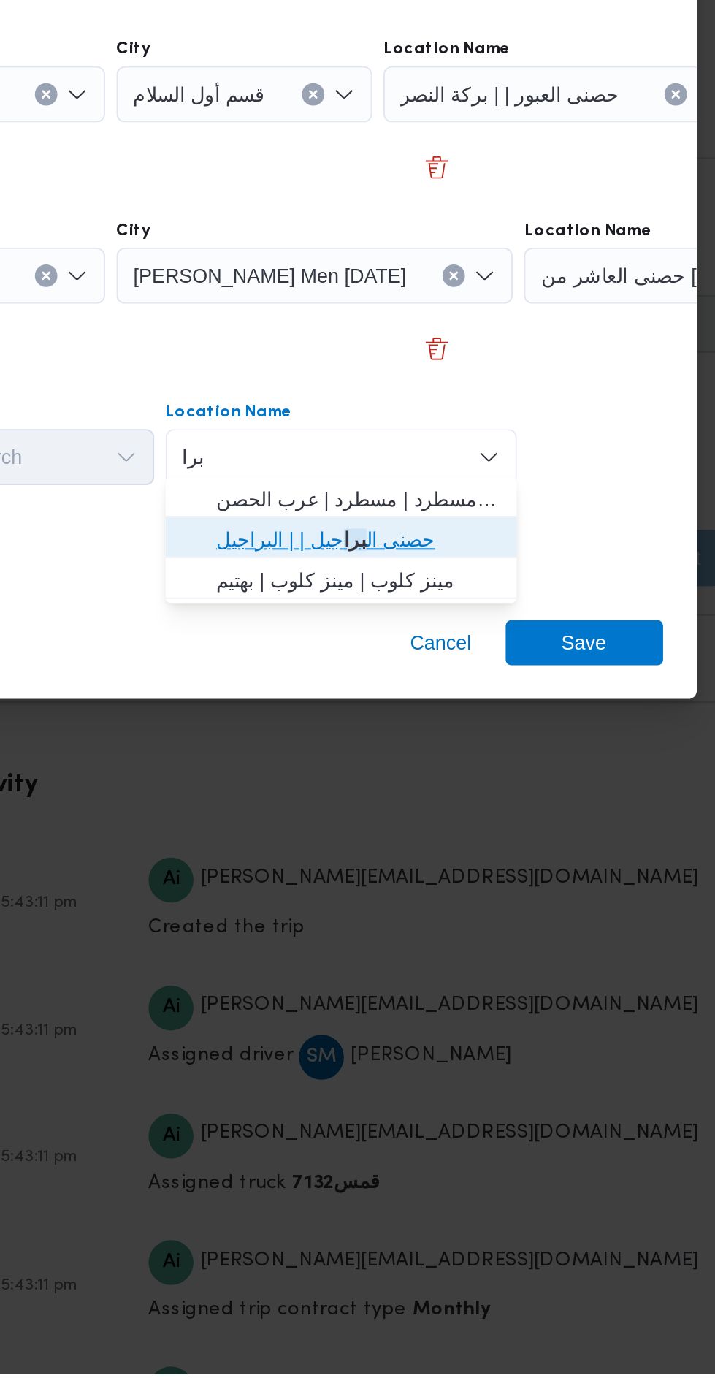
click at [395, 941] on span "حصنى ال برا جيل | | البراجيل" at bounding box center [463, 945] width 148 height 18
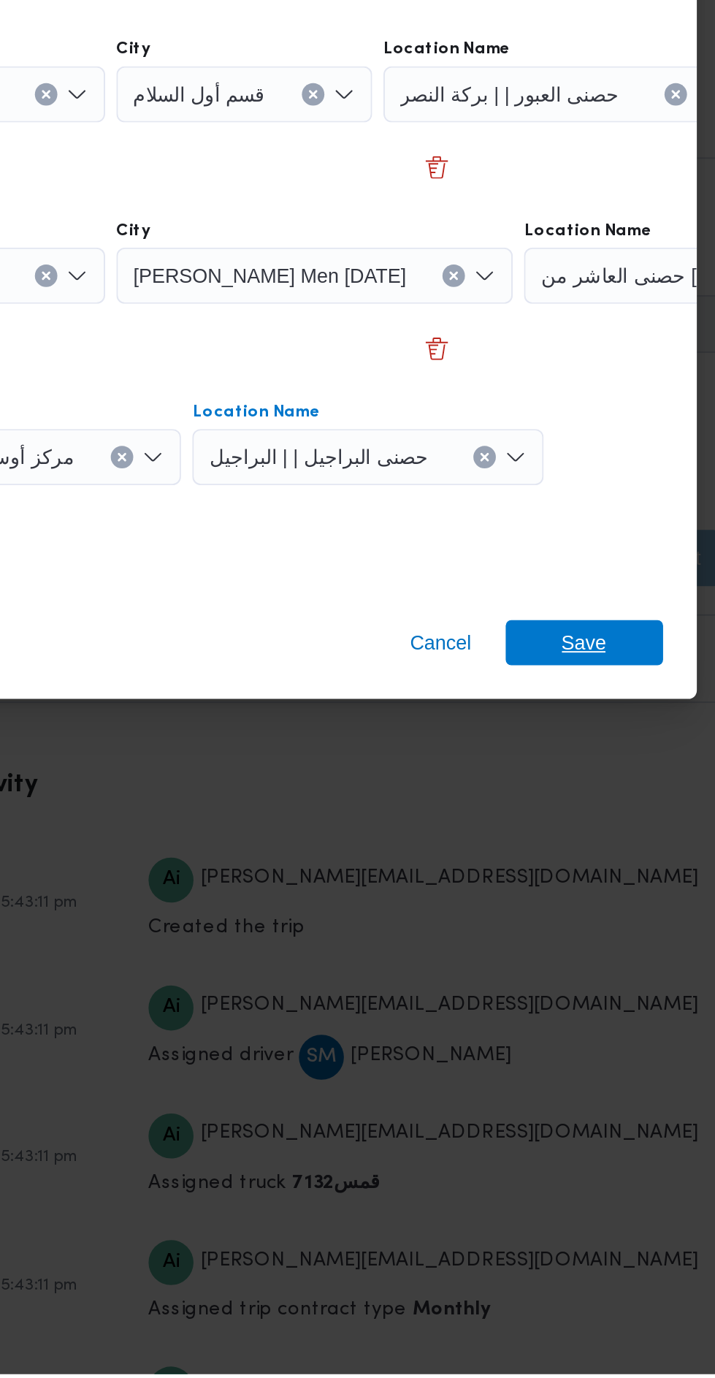
click at [589, 995] on span "Save" at bounding box center [579, 997] width 23 height 23
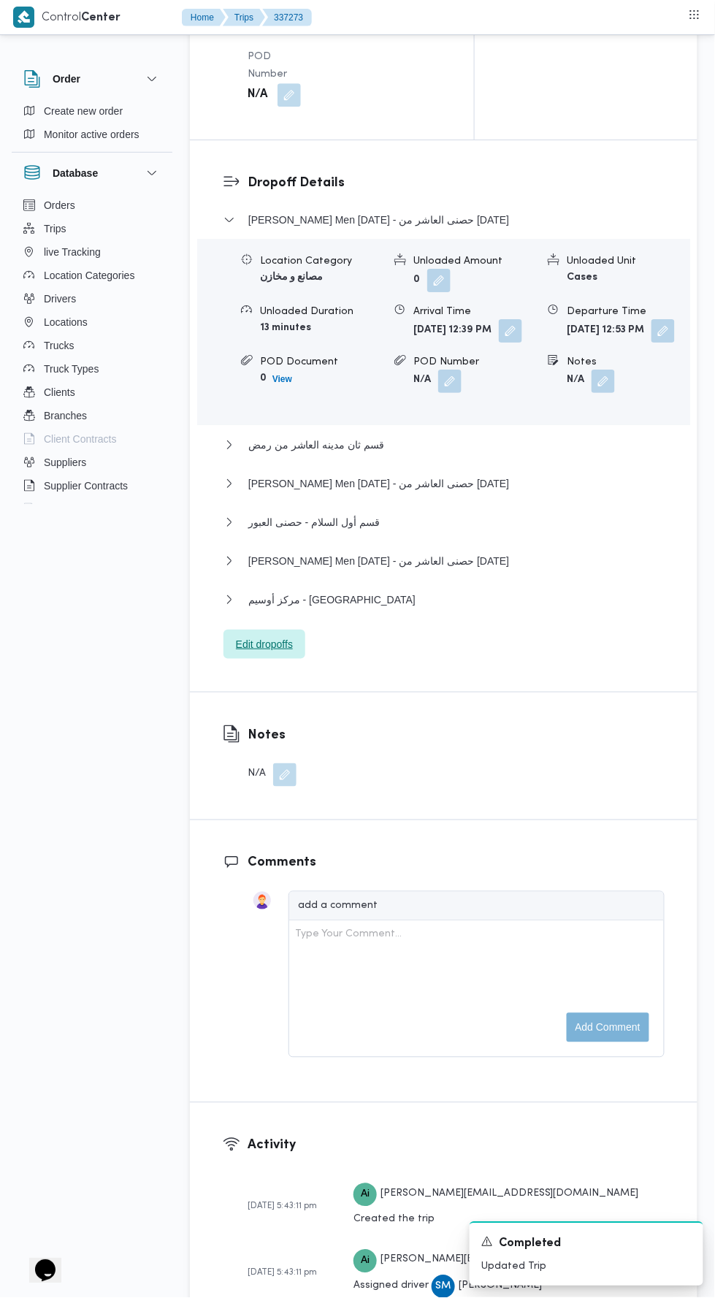
scroll to position [1939, 0]
click at [307, 605] on span "مركز أوسيم - حصنى البراجيل" at bounding box center [331, 597] width 167 height 18
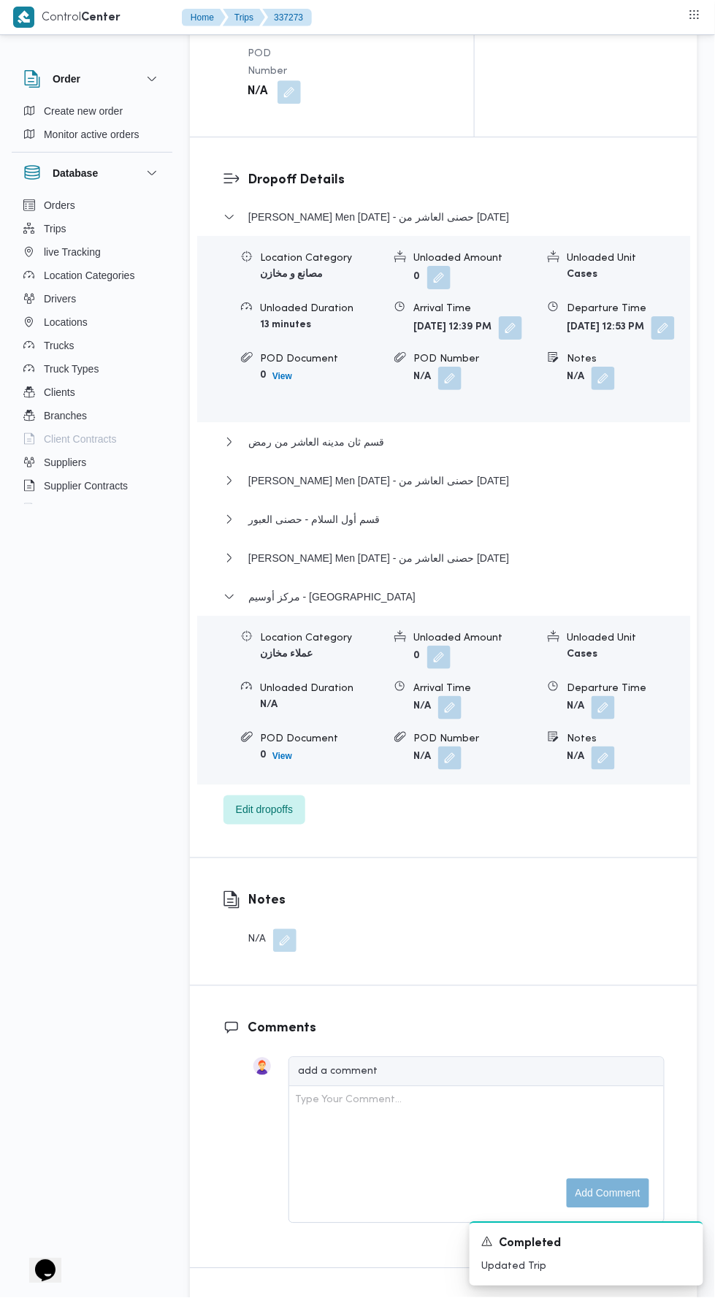
click at [600, 719] on button "button" at bounding box center [603, 707] width 23 height 23
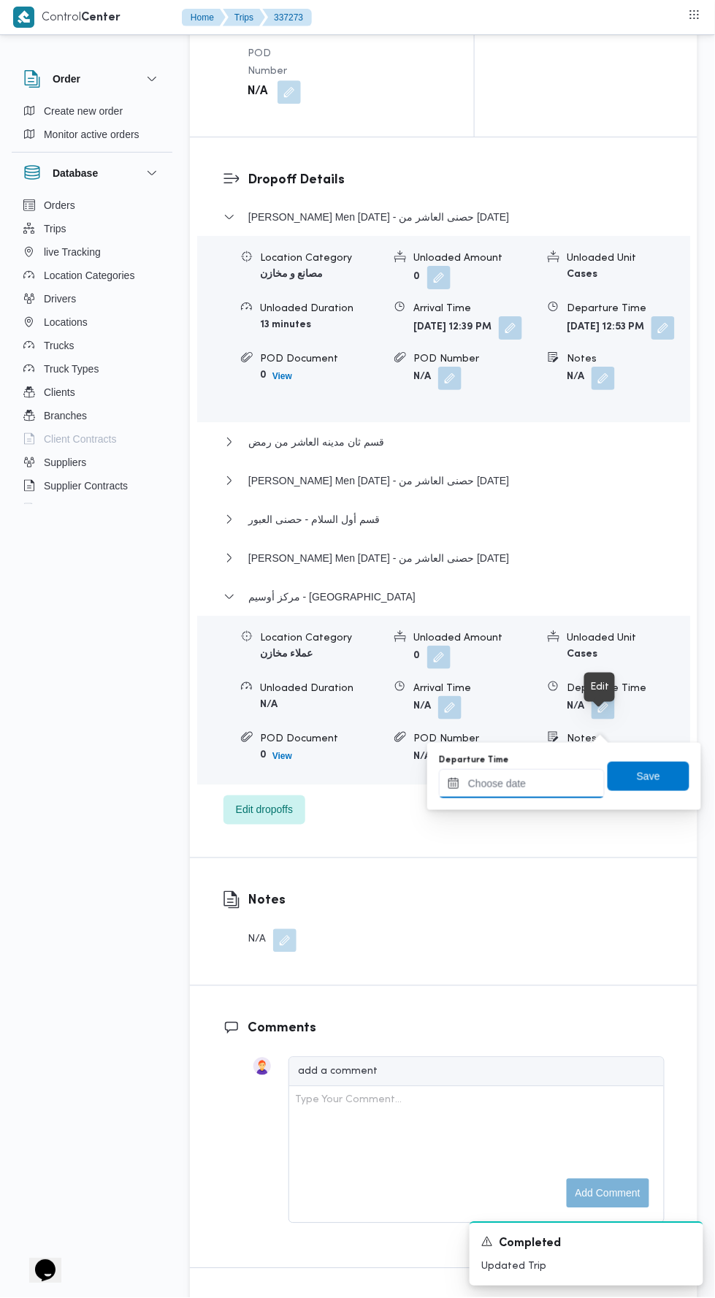
click at [503, 779] on input "Departure Time" at bounding box center [522, 783] width 166 height 29
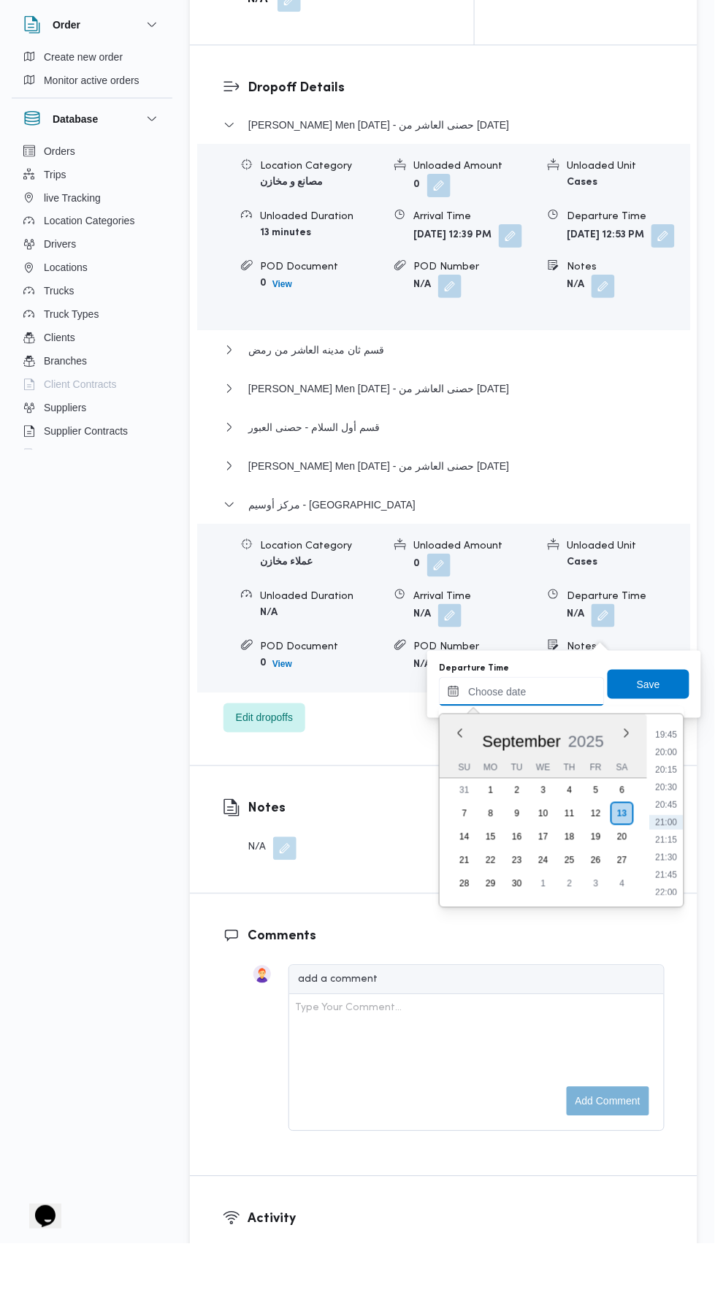
scroll to position [1977, 0]
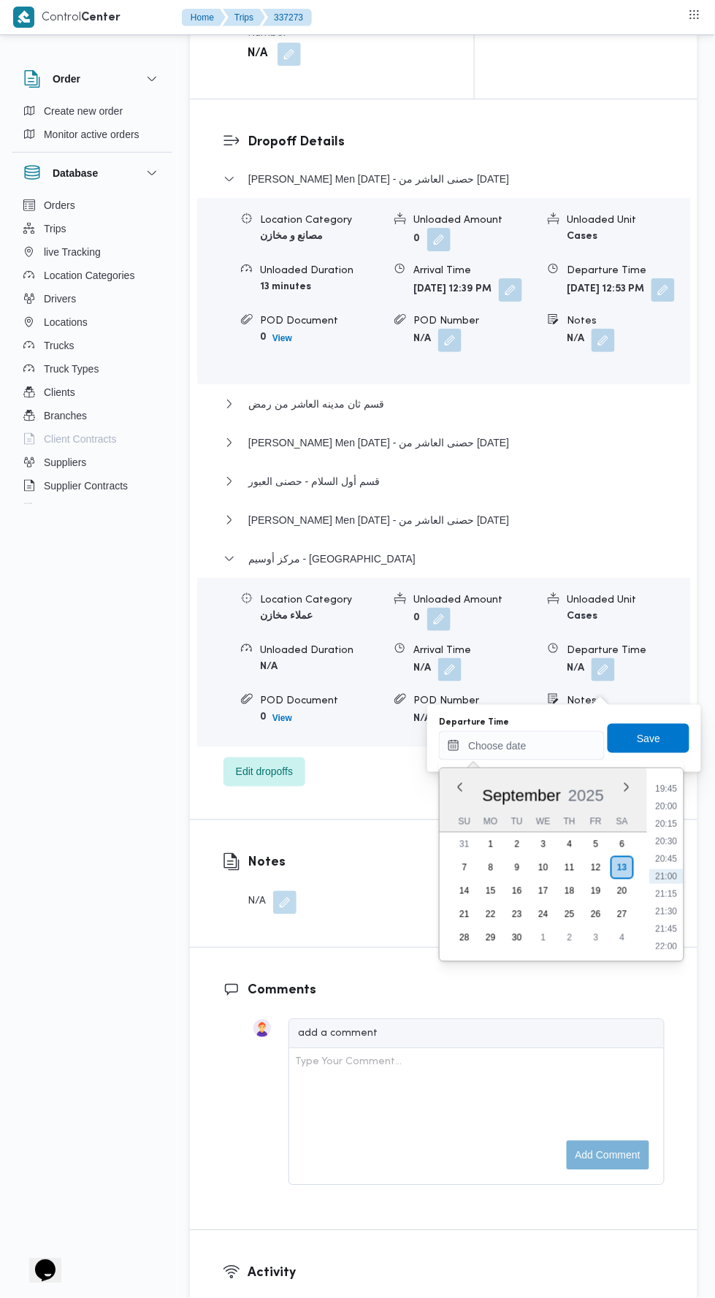
click at [663, 805] on li "20:00" at bounding box center [667, 806] width 34 height 15
type input "13/09/2025 20:00"
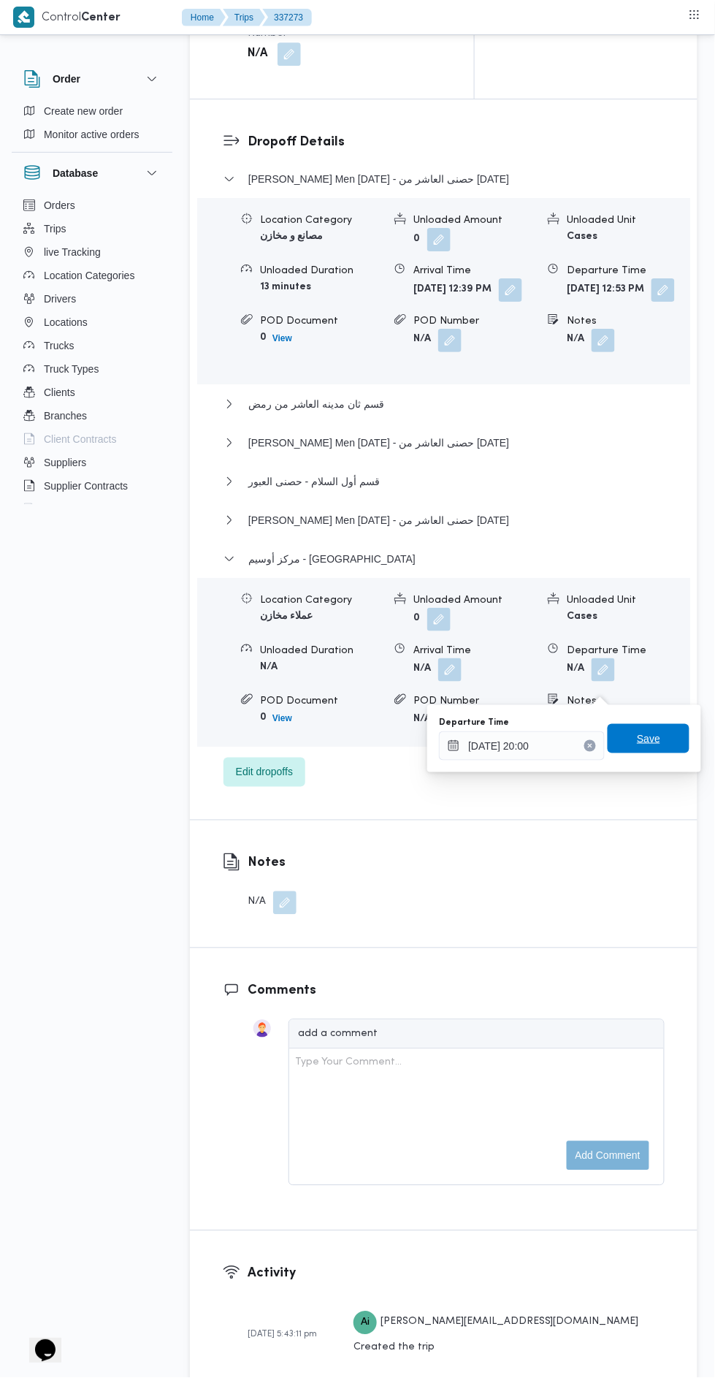
click at [635, 749] on span "Save" at bounding box center [649, 738] width 82 height 29
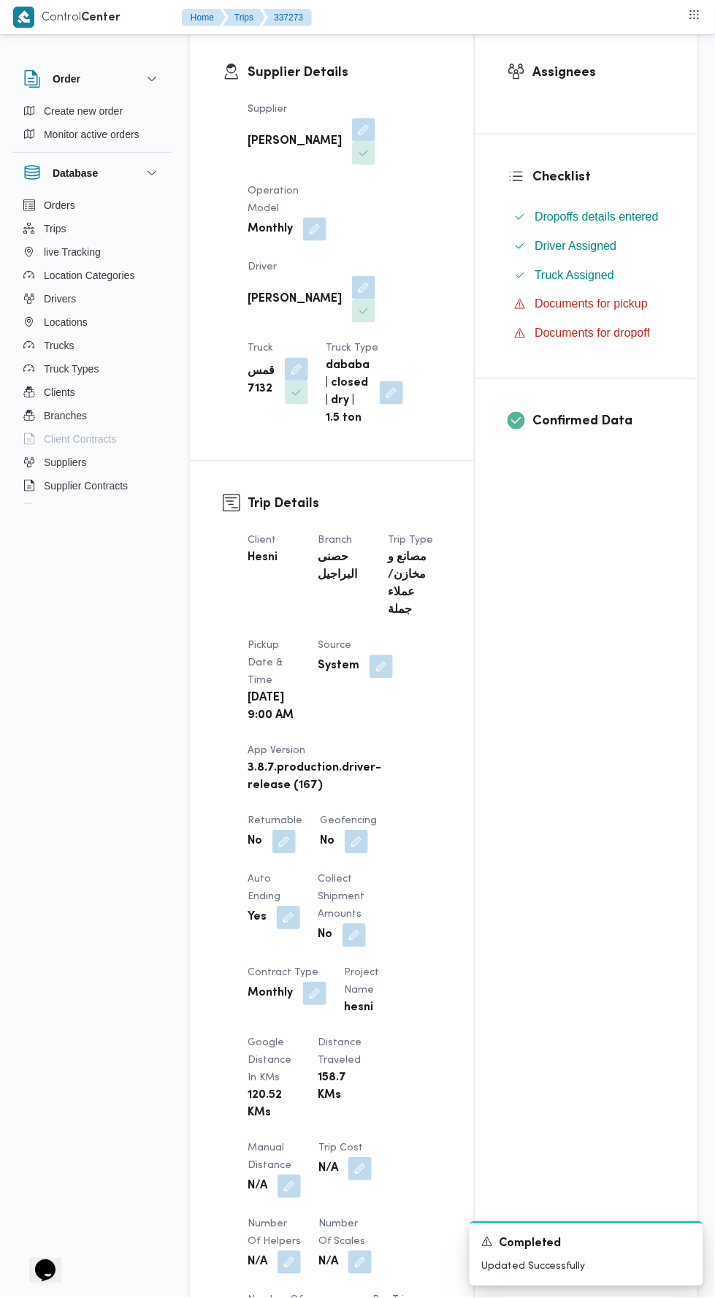
scroll to position [0, 0]
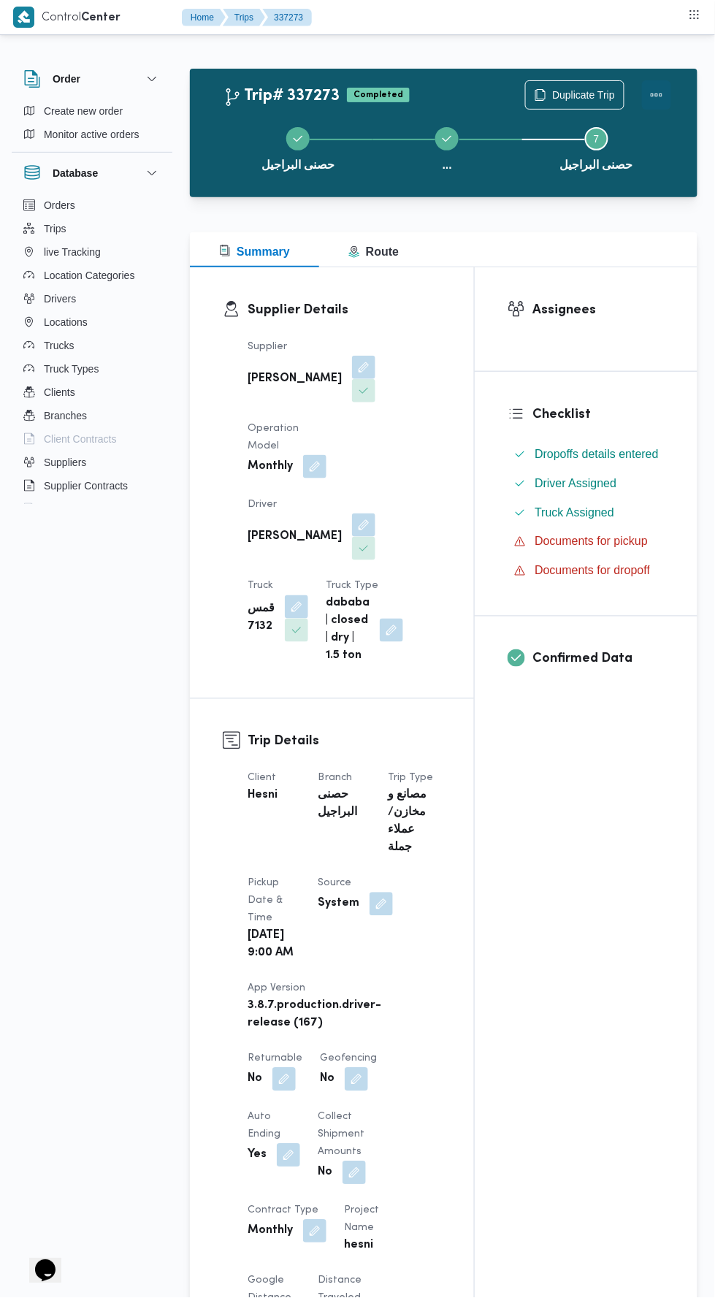
click at [652, 89] on button "Actions" at bounding box center [656, 94] width 29 height 29
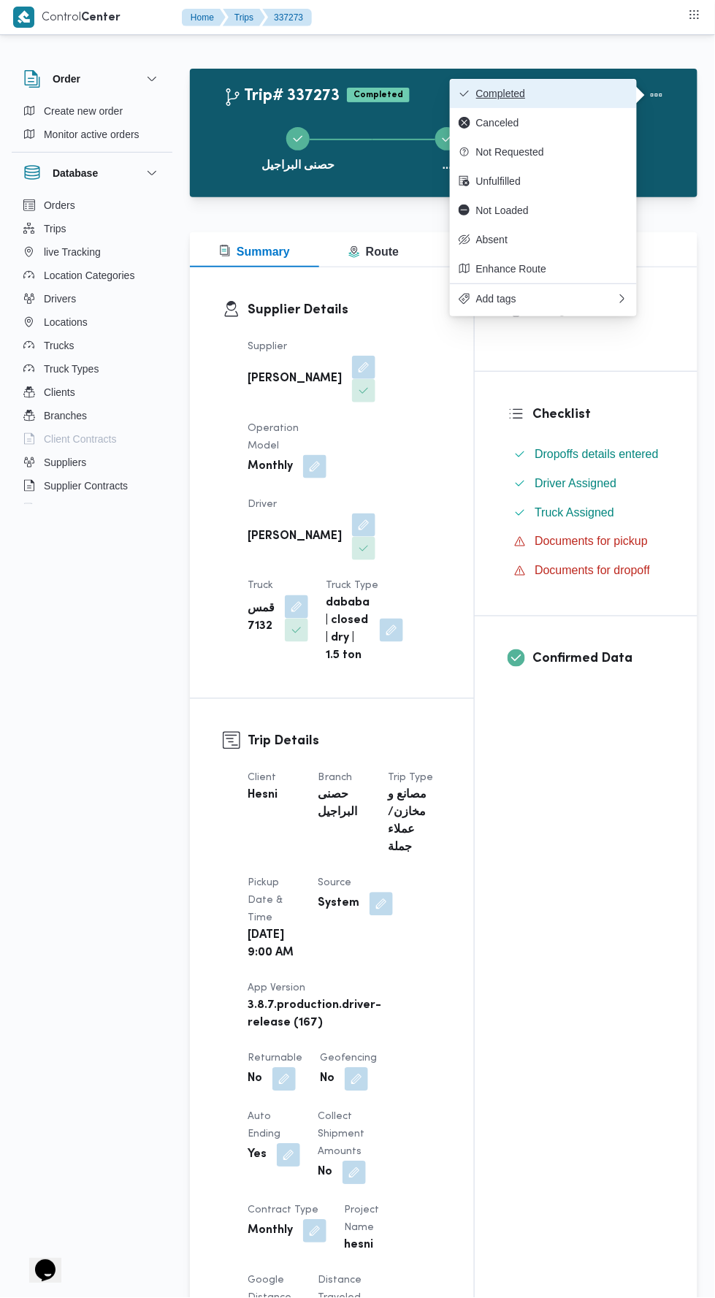
click at [503, 95] on span "Completed" at bounding box center [552, 94] width 152 height 12
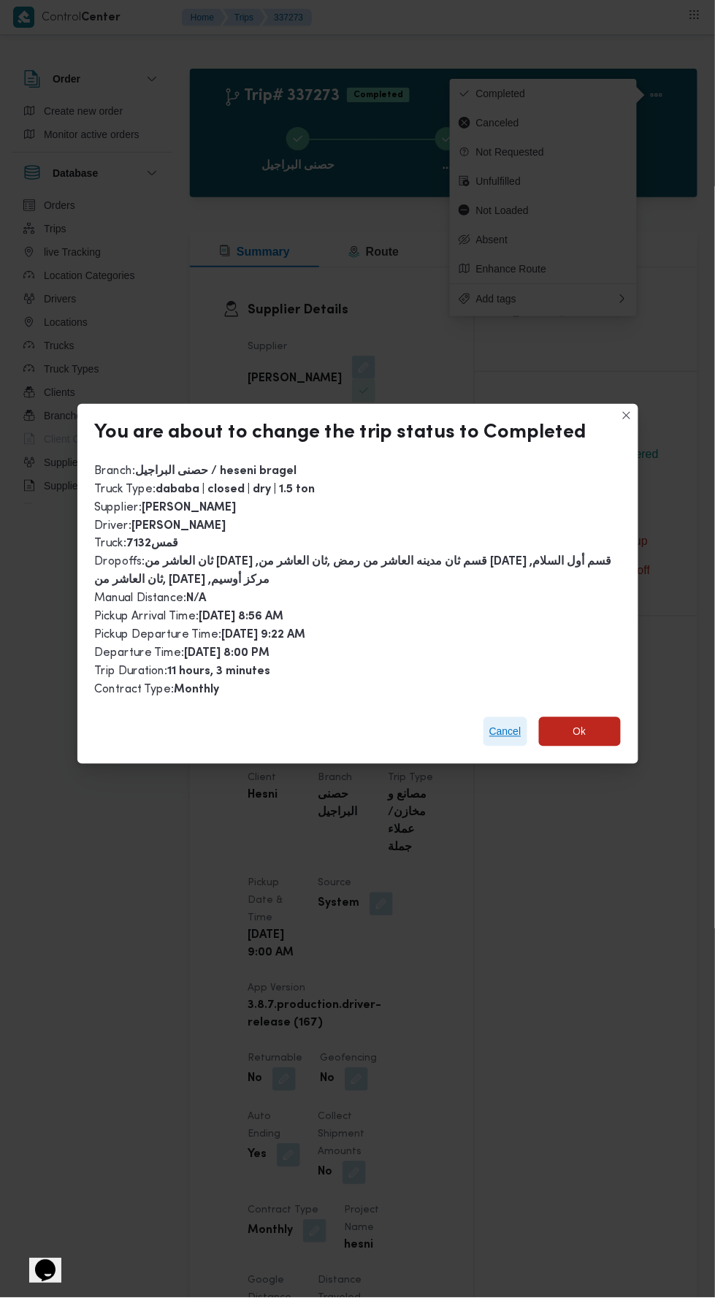
click at [489, 723] on span "Cancel" at bounding box center [505, 732] width 32 height 18
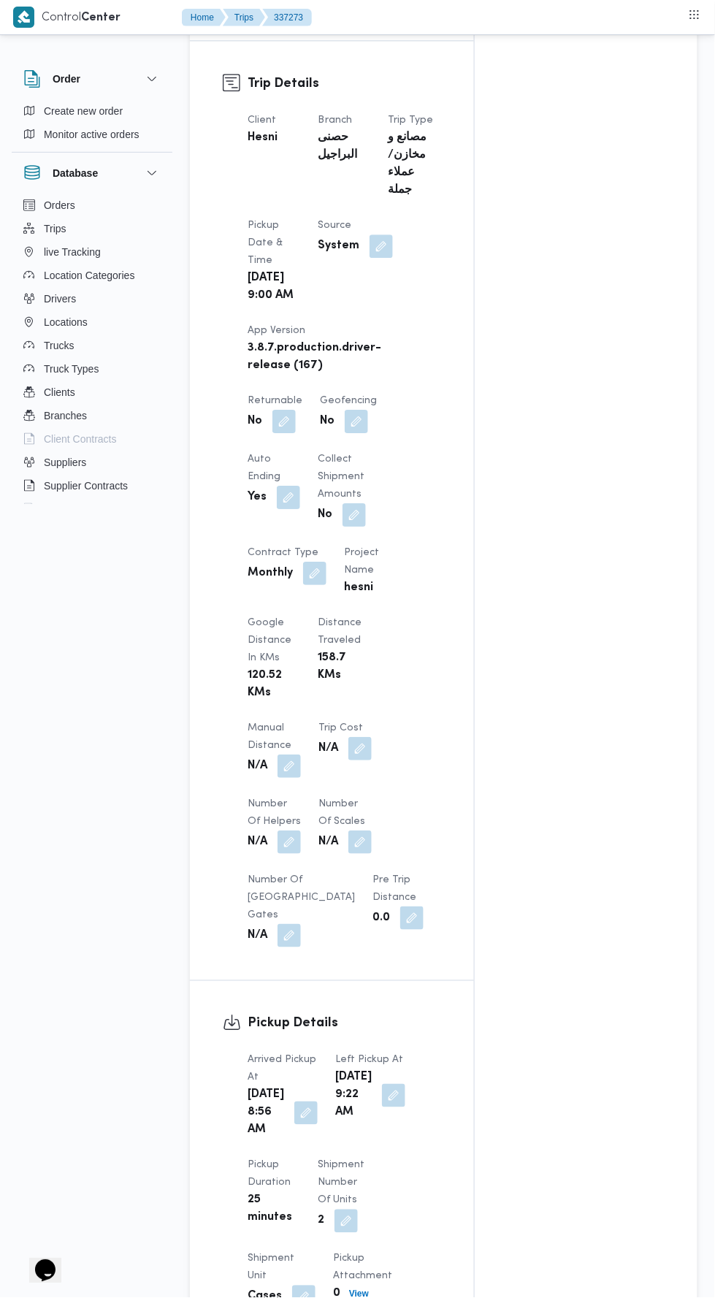
scroll to position [663, 0]
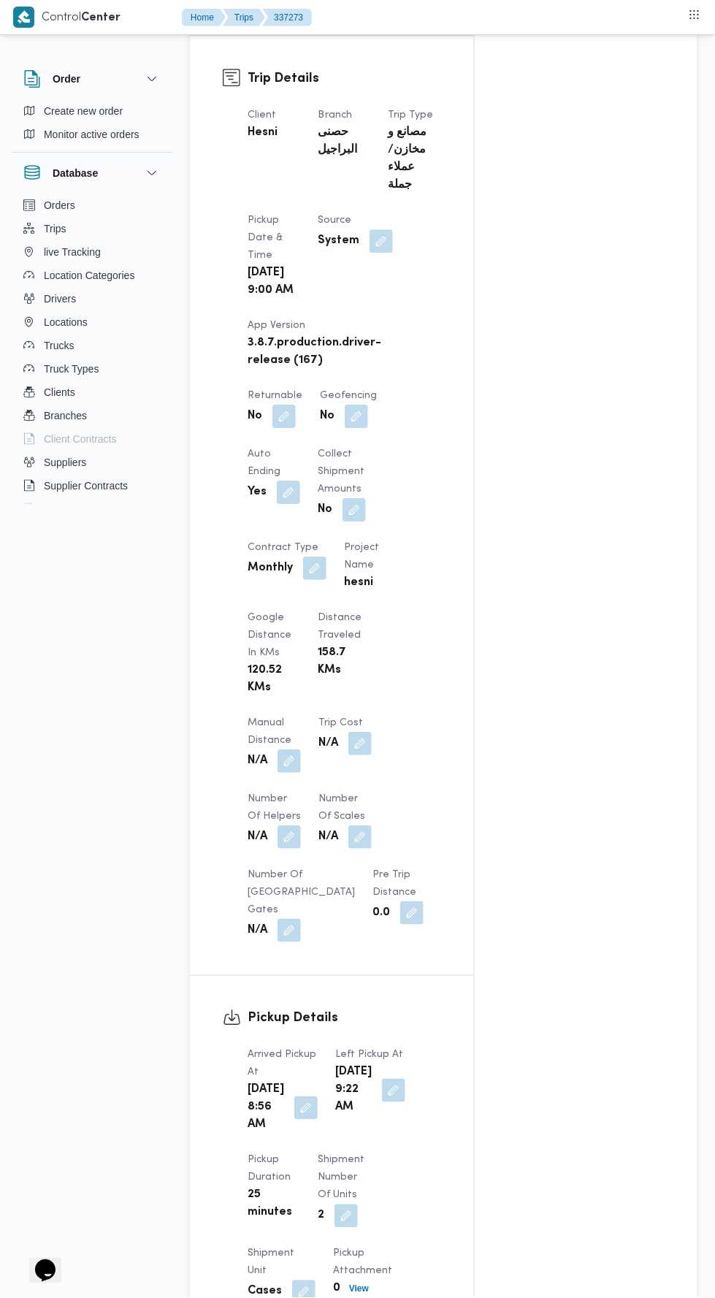
click at [283, 749] on button "button" at bounding box center [289, 760] width 23 height 23
click at [267, 785] on input "Manual Distance" at bounding box center [243, 790] width 145 height 29
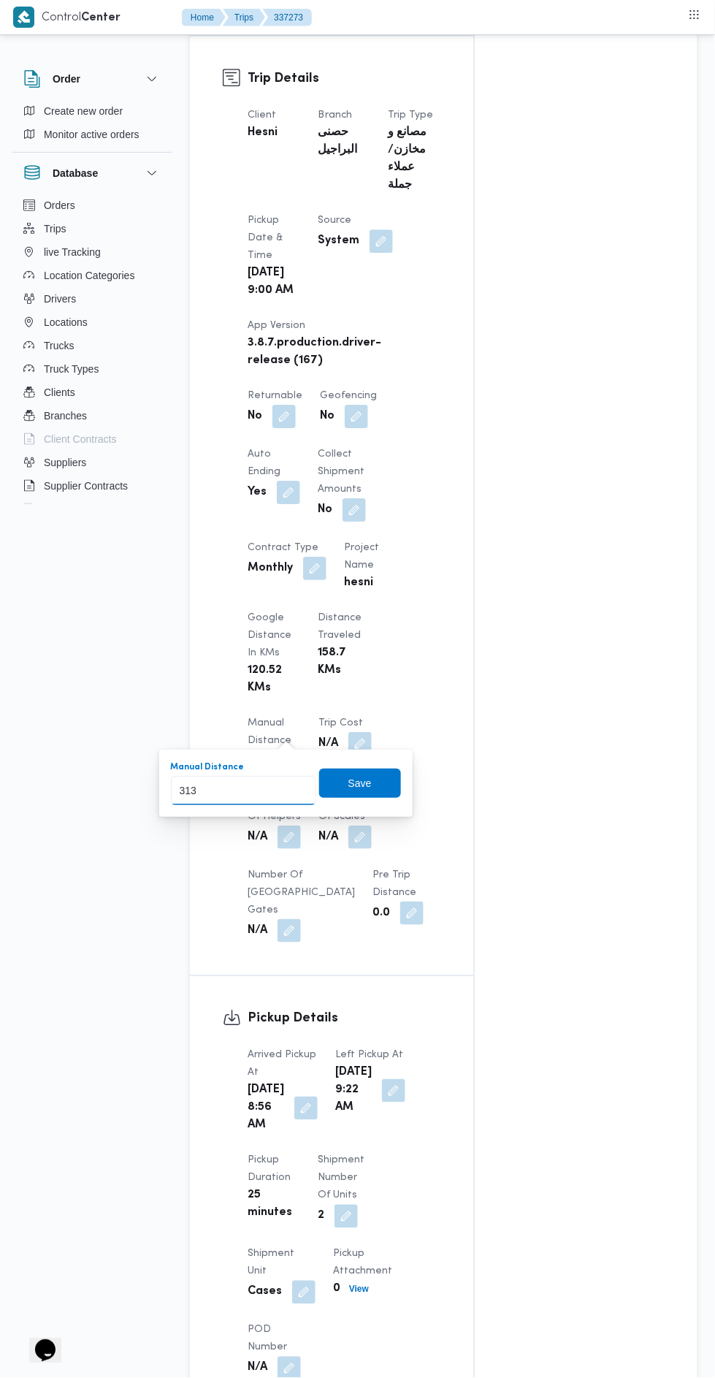
type input "313"
click at [367, 806] on div "You are in a dialog. To close this dialog, hit escape. Manual Distance 313 Save" at bounding box center [285, 782] width 253 height 67
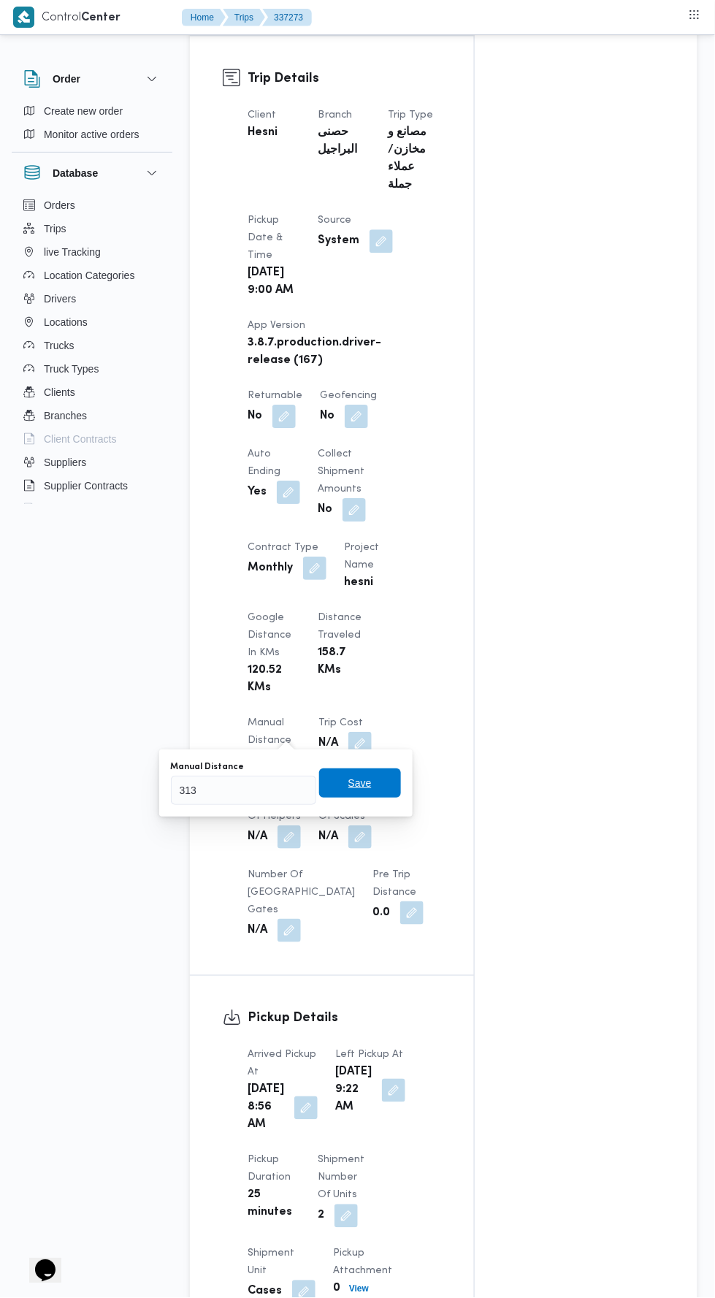
click at [370, 782] on span "Save" at bounding box center [359, 783] width 23 height 18
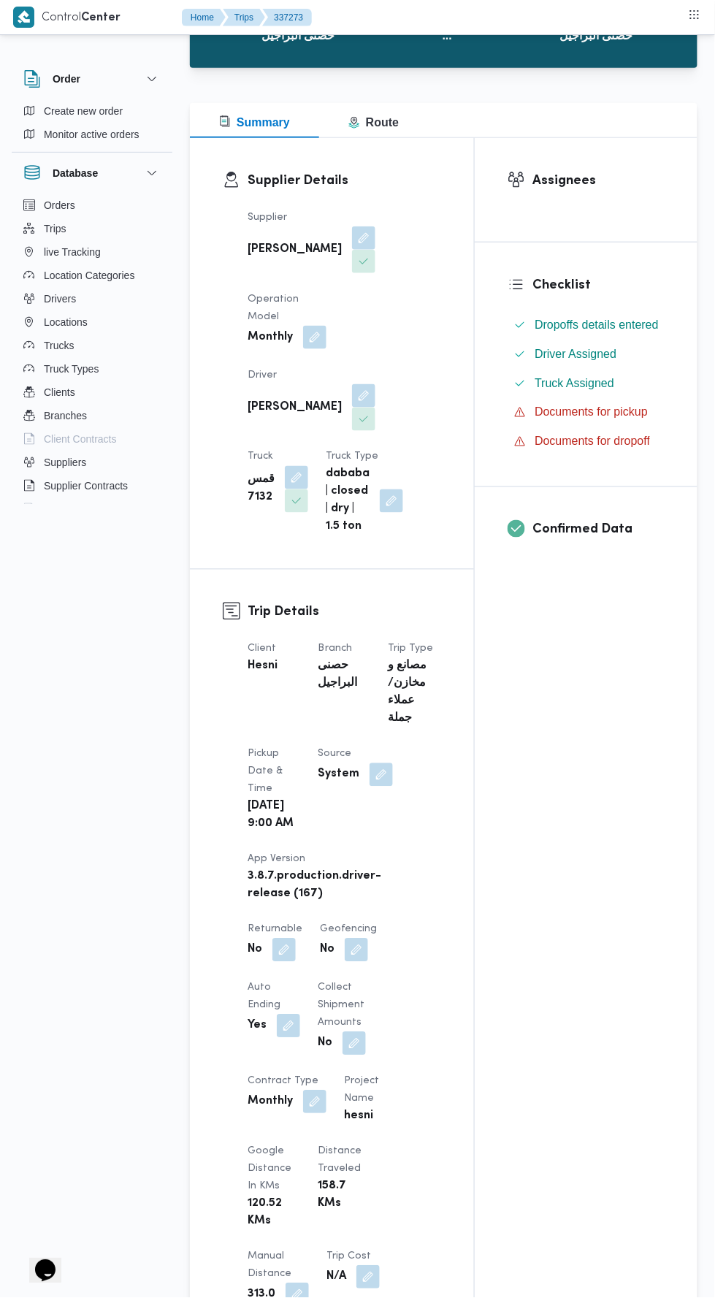
scroll to position [31, 0]
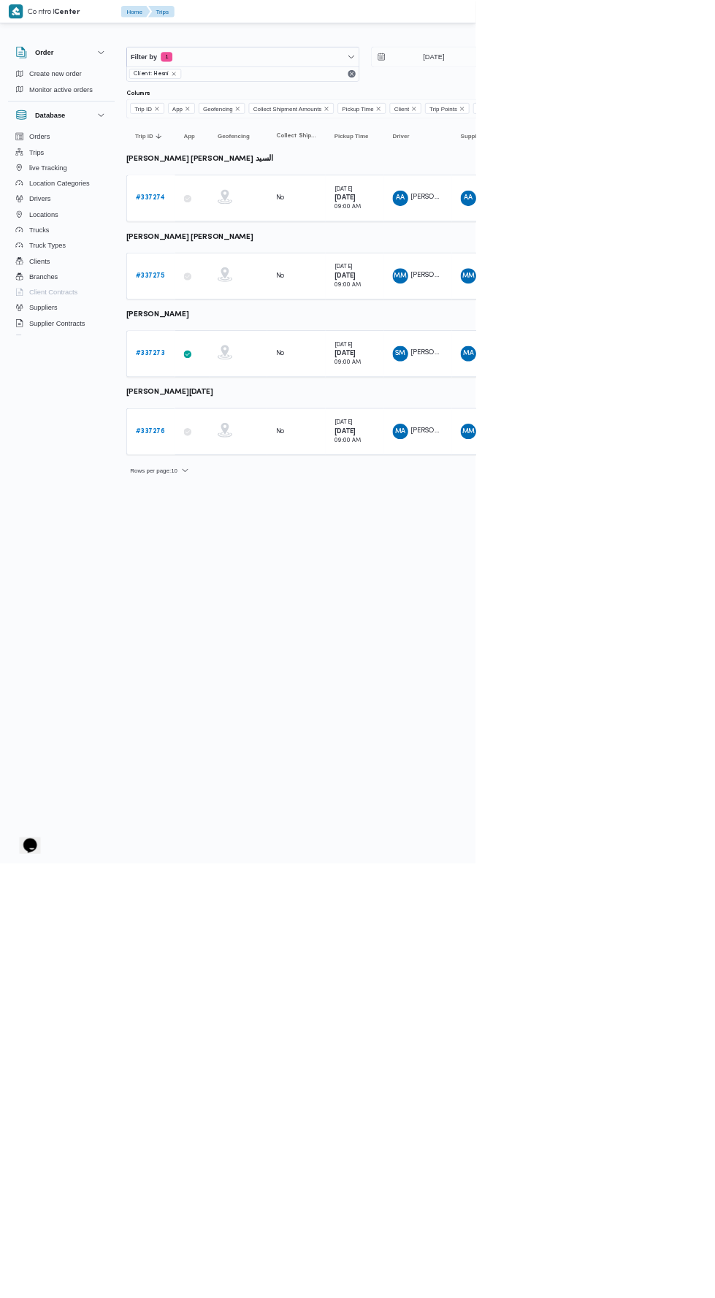
click at [207, 527] on b "# 337273" at bounding box center [226, 531] width 44 height 9
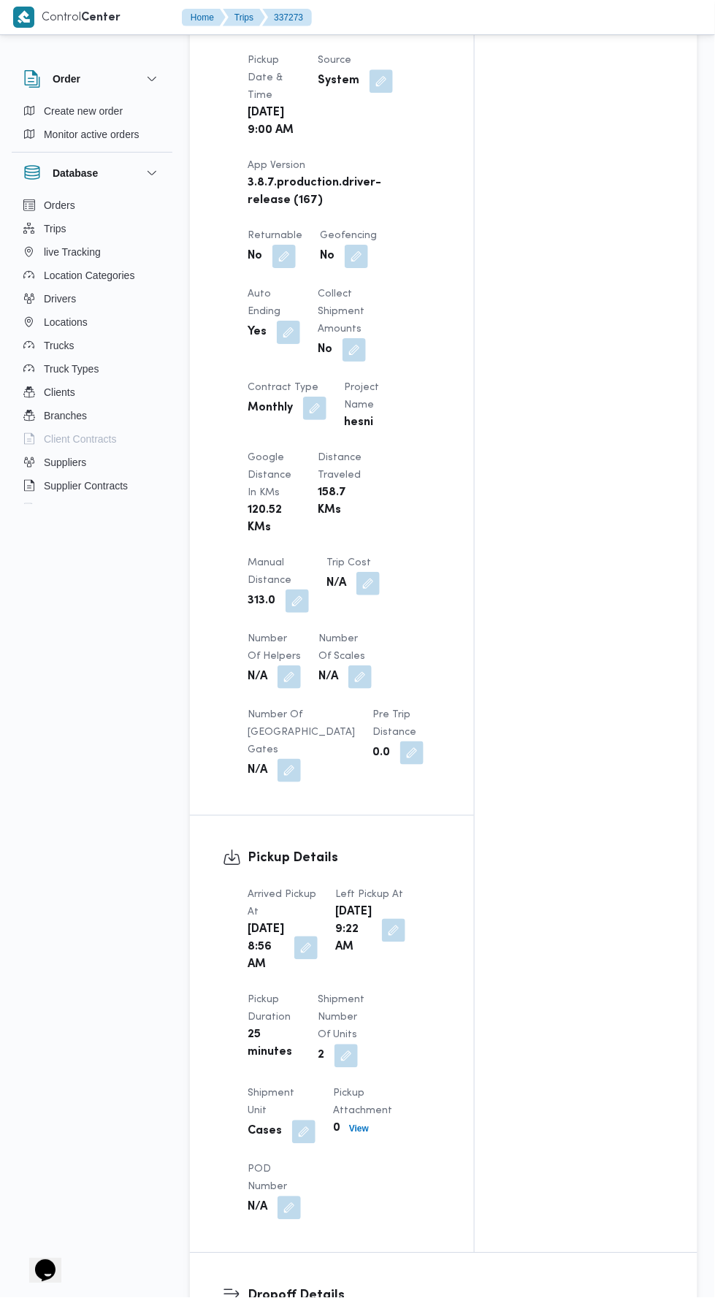
scroll to position [1439, 0]
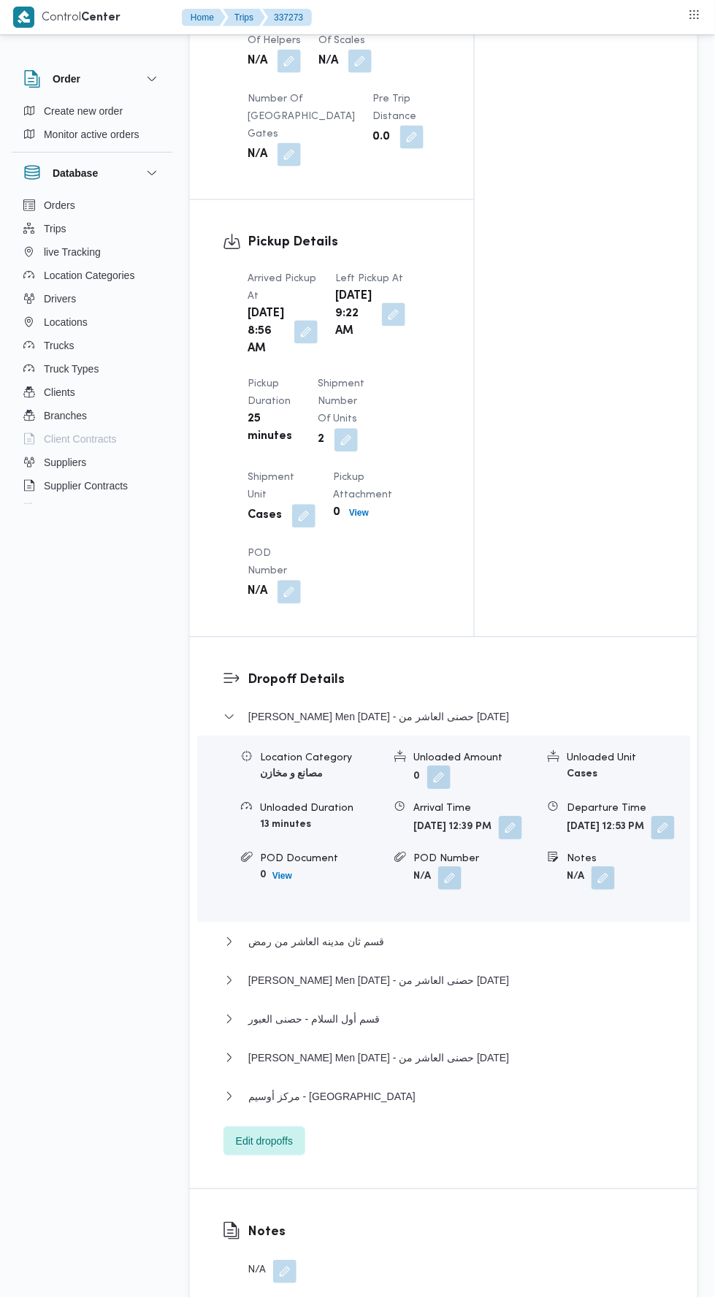
click at [297, 360] on div "Sat, Sep 13, 2025 8:56 AM" at bounding box center [282, 333] width 73 height 56
click at [296, 327] on button "button" at bounding box center [305, 332] width 23 height 23
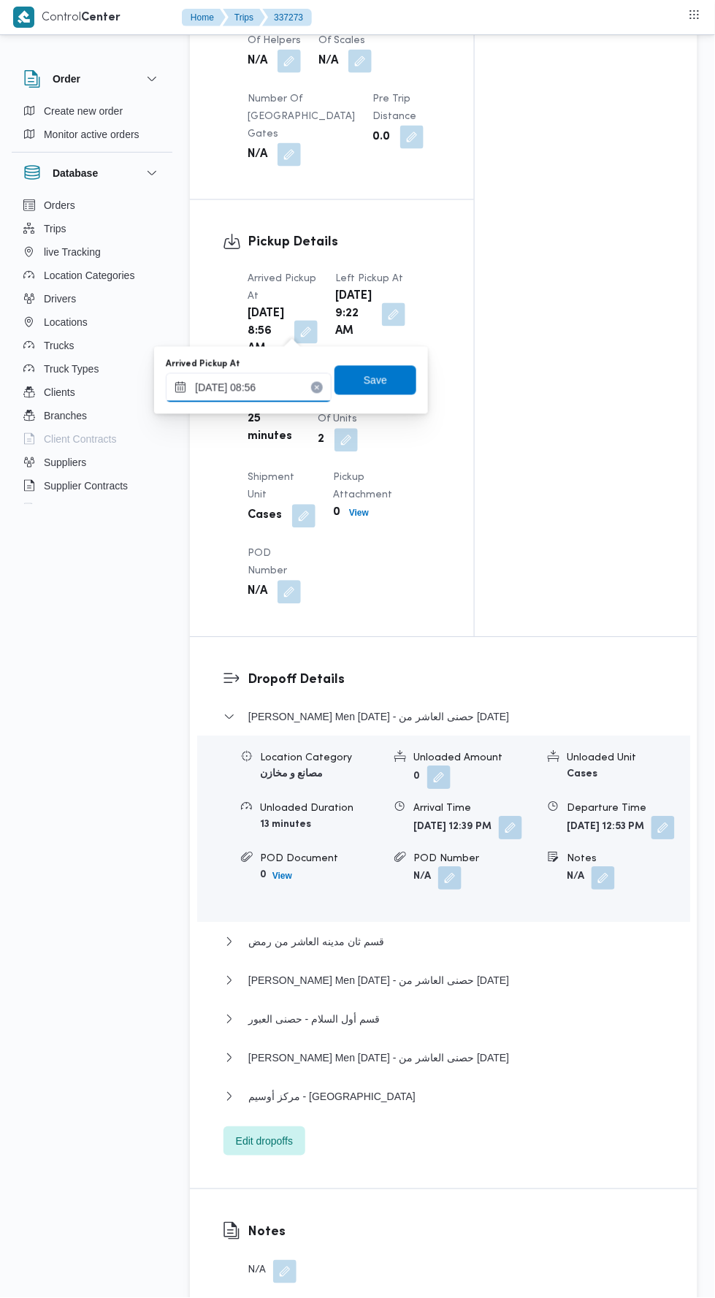
click at [218, 387] on input "13/09/2025 08:56" at bounding box center [249, 387] width 166 height 29
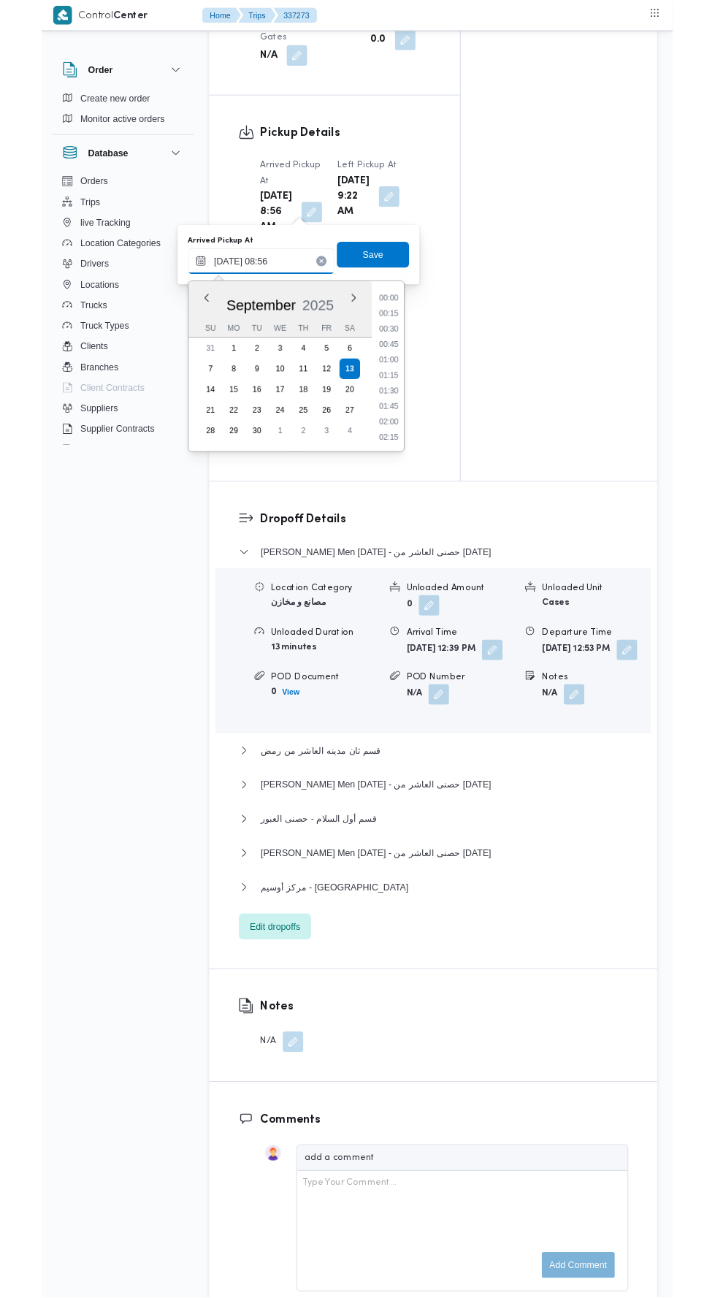
scroll to position [524, 0]
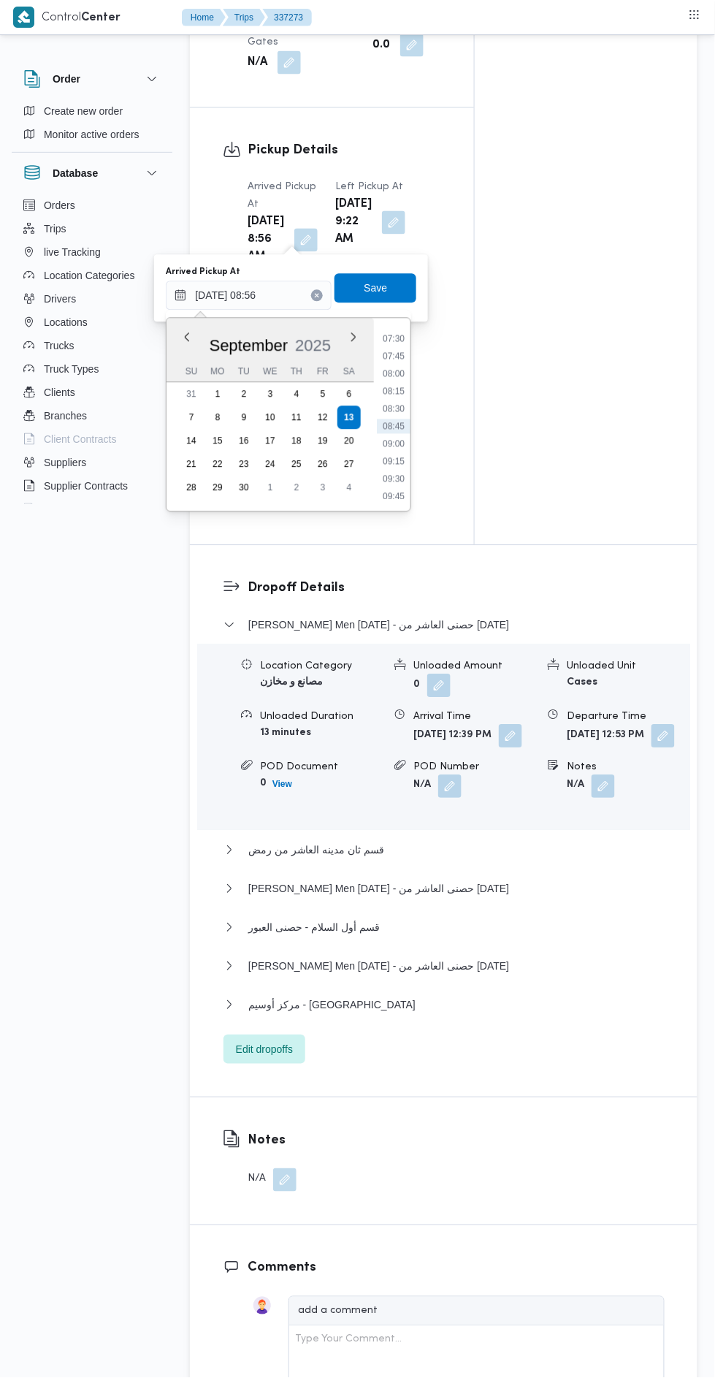
click at [378, 405] on li "08:30" at bounding box center [394, 409] width 34 height 15
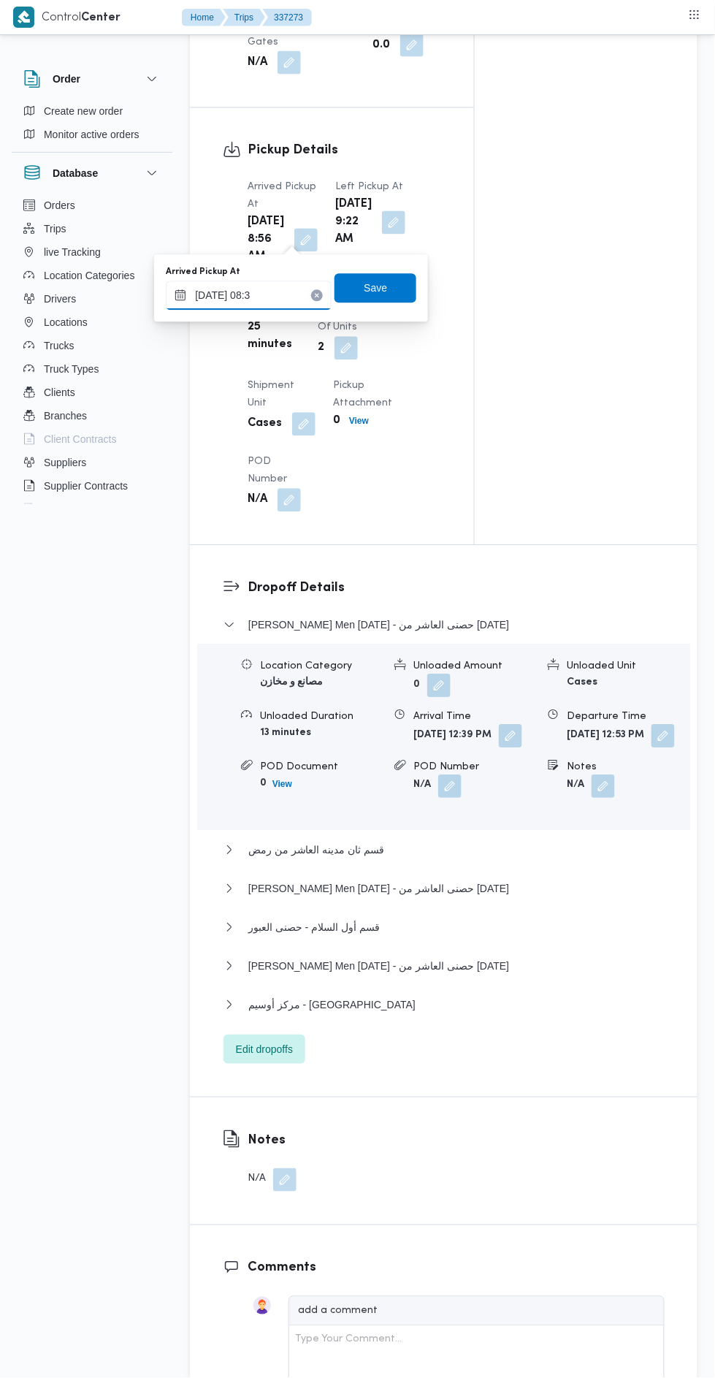
type input "13/09/2025 08:35"
click at [352, 298] on span "Save" at bounding box center [376, 288] width 82 height 29
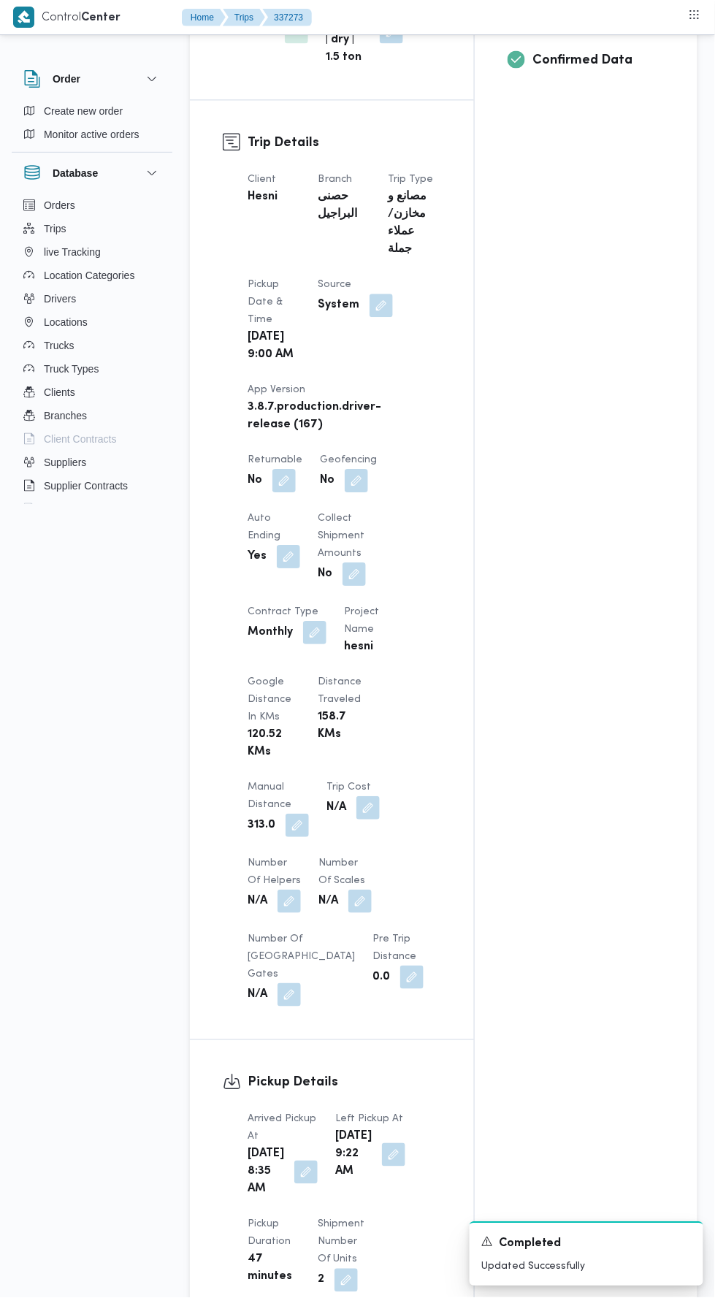
scroll to position [0, 0]
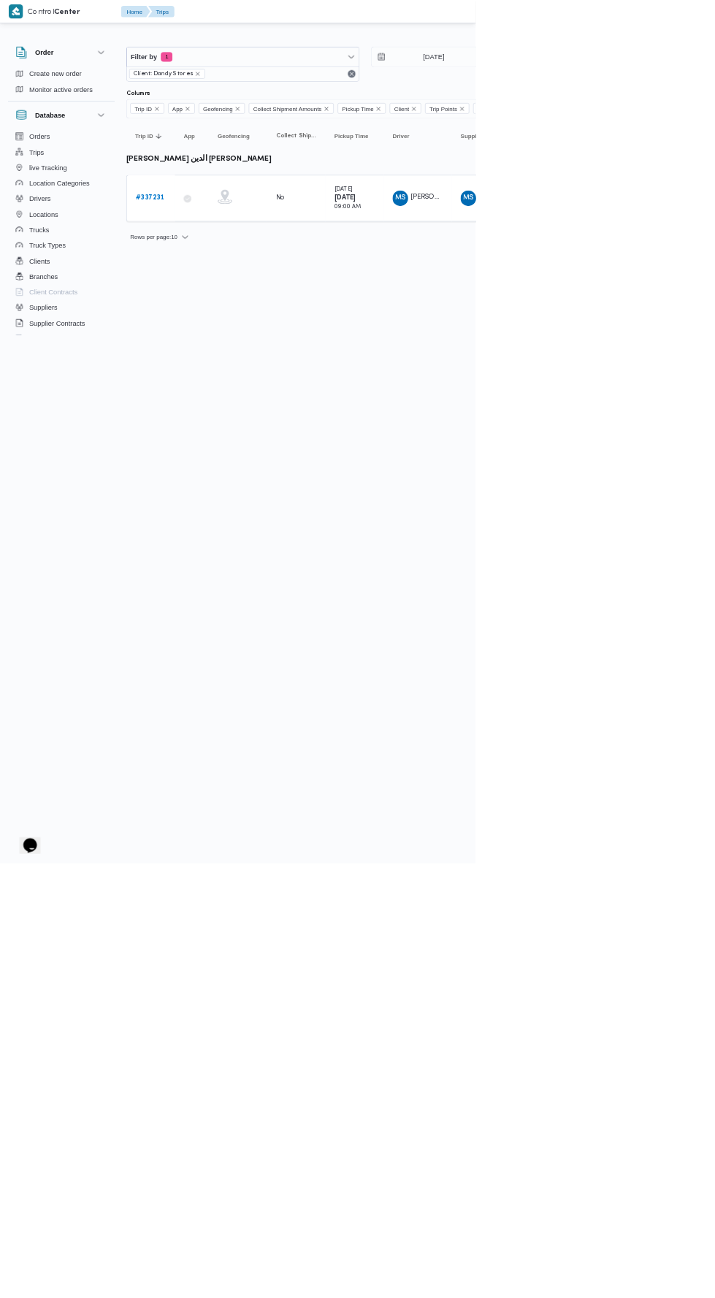
click at [224, 296] on b "# 337231" at bounding box center [225, 297] width 43 height 9
click at [234, 291] on link "# 337277" at bounding box center [226, 298] width 45 height 18
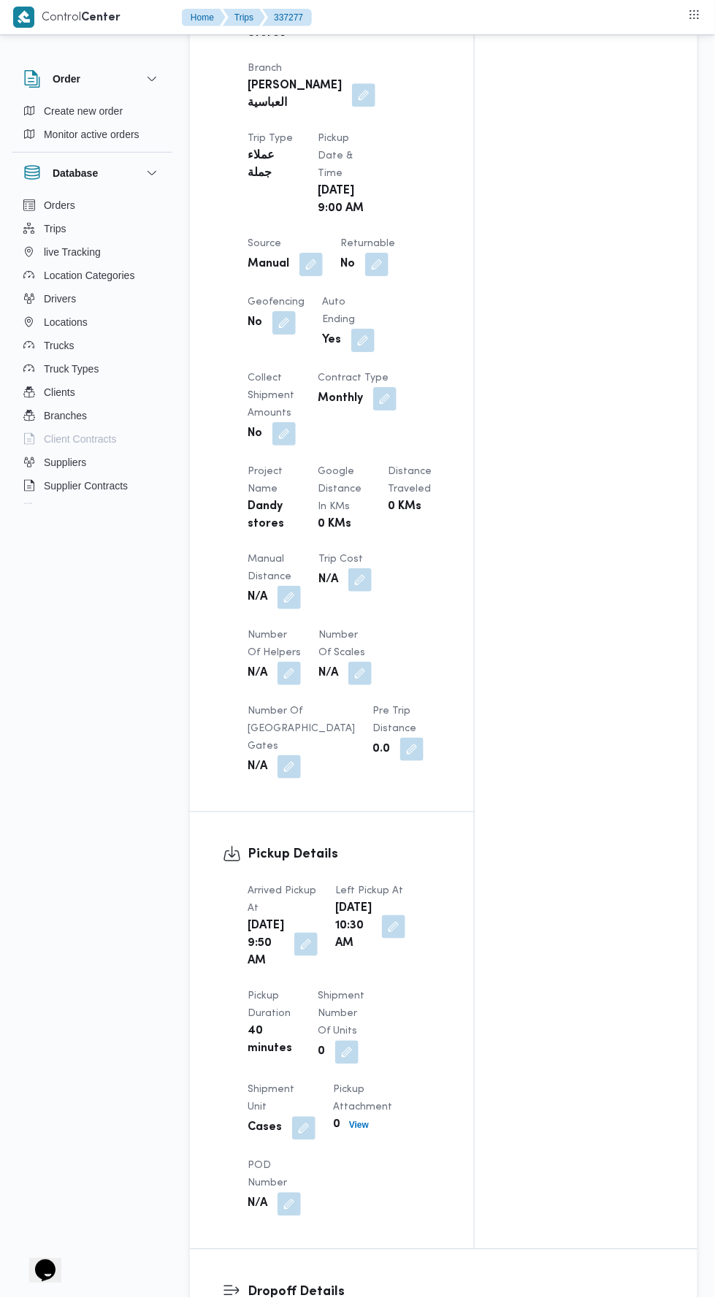
scroll to position [787, 0]
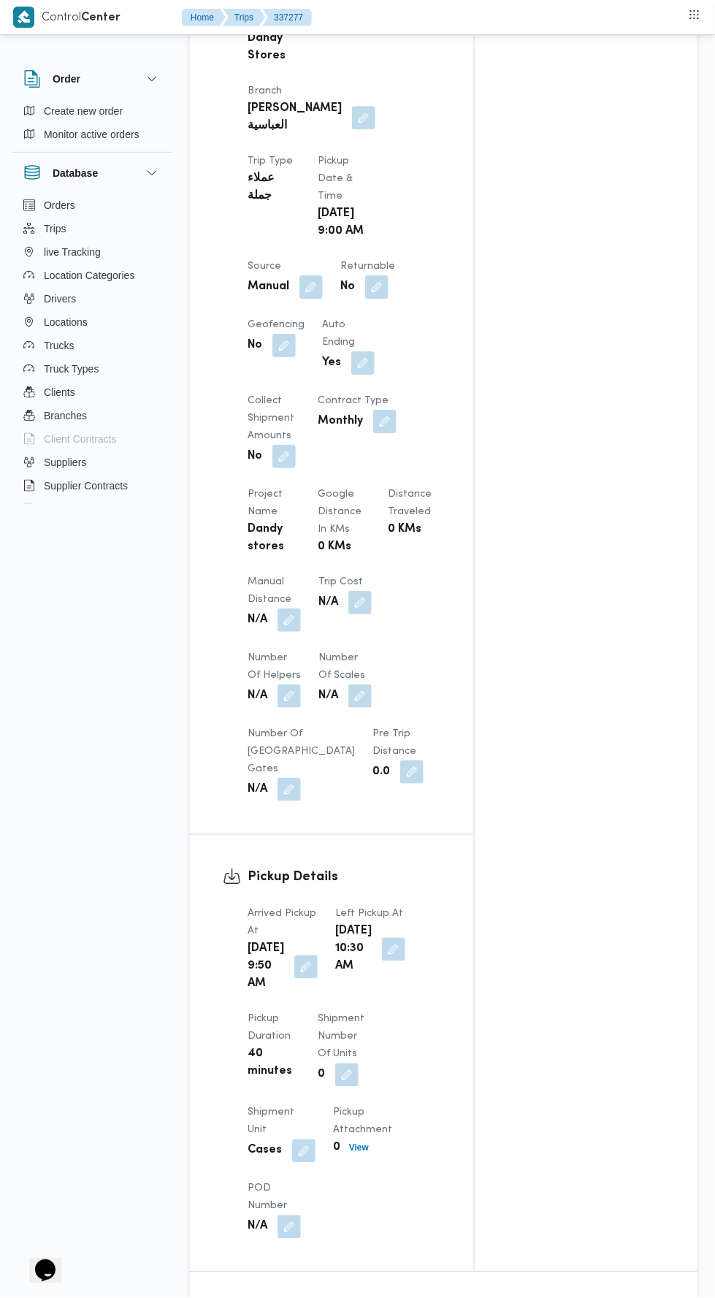
click at [297, 684] on button "button" at bounding box center [289, 695] width 23 height 23
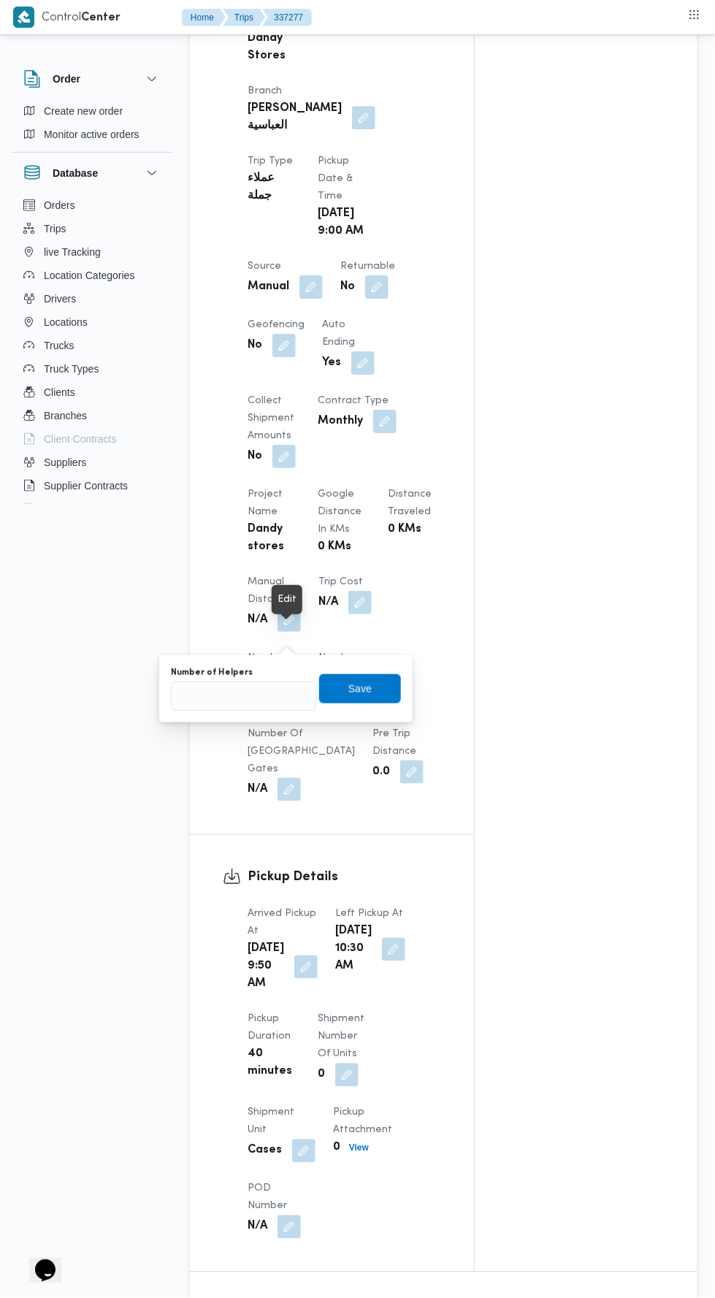
click at [285, 608] on button "button" at bounding box center [289, 619] width 23 height 23
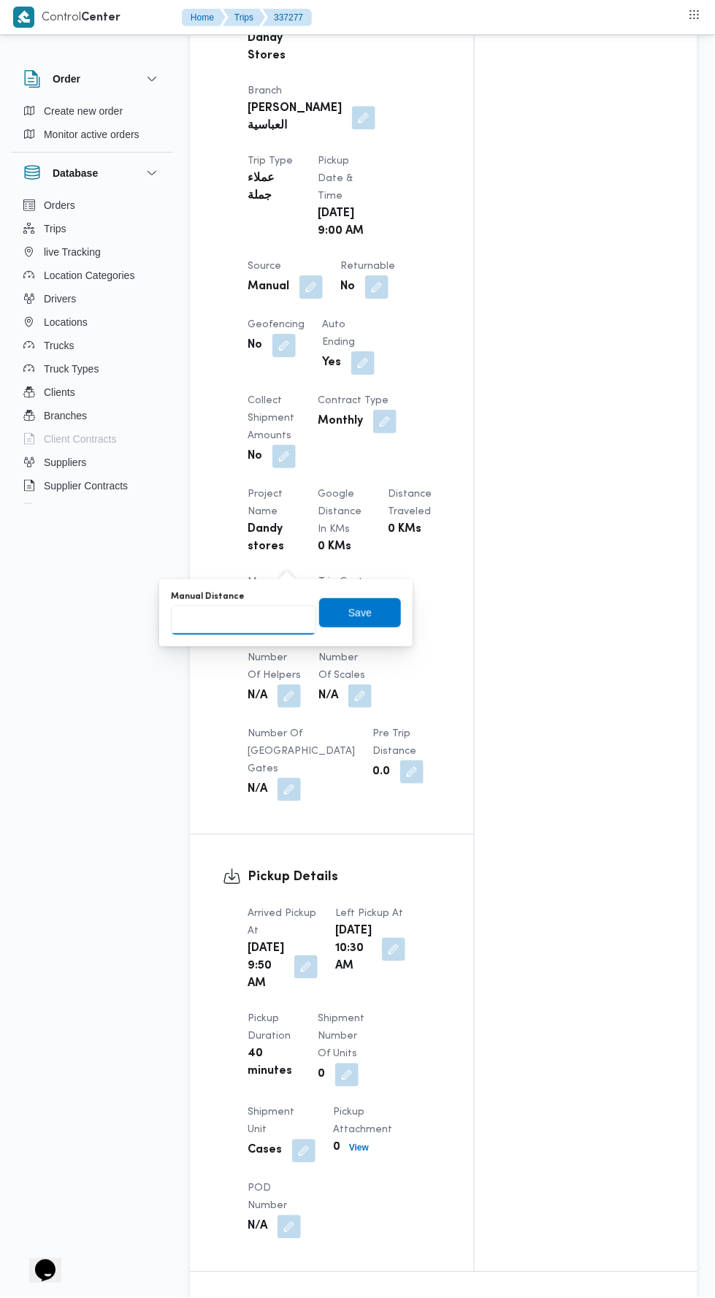
click at [230, 621] on input "Manual Distance" at bounding box center [243, 619] width 145 height 29
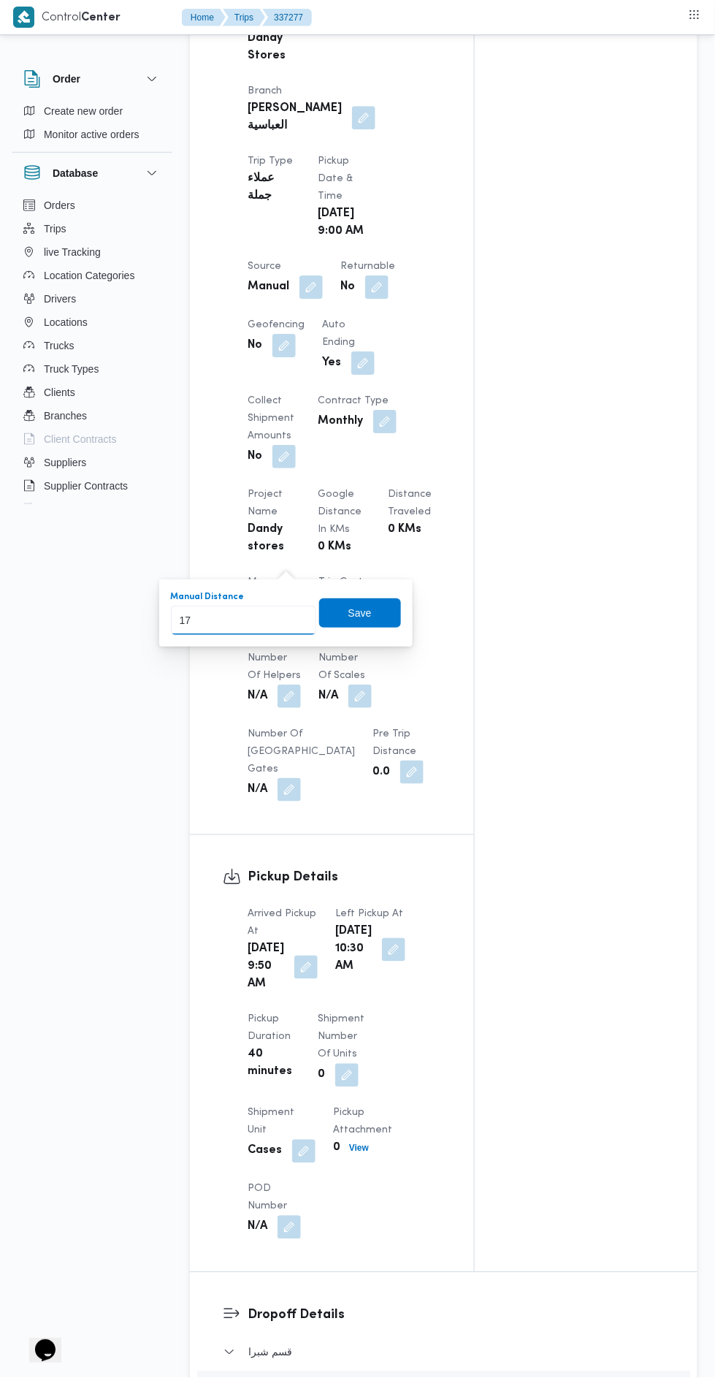
type input "170"
click at [383, 624] on span "Save" at bounding box center [360, 612] width 82 height 29
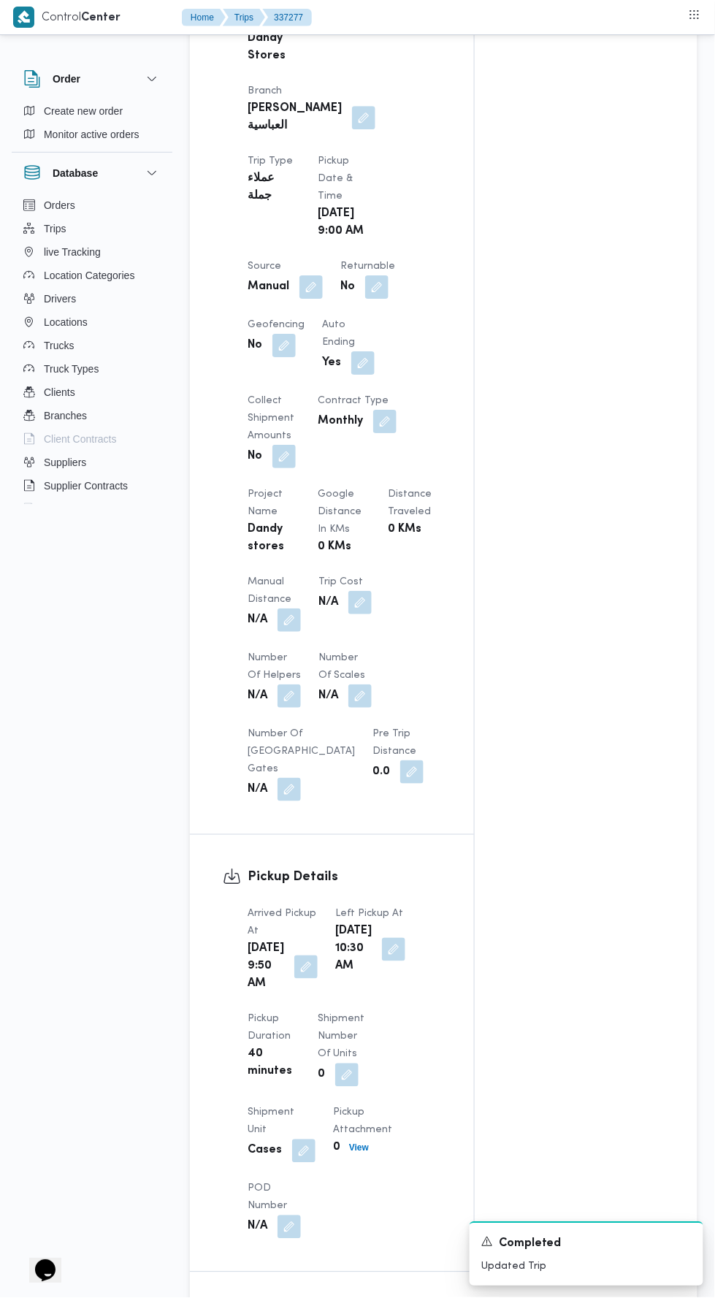
scroll to position [1941, 0]
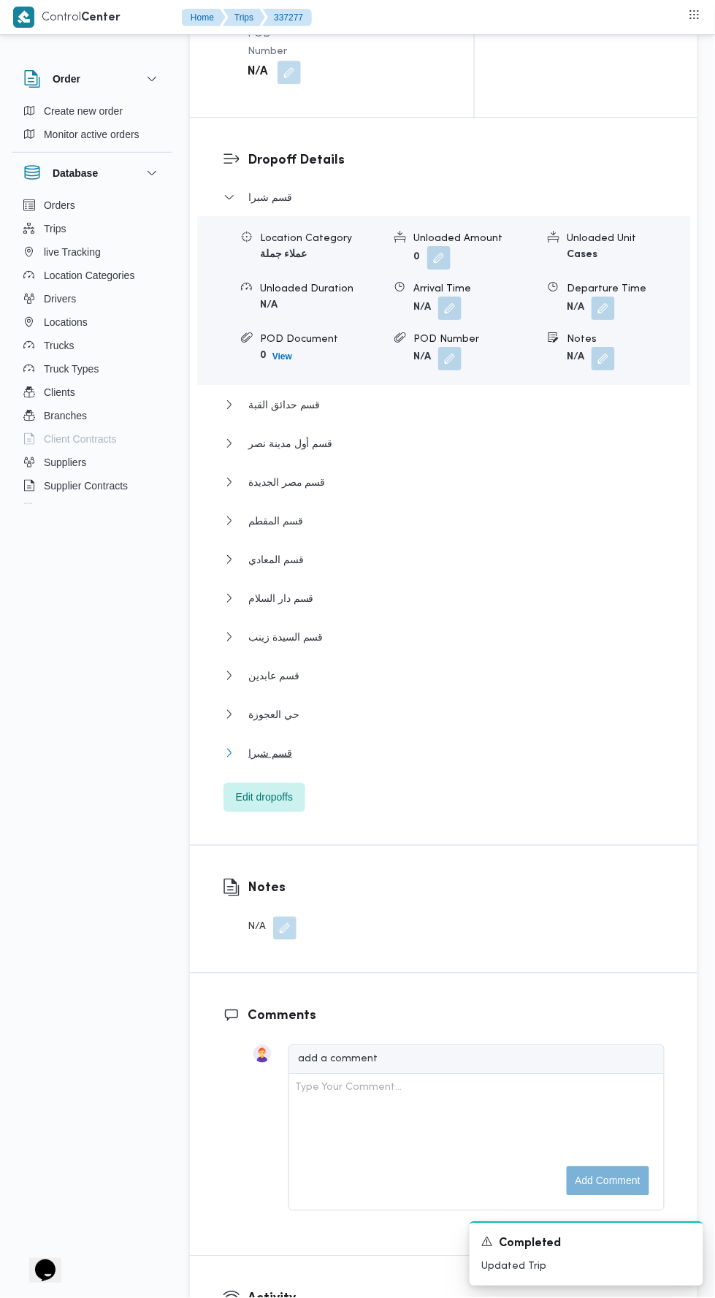
click at [279, 744] on span "قسم شبرا" at bounding box center [270, 753] width 44 height 18
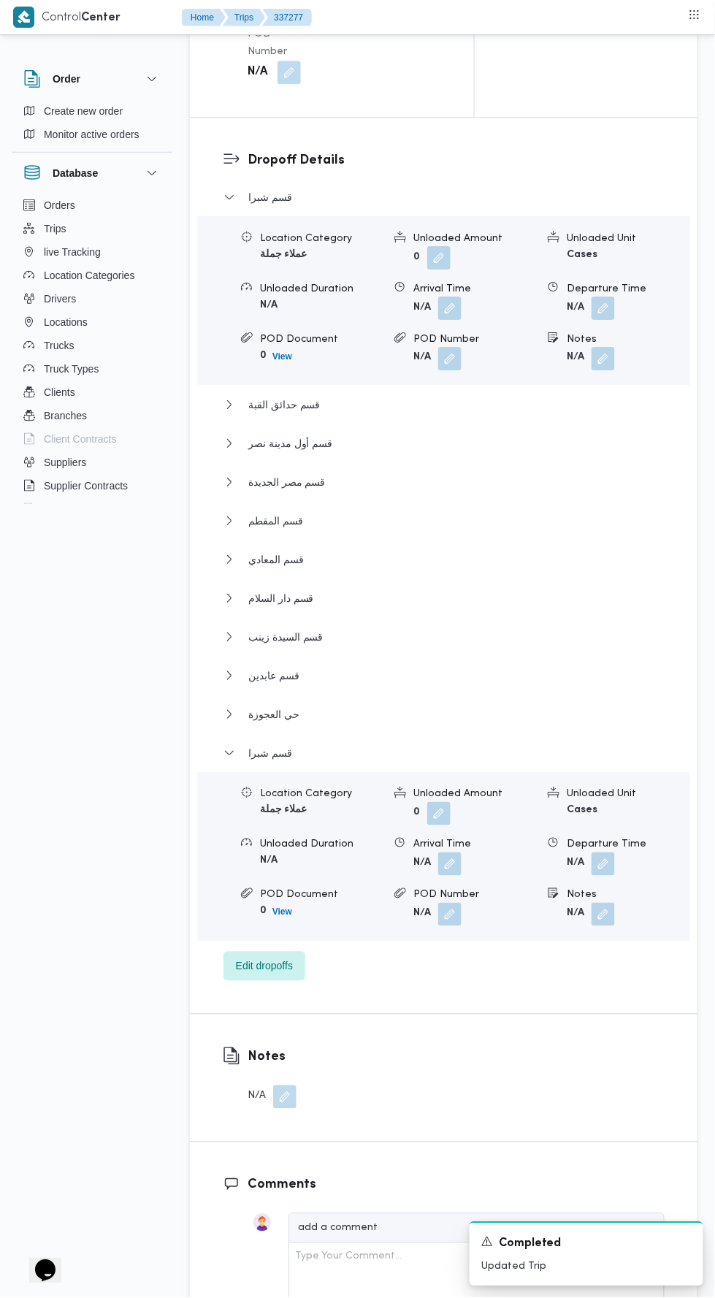
click at [600, 852] on button "button" at bounding box center [603, 863] width 23 height 23
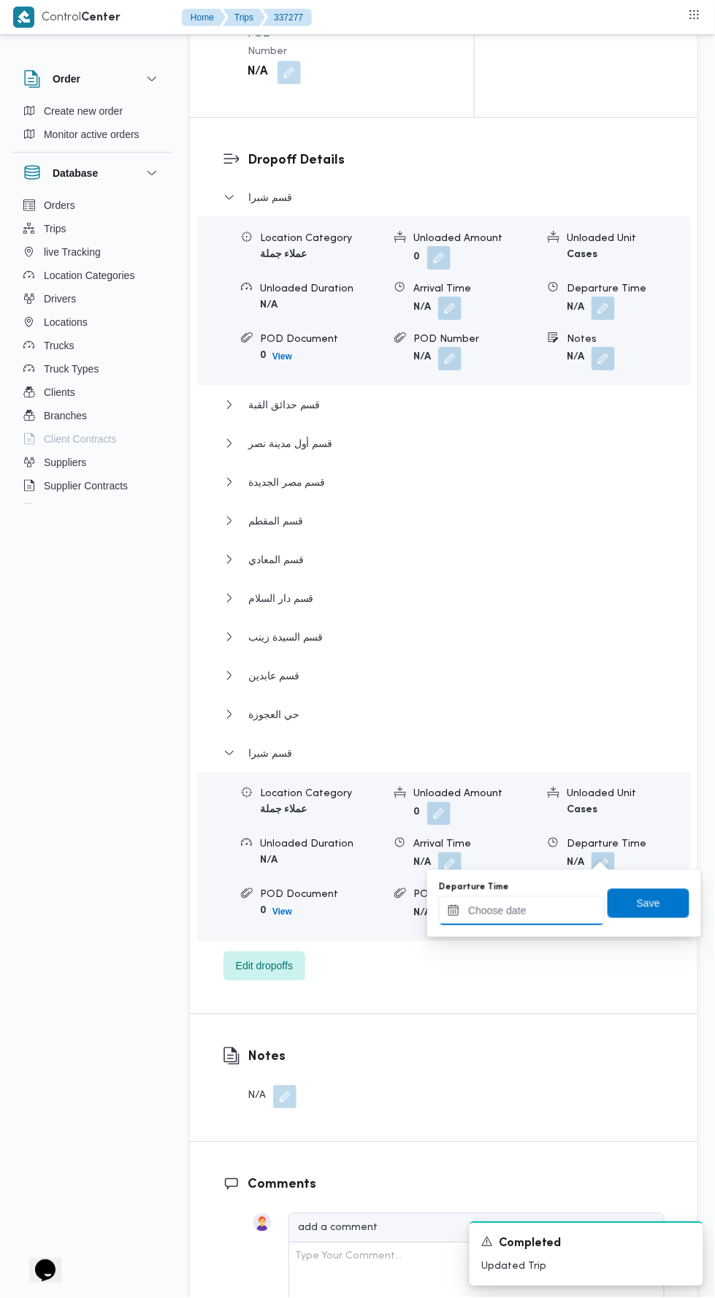
click at [581, 906] on input "Departure Time" at bounding box center [522, 910] width 166 height 29
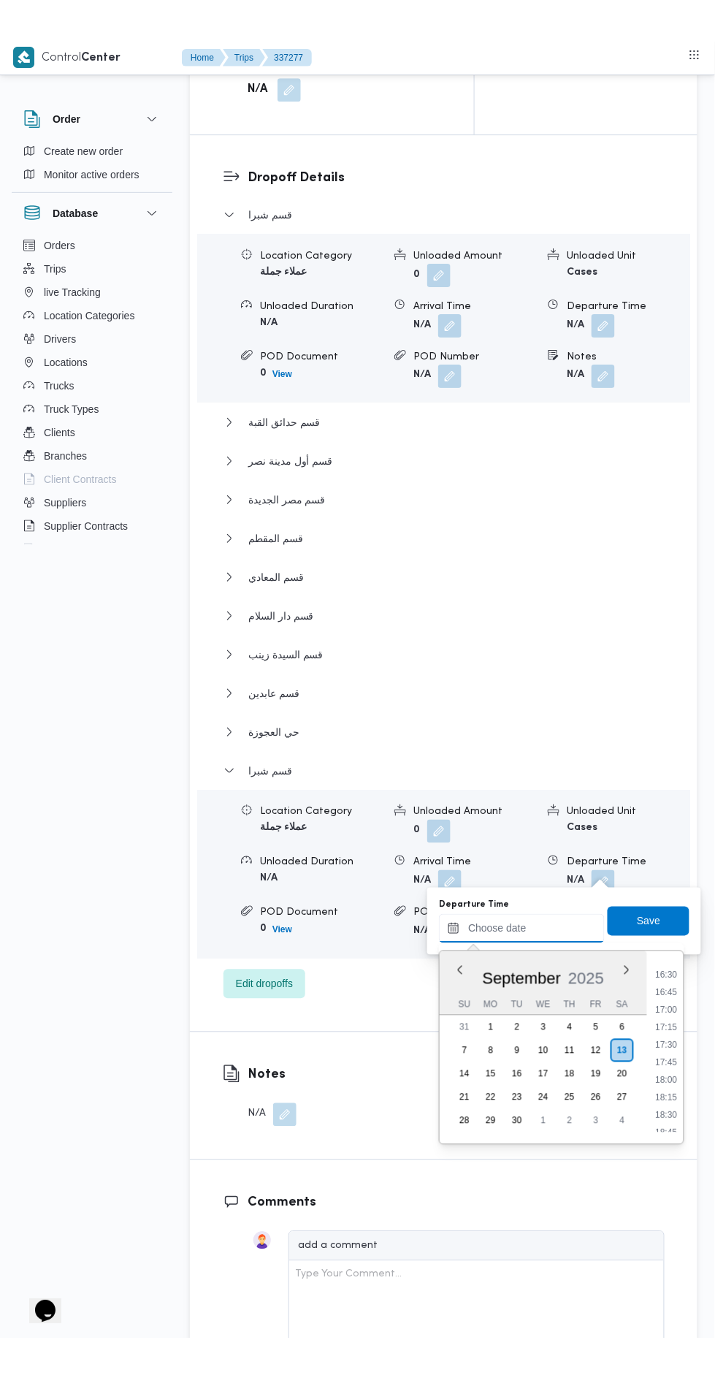
scroll to position [1156, 0]
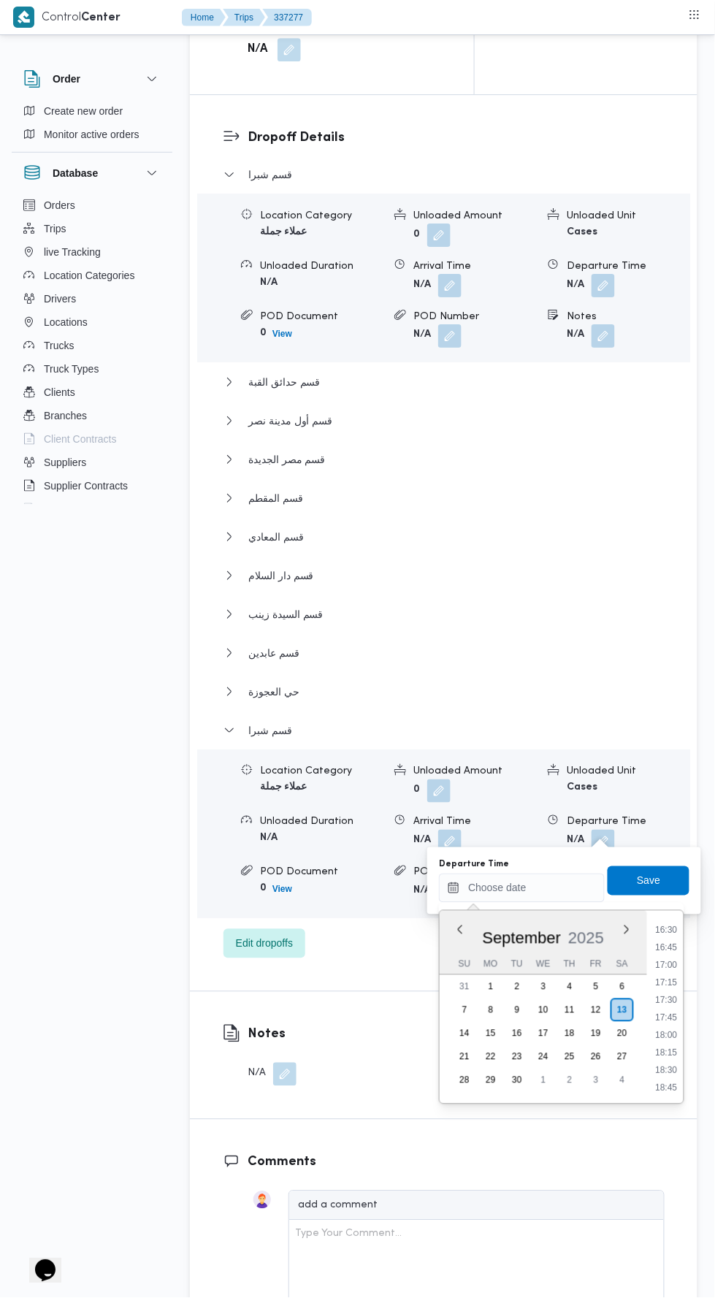
click at [657, 995] on li "17:30" at bounding box center [667, 1000] width 34 height 15
type input "13/09/2025 17:30"
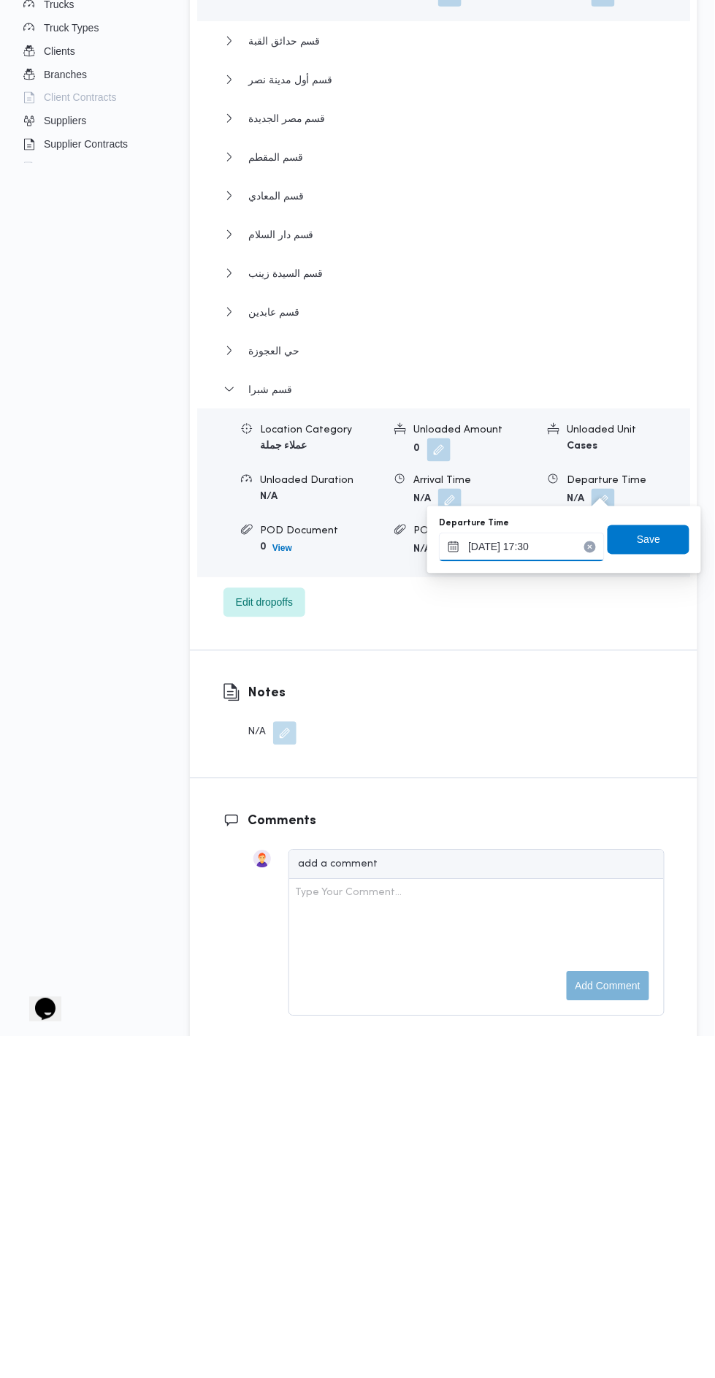
scroll to position [1964, 0]
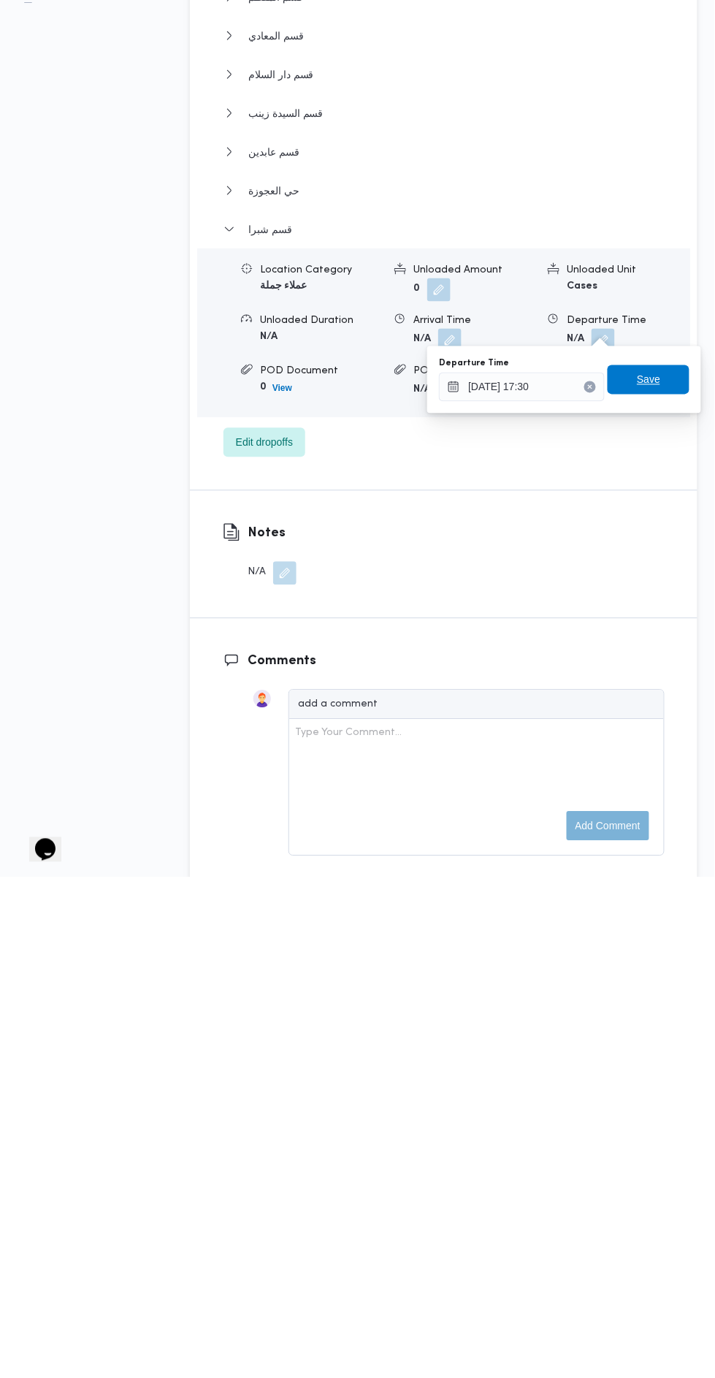
click at [620, 887] on span "Save" at bounding box center [649, 880] width 82 height 29
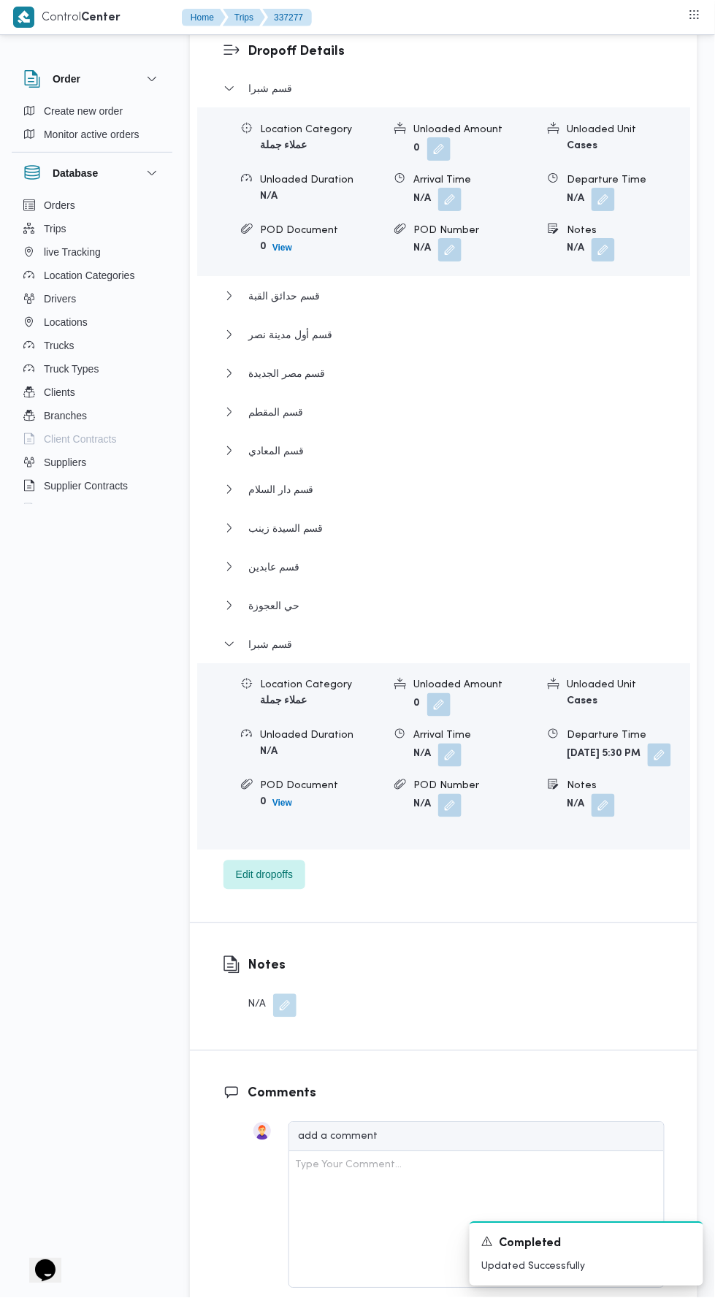
scroll to position [2052, 0]
click at [259, 864] on span "Edit dropoffs" at bounding box center [264, 873] width 57 height 18
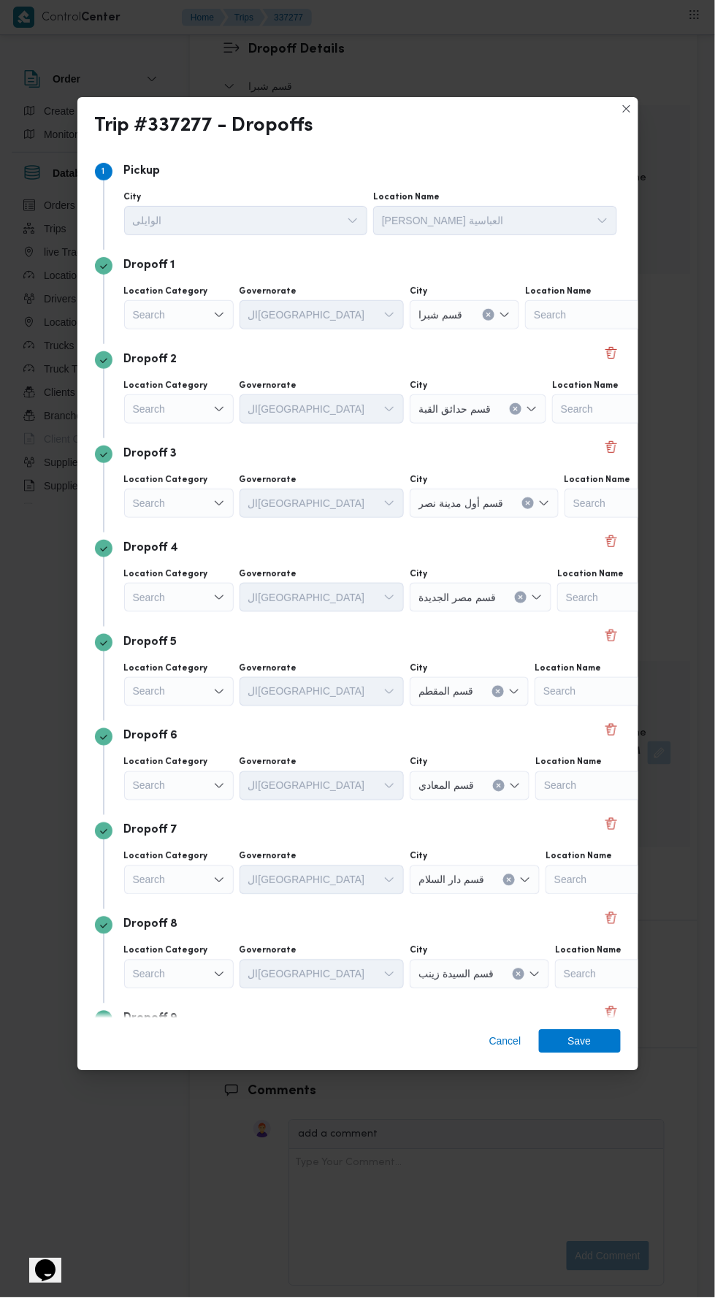
scroll to position [183, 0]
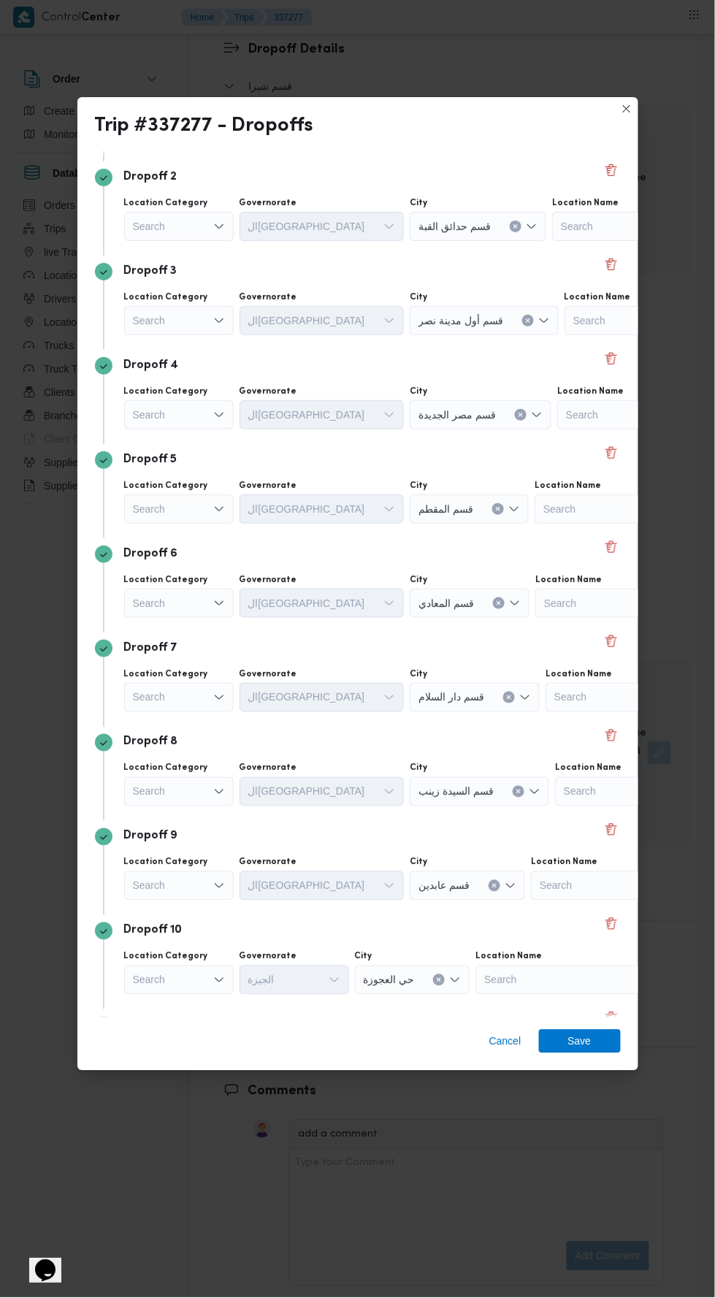
click at [177, 1083] on div "Search" at bounding box center [179, 1074] width 110 height 29
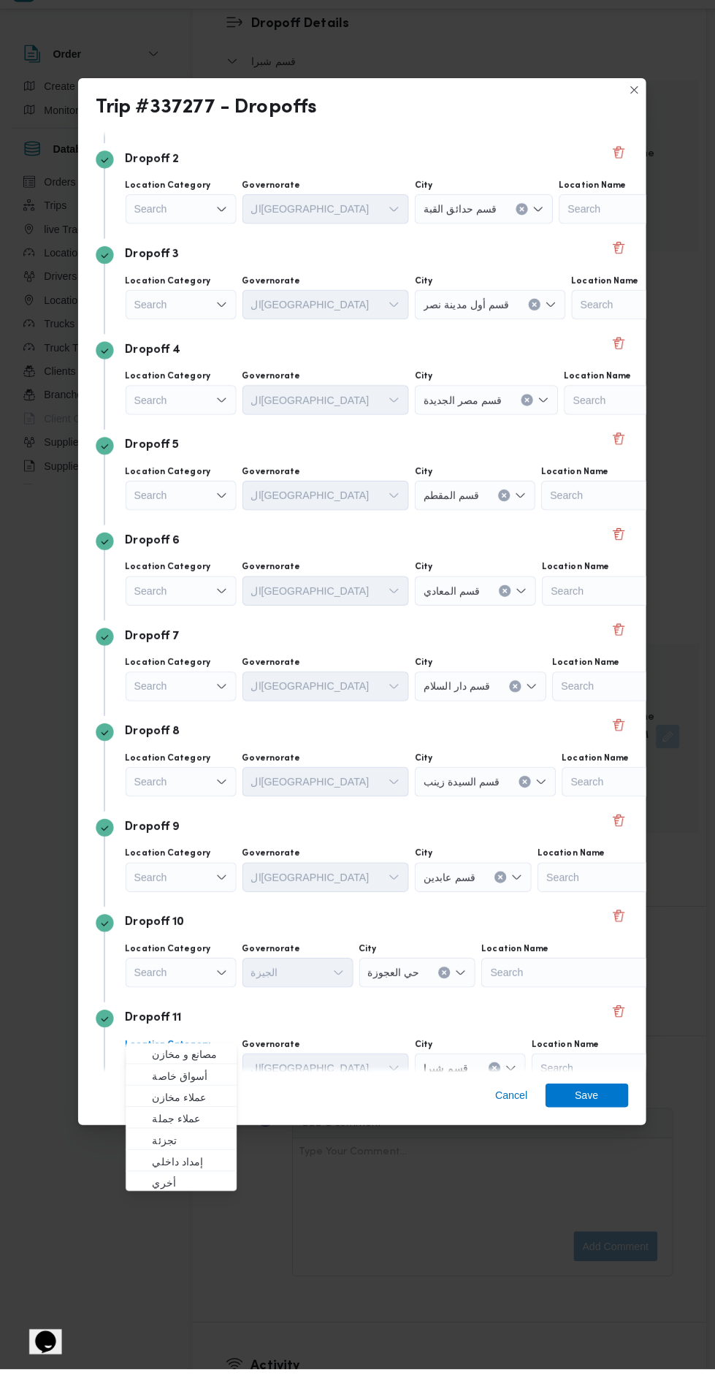
scroll to position [2052, 0]
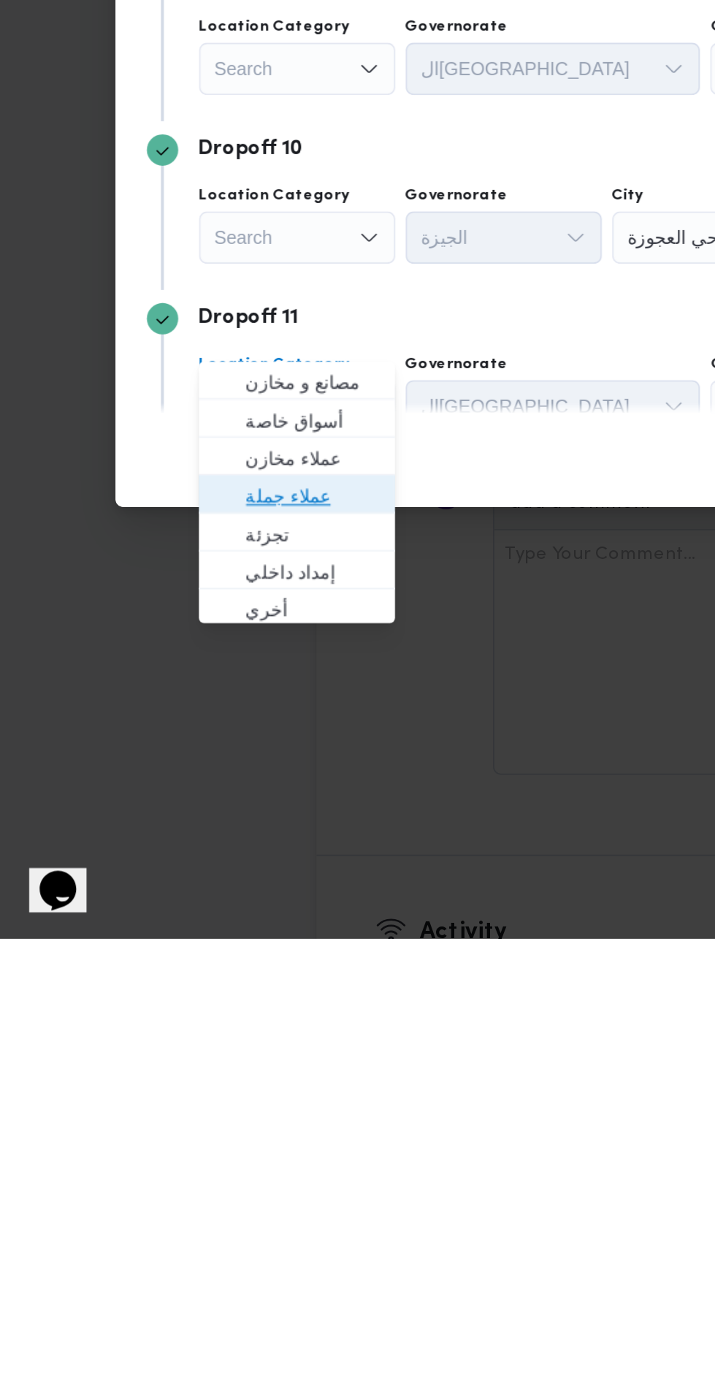
click at [154, 1129] on span "عملاء جملة" at bounding box center [187, 1131] width 74 height 18
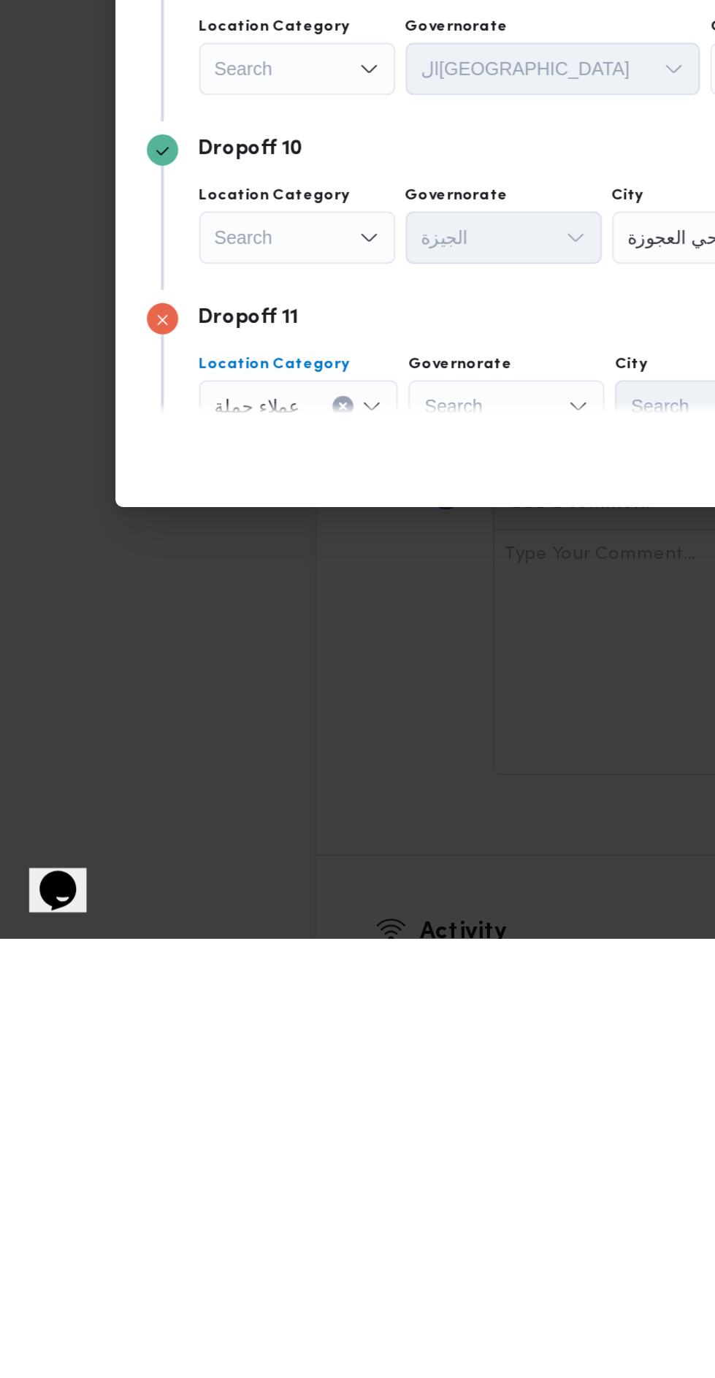
click at [283, 1066] on div "Search" at bounding box center [296, 1080] width 110 height 29
type input "جي"
click at [266, 1062] on span "ال جي زة" at bounding box center [303, 1067] width 74 height 18
type input "ض"
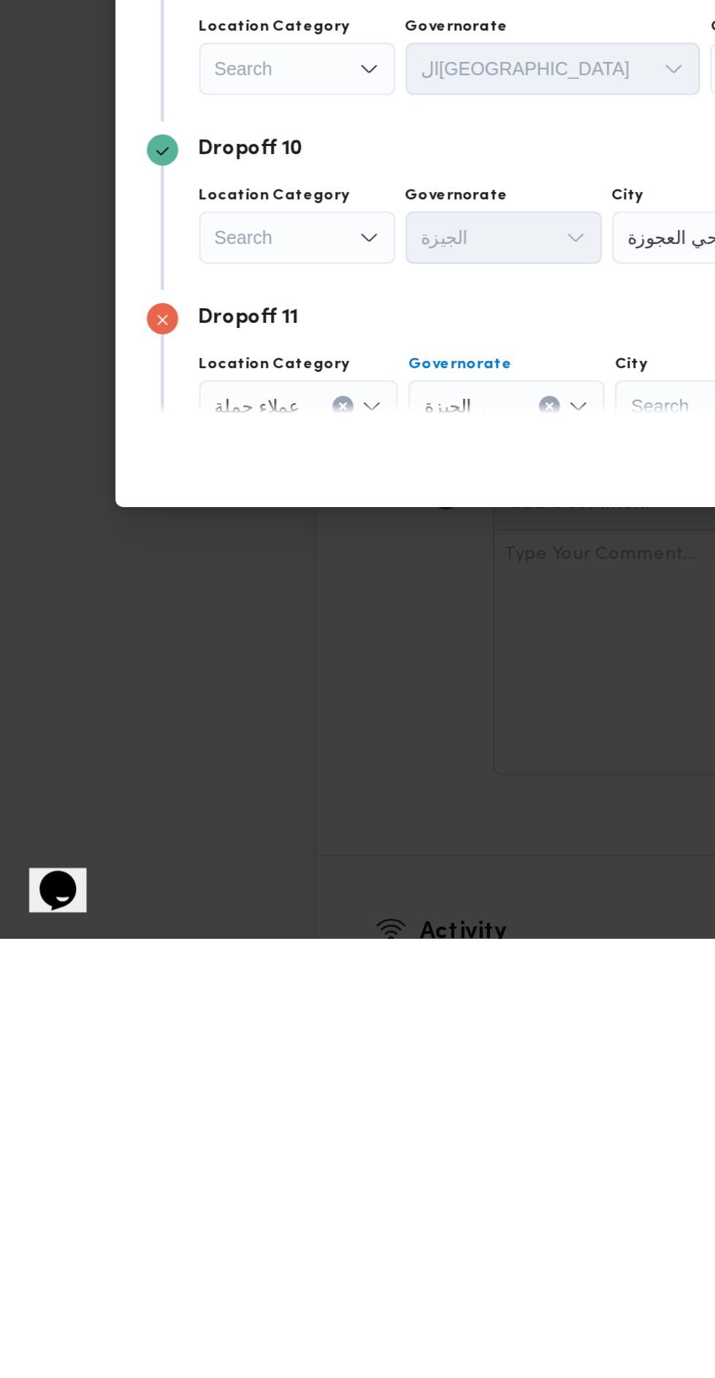
click at [365, 1071] on input "City" at bounding box center [365, 1080] width 1 height 18
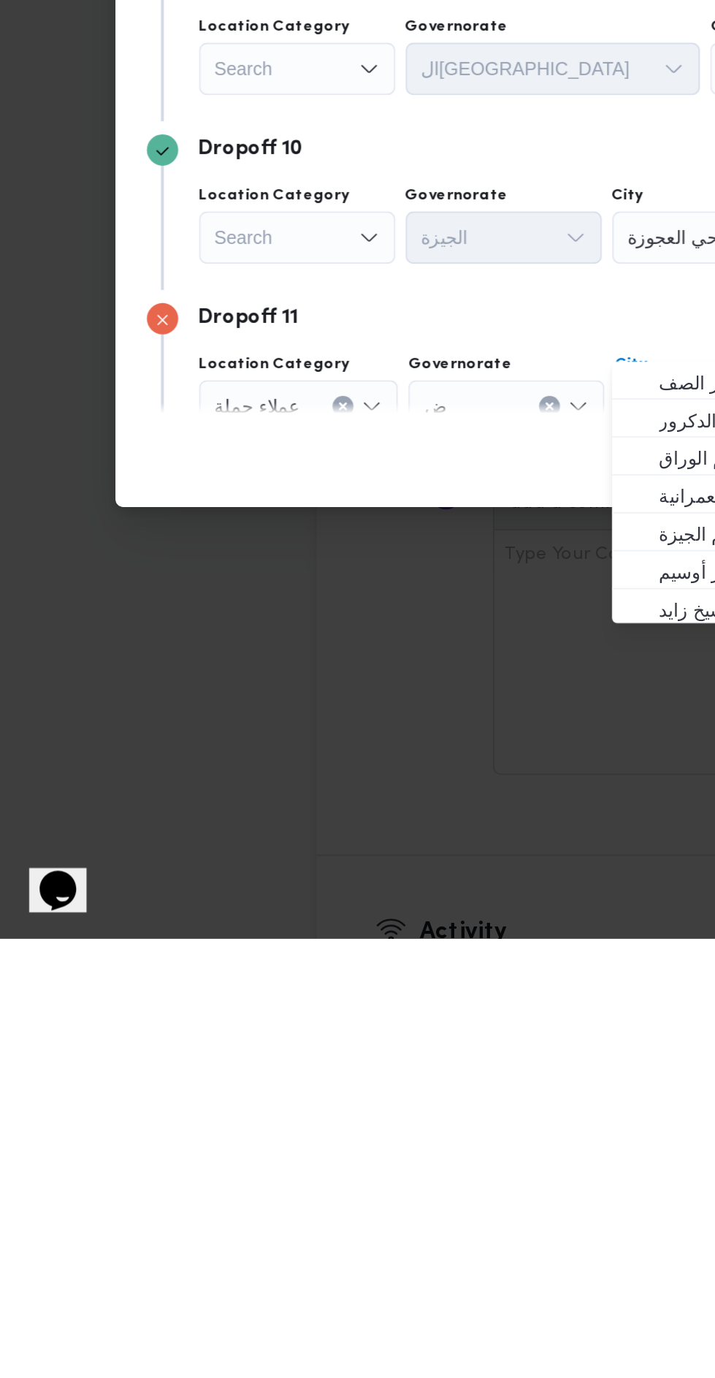
click at [307, 1066] on div "ض ض" at bounding box center [296, 1080] width 110 height 29
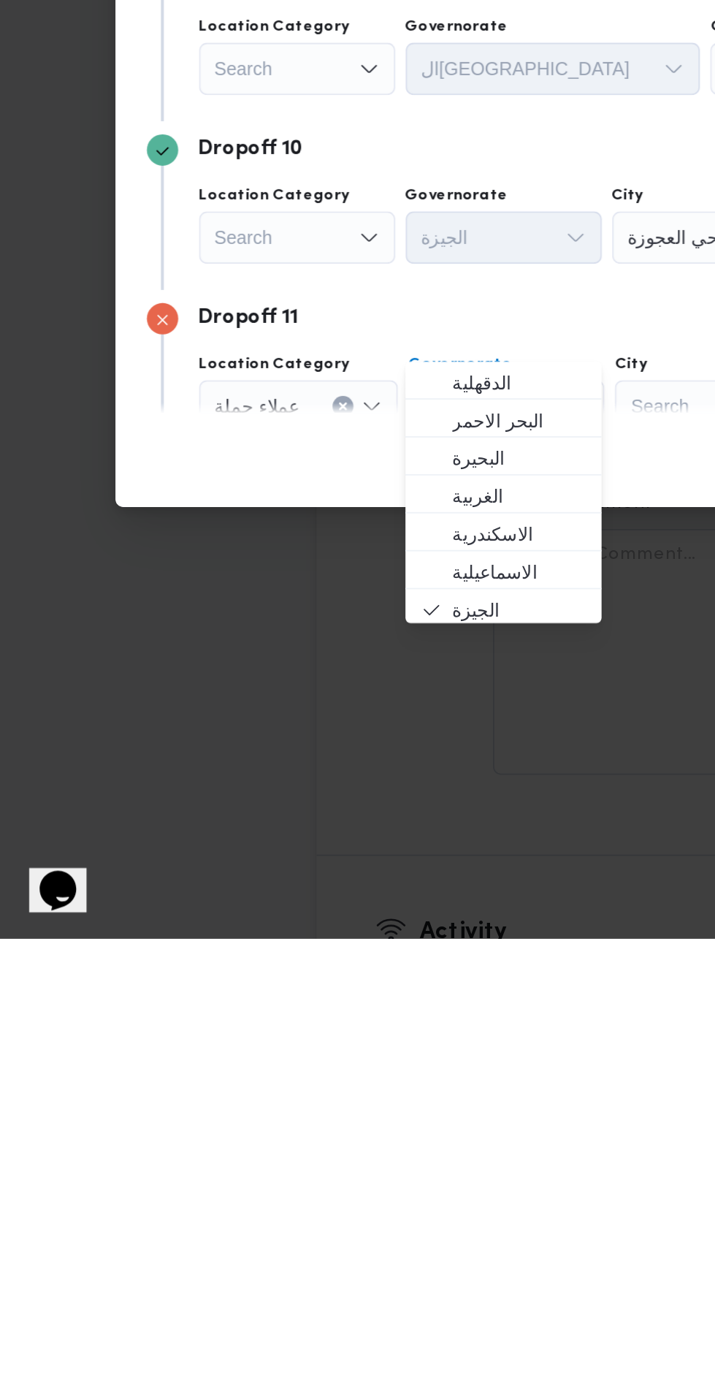
click at [381, 1066] on div "Search" at bounding box center [411, 1080] width 110 height 29
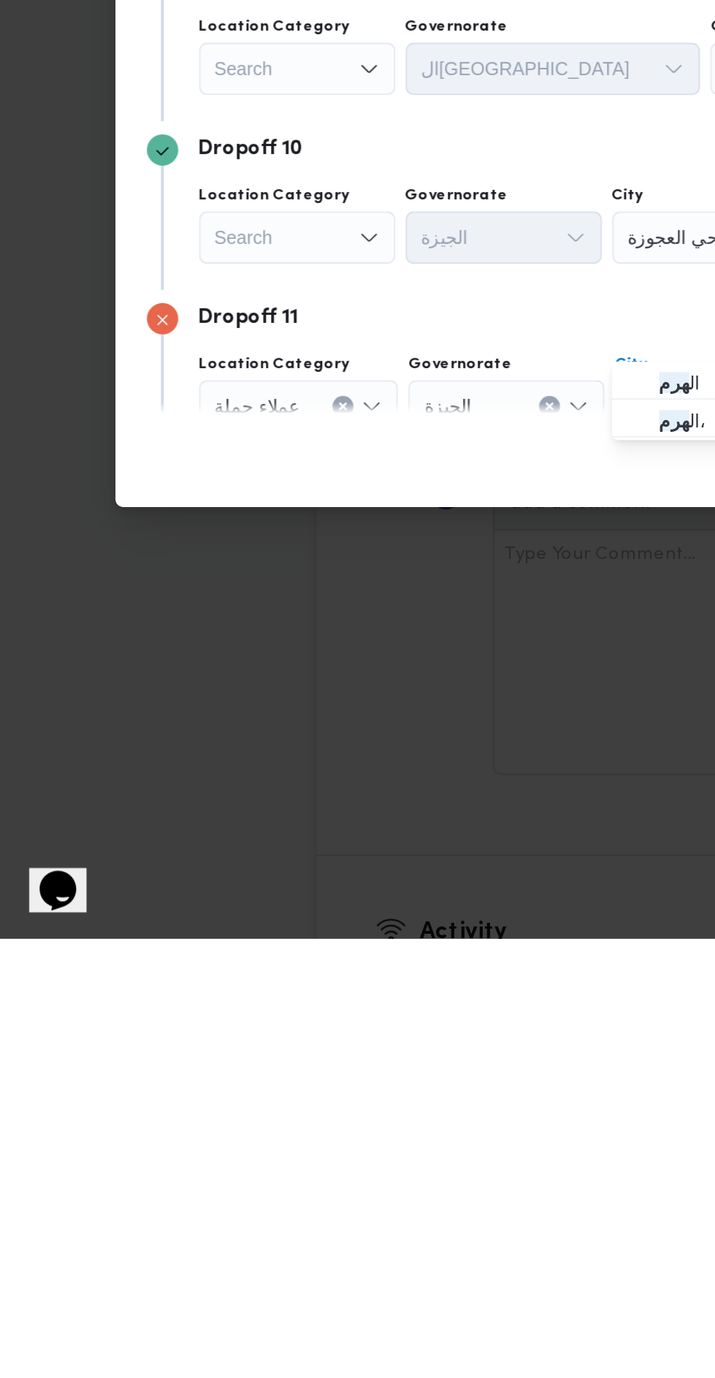
type input "هرم"
click at [371, 1082] on icon "button" at bounding box center [370, 1088] width 12 height 12
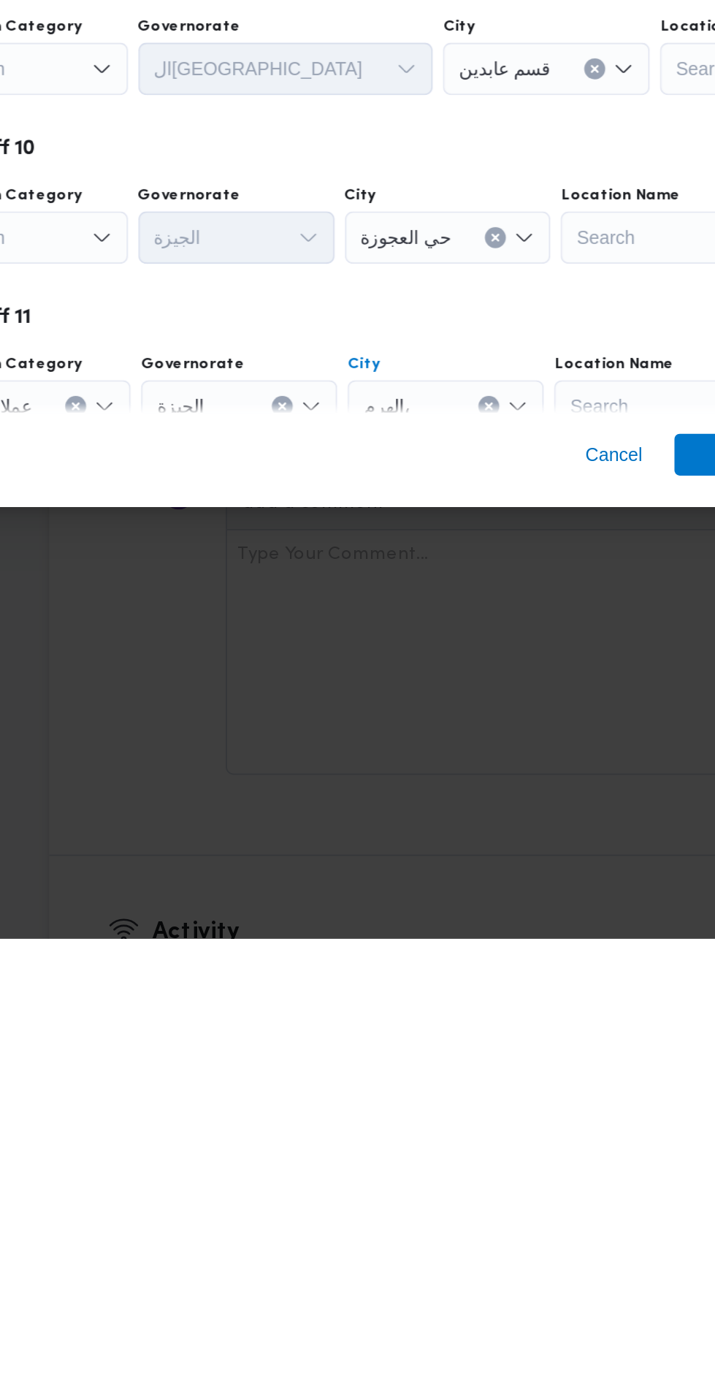
click at [544, 1119] on span "Save" at bounding box center [580, 1107] width 82 height 23
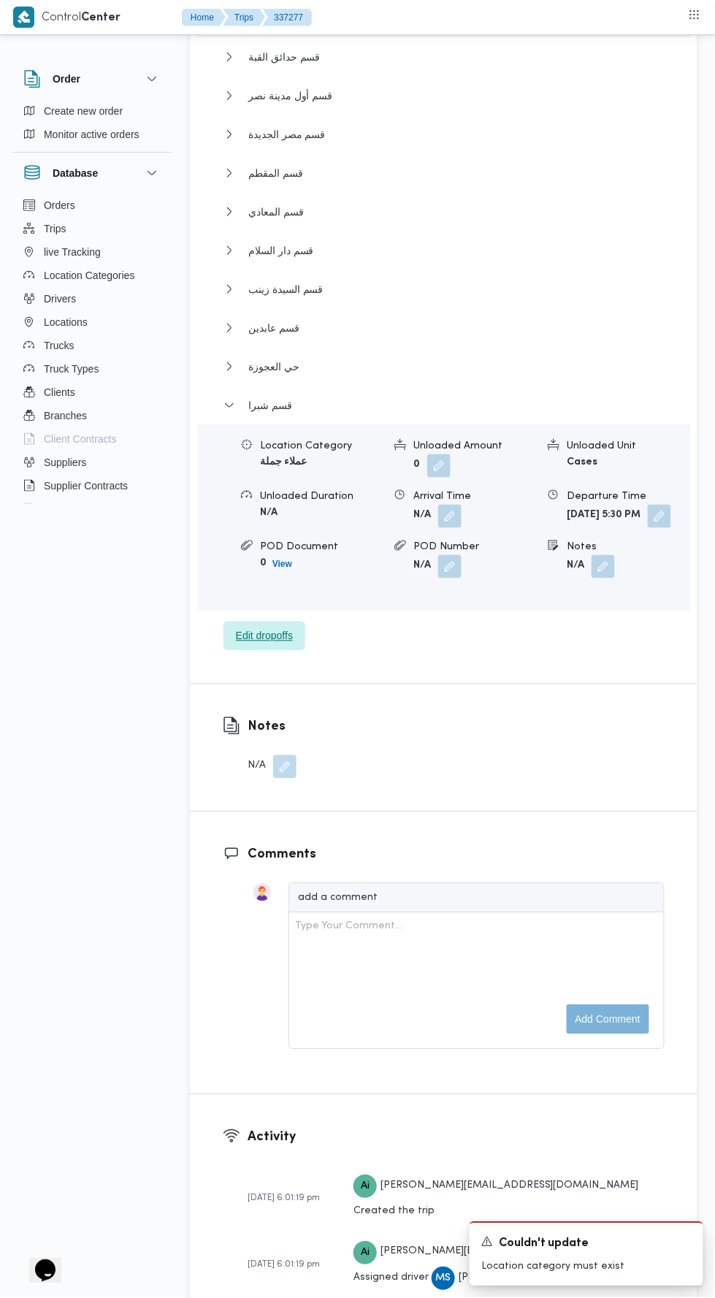
scroll to position [2290, 0]
click at [248, 627] on span "Edit dropoffs" at bounding box center [264, 636] width 57 height 18
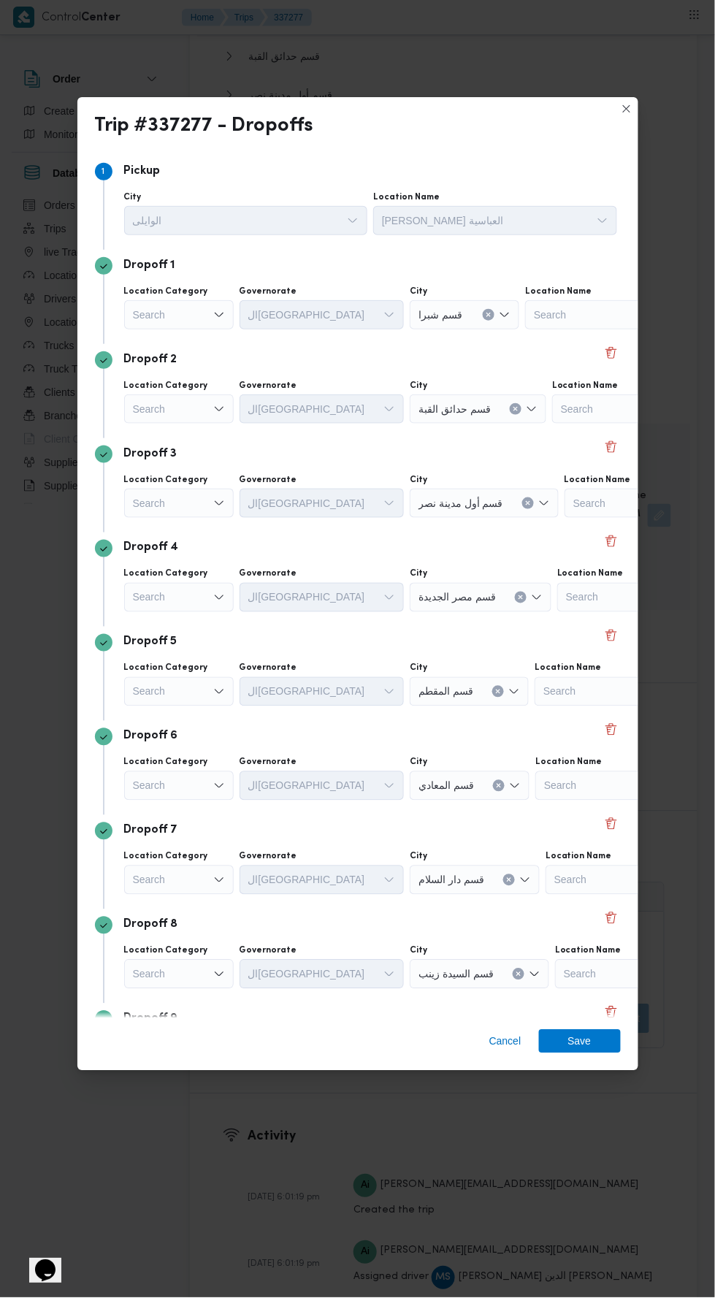
click at [505, 1071] on div "Cancel Save" at bounding box center [357, 1044] width 561 height 53
click at [506, 1050] on span "Cancel" at bounding box center [505, 1042] width 32 height 18
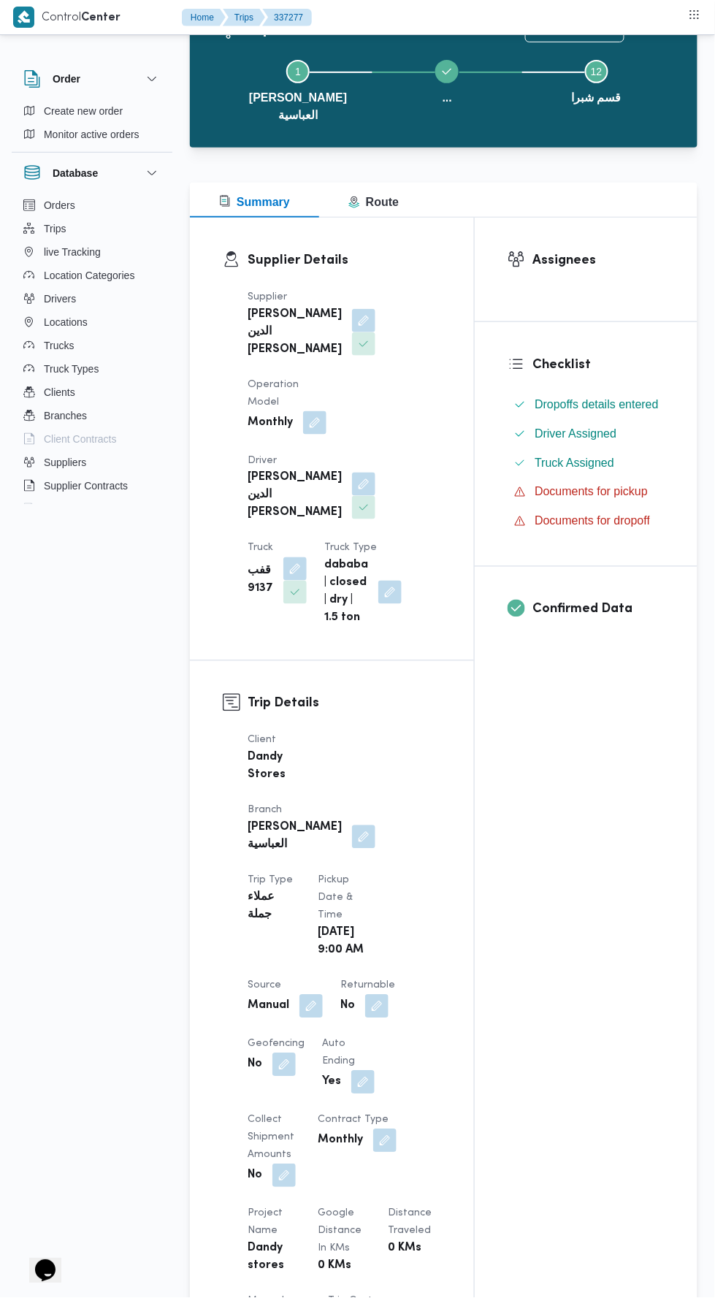
scroll to position [0, 0]
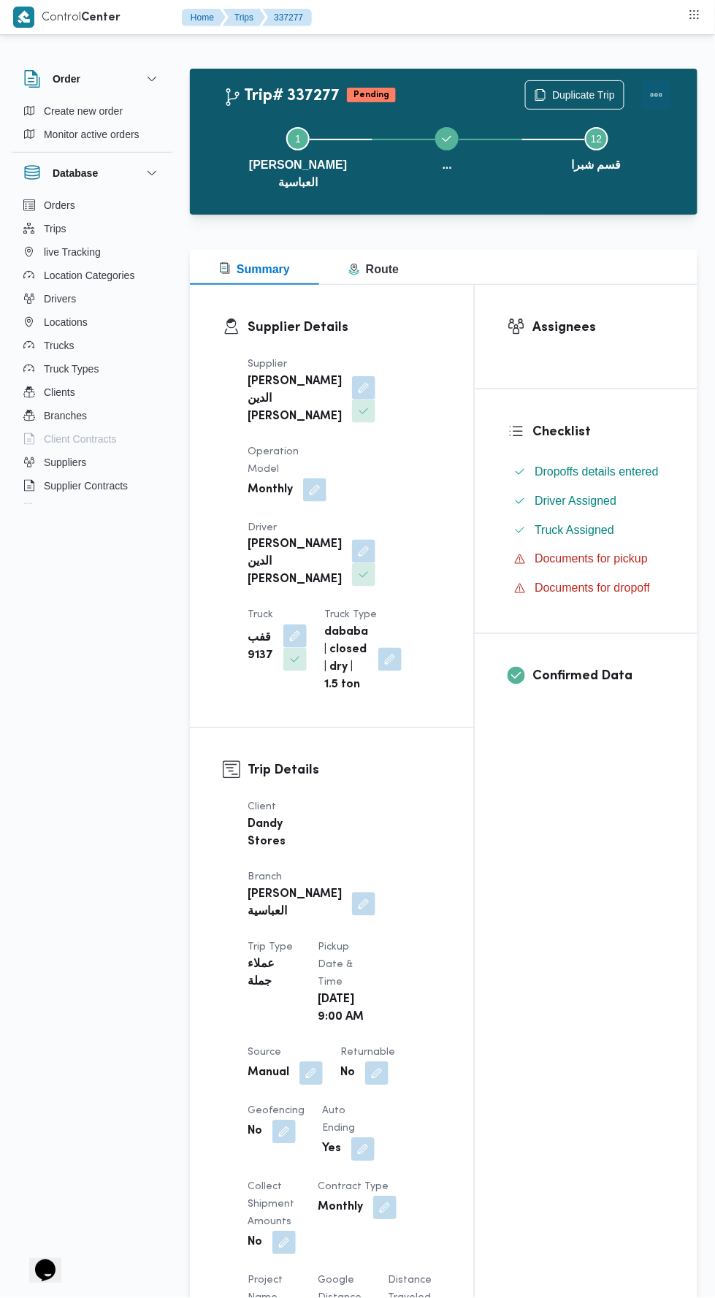
click at [658, 105] on button "Actions" at bounding box center [656, 94] width 29 height 29
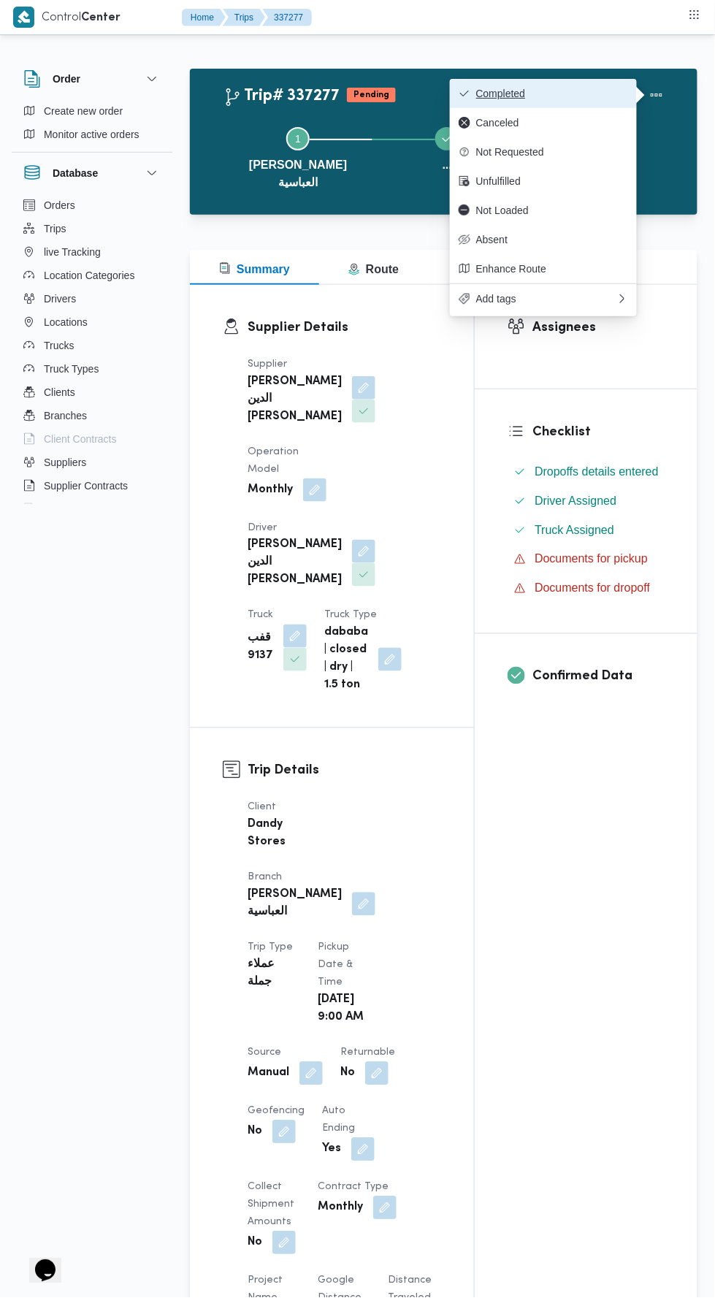
click at [503, 94] on span "Completed" at bounding box center [552, 94] width 152 height 12
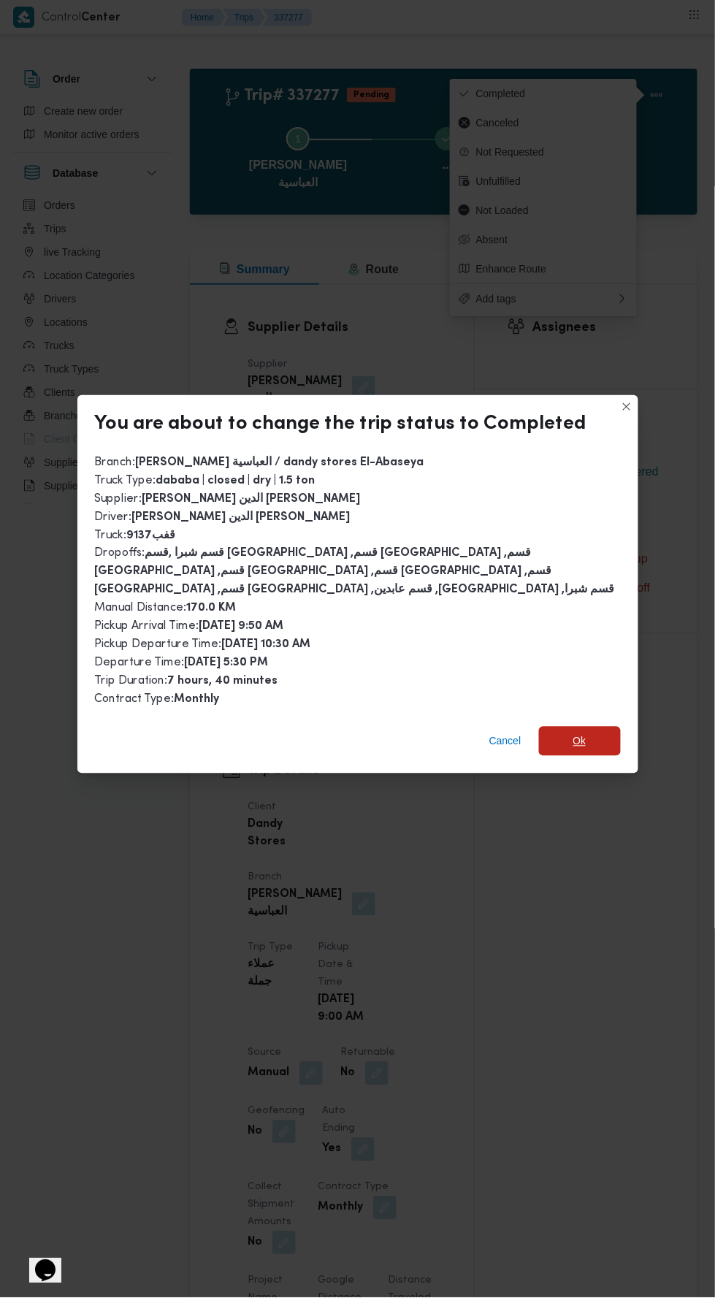
click at [579, 733] on span "Ok" at bounding box center [579, 742] width 13 height 18
